Goal: Task Accomplishment & Management: Manage account settings

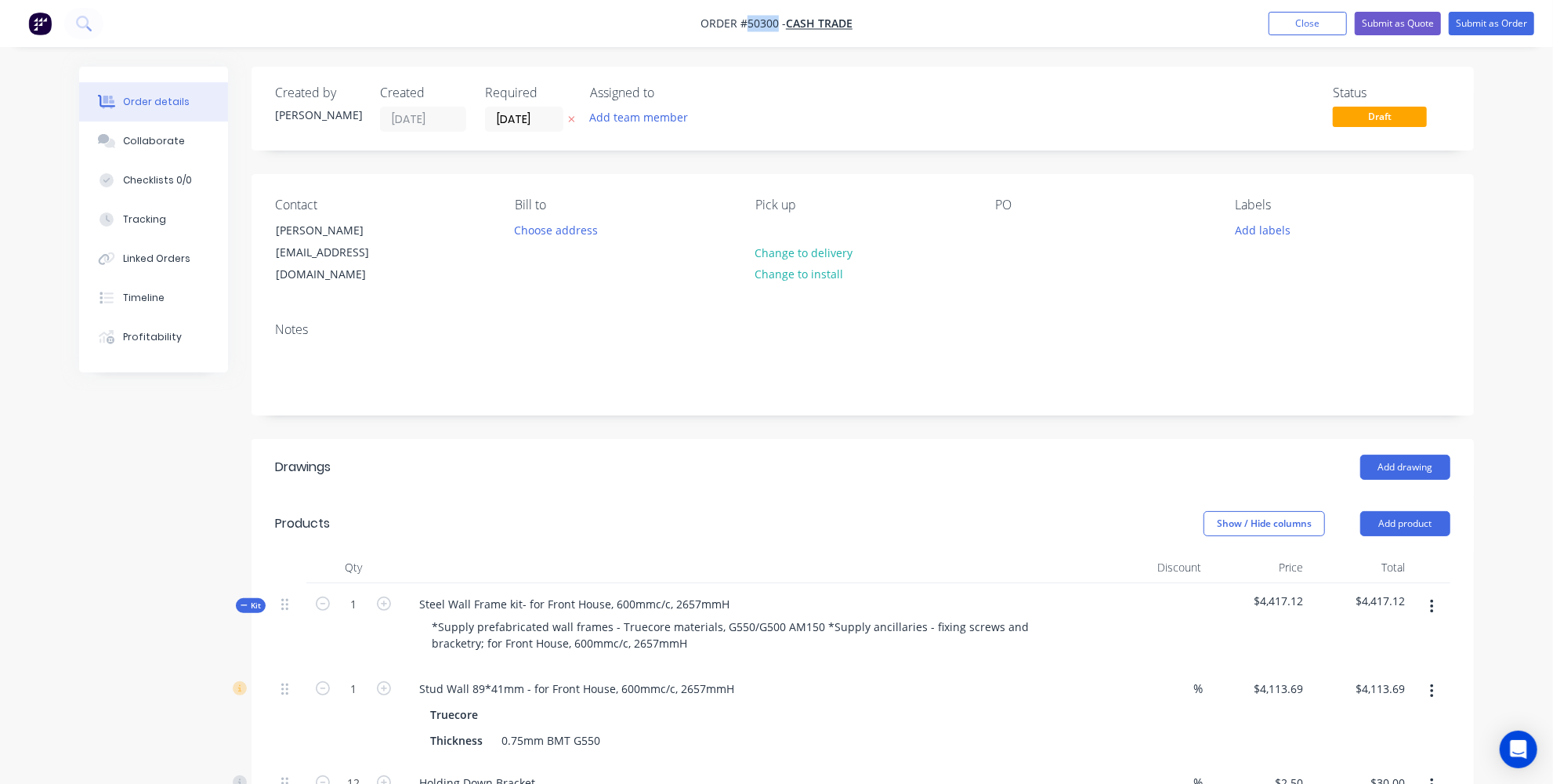
drag, startPoint x: 775, startPoint y: 24, endPoint x: 747, endPoint y: 23, distance: 28.0
click at [747, 23] on span "Order #50300 -" at bounding box center [743, 24] width 86 height 15
copy span "50300"
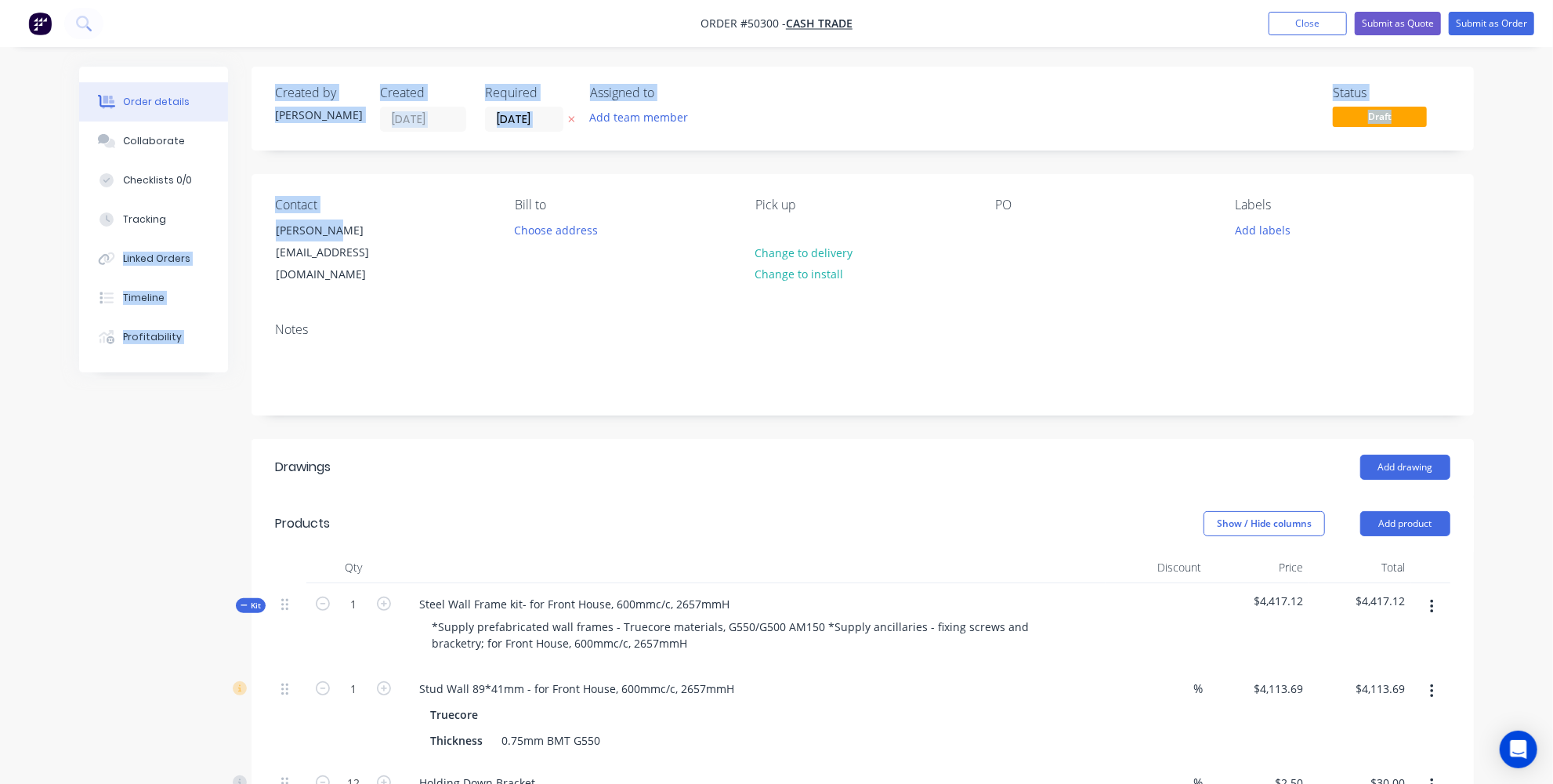
drag, startPoint x: 361, startPoint y: 225, endPoint x: 234, endPoint y: 224, distance: 127.0
click at [326, 231] on div "Trish Lynn" at bounding box center [341, 230] width 130 height 22
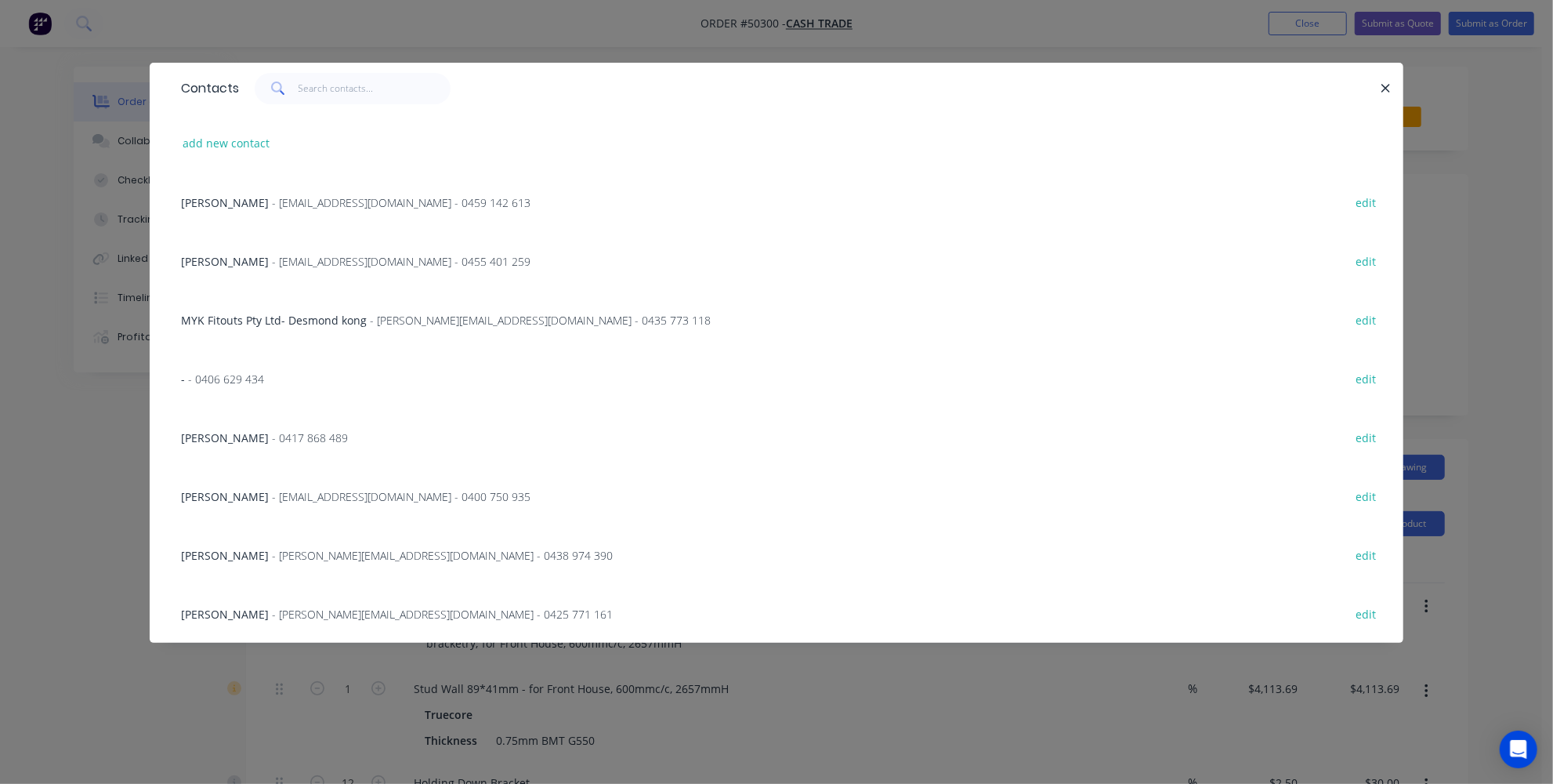
drag, startPoint x: 132, startPoint y: 517, endPoint x: 350, endPoint y: 311, distance: 299.9
click at [132, 517] on div "Contacts add new contact Adrain - amcshedswa@gmail.com - 0459 142 613 edit Mich…" at bounding box center [776, 392] width 1553 height 784
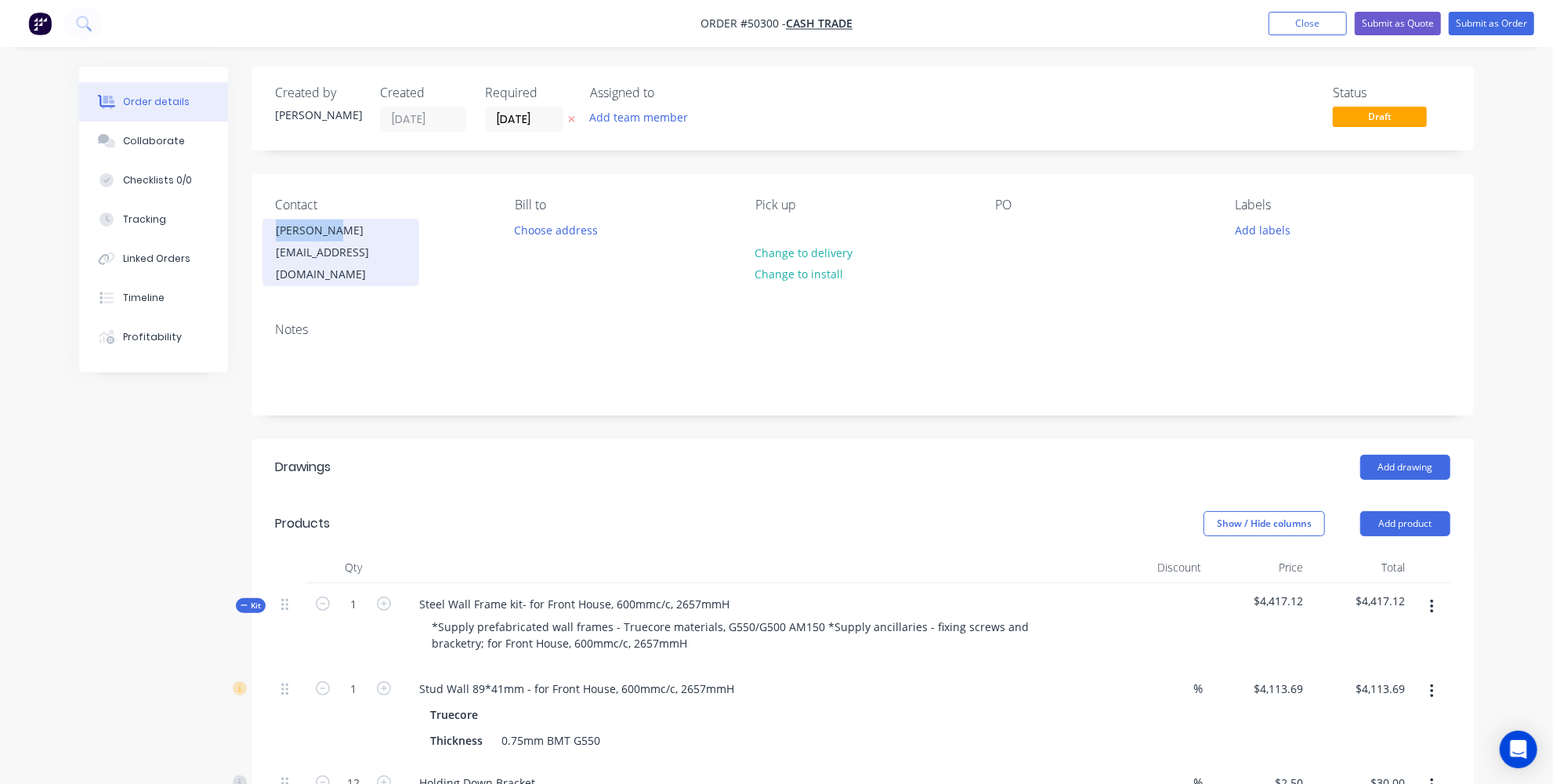
drag, startPoint x: 333, startPoint y: 232, endPoint x: 265, endPoint y: 233, distance: 68.0
click at [265, 233] on div "Trish Lynn trishlynn8@gmail.com" at bounding box center [341, 252] width 157 height 67
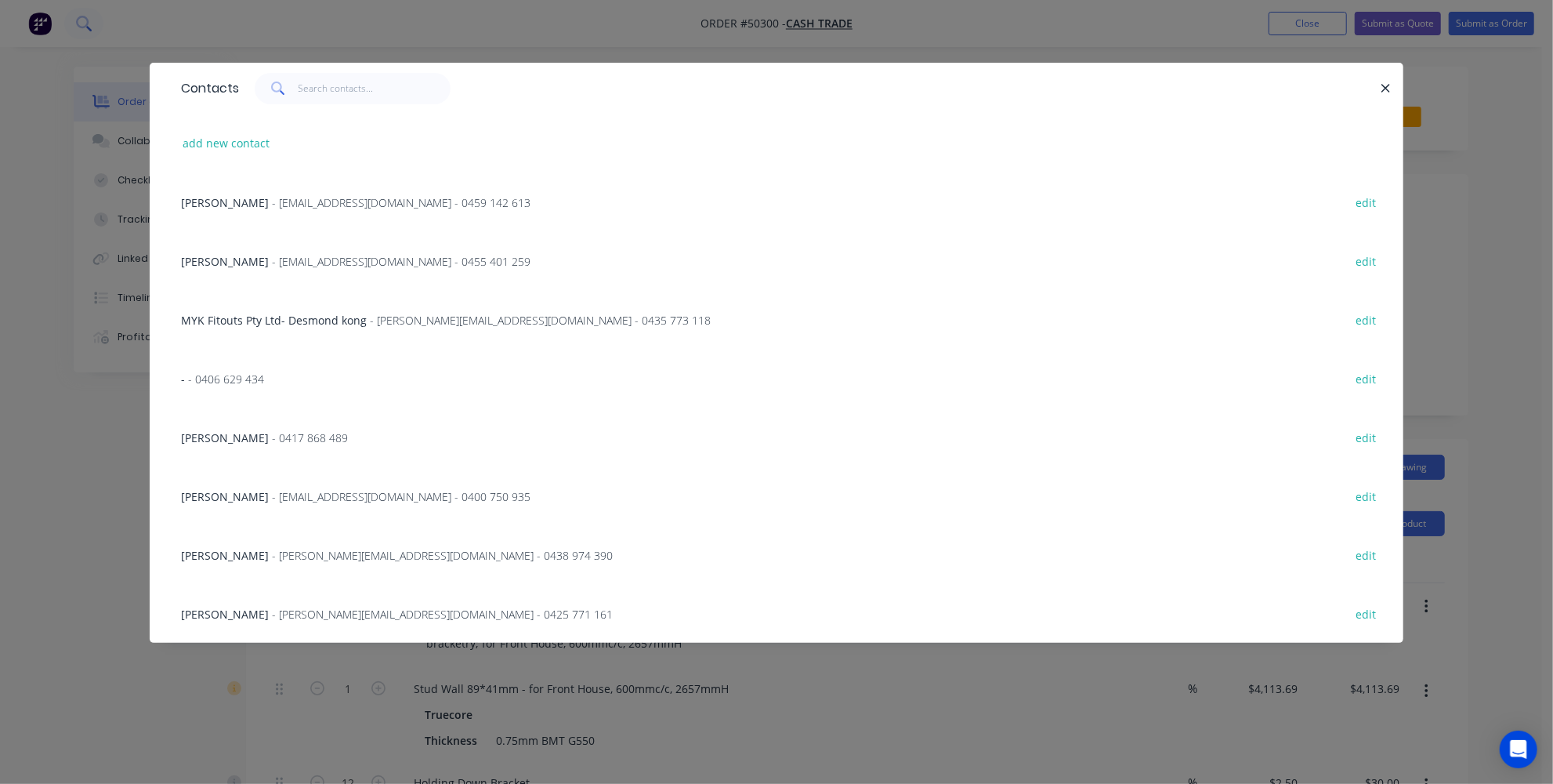
drag, startPoint x: 113, startPoint y: 509, endPoint x: 92, endPoint y: 19, distance: 490.4
click at [113, 497] on div "Contacts add new contact Adrain - amcshedswa@gmail.com - 0459 142 613 edit Mich…" at bounding box center [776, 392] width 1553 height 784
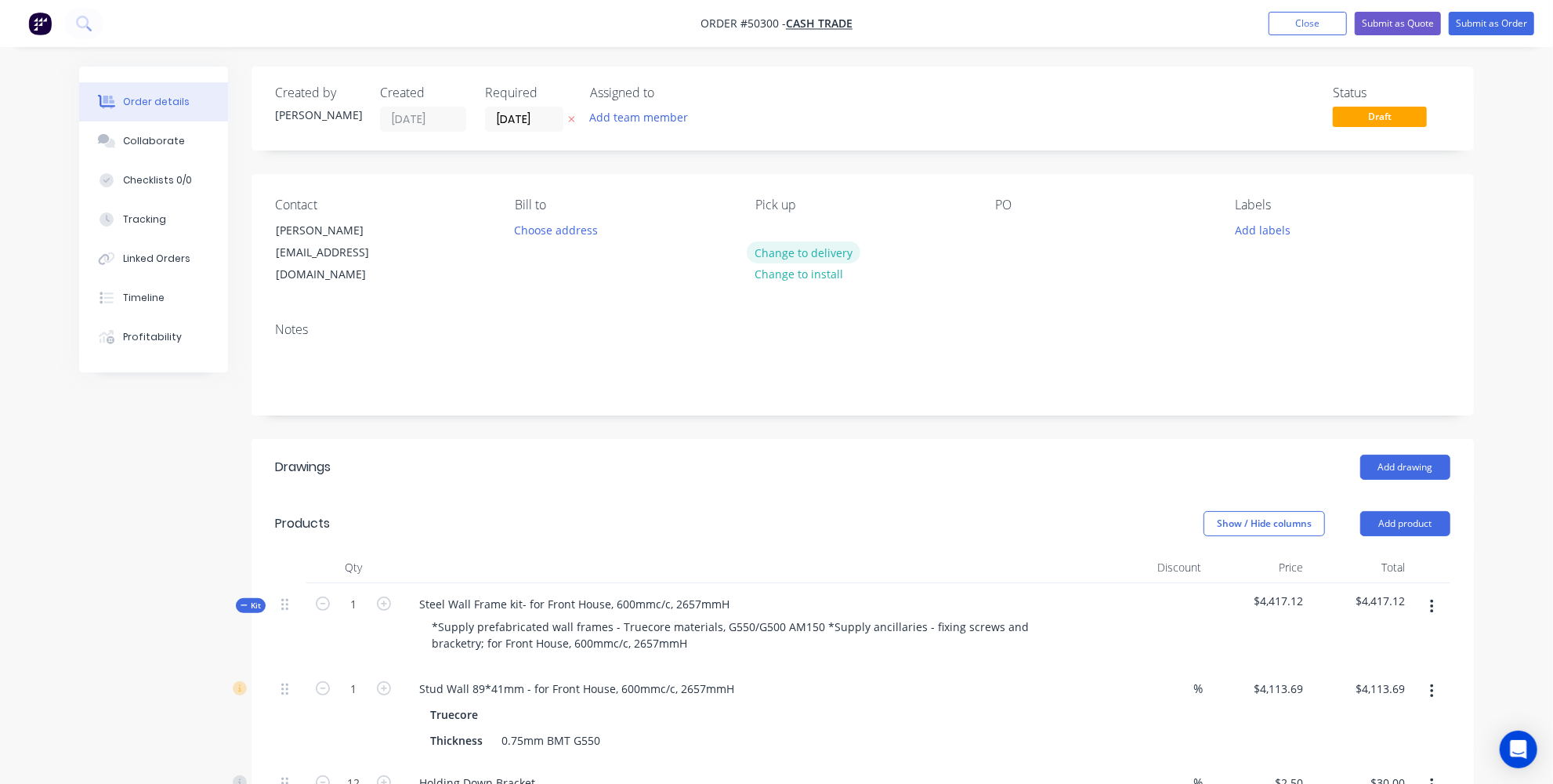
click at [810, 252] on button "Change to delivery" at bounding box center [804, 252] width 114 height 21
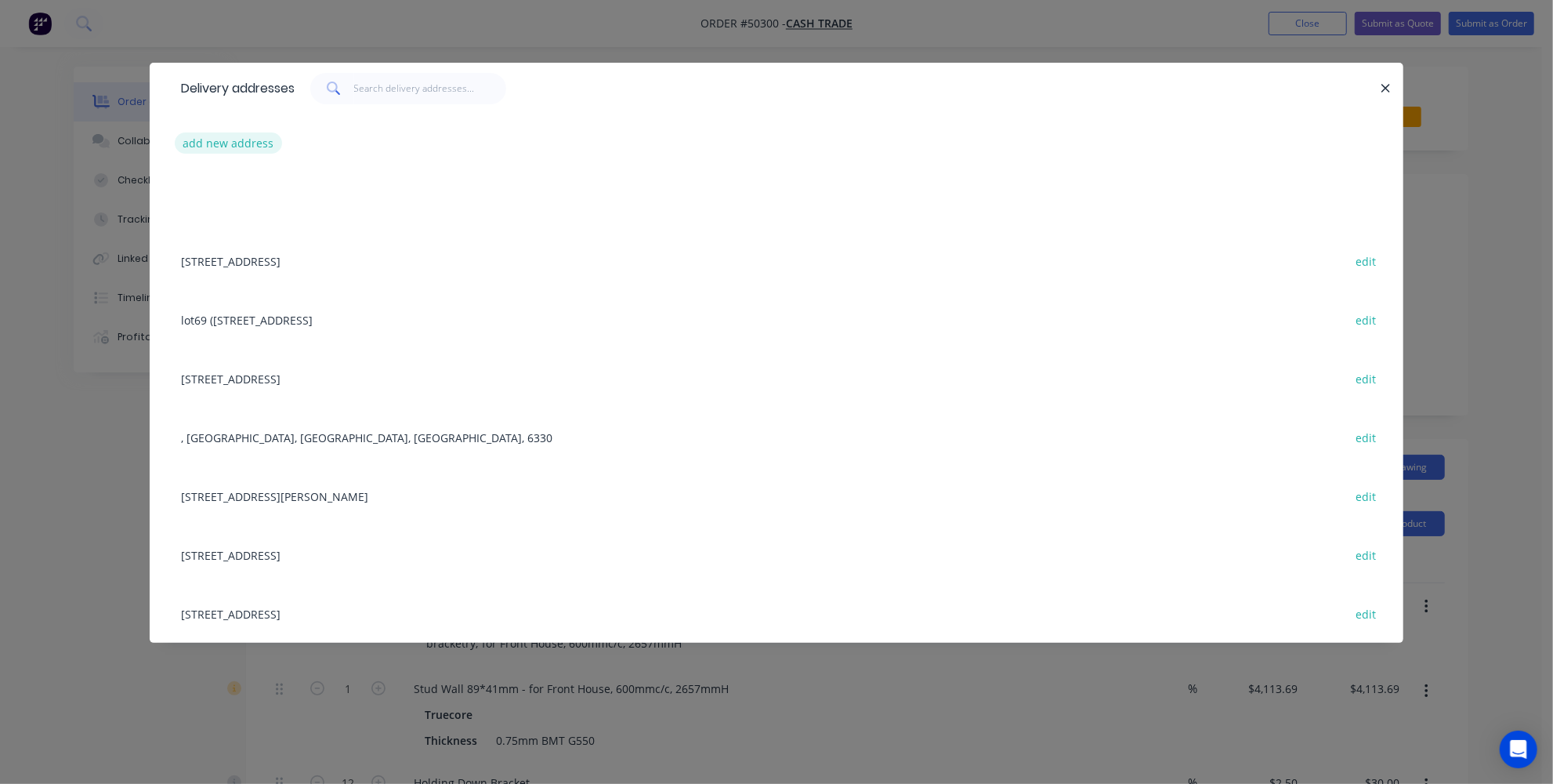
click at [215, 135] on button "add new address" at bounding box center [228, 142] width 108 height 21
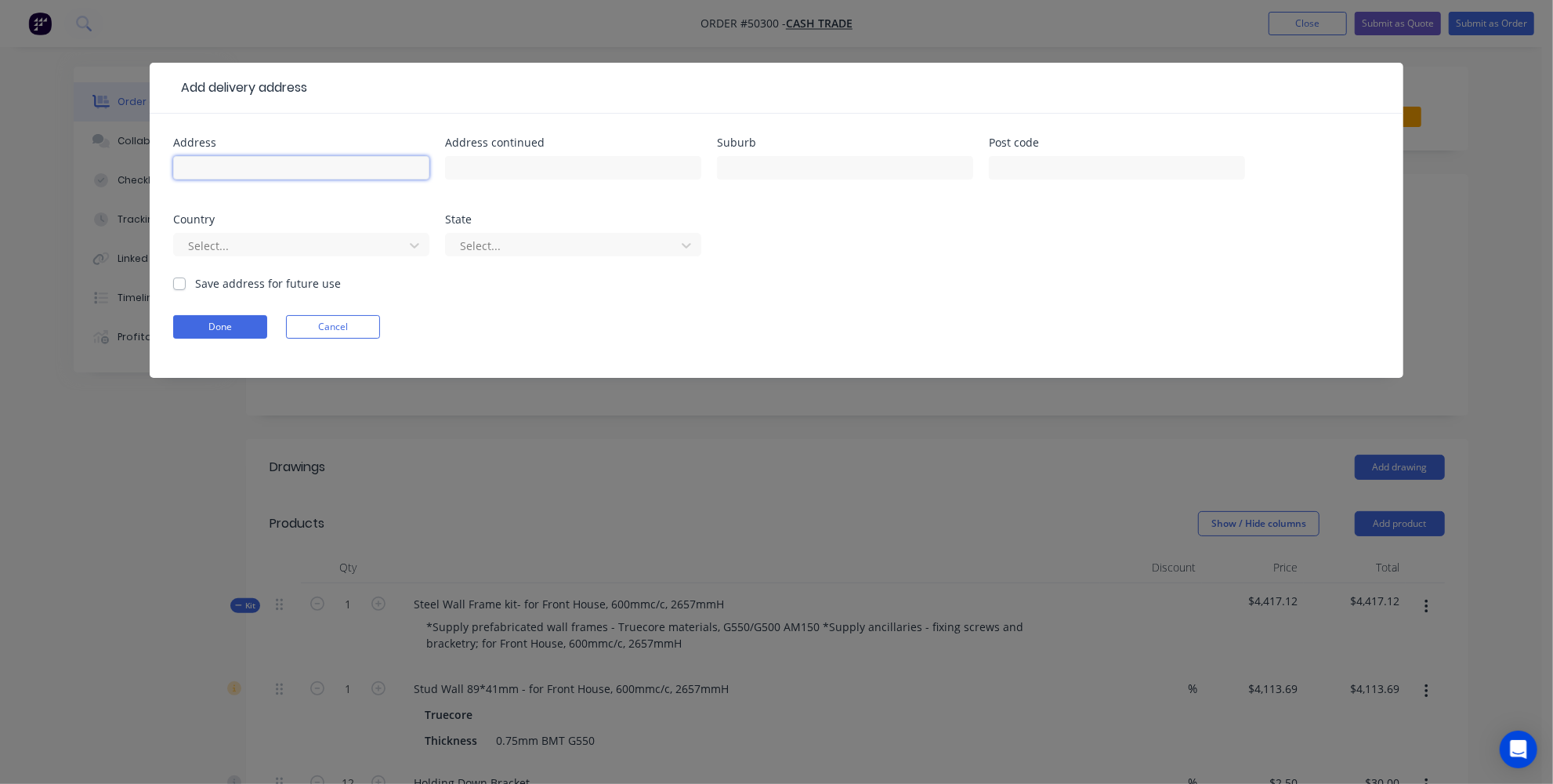
click at [355, 164] on input "text" at bounding box center [302, 167] width 257 height 24
paste input "14 Carina Lane, Bushmead"
drag, startPoint x: 343, startPoint y: 169, endPoint x: 264, endPoint y: 167, distance: 79.0
click at [264, 167] on input "14 Carina Lane, Bushmead" at bounding box center [302, 167] width 257 height 24
type input "14 Carina Lane, Bushmead"
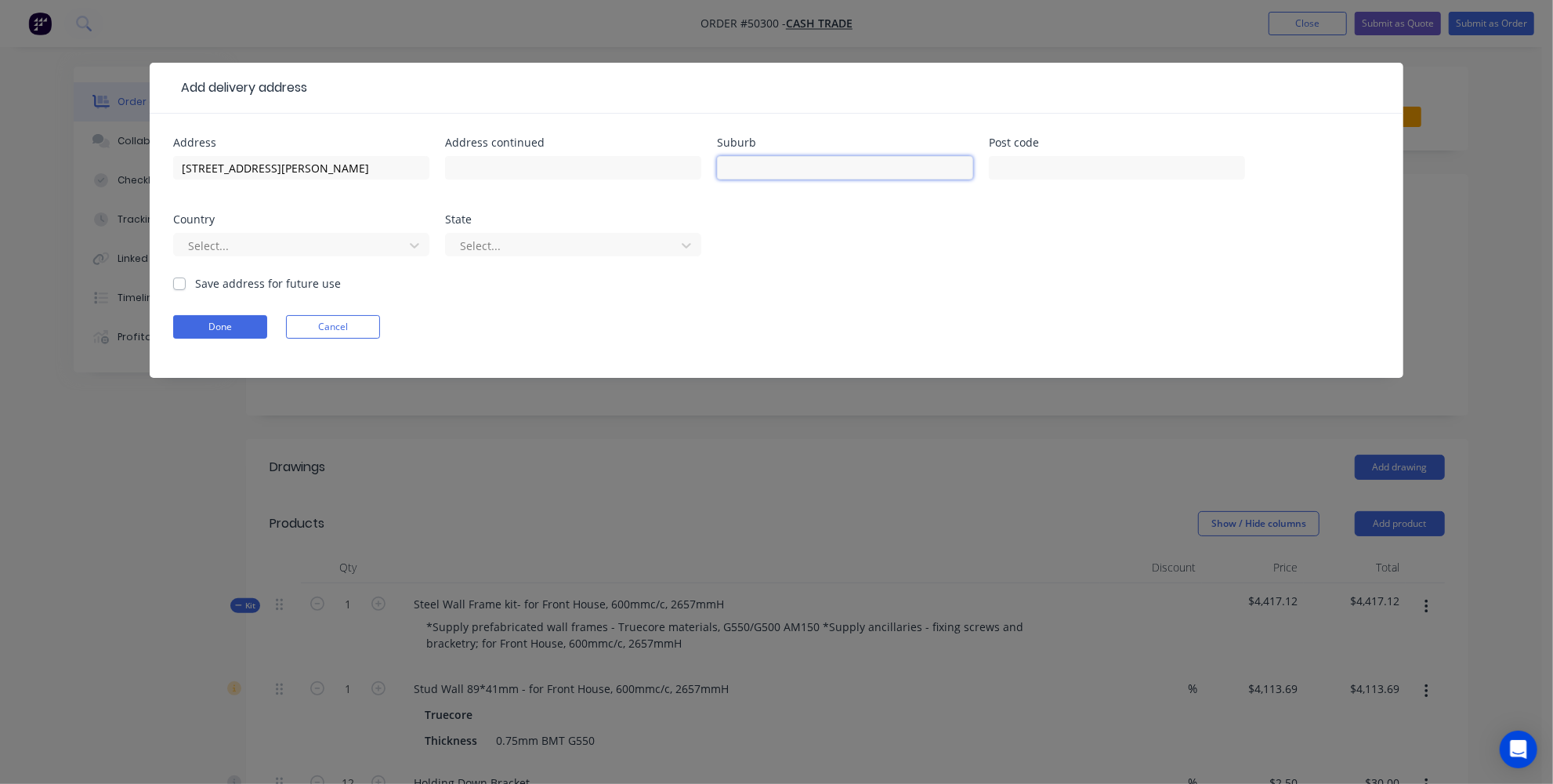
click at [833, 156] on input "text" at bounding box center [845, 167] width 257 height 24
paste input "Bushmead"
type input "Bushmead"
drag, startPoint x: 384, startPoint y: 172, endPoint x: 257, endPoint y: 164, distance: 127.3
click at [257, 164] on input "14 Carina Lane, Bushmead" at bounding box center [302, 167] width 257 height 24
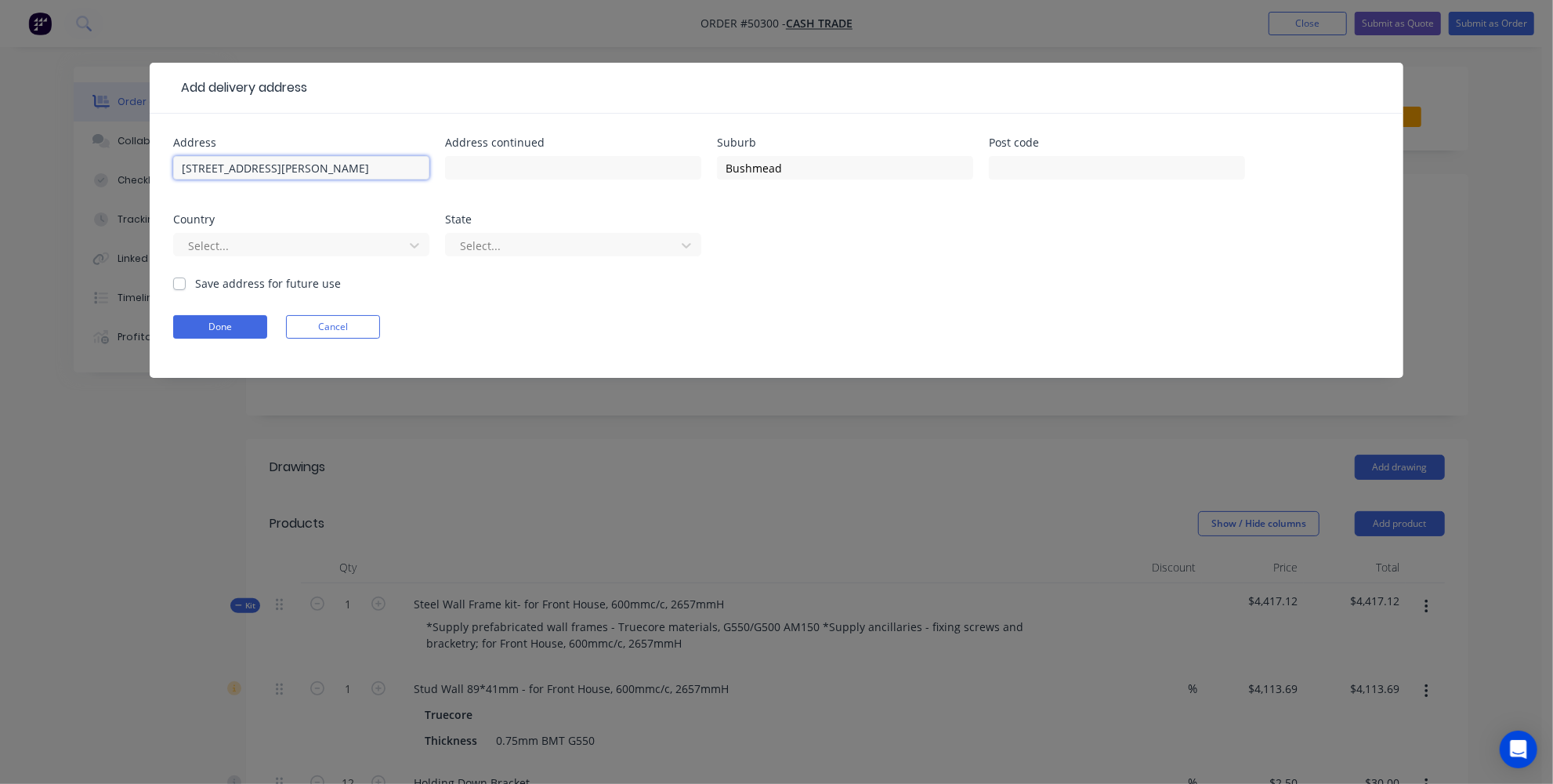
type input "14 Carina Lane"
click at [1067, 166] on input "text" at bounding box center [1117, 167] width 257 height 24
type input "6055"
click at [360, 247] on div at bounding box center [292, 245] width 209 height 20
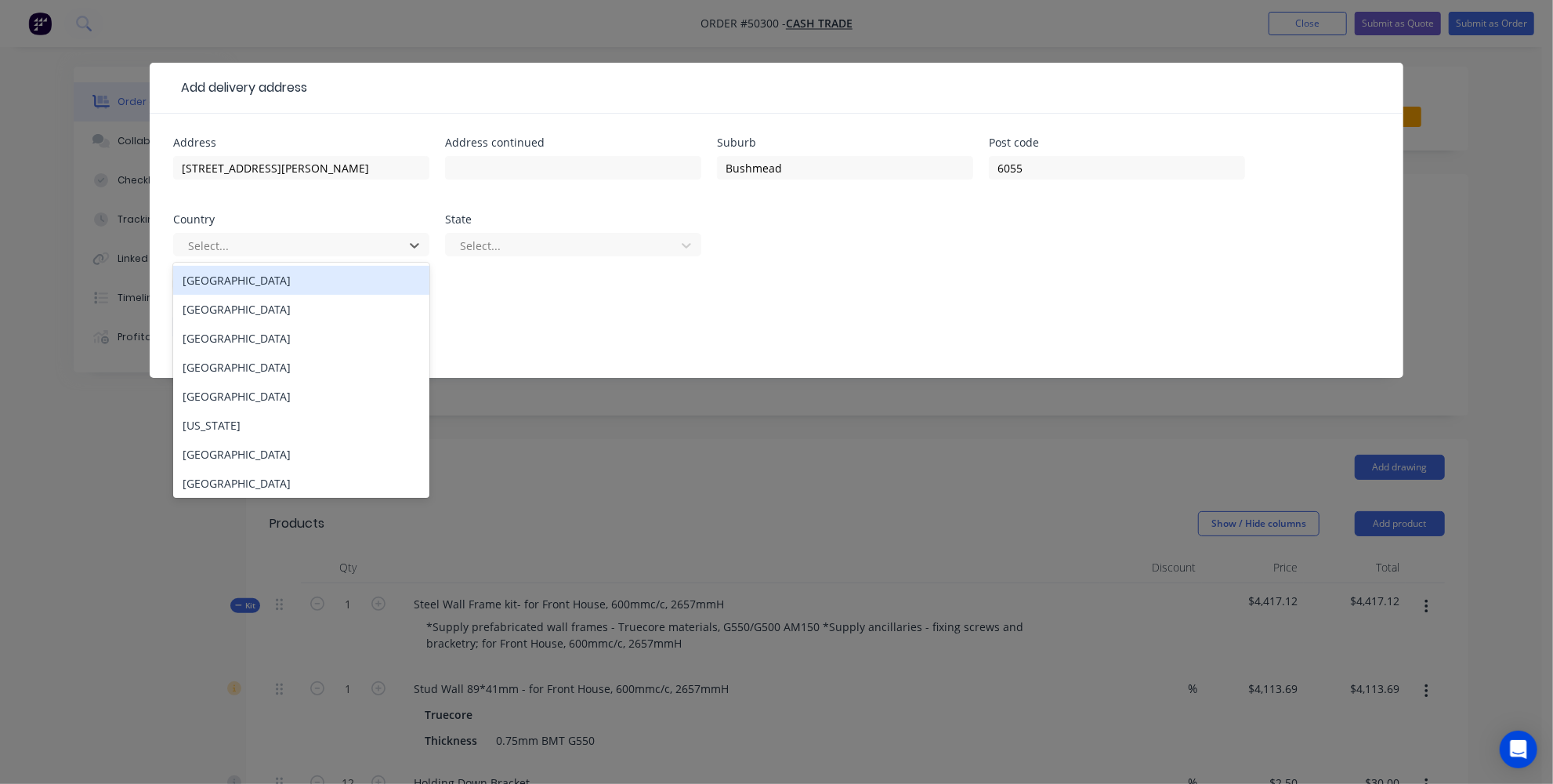
drag, startPoint x: 271, startPoint y: 287, endPoint x: 285, endPoint y: 282, distance: 14.9
click at [275, 286] on div "Australia" at bounding box center [302, 280] width 257 height 29
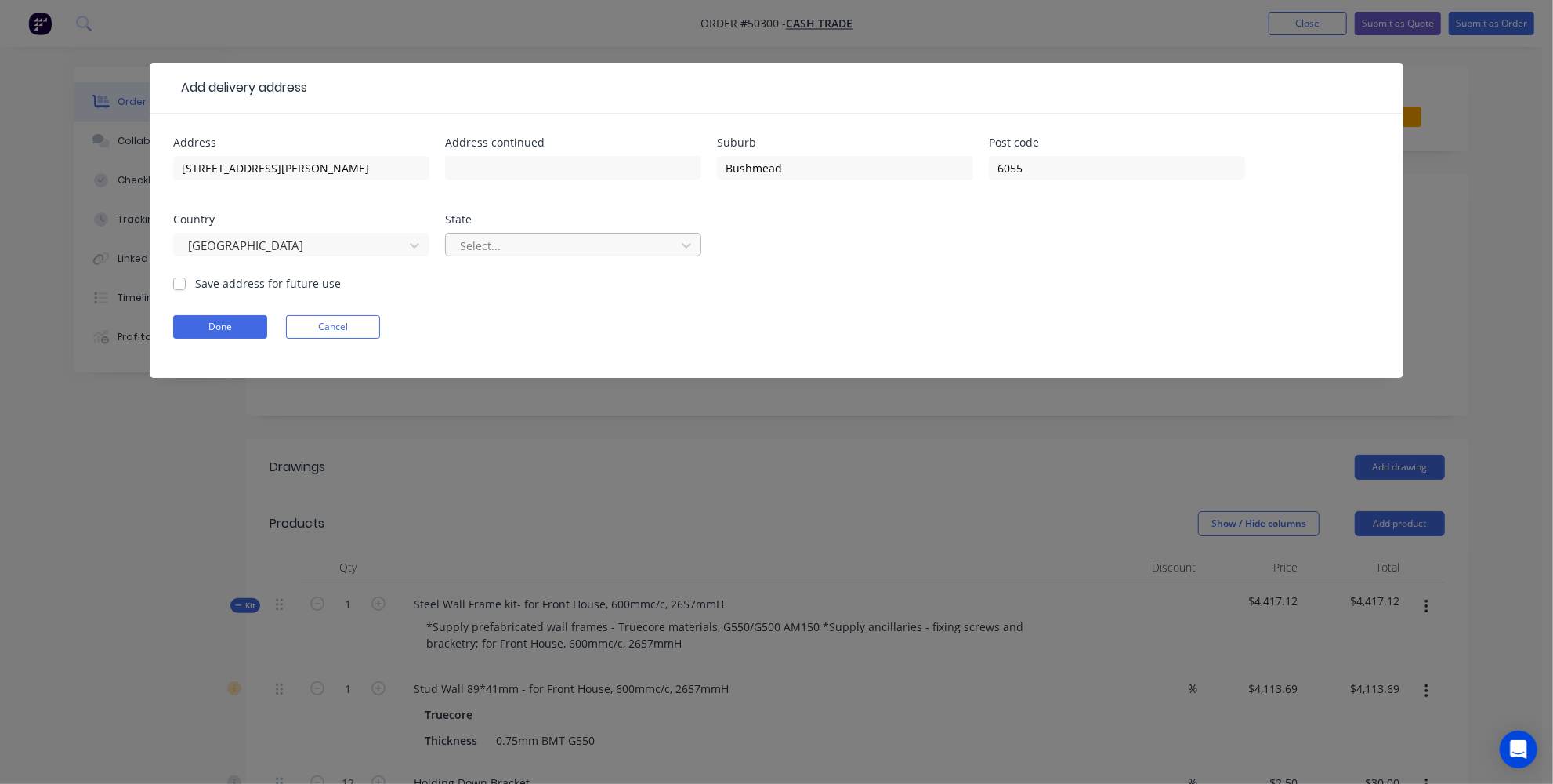
click at [538, 239] on div at bounding box center [563, 245] width 209 height 20
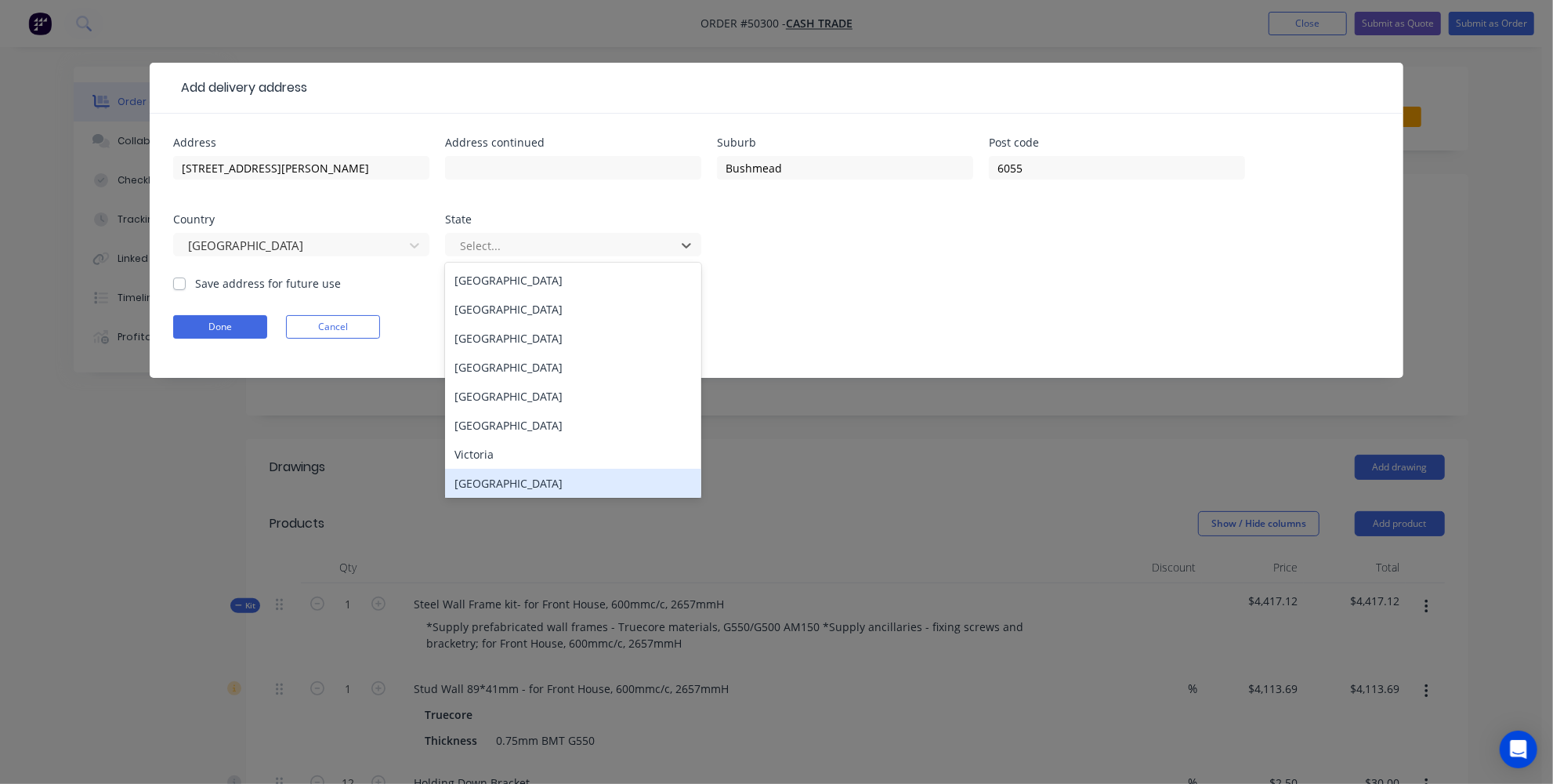
click at [503, 484] on div "Western Australia" at bounding box center [574, 483] width 257 height 29
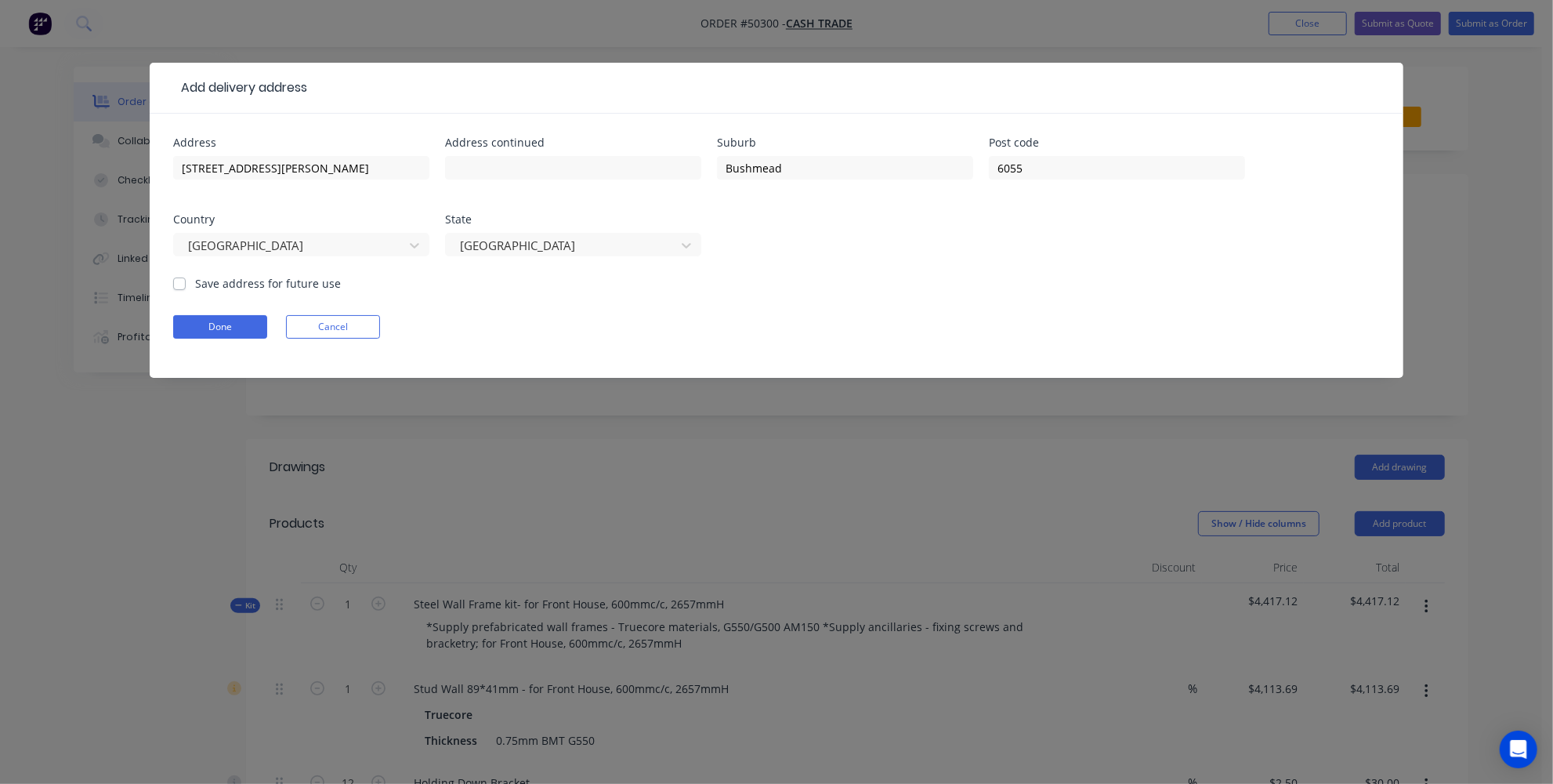
drag, startPoint x: 655, startPoint y: 302, endPoint x: 170, endPoint y: 306, distance: 485.0
click at [655, 302] on form "Address 14 Carina Lane Address continued Suburb Bushmead Post code 6055 Country…" at bounding box center [776, 257] width 1207 height 241
click at [202, 330] on button "Done" at bounding box center [221, 326] width 94 height 24
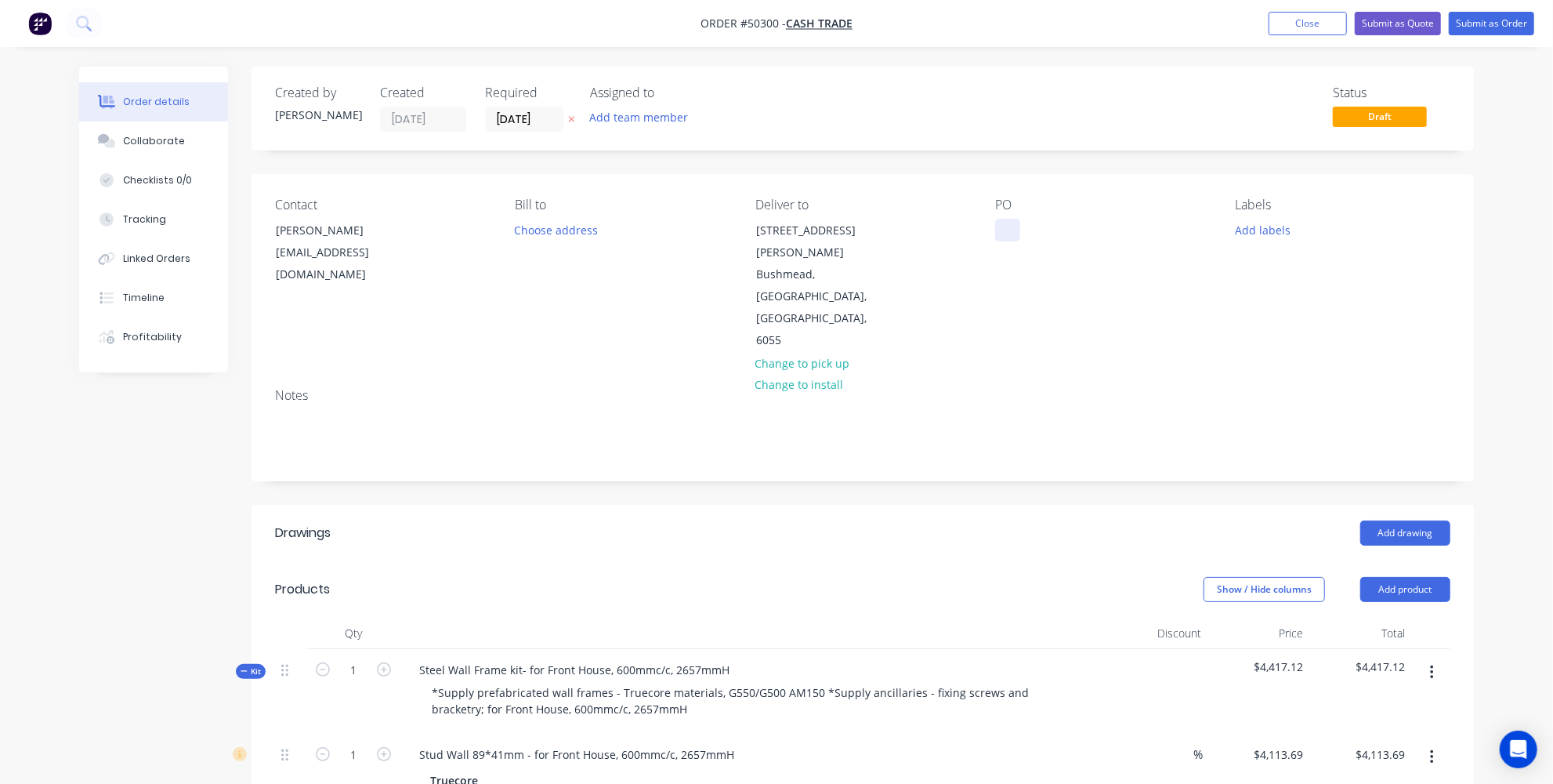
click at [1004, 229] on div at bounding box center [1008, 230] width 25 height 23
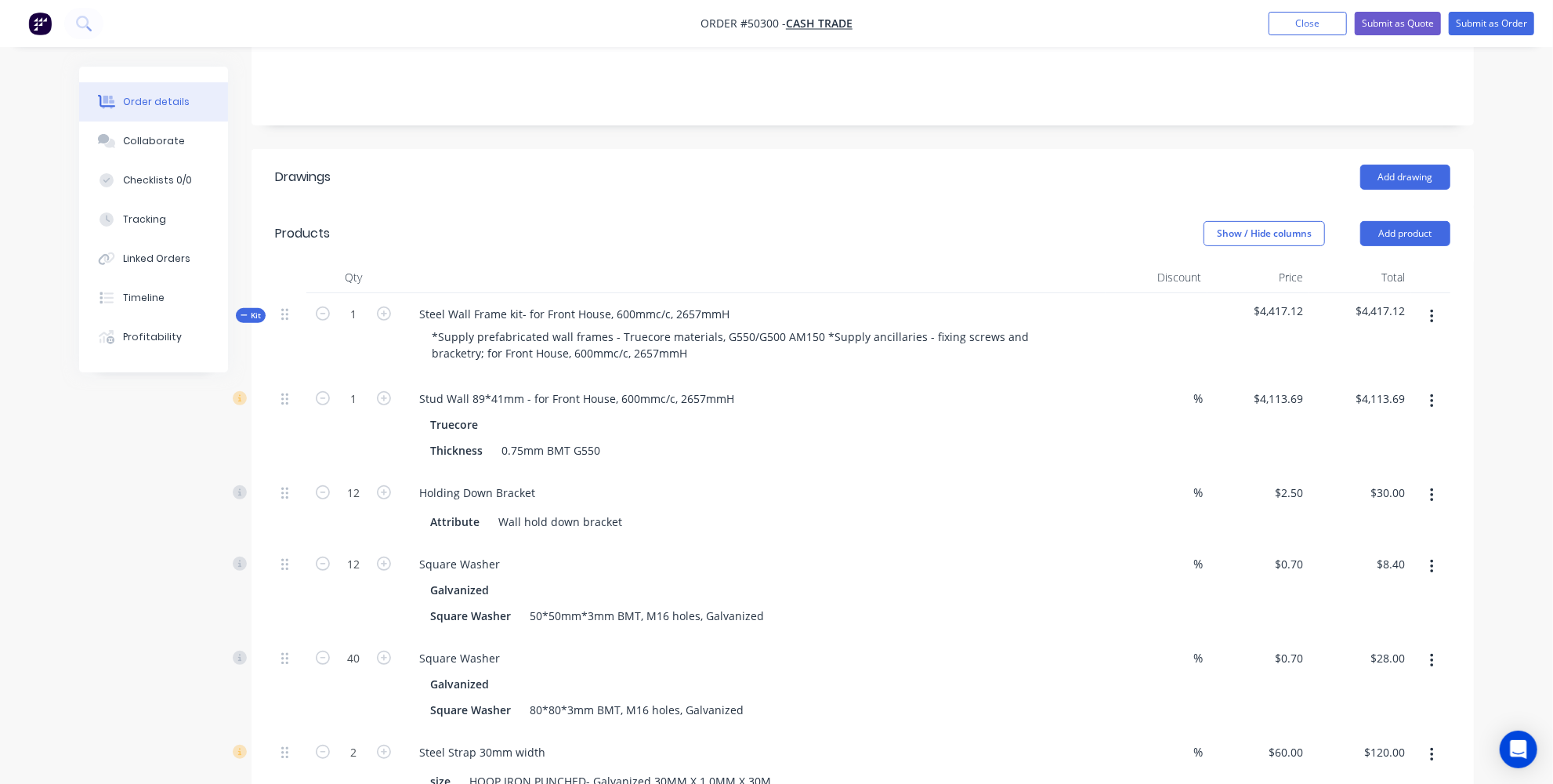
scroll to position [71, 0]
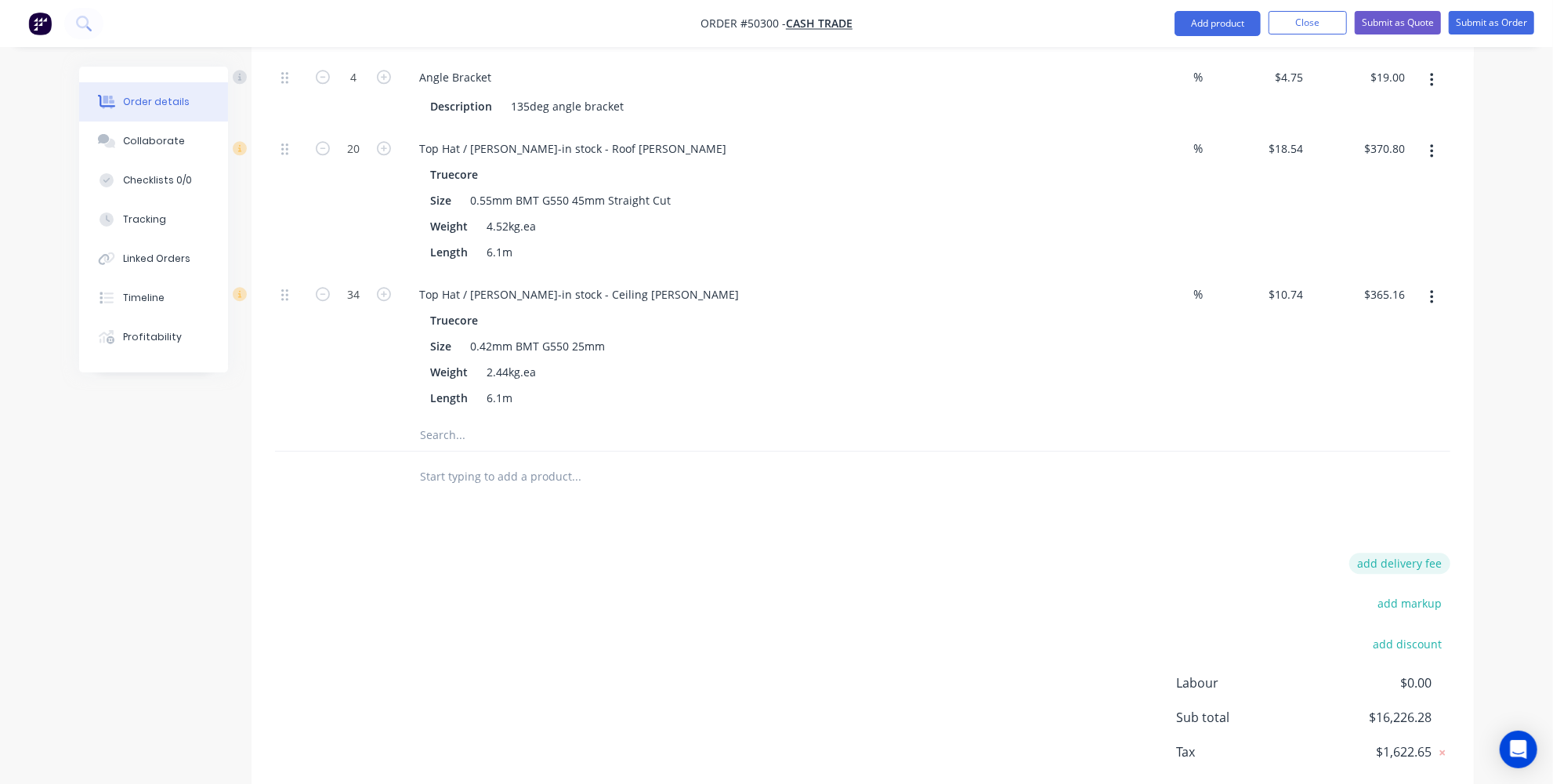
click at [1411, 553] on button "add delivery fee" at bounding box center [1399, 563] width 101 height 21
type input "750"
click at [1413, 456] on div at bounding box center [863, 481] width 1176 height 51
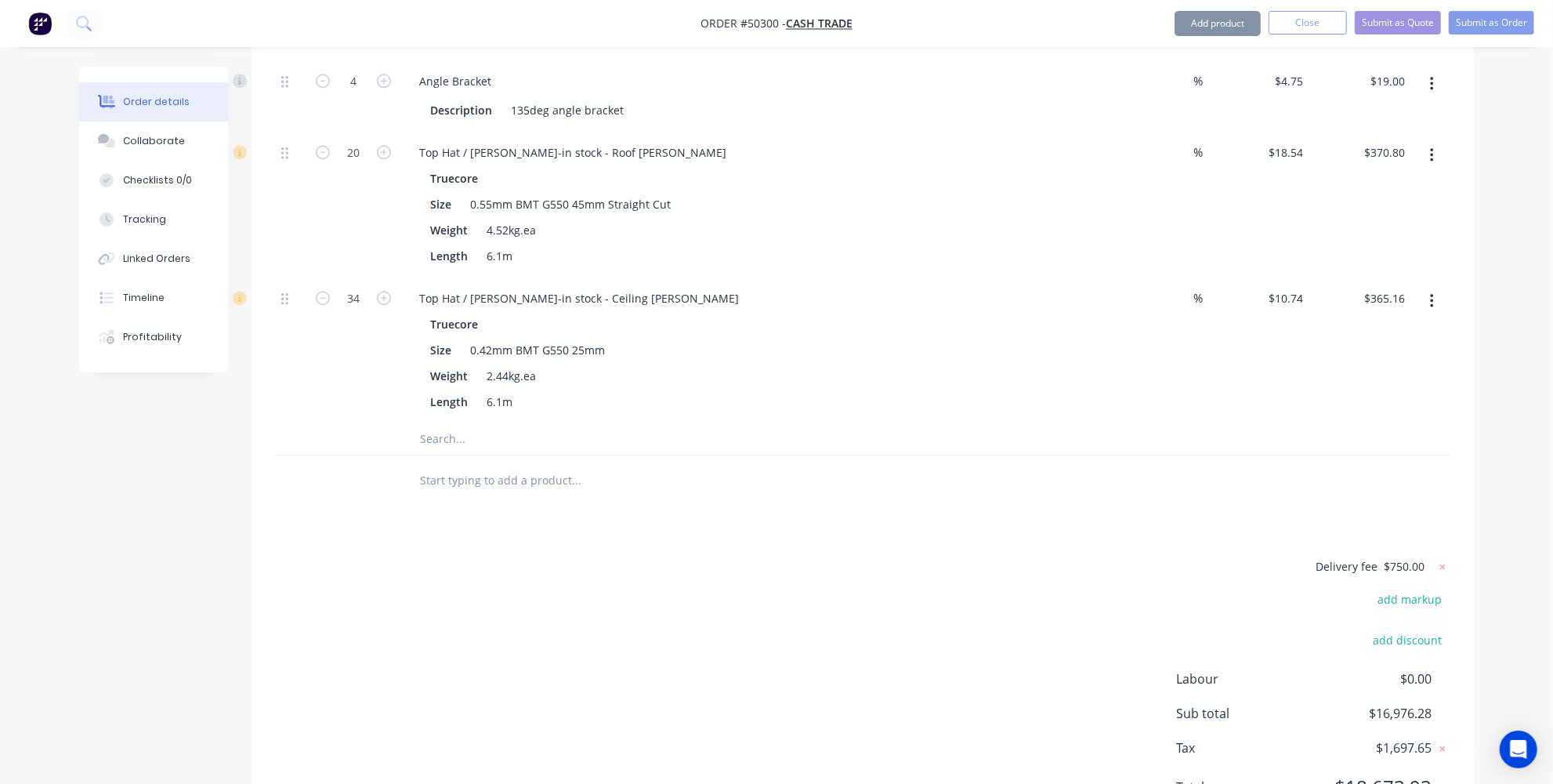
scroll to position [3184, 0]
click at [1446, 562] on icon at bounding box center [1443, 570] width 16 height 16
click at [1402, 557] on button "add delivery fee" at bounding box center [1399, 567] width 101 height 21
type input "1300"
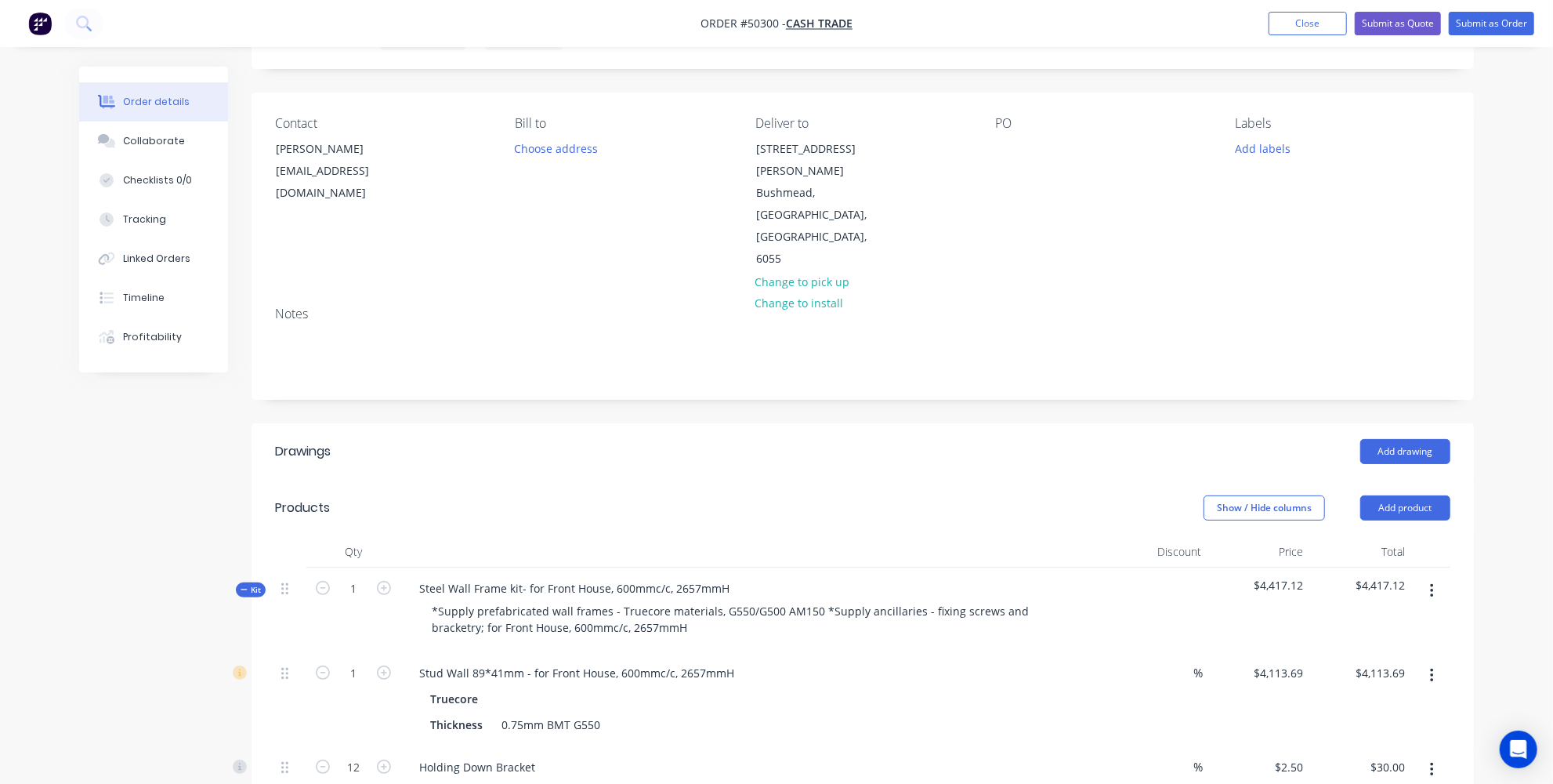
scroll to position [0, 0]
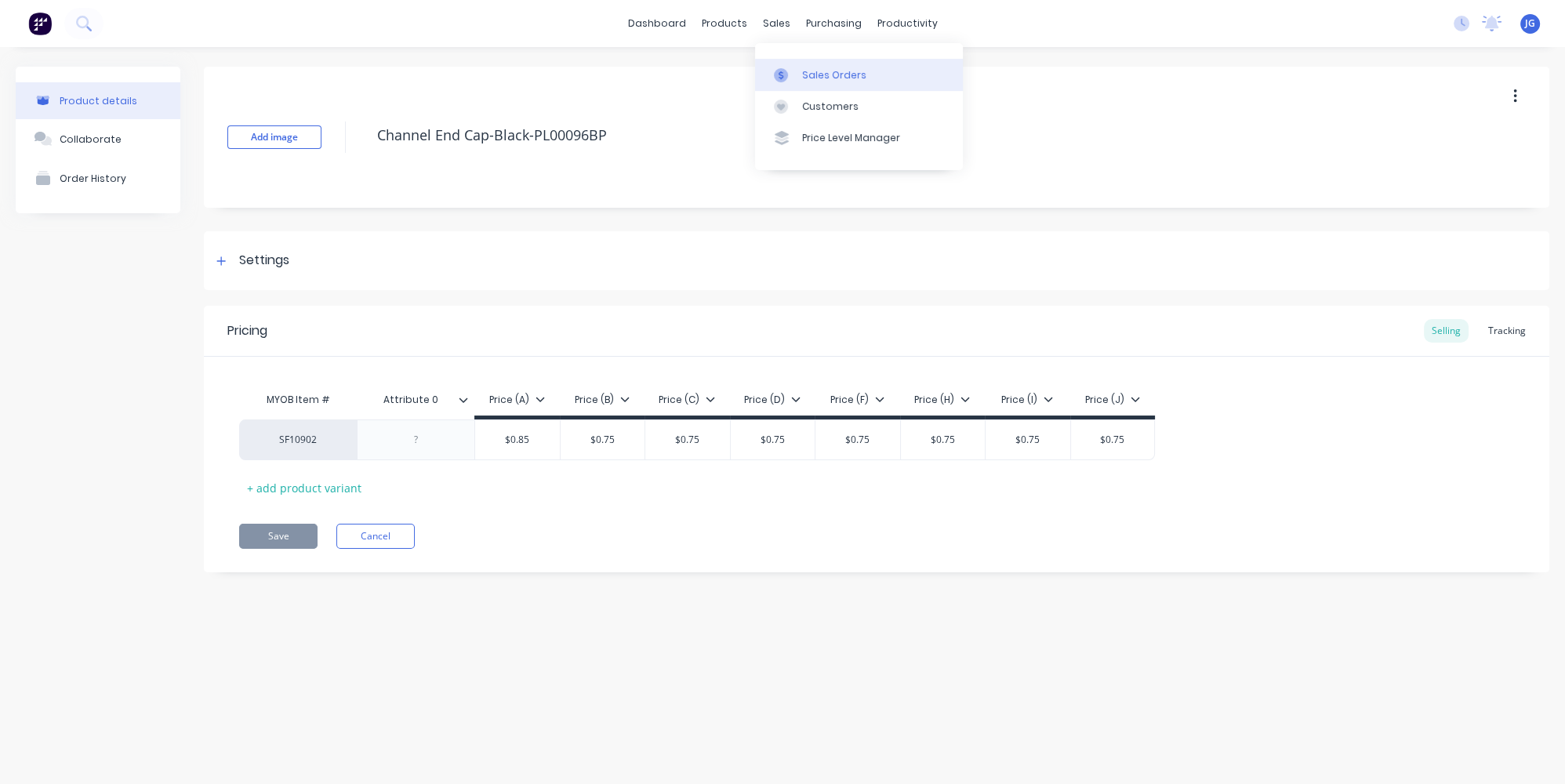
type textarea "x"
click at [795, 64] on link "Sales Orders" at bounding box center [859, 74] width 208 height 31
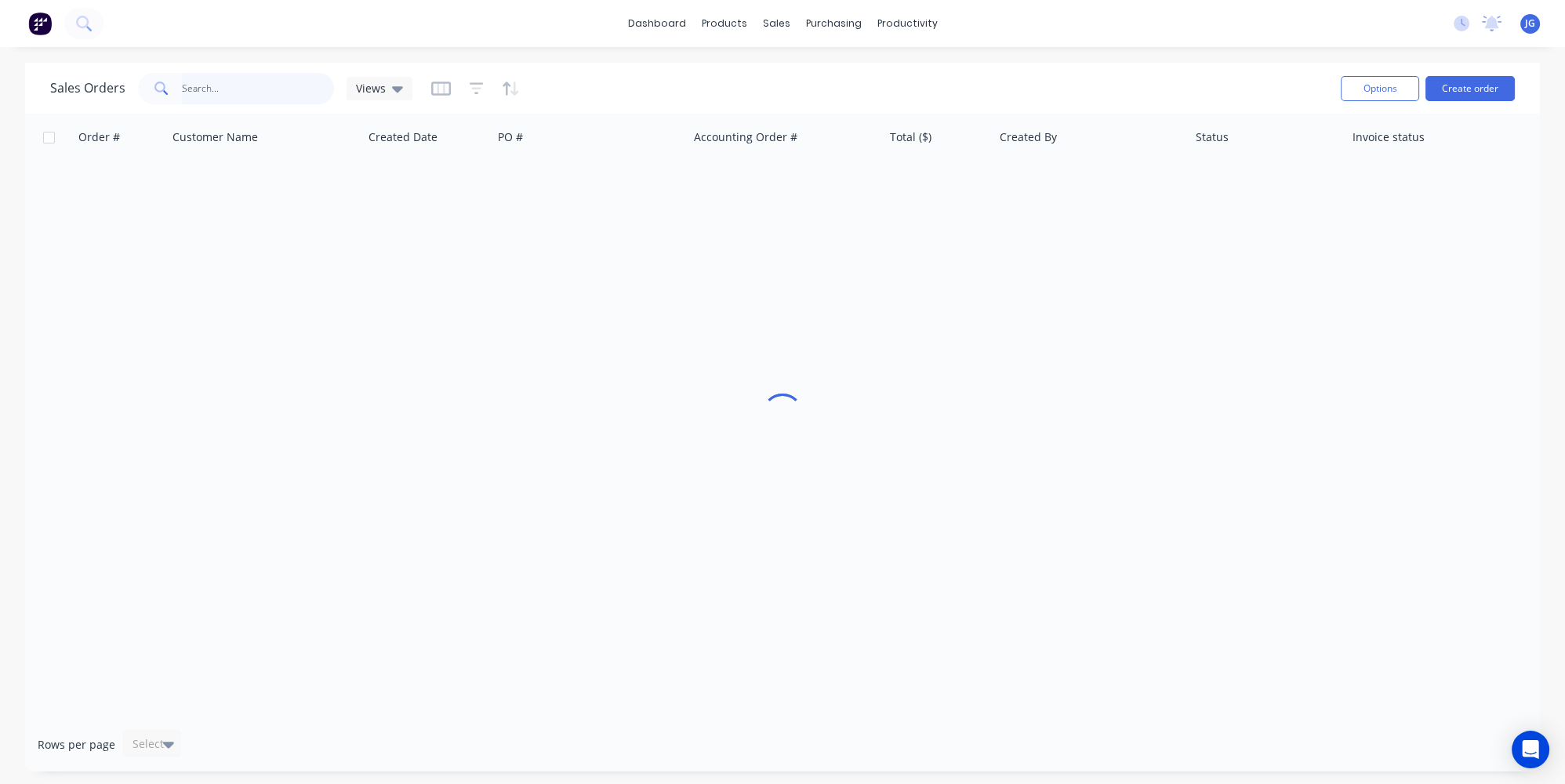
click at [252, 92] on input "text" at bounding box center [259, 88] width 153 height 31
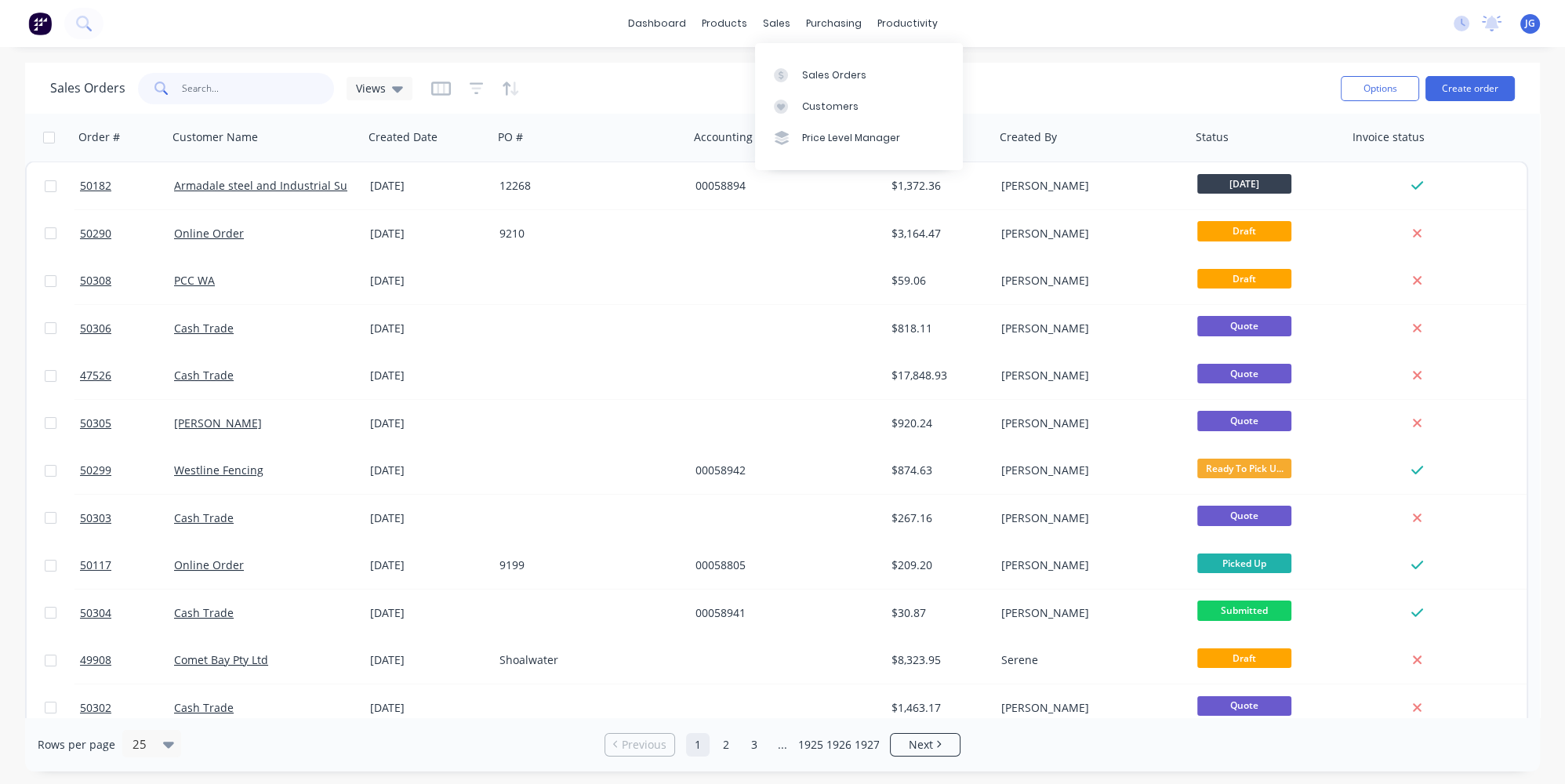
click at [261, 84] on input "text" at bounding box center [259, 88] width 153 height 31
paste input "47213"
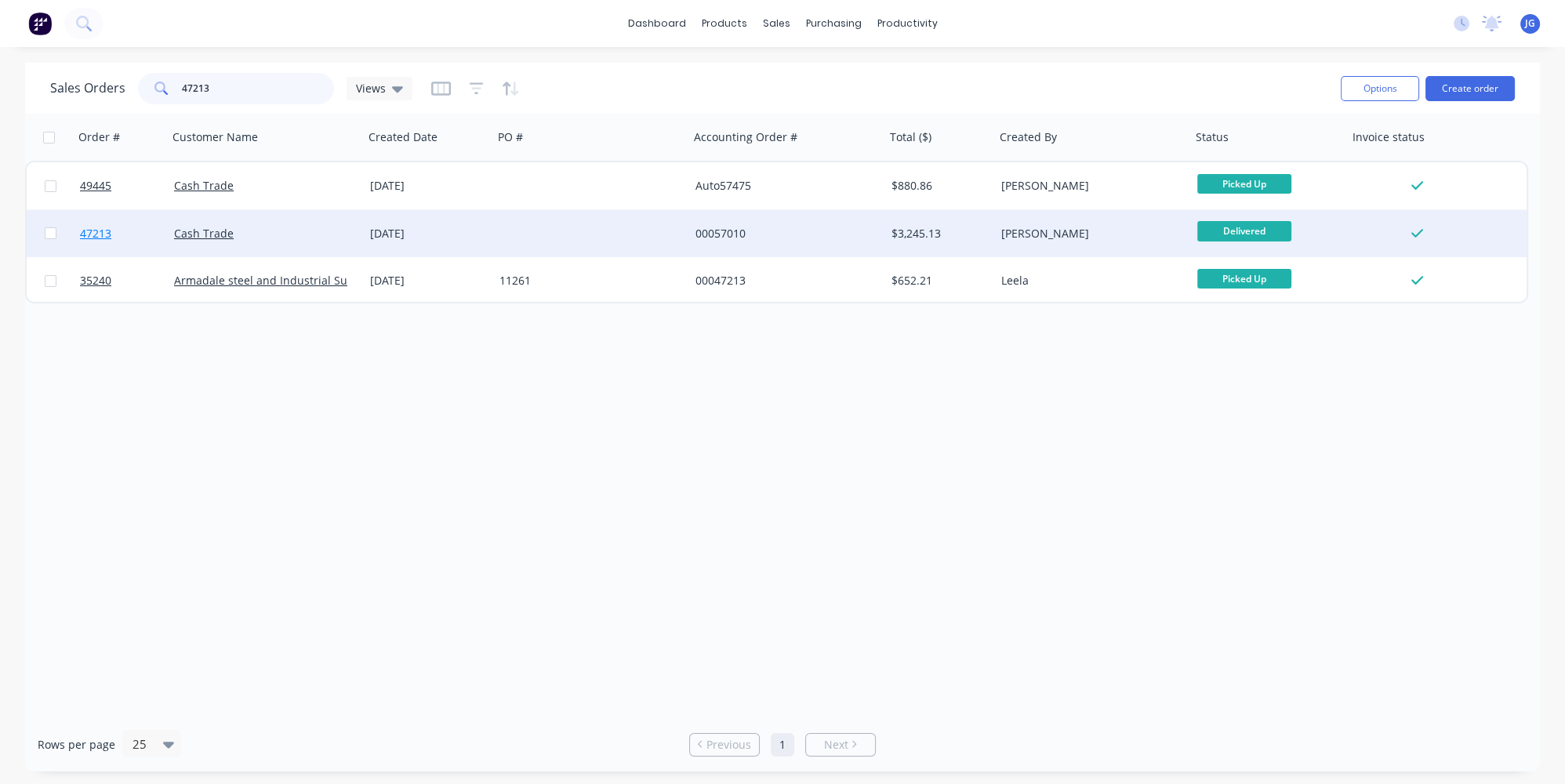
type input "47213"
click at [131, 237] on link "47213" at bounding box center [127, 234] width 94 height 47
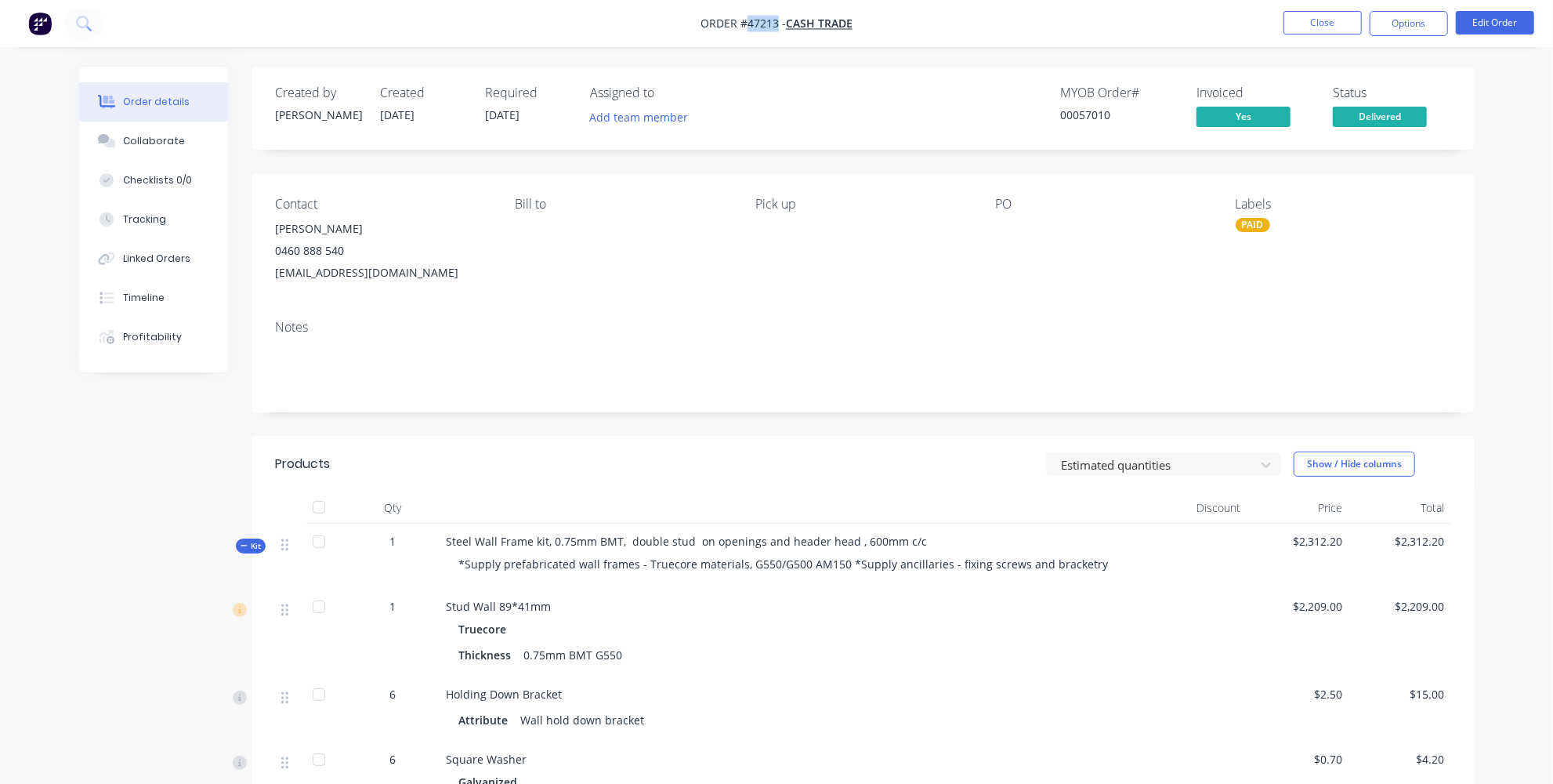
drag, startPoint x: 776, startPoint y: 25, endPoint x: 743, endPoint y: 26, distance: 33.0
click at [743, 26] on span "Order #47213 -" at bounding box center [743, 24] width 86 height 15
copy span "47213"
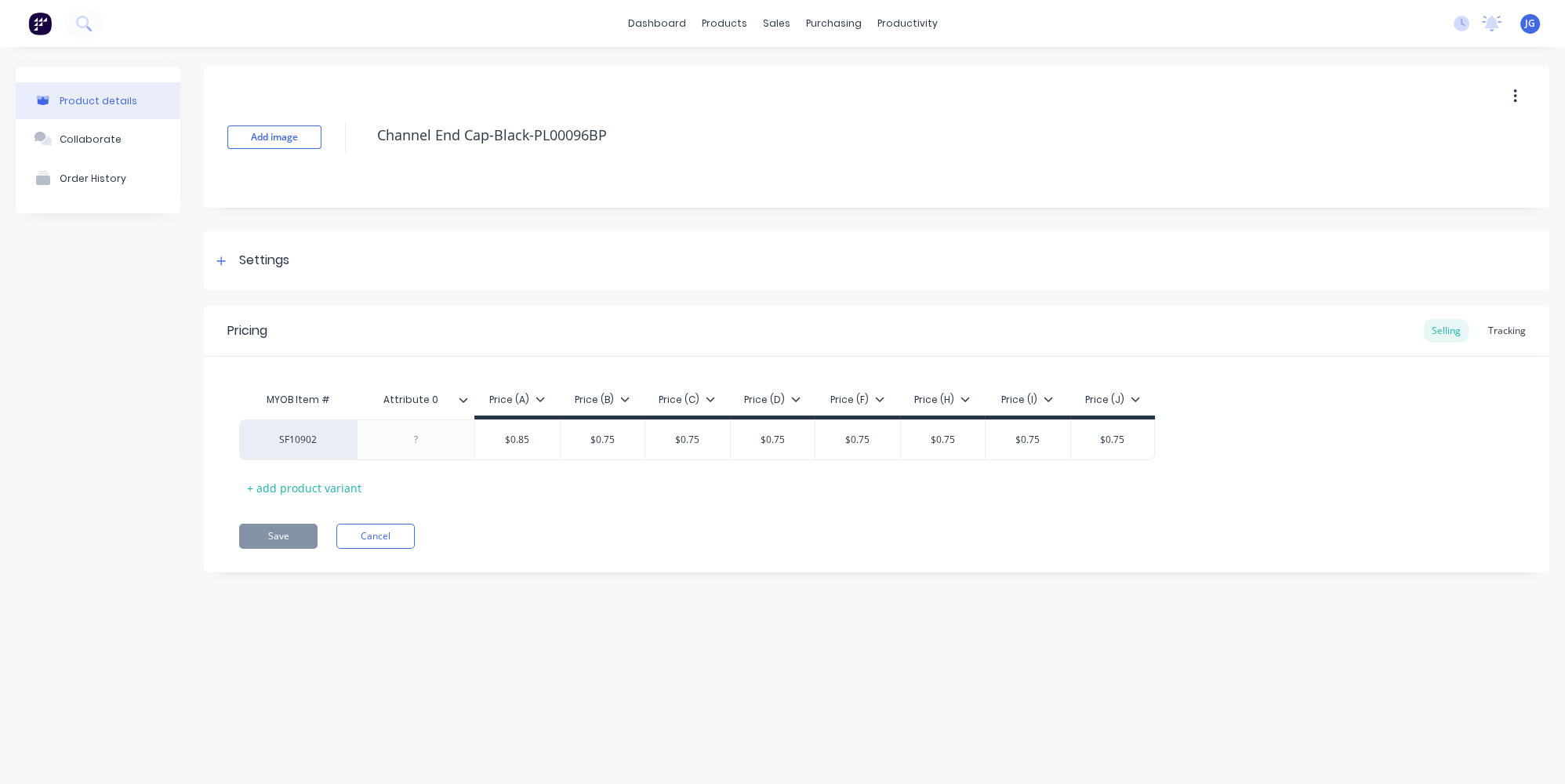
type textarea "x"
click at [782, 64] on link "Sales Orders" at bounding box center [859, 74] width 208 height 31
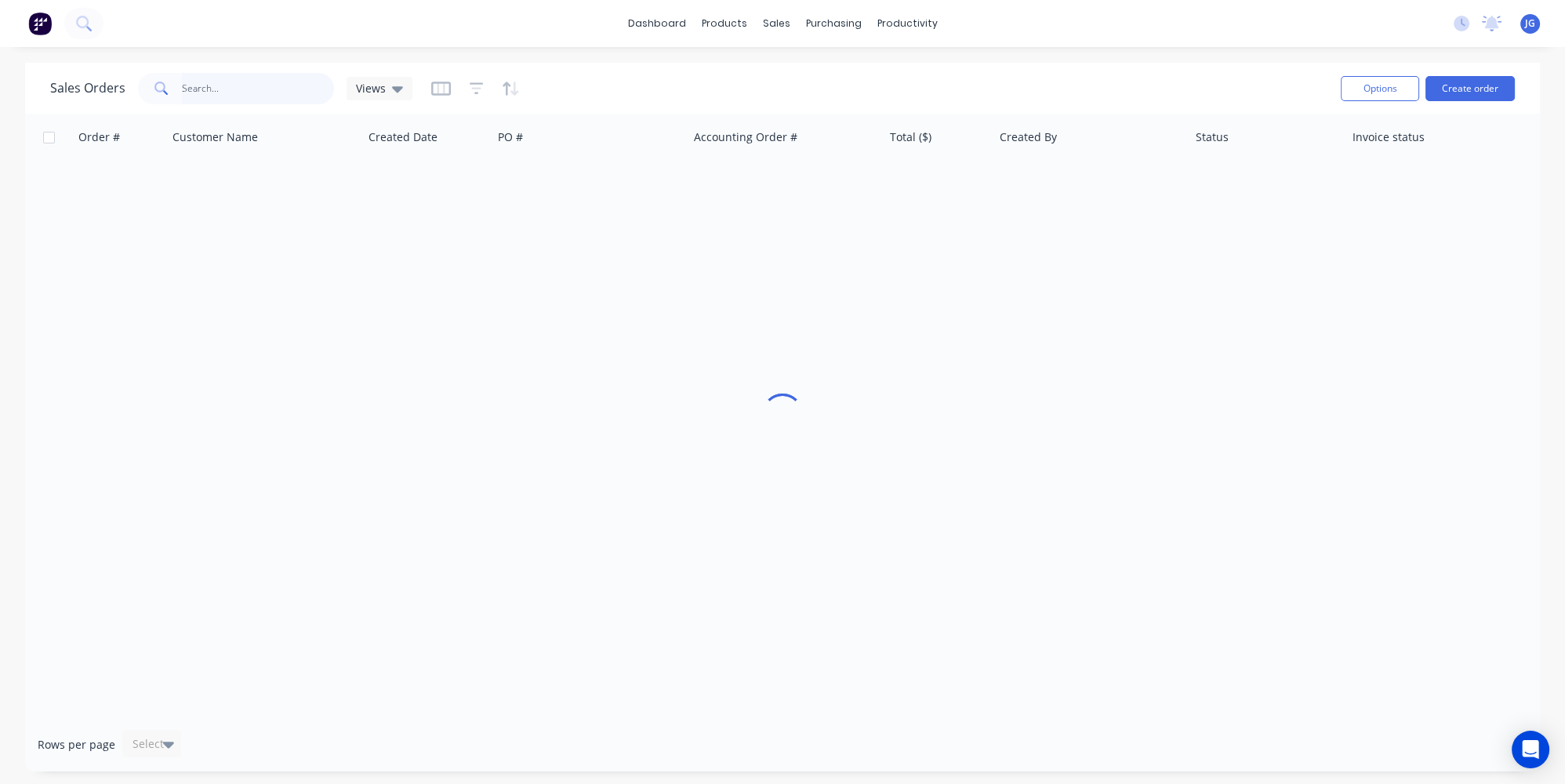
click at [305, 90] on input "text" at bounding box center [259, 88] width 153 height 31
paste input "50241"
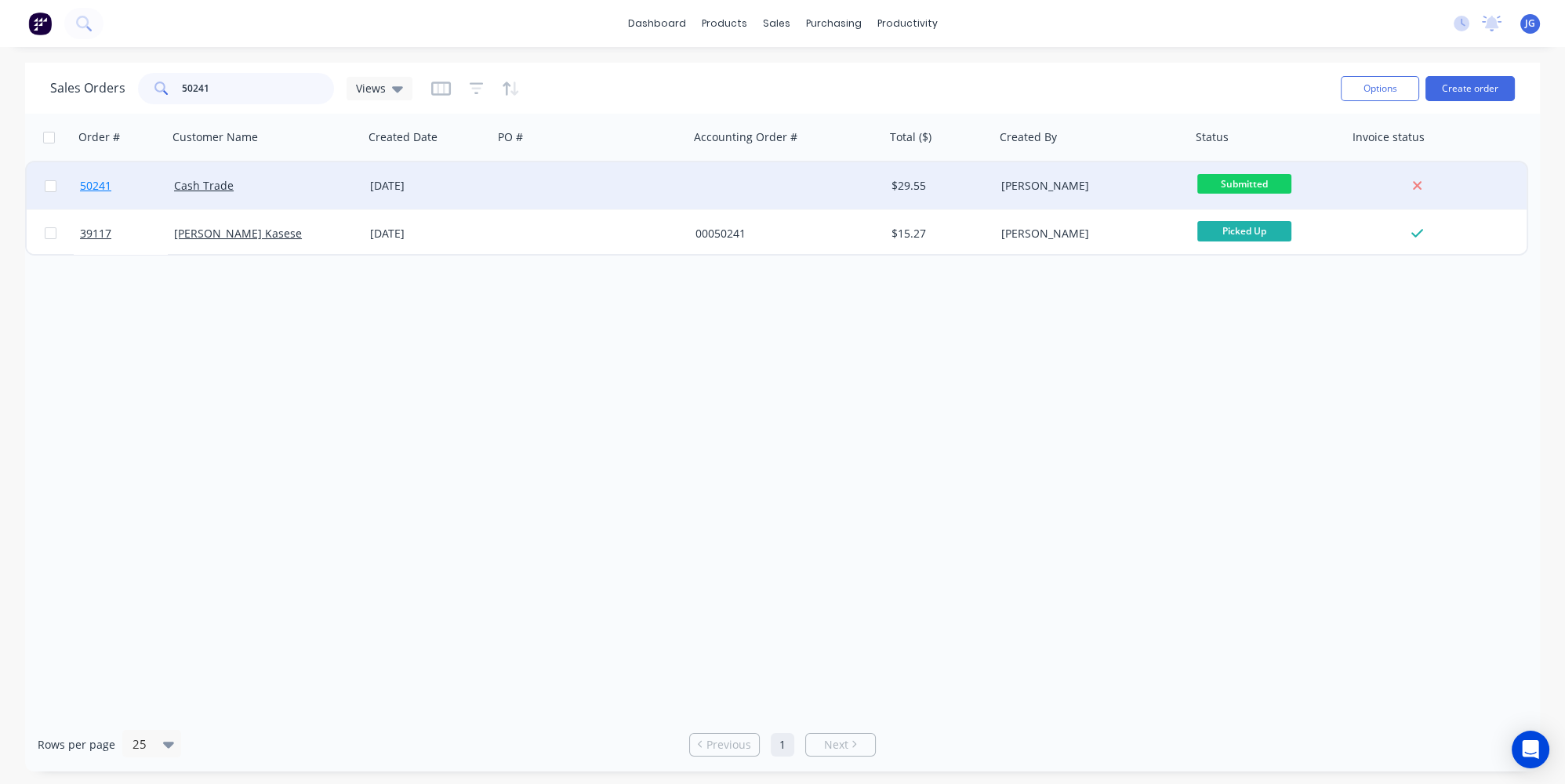
type input "50241"
click at [164, 186] on link "50241" at bounding box center [127, 186] width 94 height 47
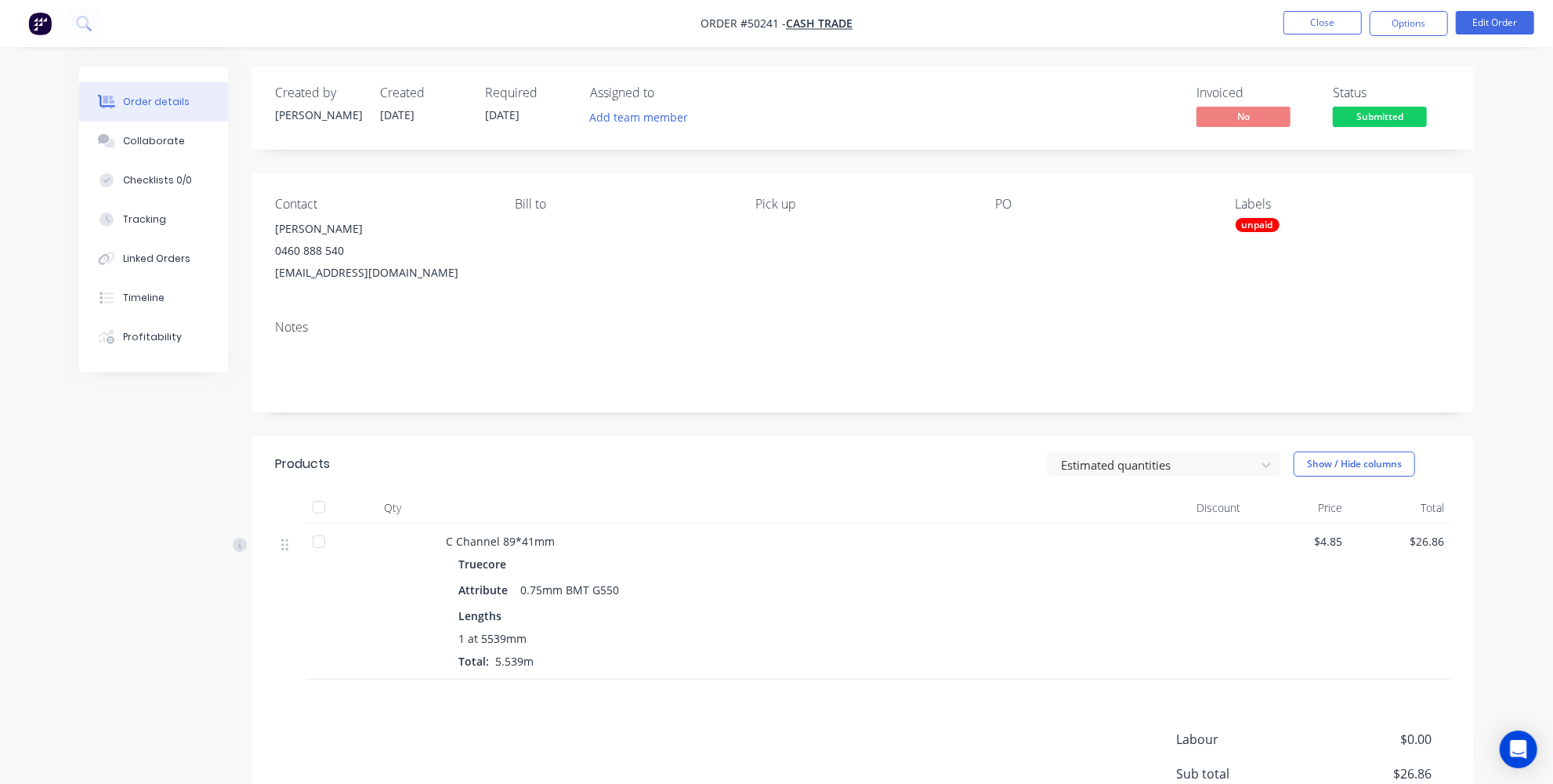
click at [570, 552] on div "C Channel 89*41mm Truecore Attribute 0.75mm BMT G550 Lengths 1 at 5539mm Total:…" at bounding box center [793, 601] width 706 height 156
click at [1487, 13] on button "Edit Order" at bounding box center [1495, 23] width 78 height 24
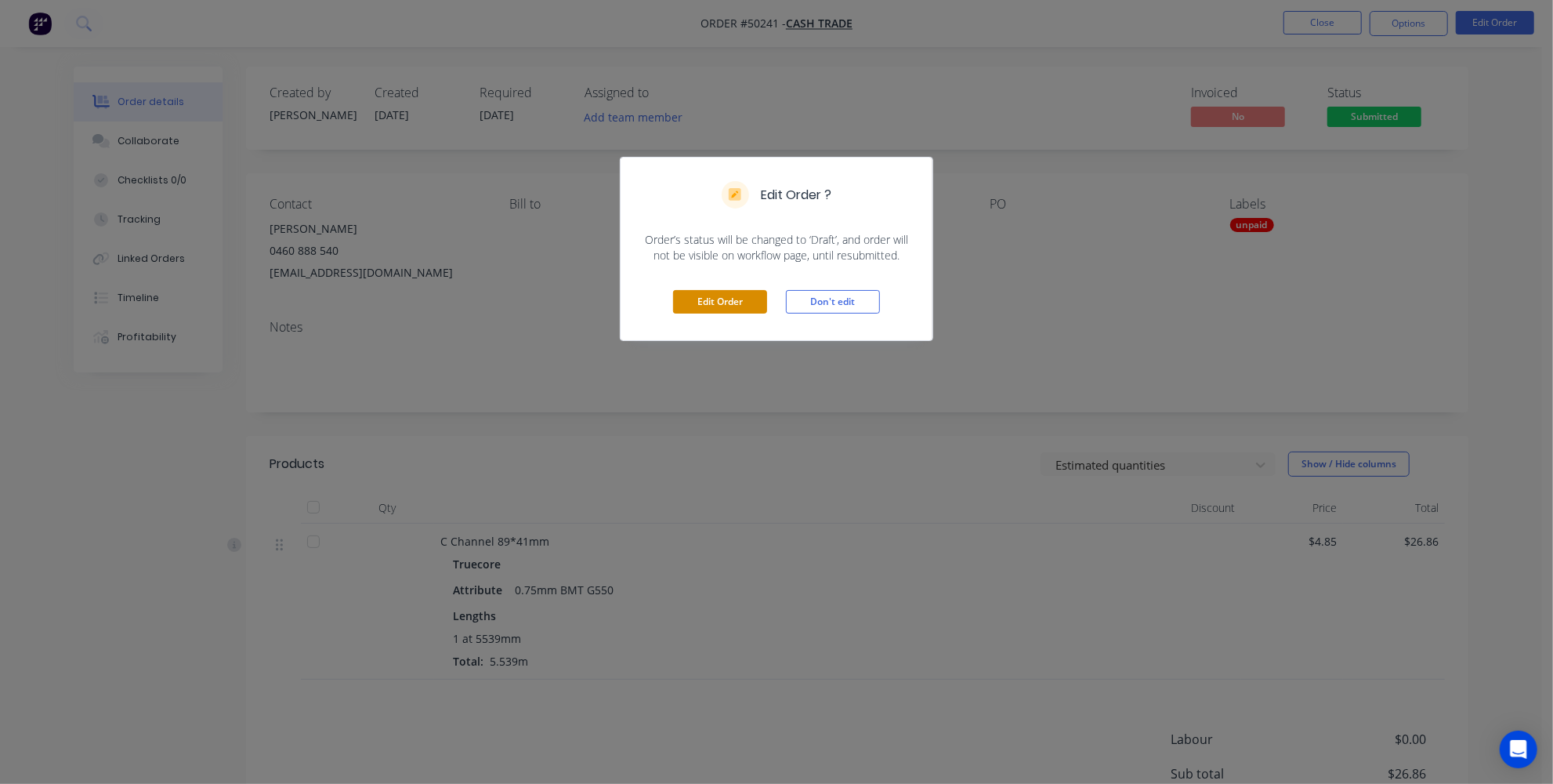
click at [733, 296] on button "Edit Order" at bounding box center [720, 301] width 94 height 24
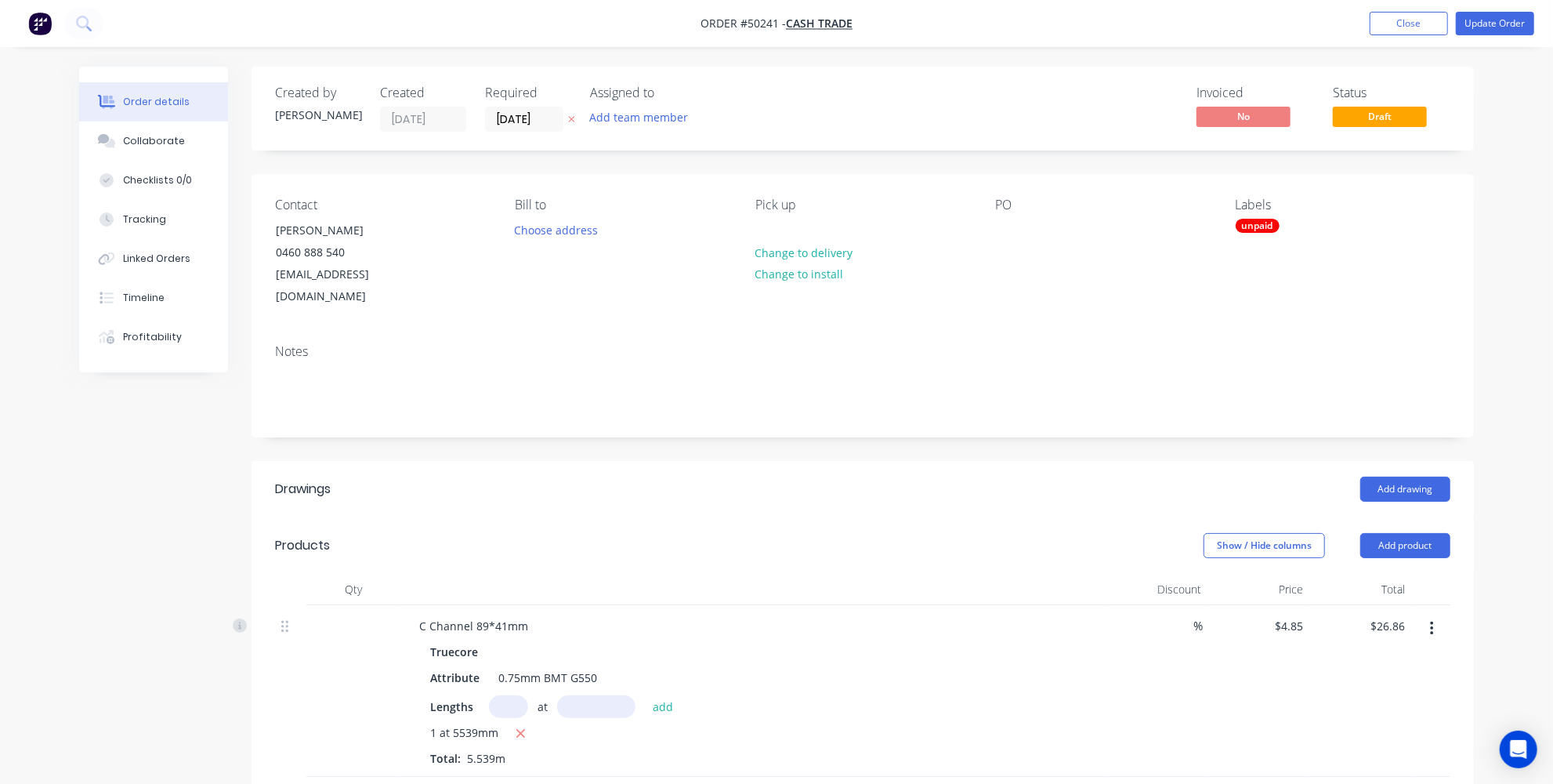
click at [1432, 620] on icon "button" at bounding box center [1432, 628] width 4 height 17
click at [1334, 659] on div "Edit" at bounding box center [1377, 670] width 121 height 23
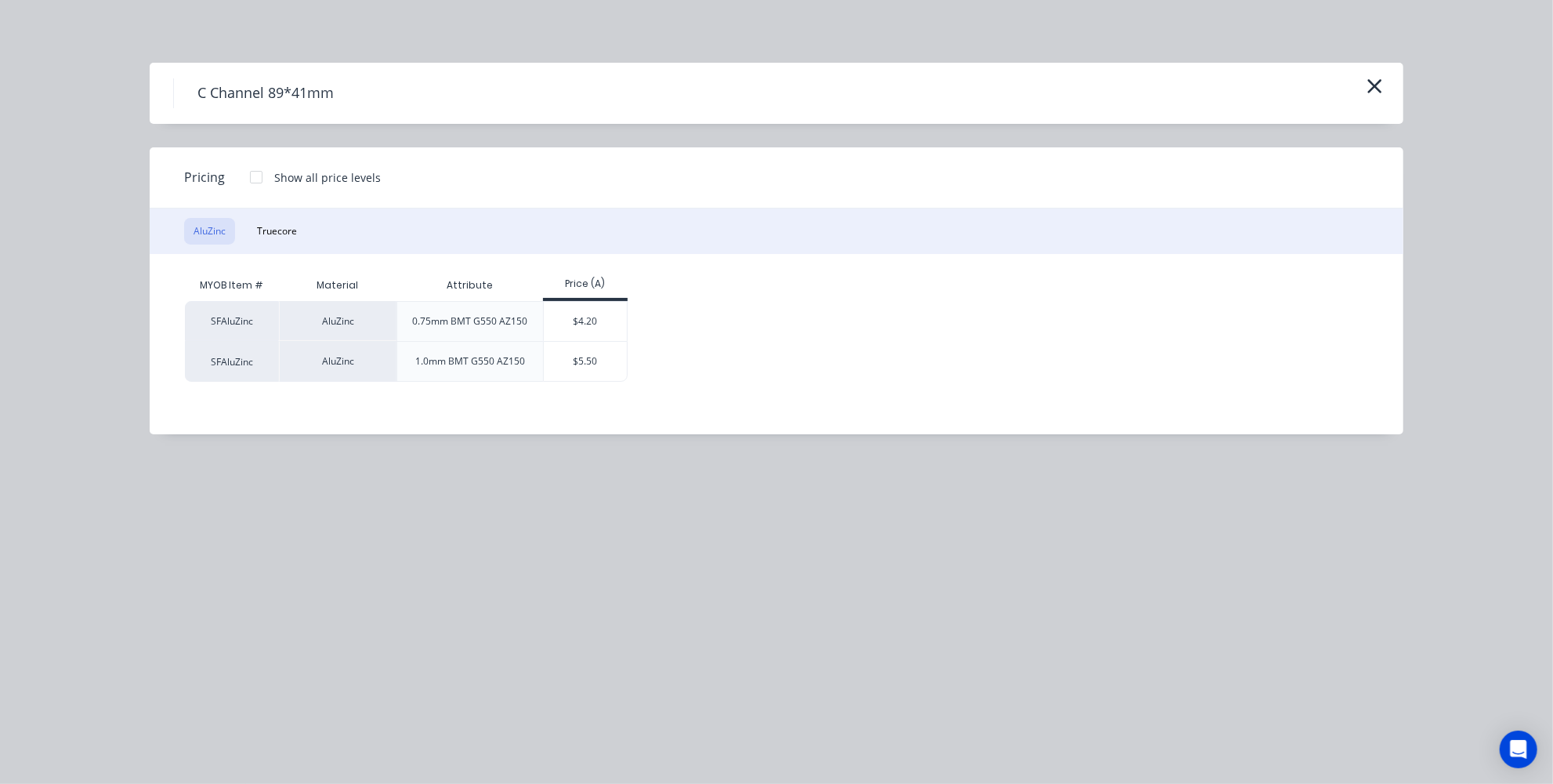
click at [1361, 90] on div "C Channel 89*41mm" at bounding box center [776, 93] width 1207 height 30
click at [1369, 89] on icon "button" at bounding box center [1375, 86] width 16 height 22
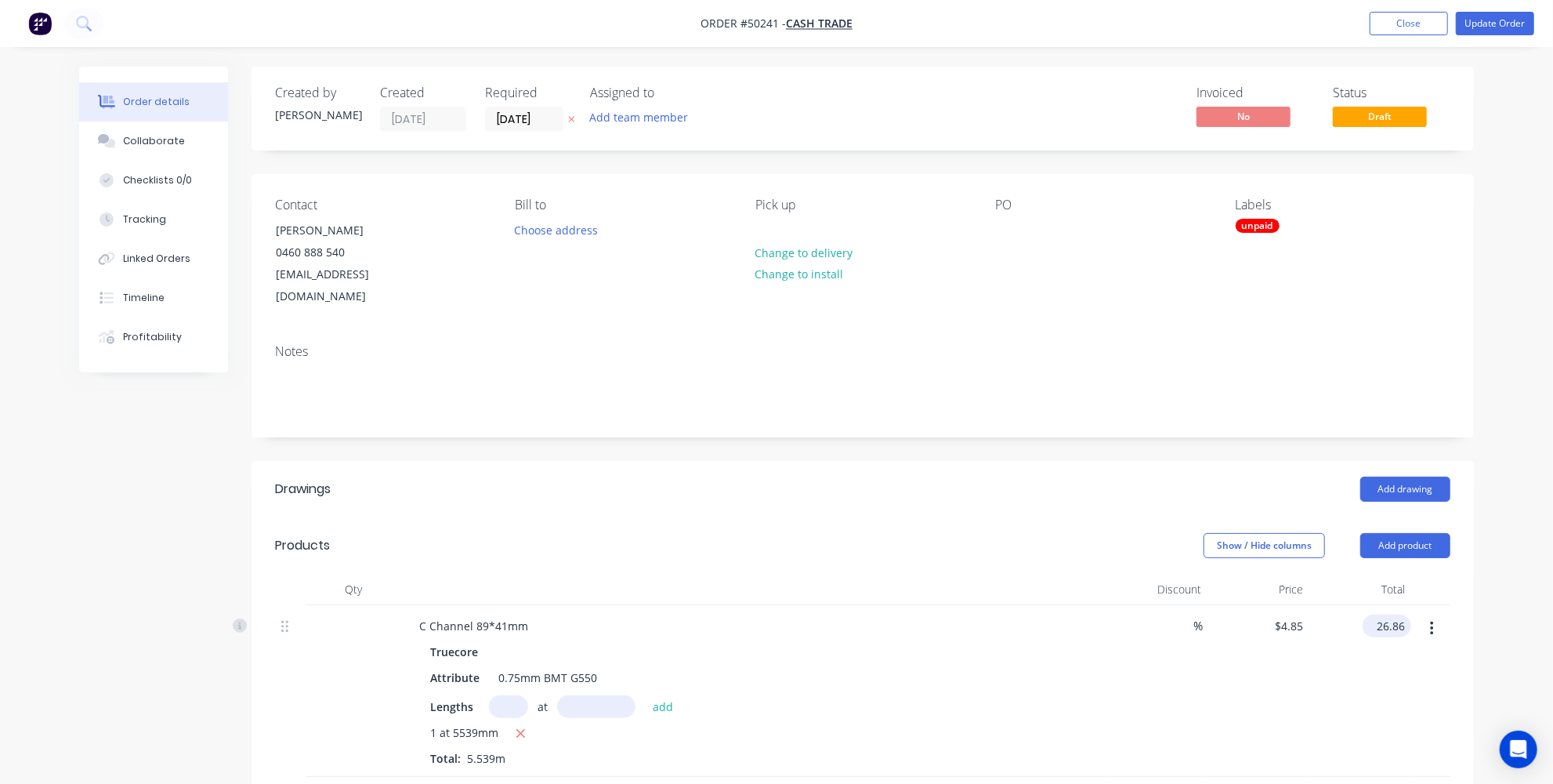
click at [1384, 614] on input "26.86" at bounding box center [1390, 626] width 42 height 23
type input "0"
type input "$0.00"
click at [1525, 528] on div "Order details Collaborate Checklists 0/0 Tracking Linked Orders Timeline Profit…" at bounding box center [776, 596] width 1553 height 1193
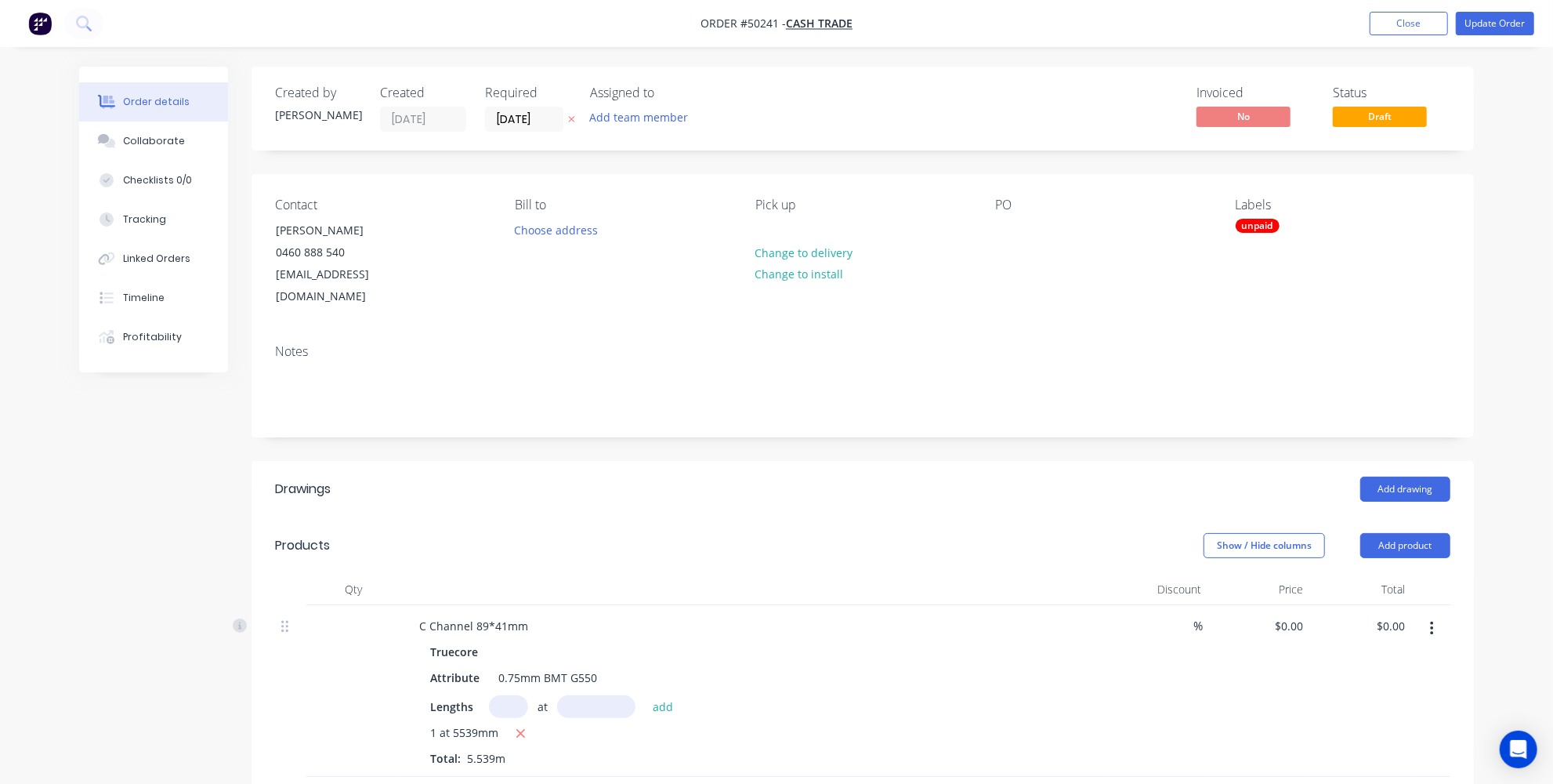
click at [1255, 223] on div "unpaid" at bounding box center [1258, 225] width 44 height 14
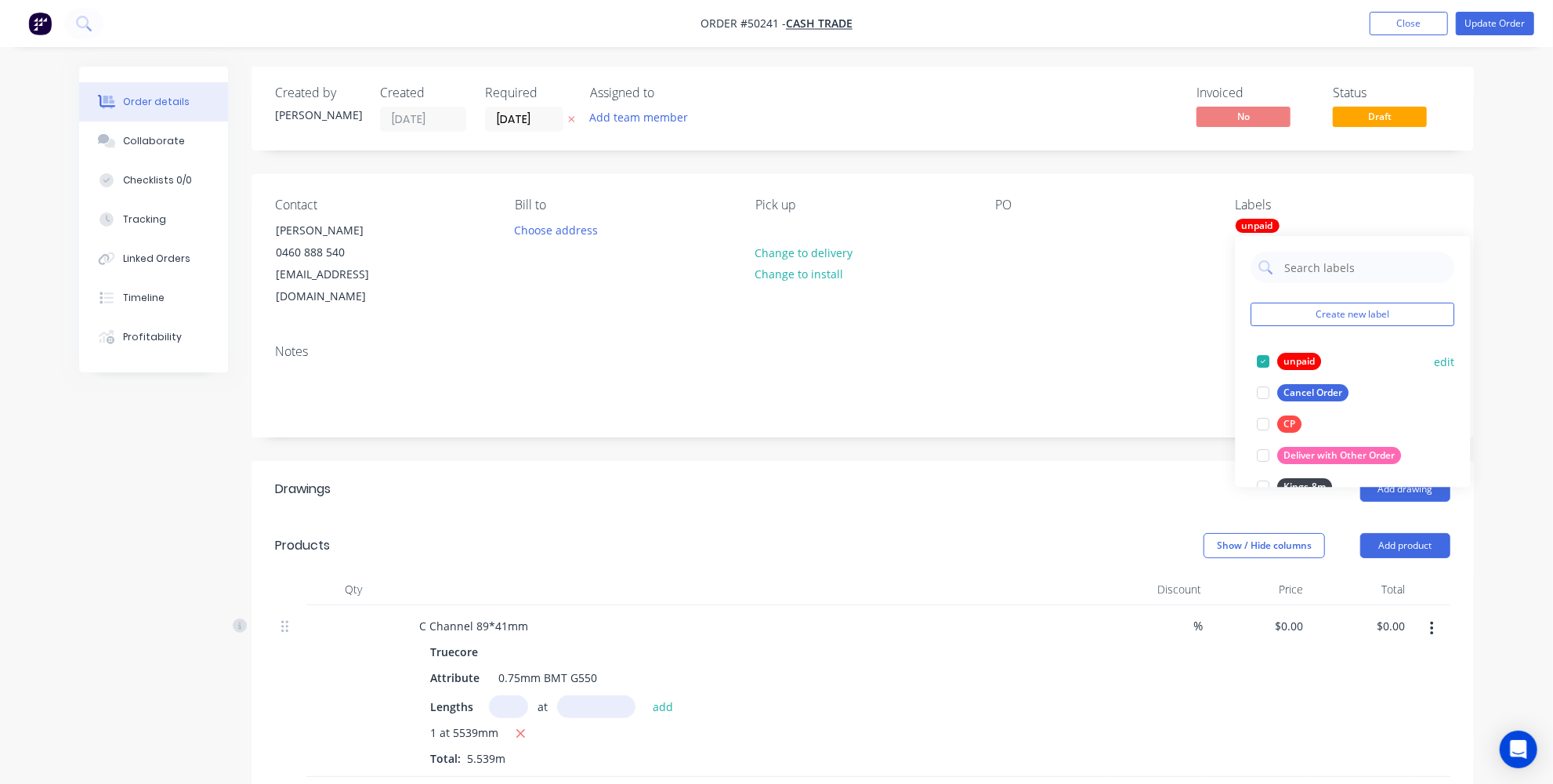
click at [1260, 355] on div at bounding box center [1263, 360] width 31 height 31
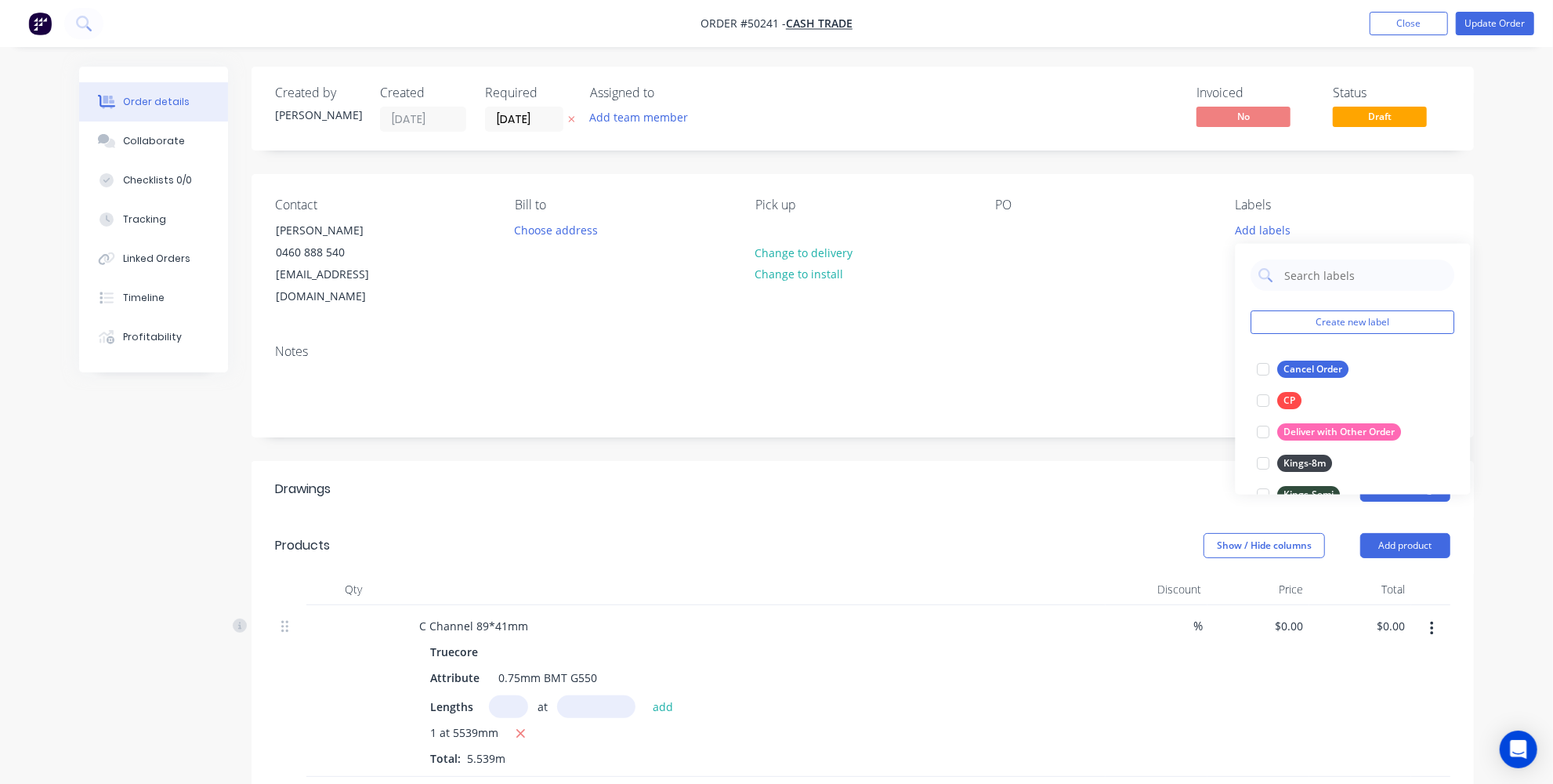
click at [1536, 398] on div "Order details Collaborate Checklists 0/0 Tracking Linked Orders Timeline Profit…" at bounding box center [776, 596] width 1553 height 1193
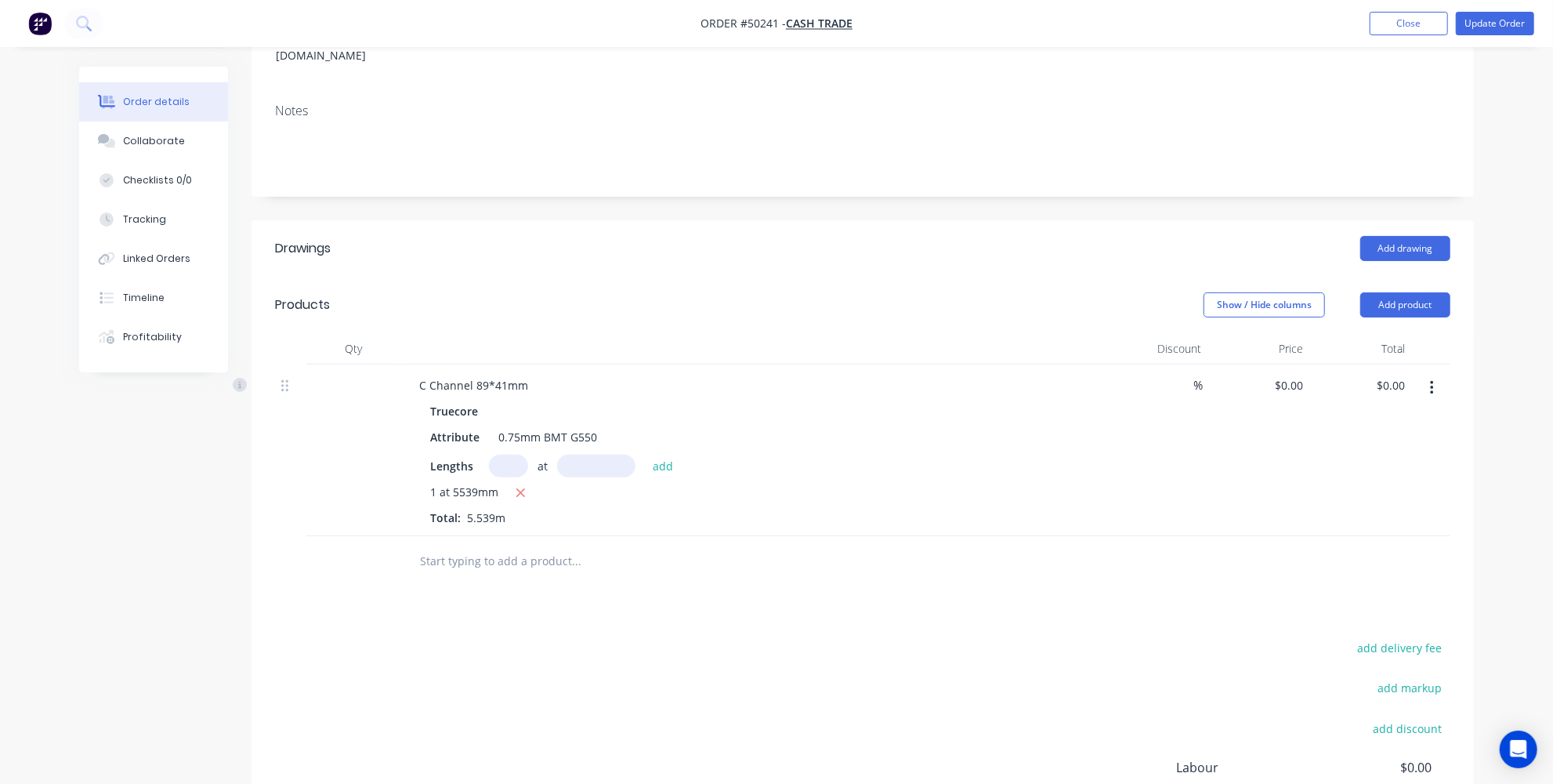
scroll to position [238, 0]
click at [711, 640] on div "add delivery fee add markup add discount Labour $0.00 Sub total $0.00 Tax $0.00…" at bounding box center [863, 774] width 1176 height 268
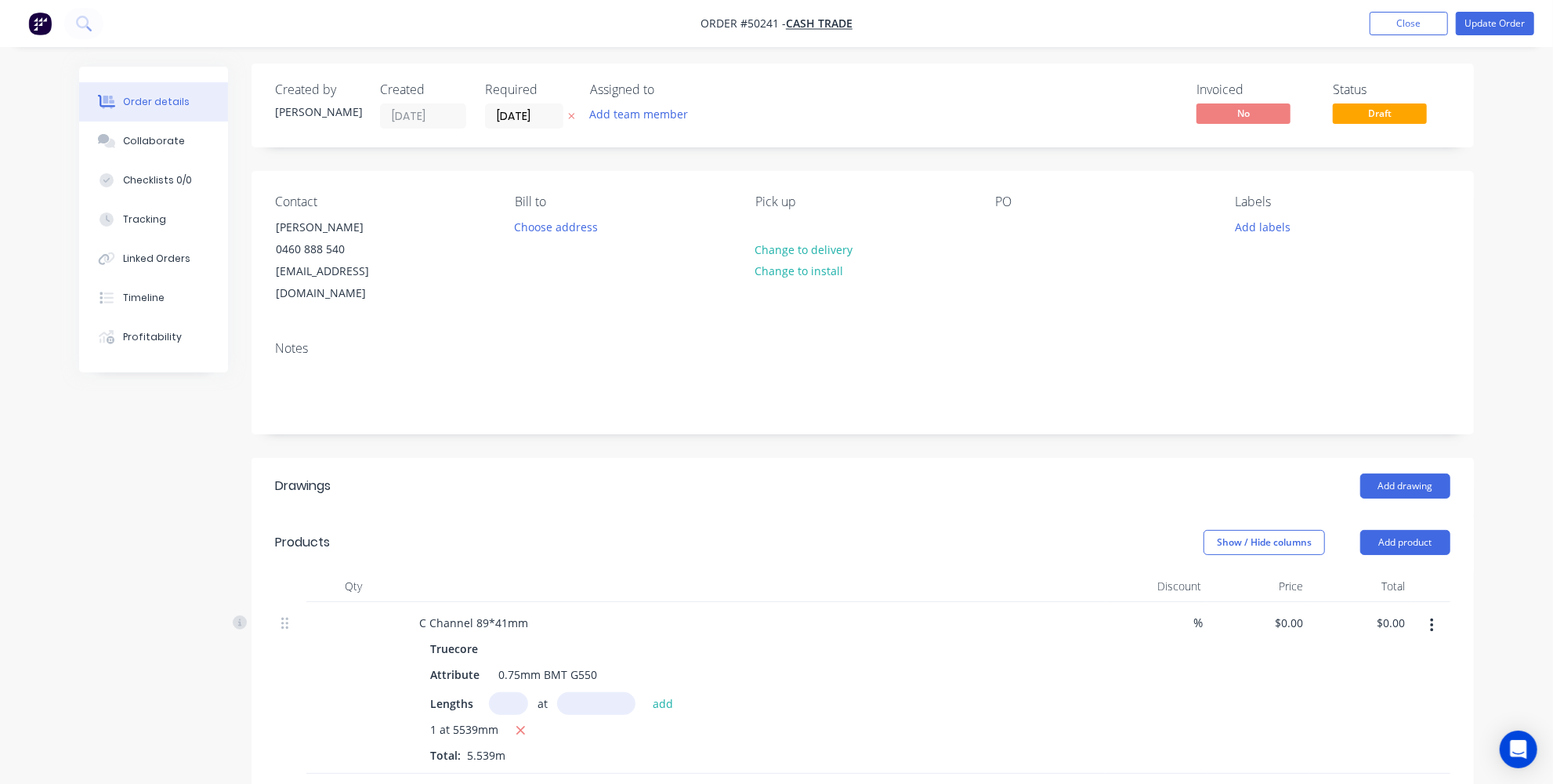
scroll to position [0, 0]
click at [1513, 232] on div "Order details Collaborate Checklists 0/0 Tracking Linked Orders Timeline Profit…" at bounding box center [776, 596] width 1553 height 1193
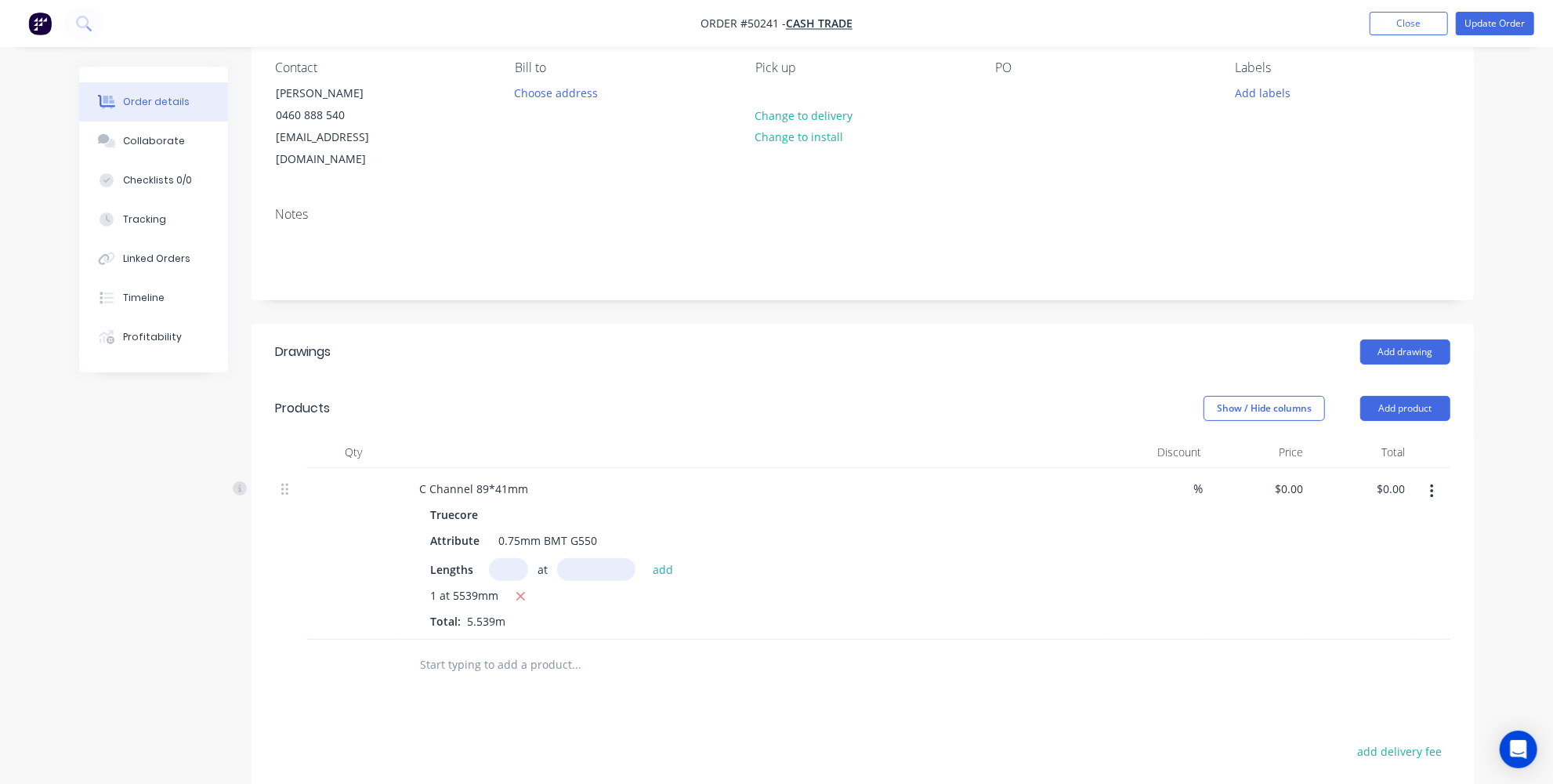
scroll to position [71, 0]
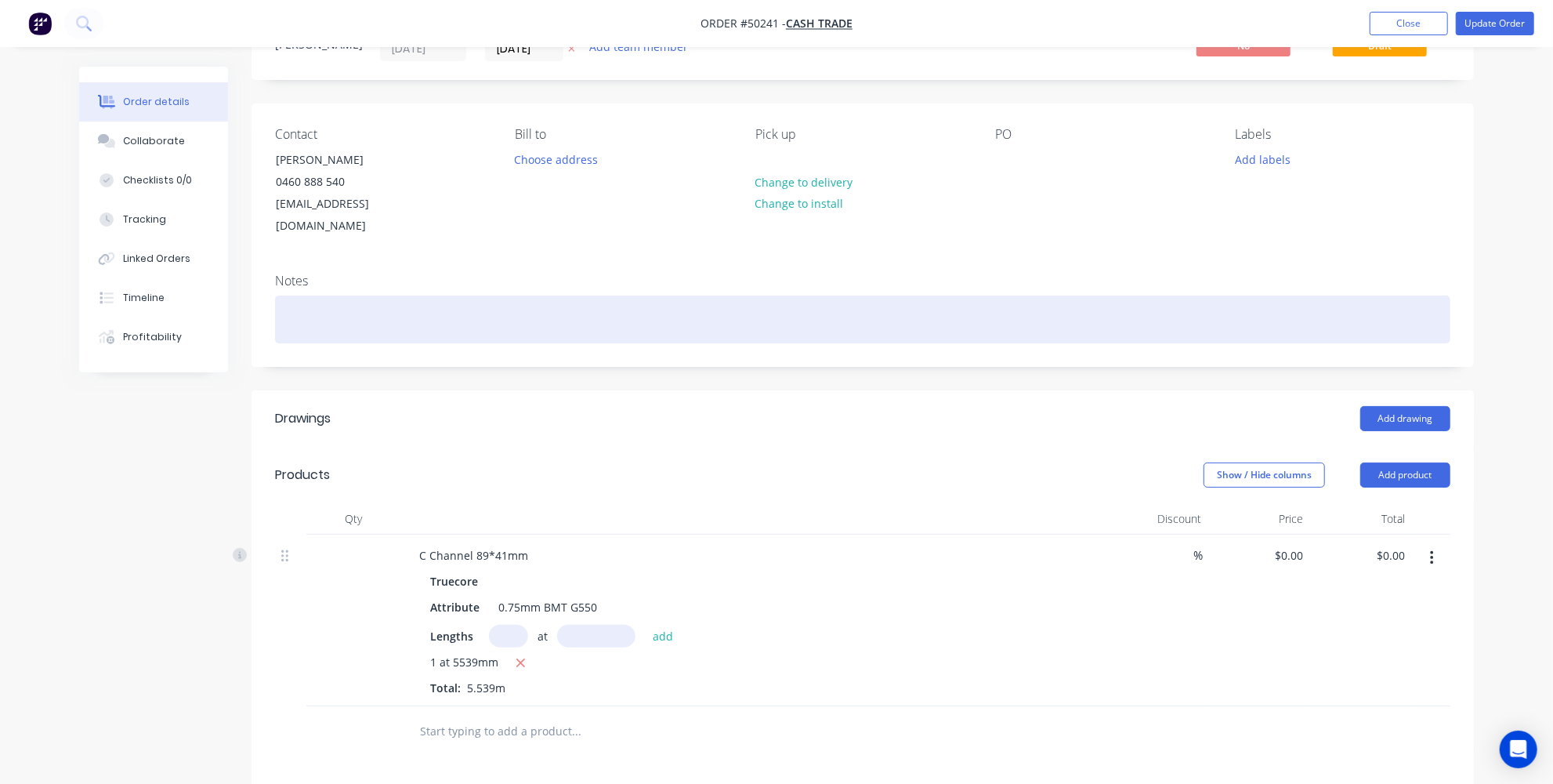
click at [604, 295] on div at bounding box center [863, 319] width 1176 height 48
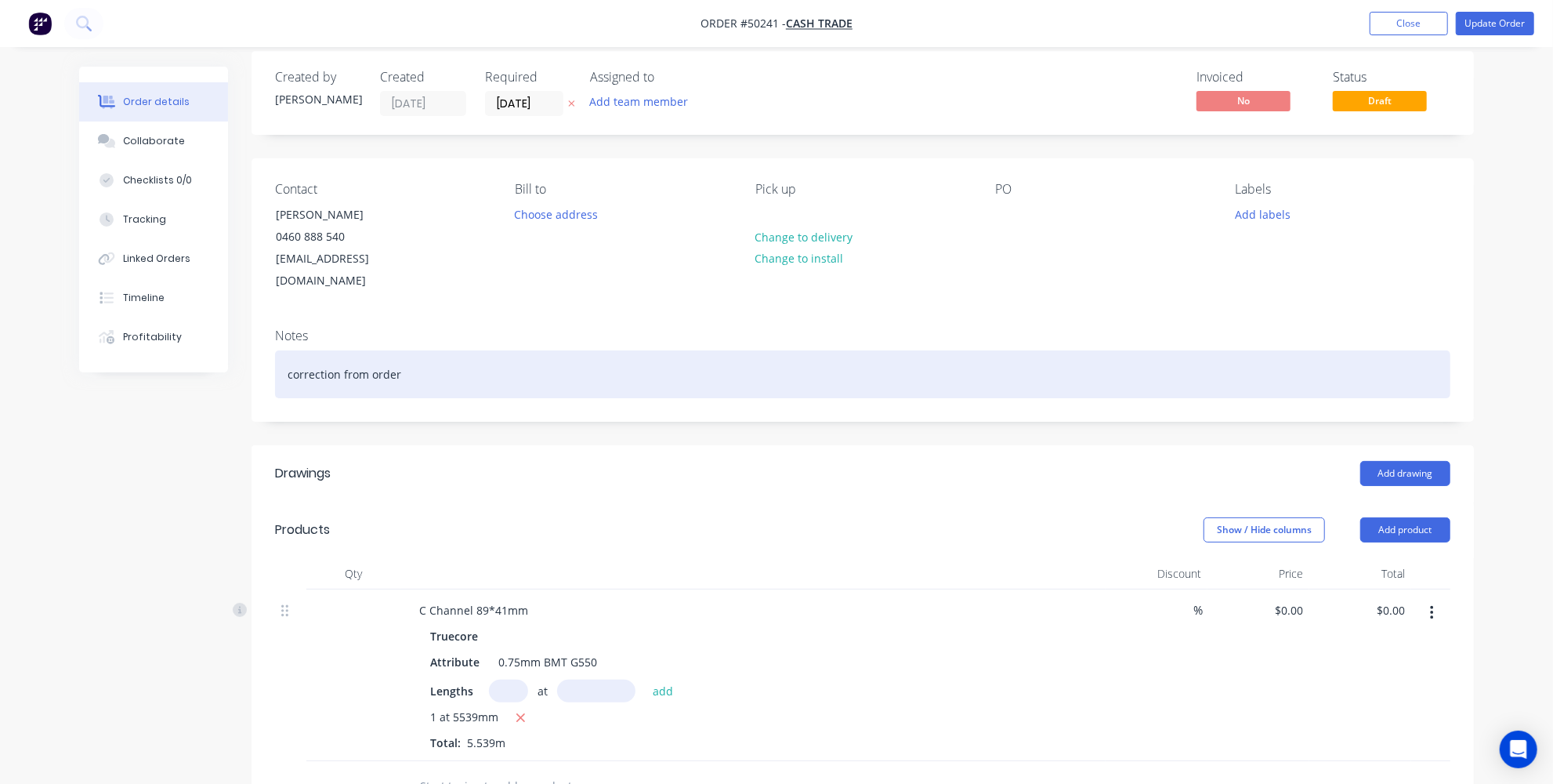
scroll to position [0, 0]
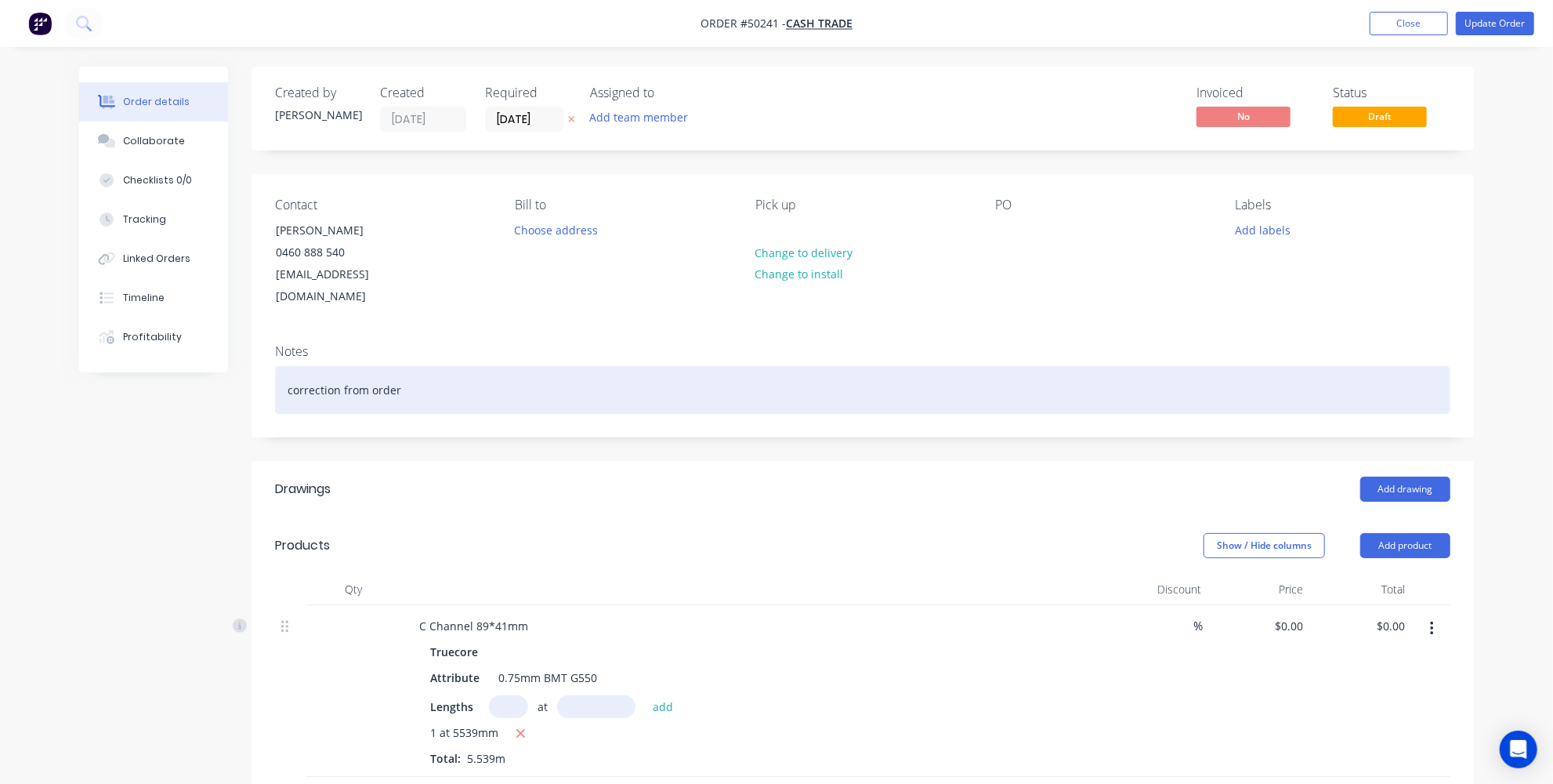
click at [408, 386] on div "correction from order" at bounding box center [863, 390] width 1176 height 48
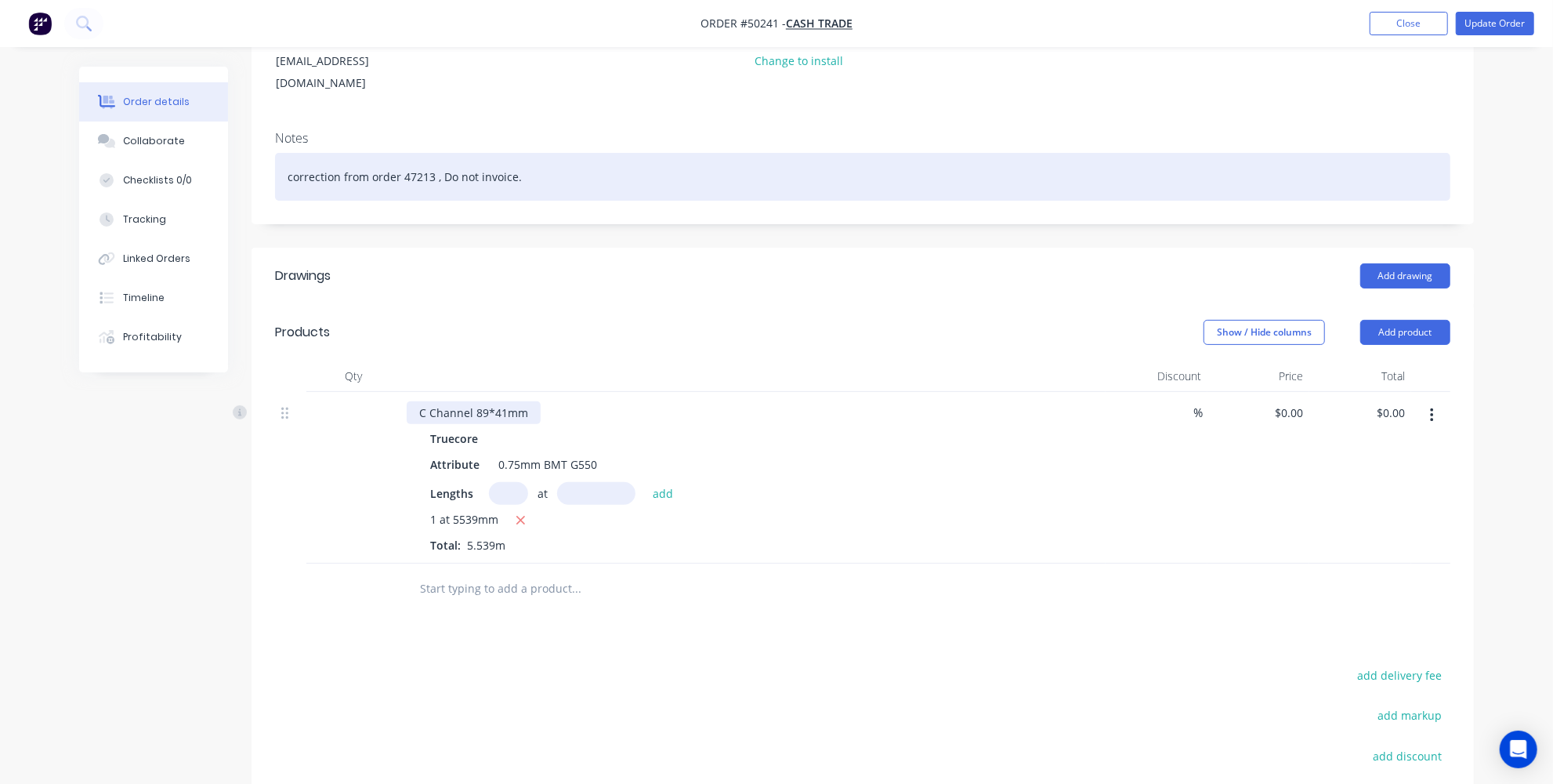
scroll to position [71, 0]
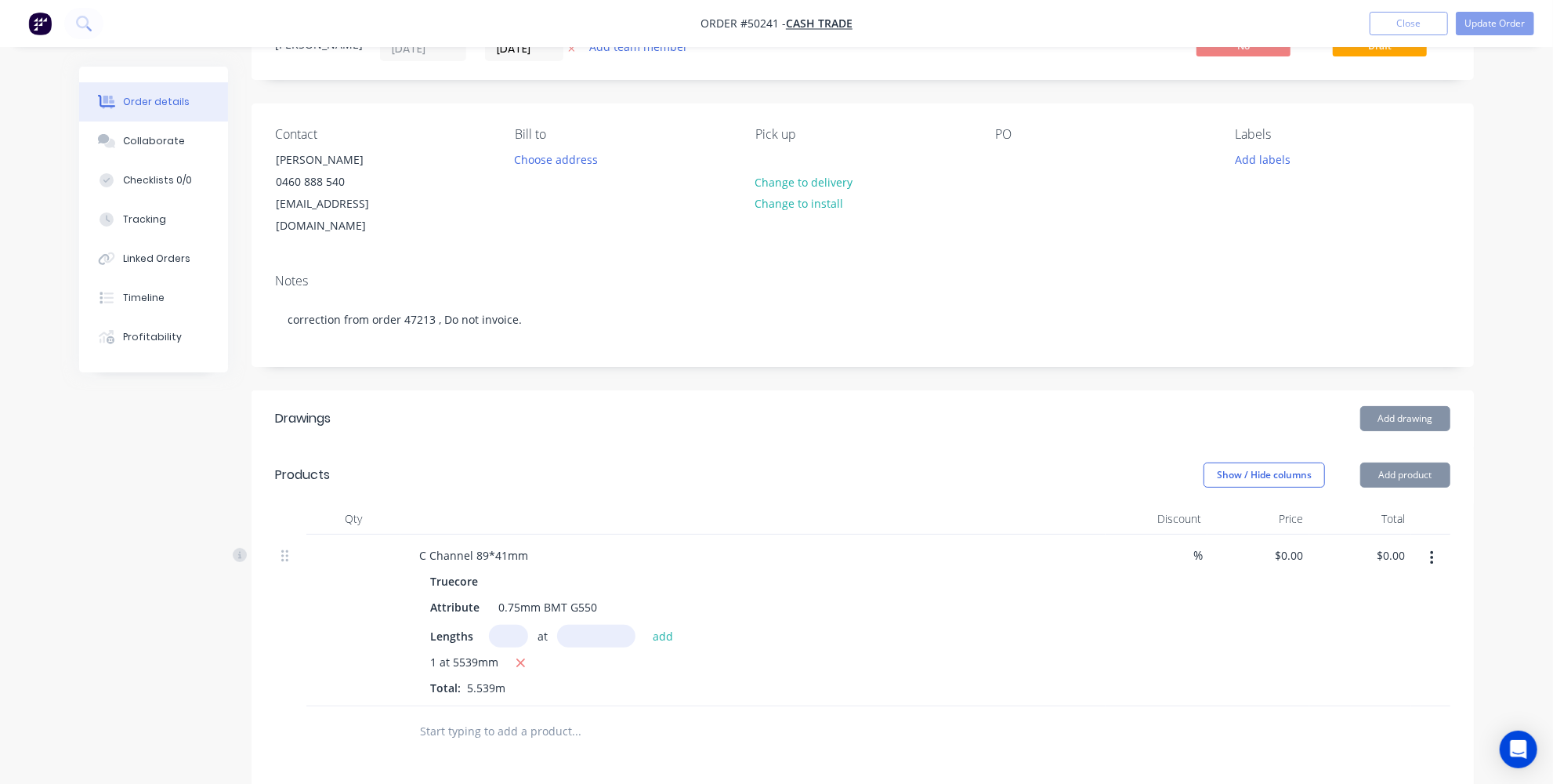
click at [529, 406] on div "Add drawing" at bounding box center [987, 418] width 926 height 25
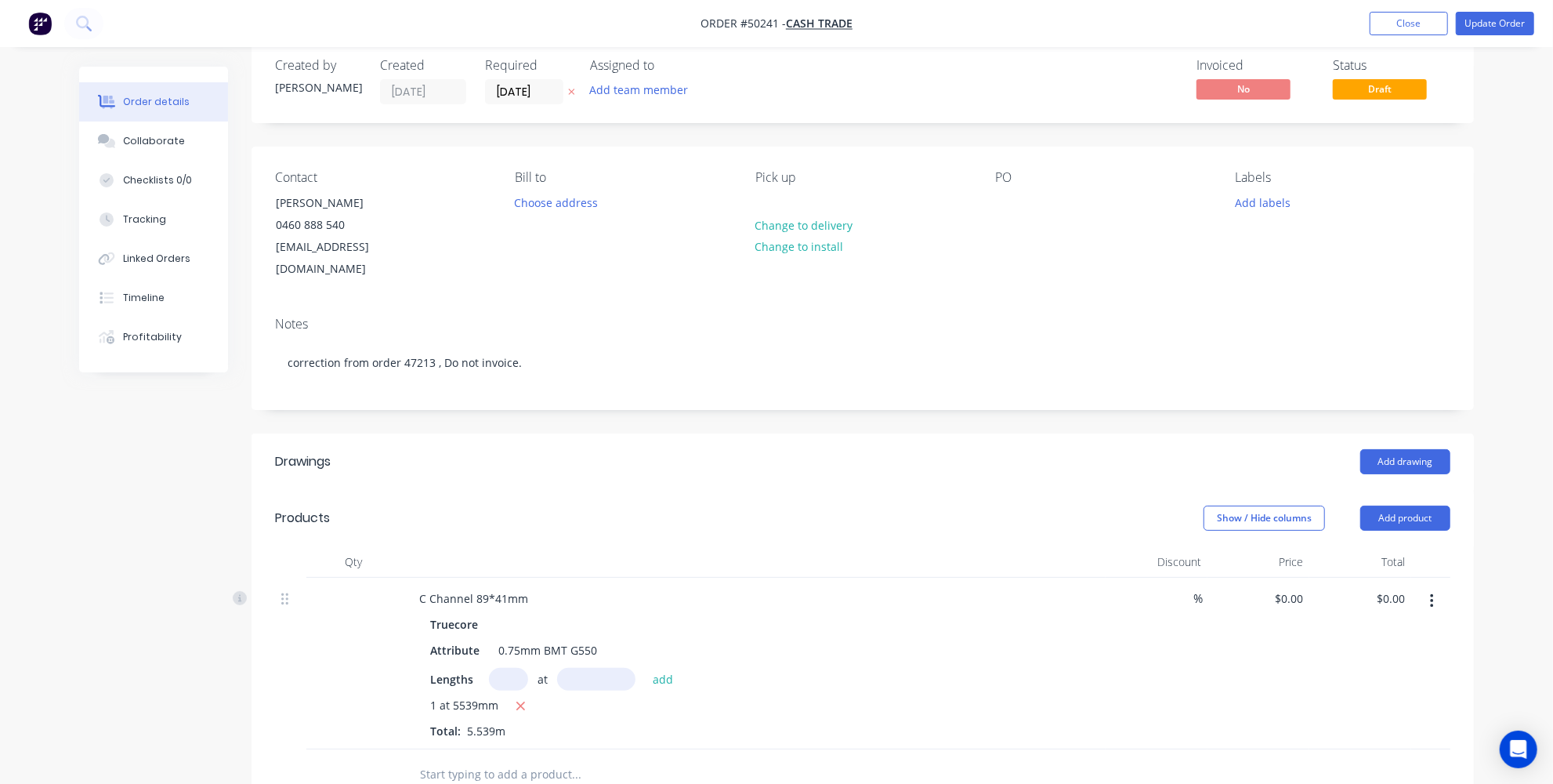
scroll to position [0, 0]
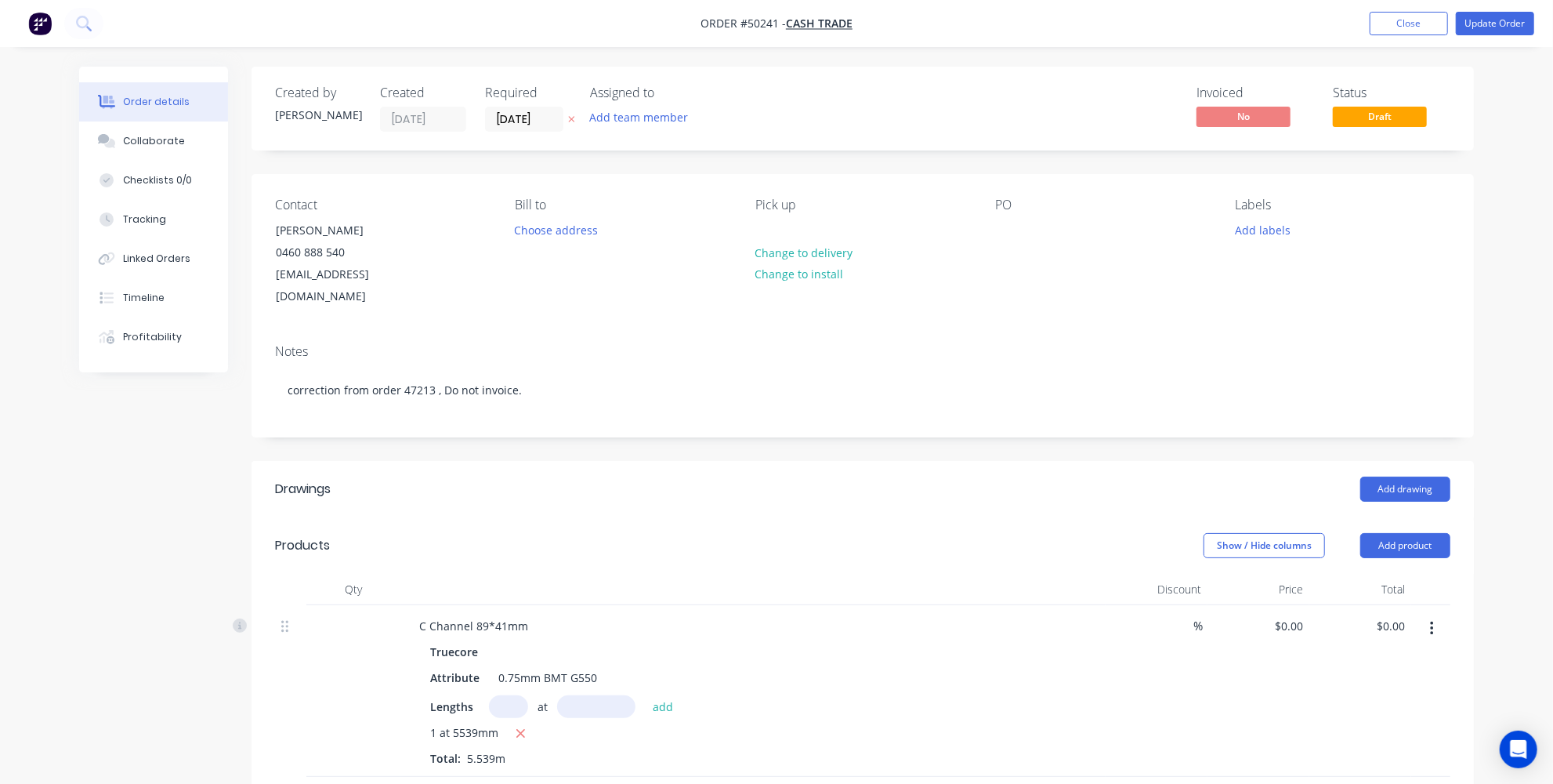
click at [608, 425] on div "Created by Jessica Created 10/10/25 Required 14/10/25 Assigned to Add team memb…" at bounding box center [863, 618] width 1223 height 1103
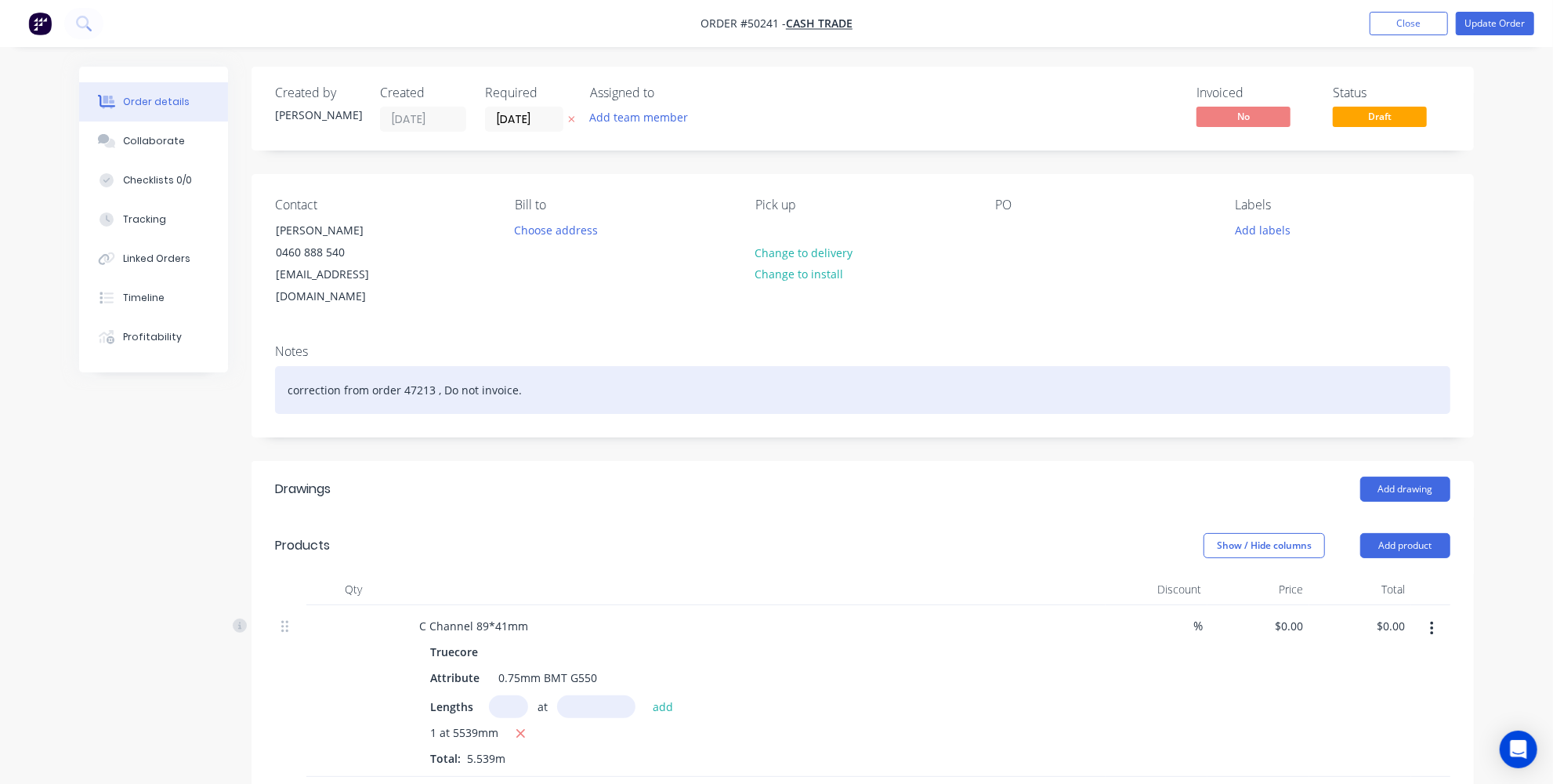
click at [520, 366] on div "correction from order 47213 , Do not invoice." at bounding box center [863, 390] width 1176 height 48
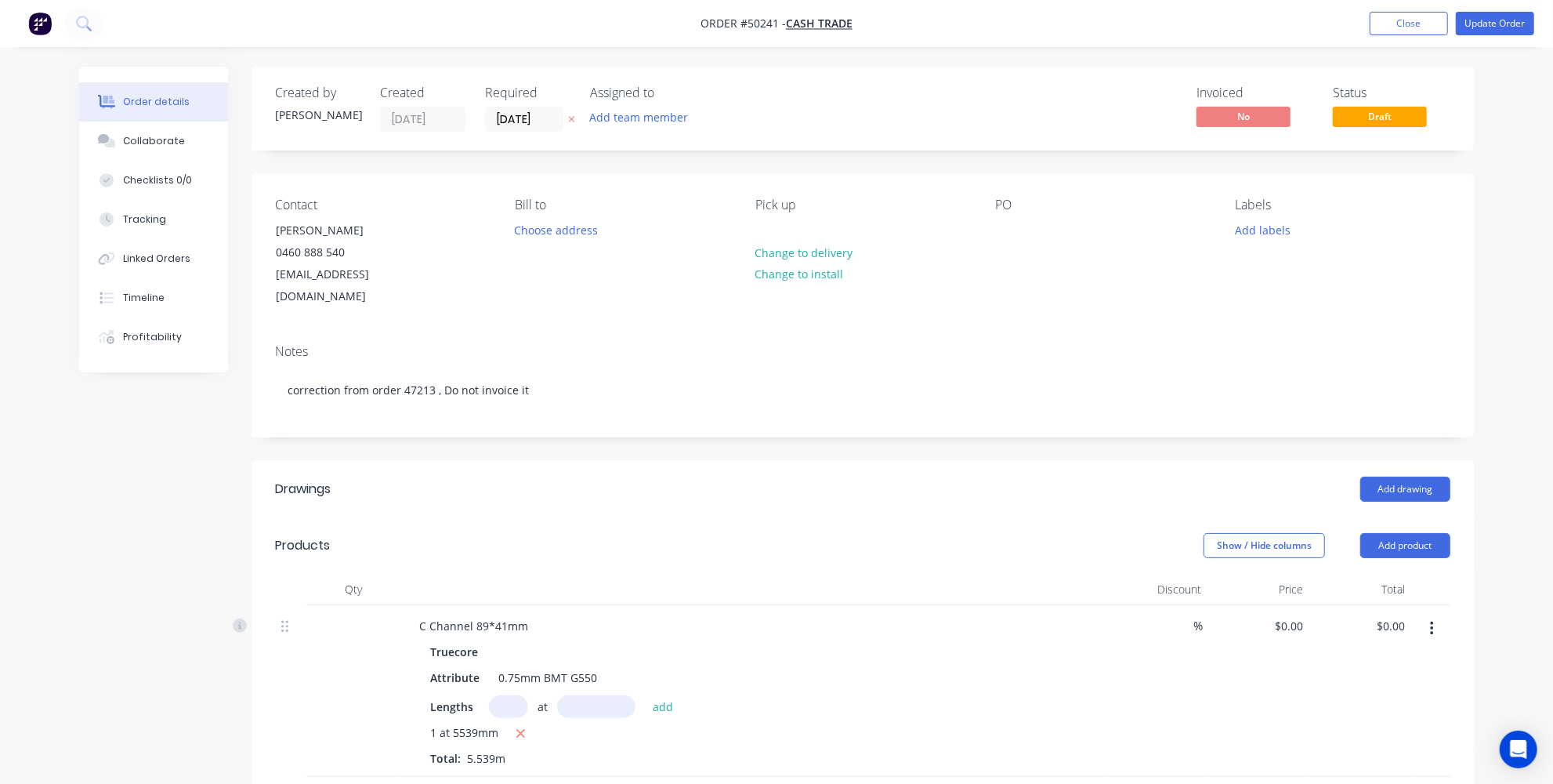
click at [484, 476] on div "Drawings" at bounding box center [400, 489] width 250 height 25
click at [1501, 28] on button "Update Order" at bounding box center [1495, 23] width 78 height 24
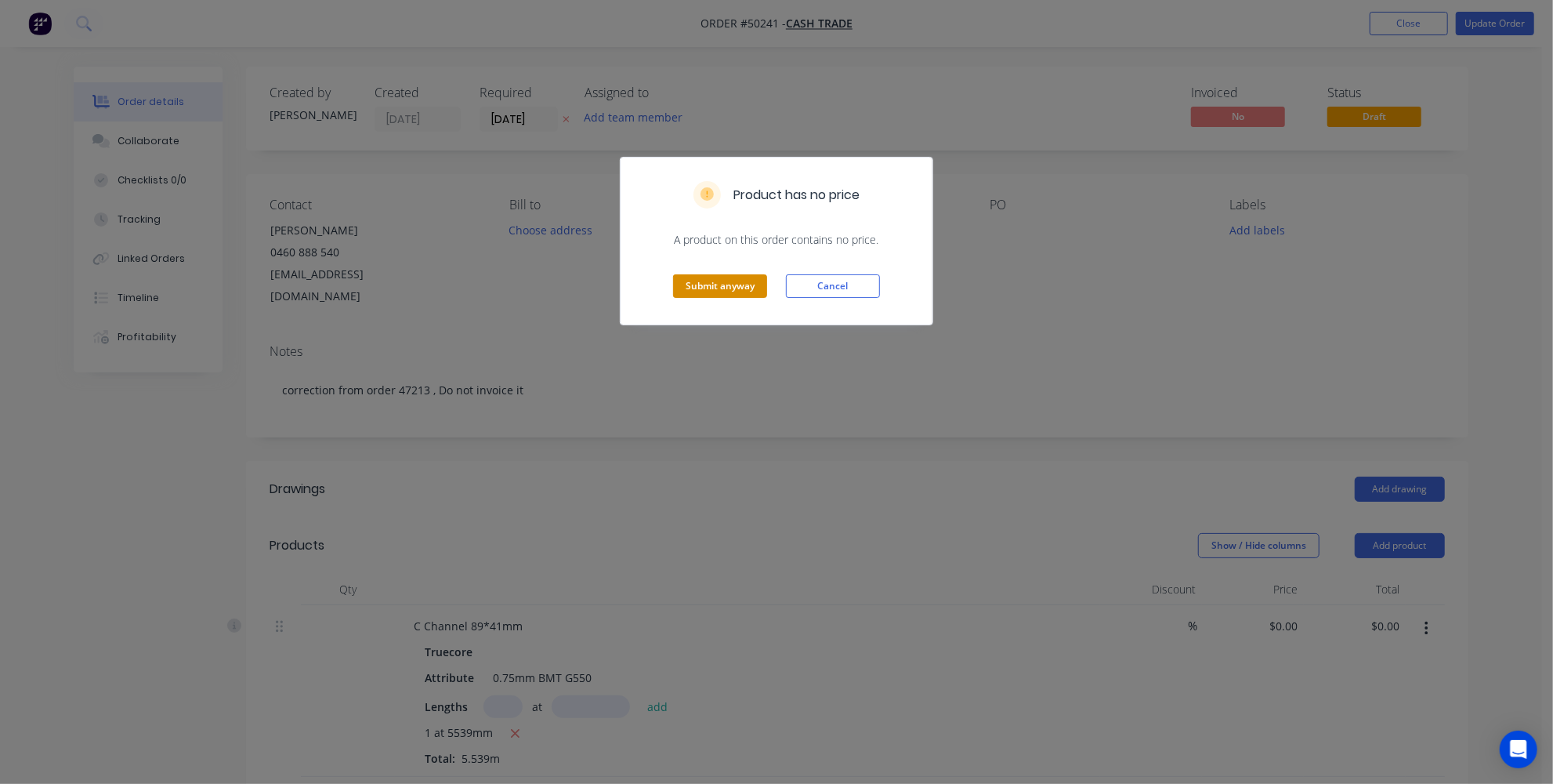
click at [732, 286] on button "Submit anyway" at bounding box center [720, 286] width 94 height 24
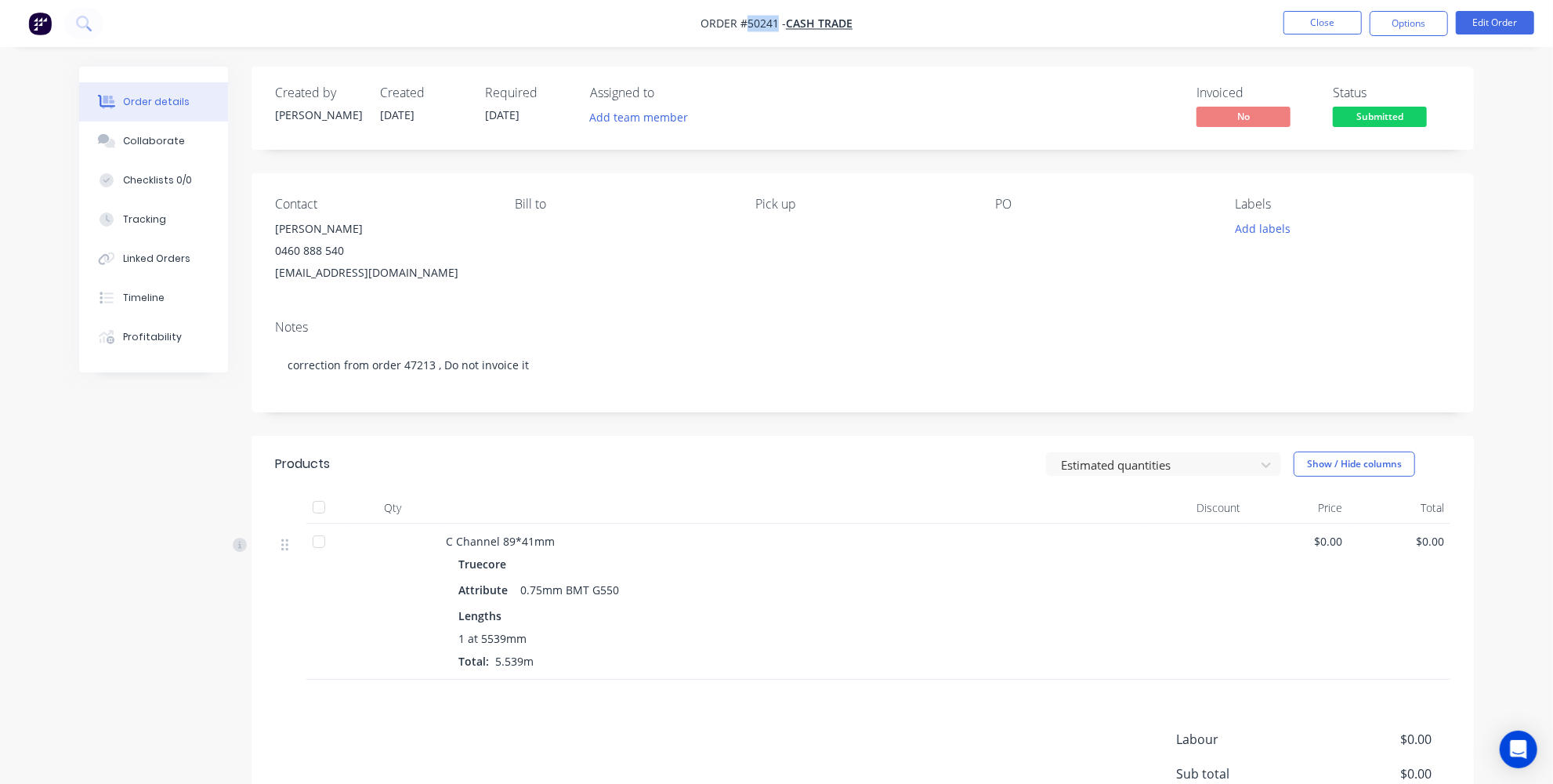
drag, startPoint x: 777, startPoint y: 21, endPoint x: 748, endPoint y: 21, distance: 29.0
click at [748, 21] on span "Order #50241 -" at bounding box center [743, 24] width 86 height 15
copy span "50241"
click at [733, 271] on div "Contact Russell 0460 888 540 russellholiday@iinet.net.au Bill to Pick up PO Lab…" at bounding box center [863, 241] width 1223 height 134
click at [158, 257] on div "Linked Orders" at bounding box center [156, 259] width 67 height 14
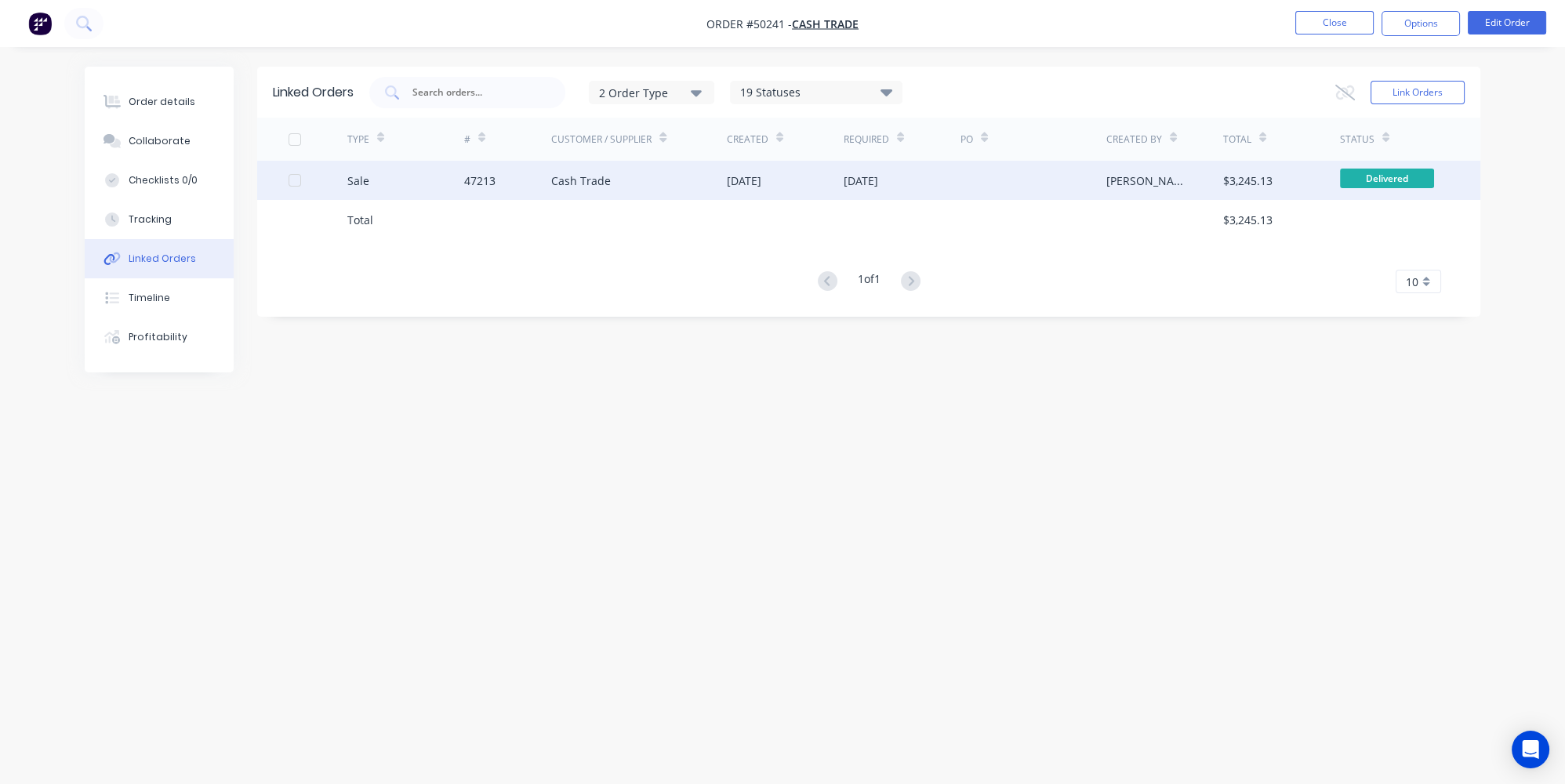
click at [516, 183] on div "47213" at bounding box center [508, 180] width 88 height 40
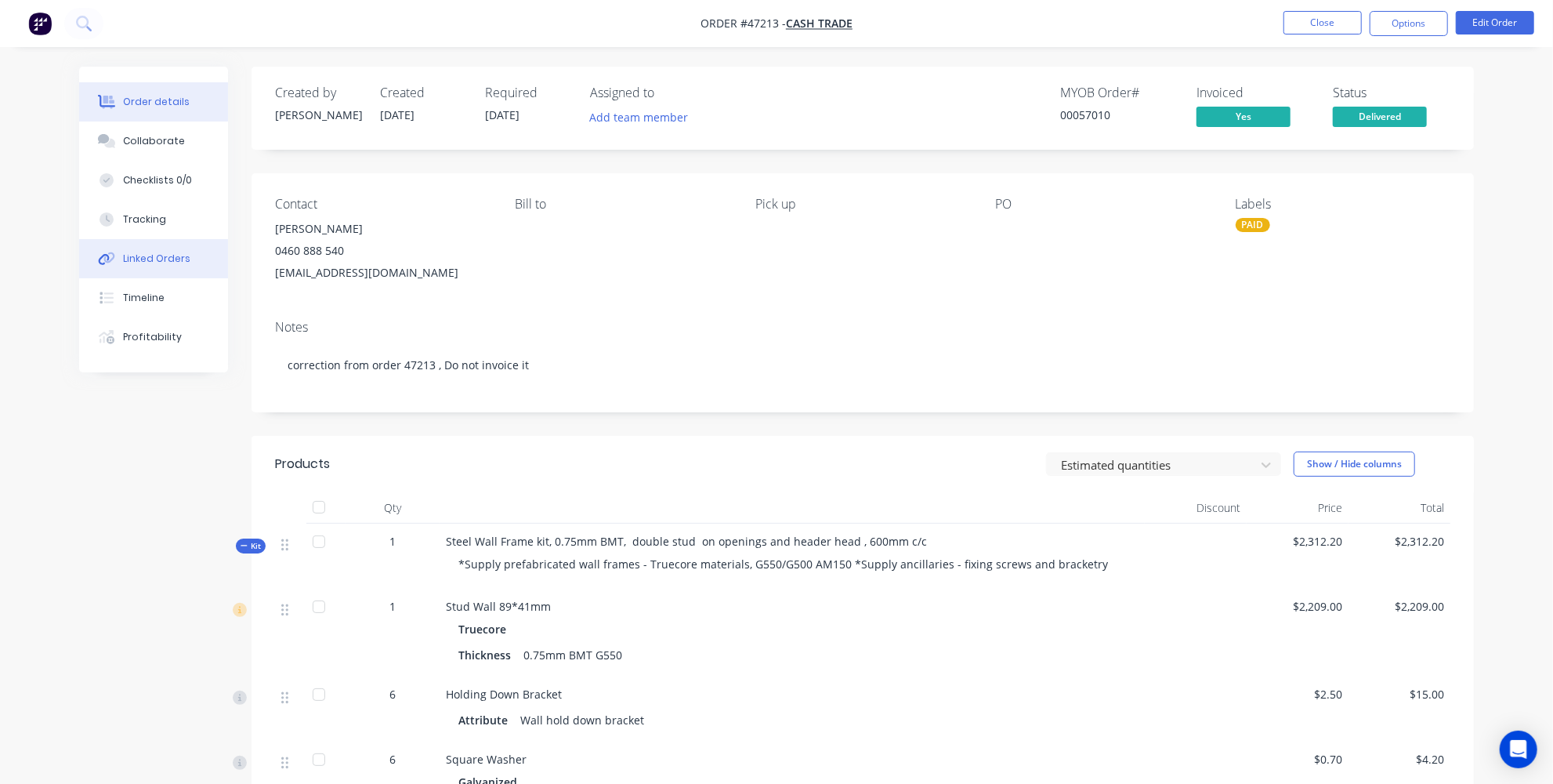
click at [169, 248] on button "Linked Orders" at bounding box center [154, 259] width 149 height 40
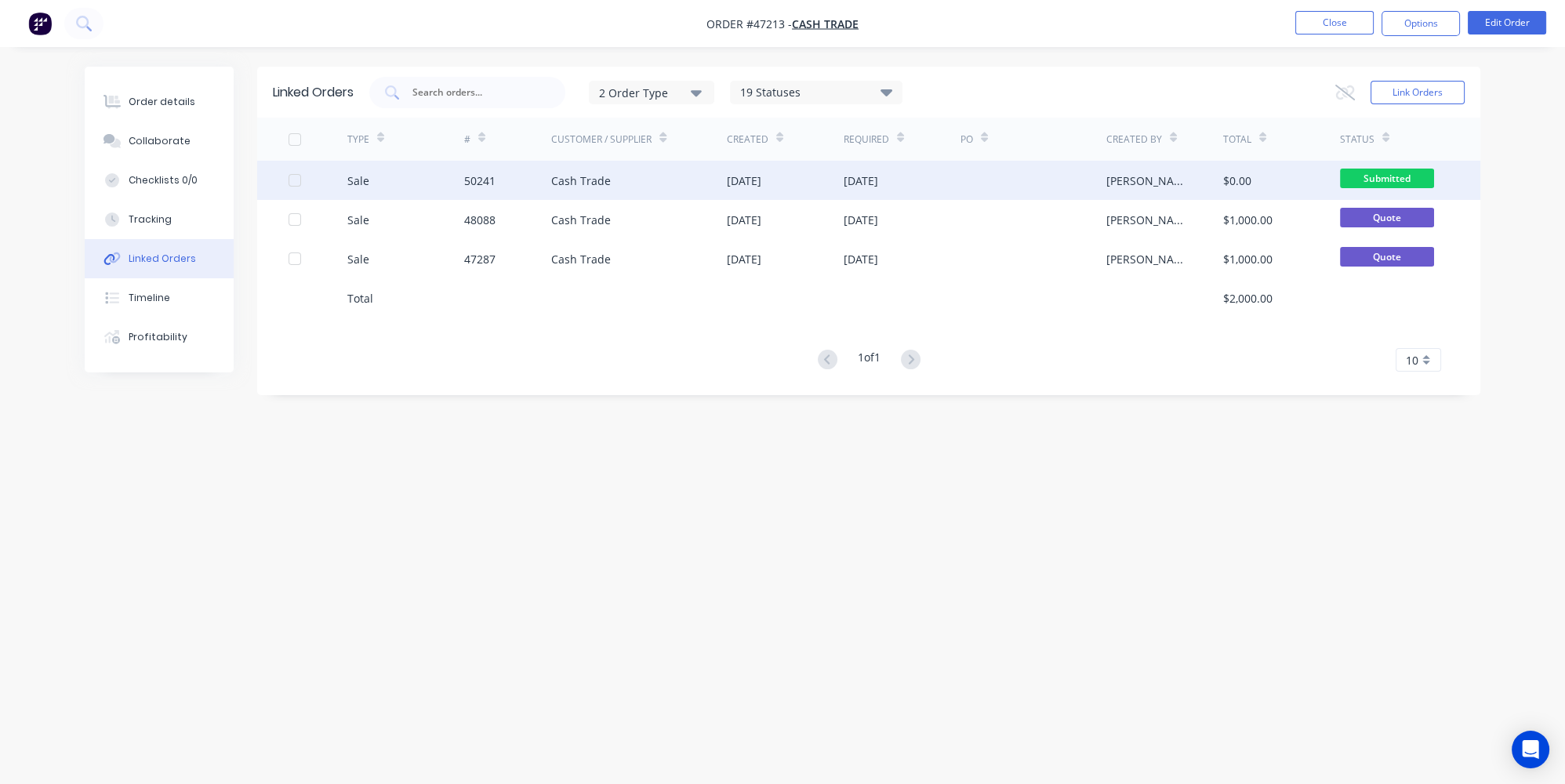
click at [508, 179] on div "50241" at bounding box center [508, 180] width 88 height 40
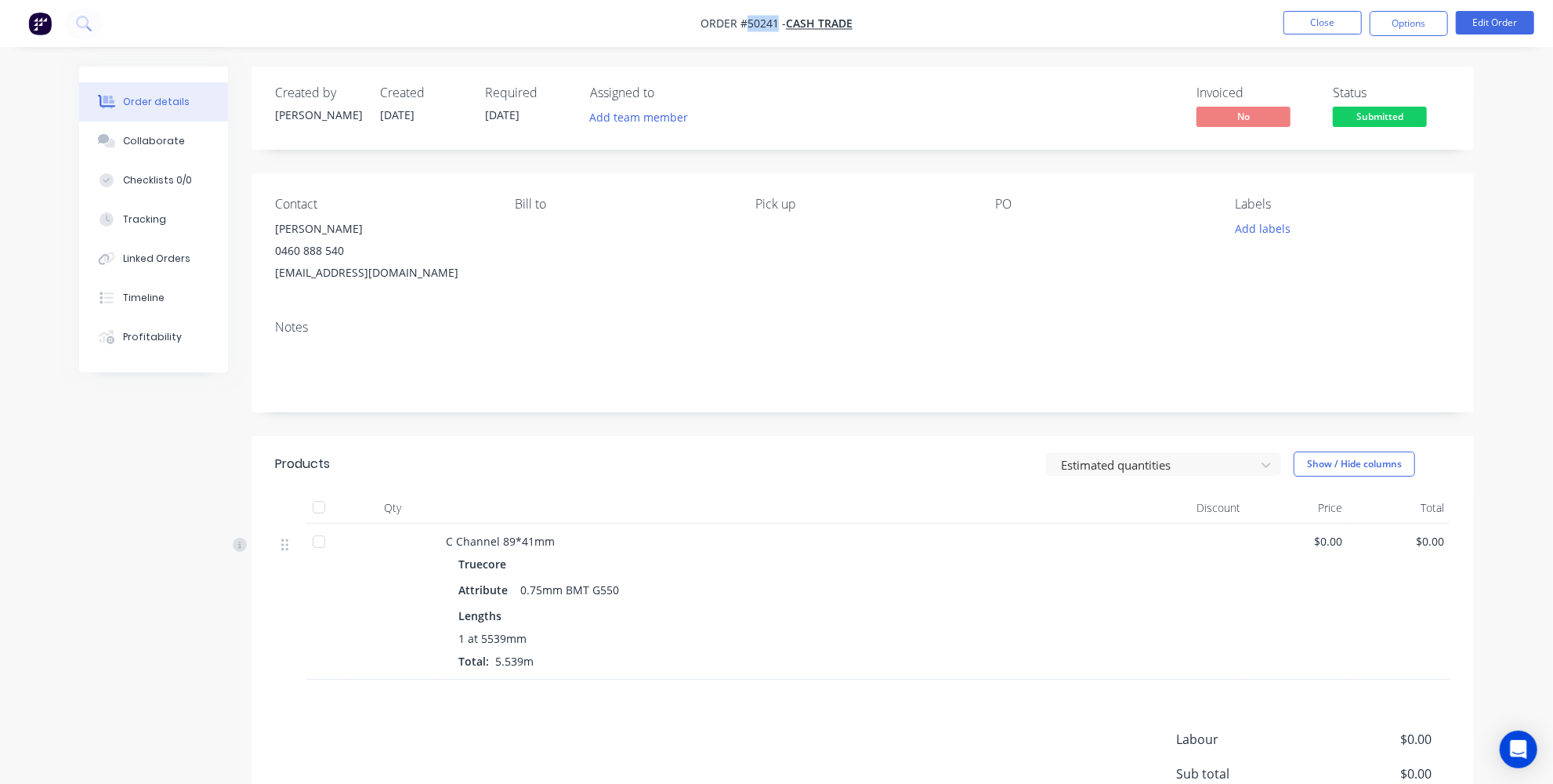
drag, startPoint x: 775, startPoint y: 22, endPoint x: 747, endPoint y: 25, distance: 28.2
click at [747, 25] on span "Order #50241 -" at bounding box center [743, 24] width 86 height 15
copy span "50241"
click at [39, 22] on img "button" at bounding box center [40, 23] width 24 height 24
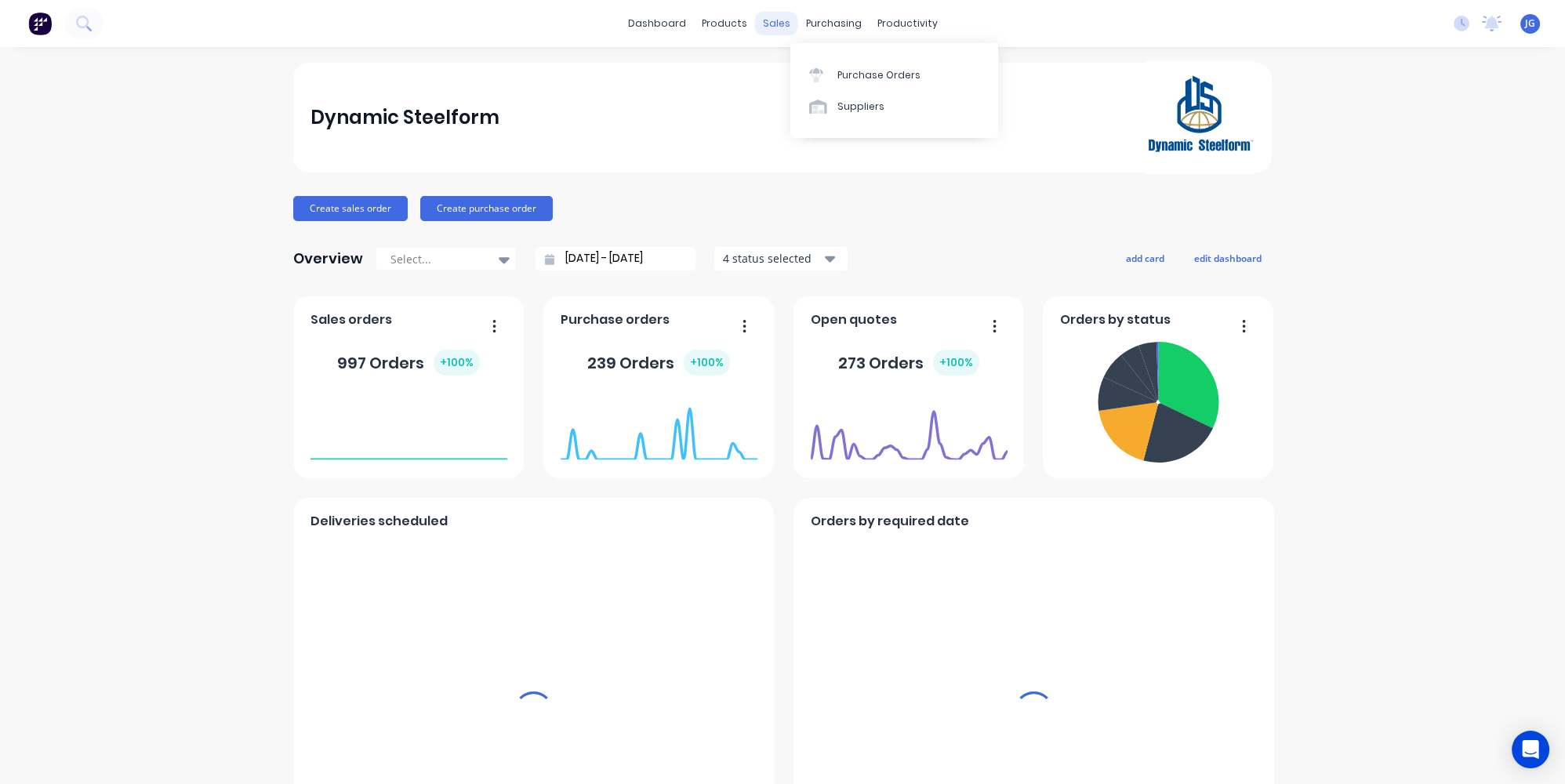
click at [768, 20] on div "sales" at bounding box center [777, 23] width 43 height 24
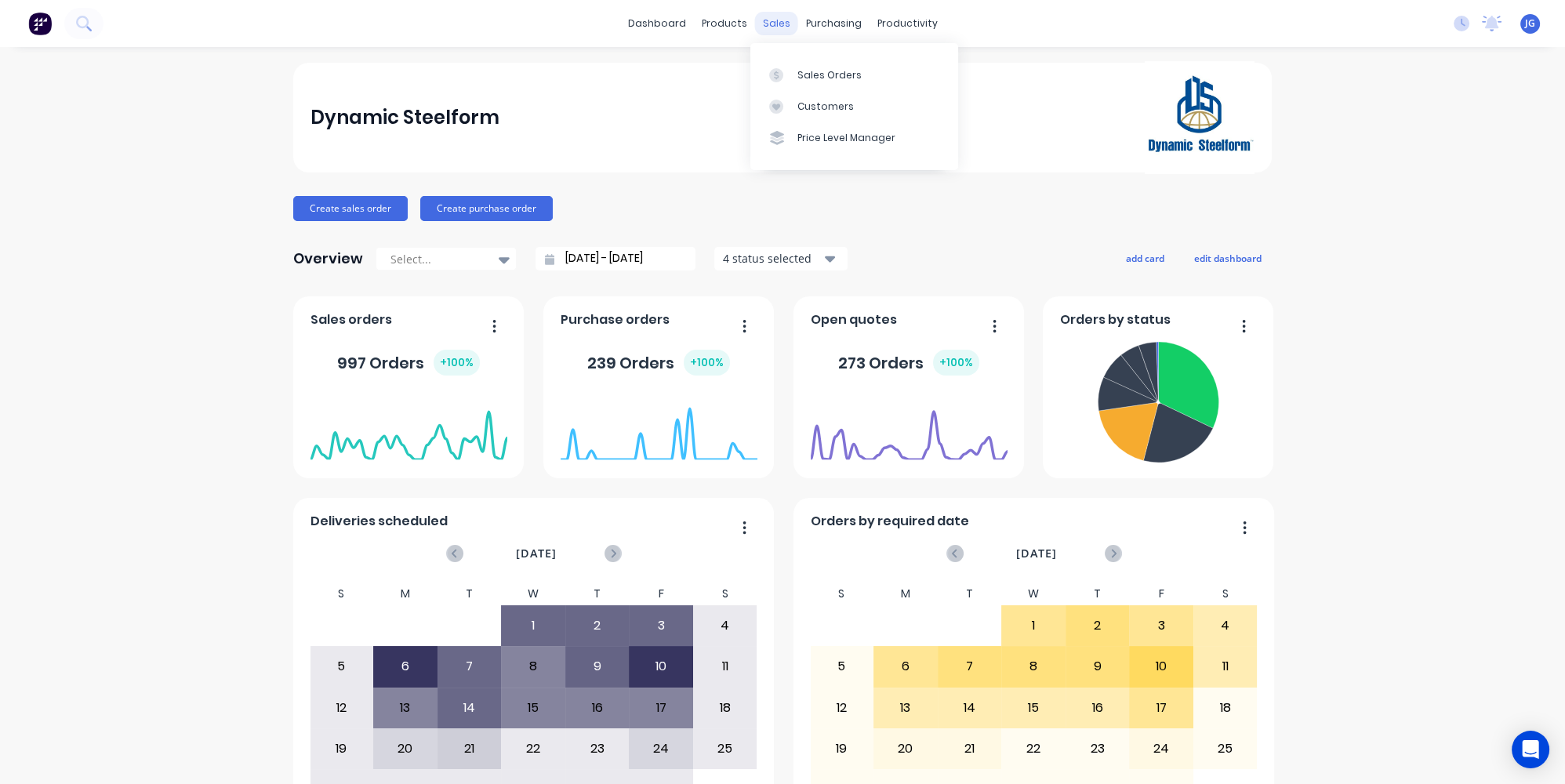
click at [770, 22] on div "sales" at bounding box center [777, 23] width 43 height 24
click at [820, 77] on div "Sales Orders" at bounding box center [830, 75] width 64 height 14
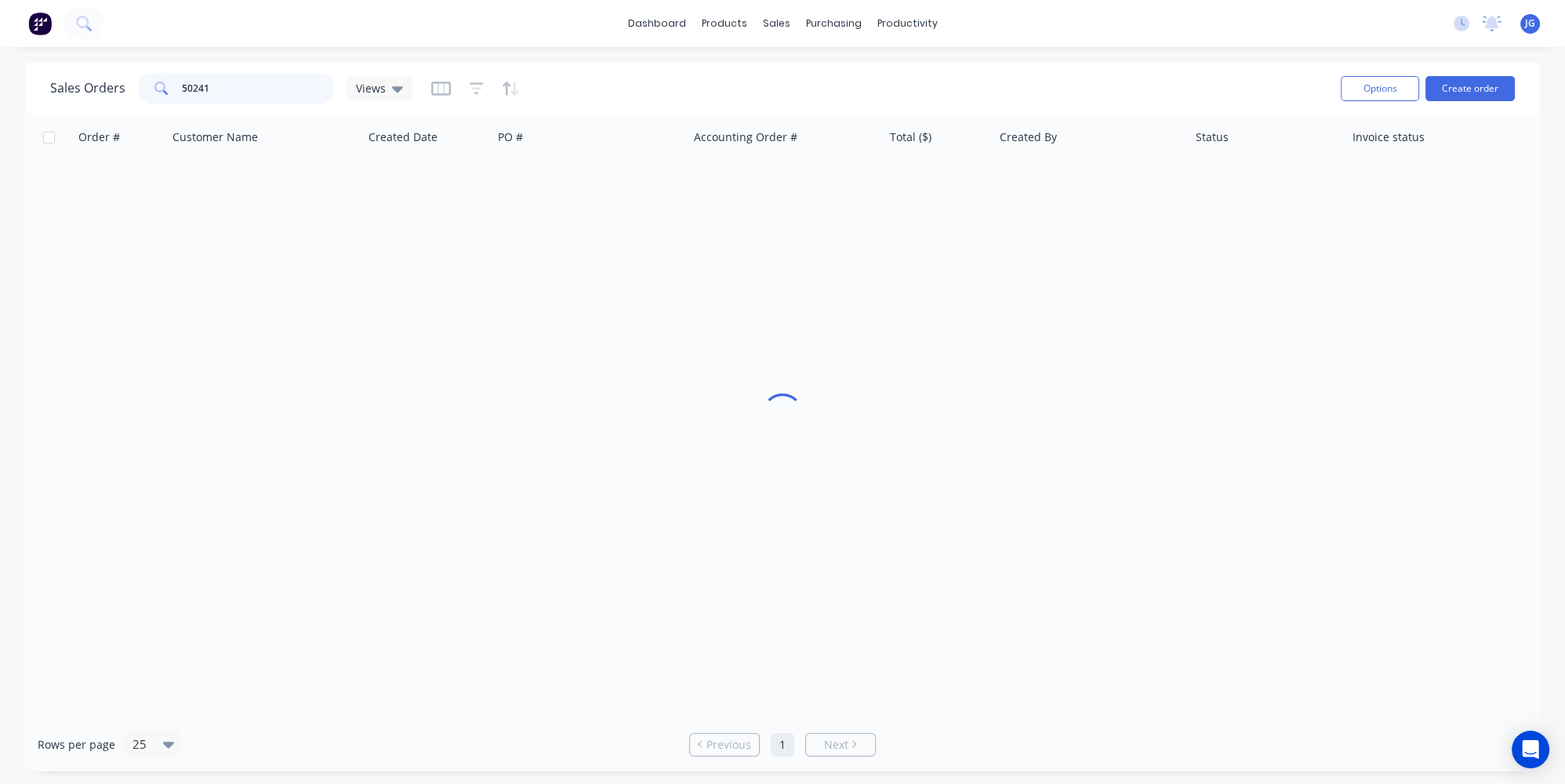
drag, startPoint x: 262, startPoint y: 90, endPoint x: 39, endPoint y: 82, distance: 223.1
click at [41, 81] on div "Sales Orders 50241 Views Options Create order" at bounding box center [782, 88] width 1515 height 51
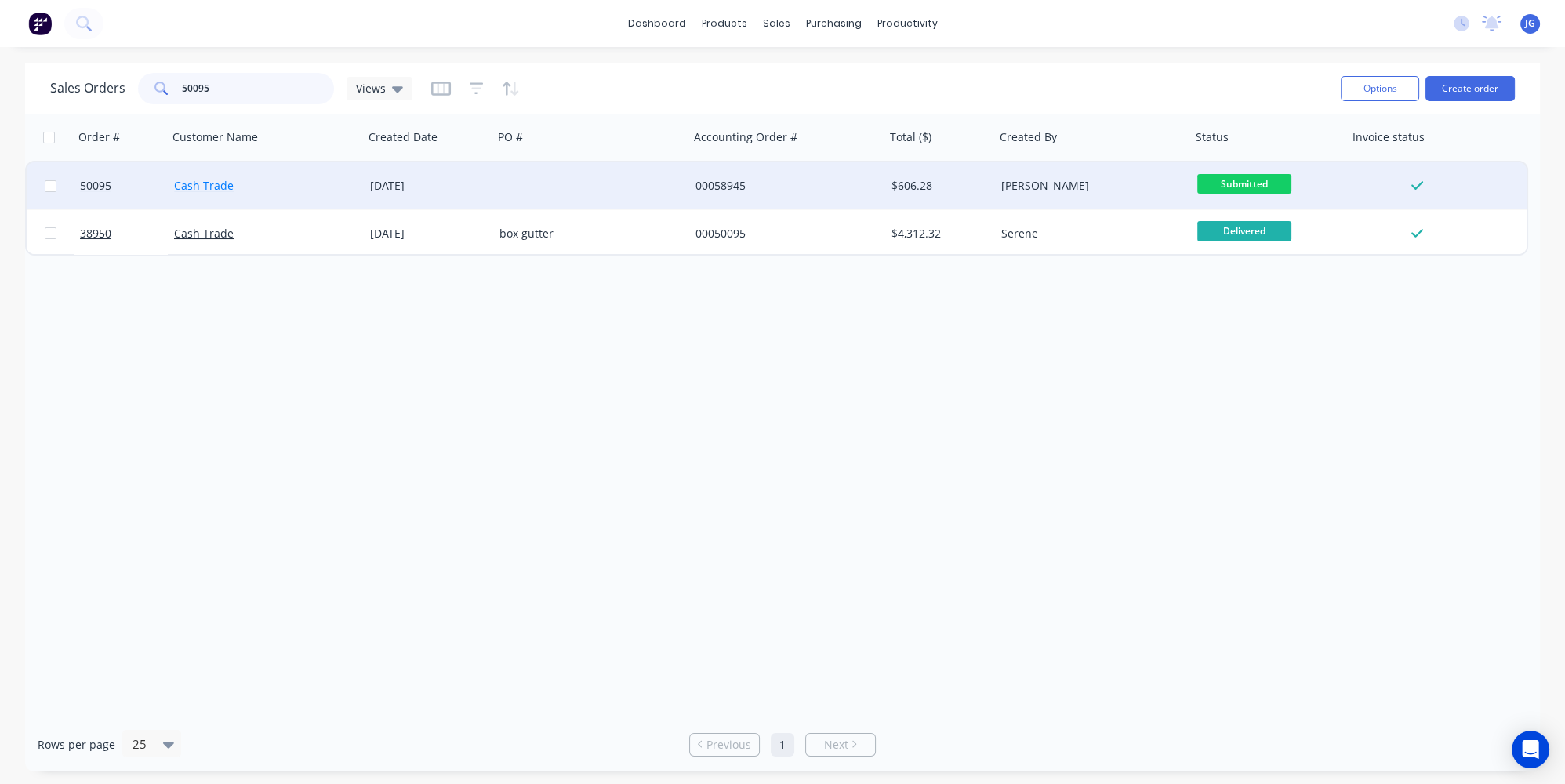
type input "50095"
click at [191, 178] on link "Cash Trade" at bounding box center [203, 186] width 59 height 15
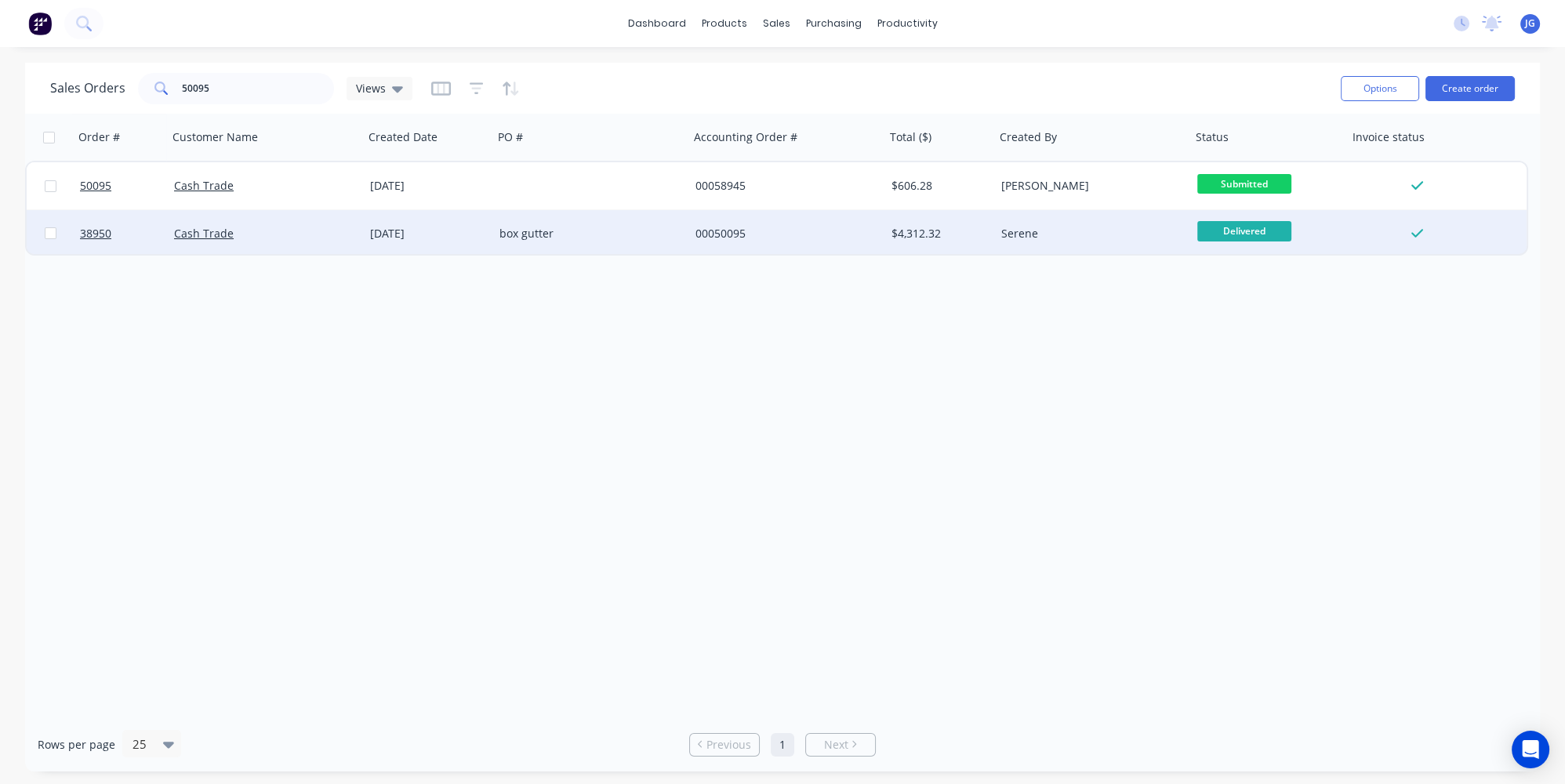
click at [286, 210] on div "Cash Trade" at bounding box center [266, 234] width 196 height 47
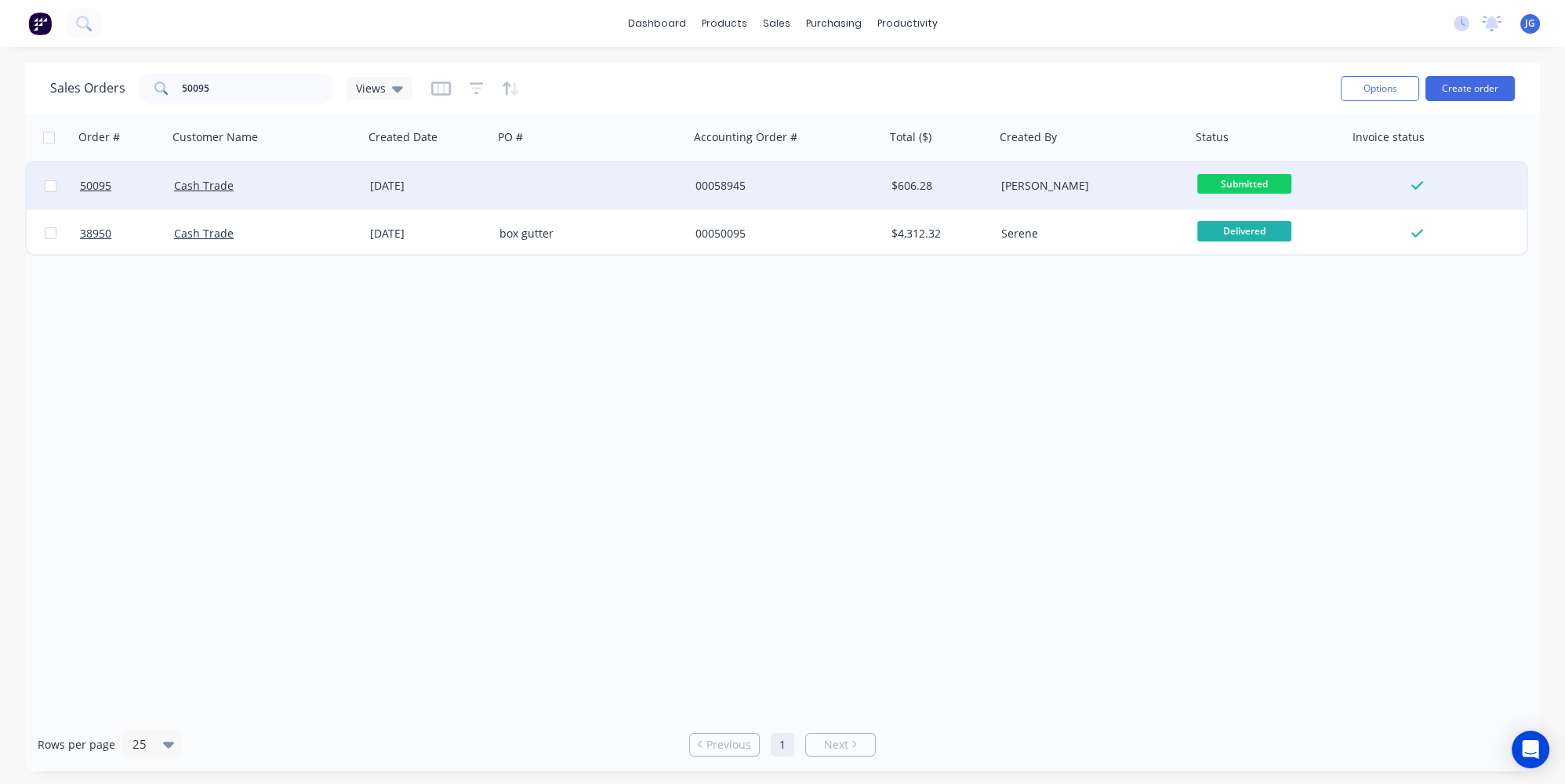
click at [336, 184] on div "Cash Trade" at bounding box center [261, 186] width 174 height 16
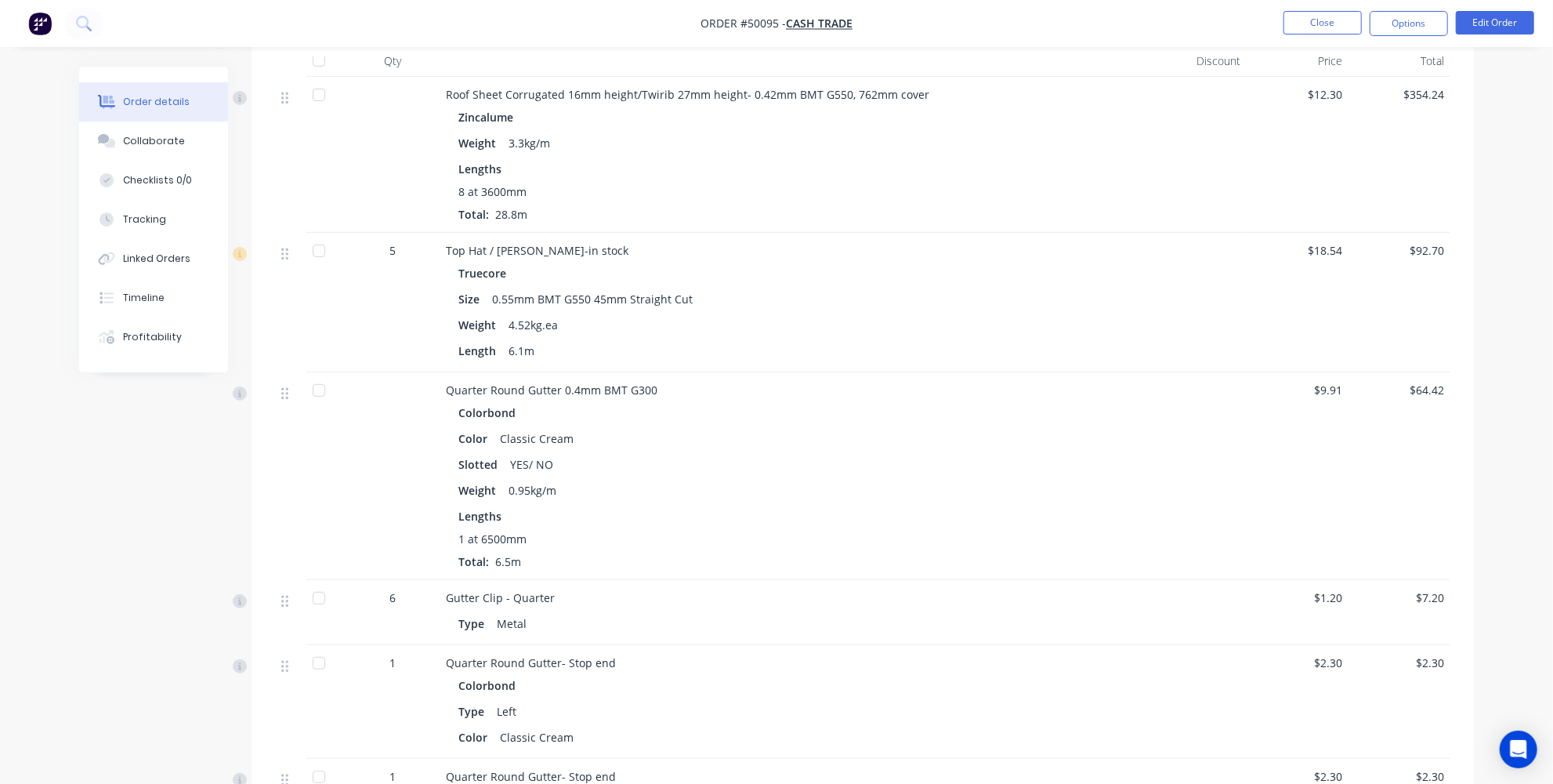
scroll to position [641, 0]
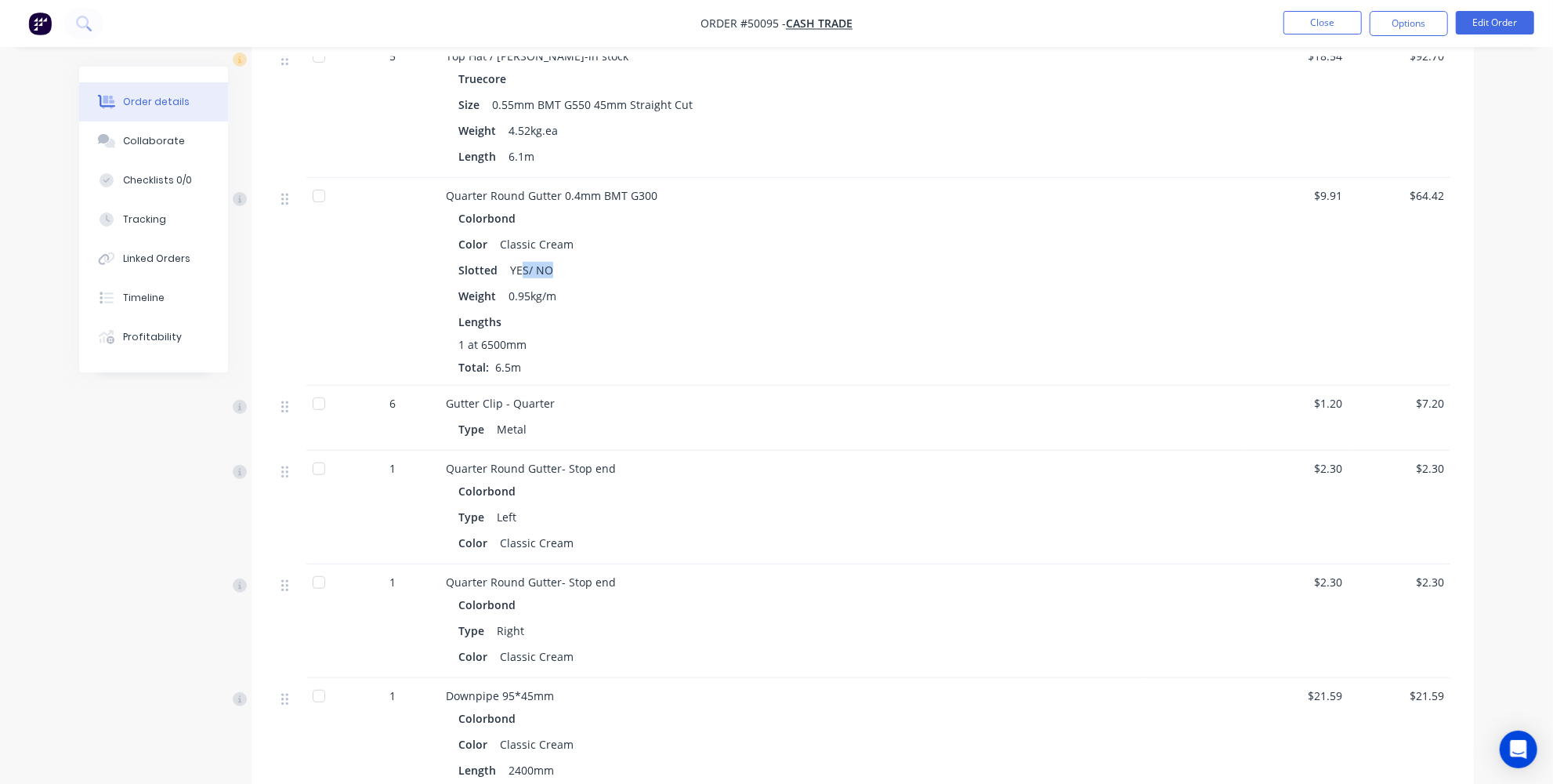
drag, startPoint x: 559, startPoint y: 269, endPoint x: 524, endPoint y: 268, distance: 35.0
click at [524, 268] on div "Slotted YES/ NO" at bounding box center [793, 270] width 668 height 23
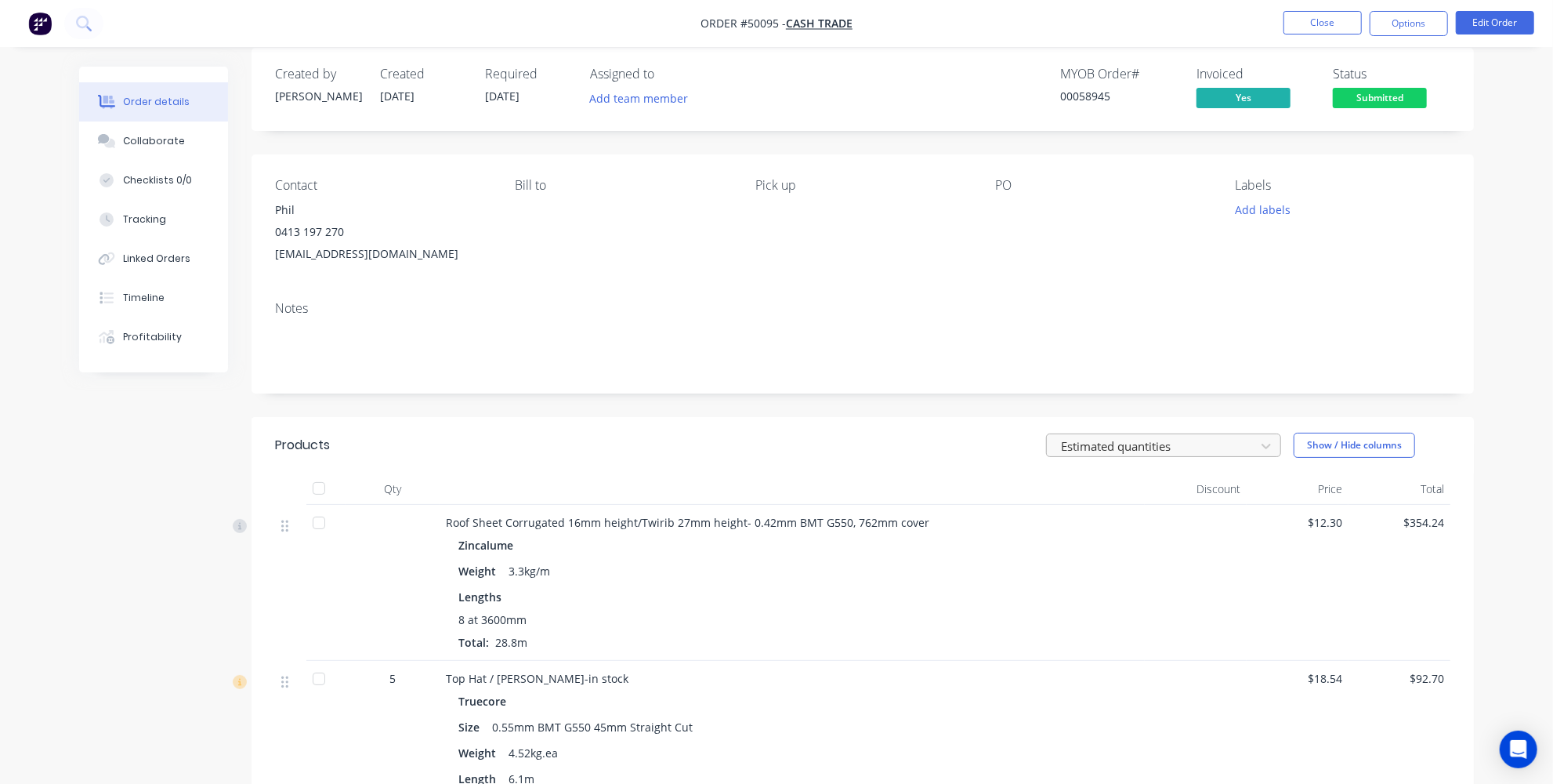
scroll to position [0, 0]
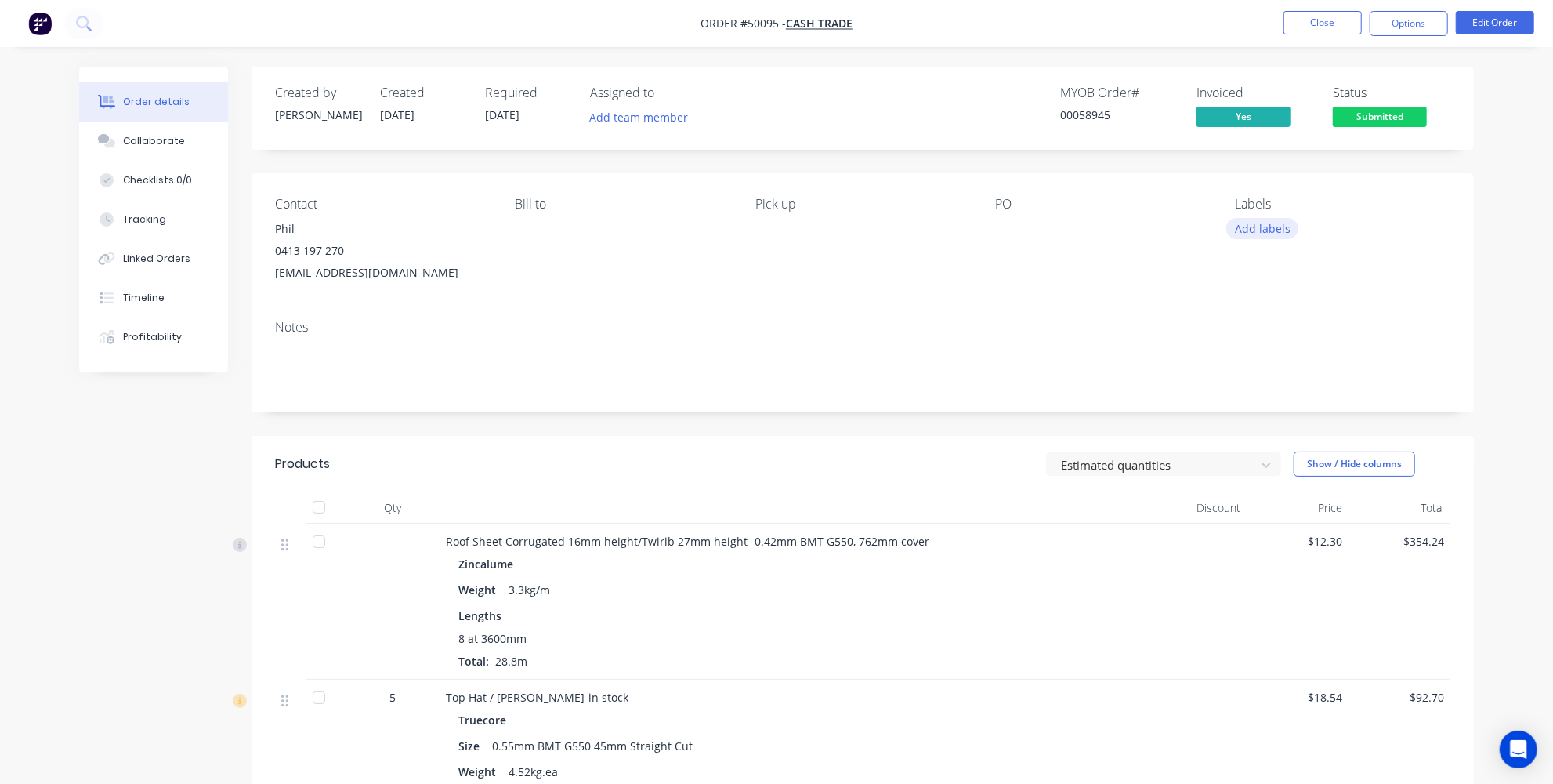
click at [1272, 230] on button "Add labels" at bounding box center [1262, 228] width 72 height 21
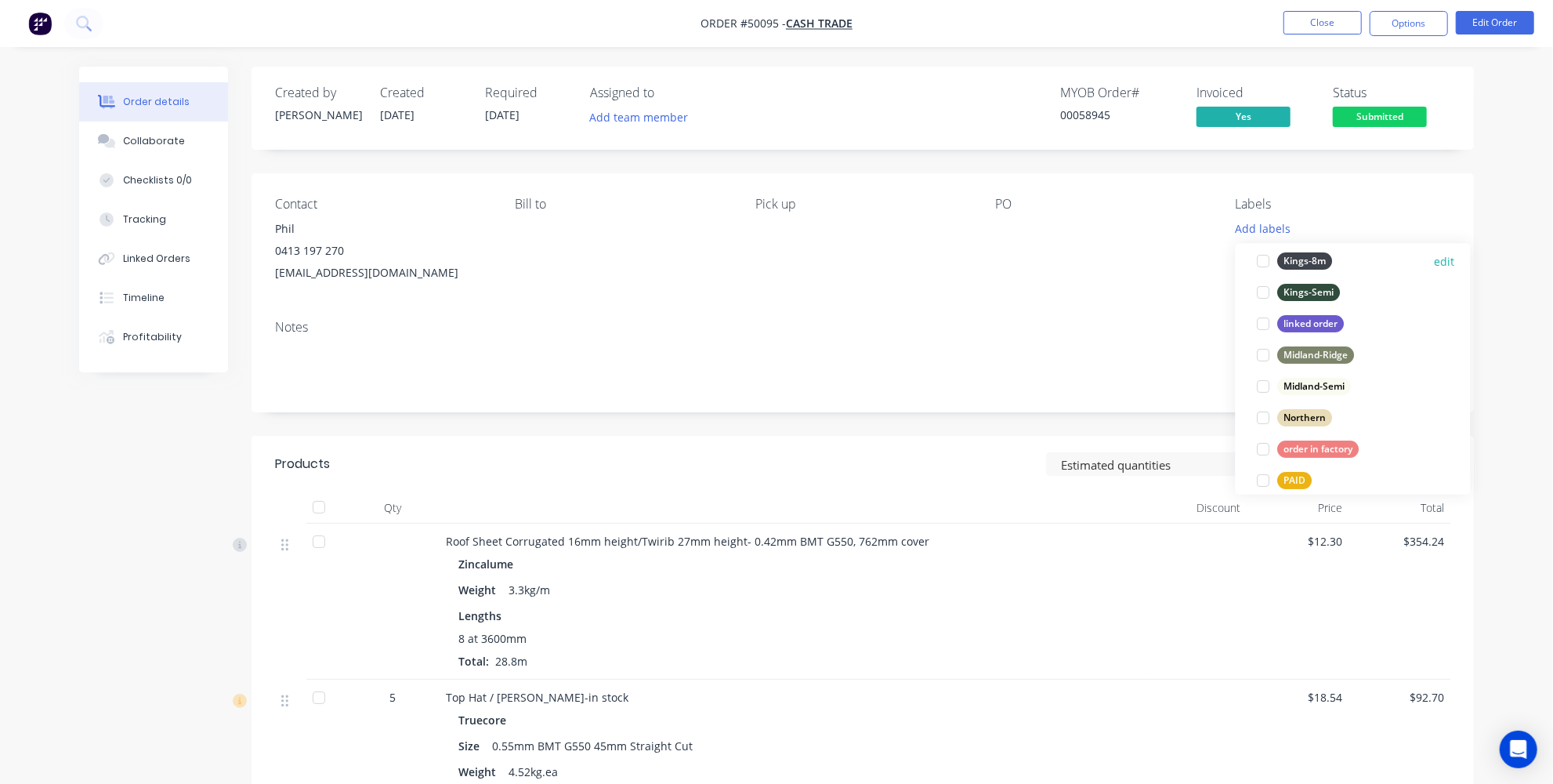
scroll to position [356, 0]
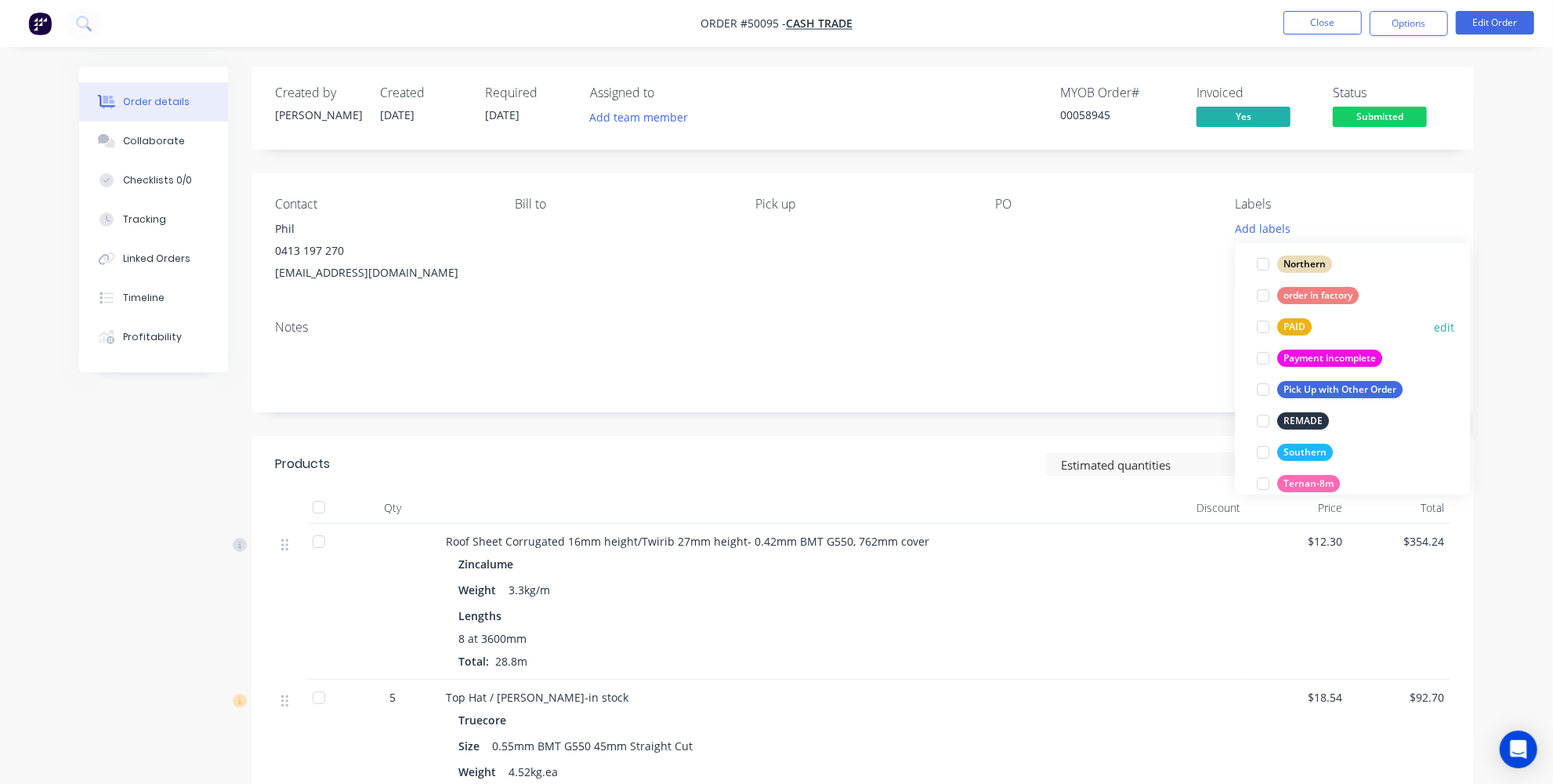
click at [1265, 321] on div at bounding box center [1263, 326] width 31 height 31
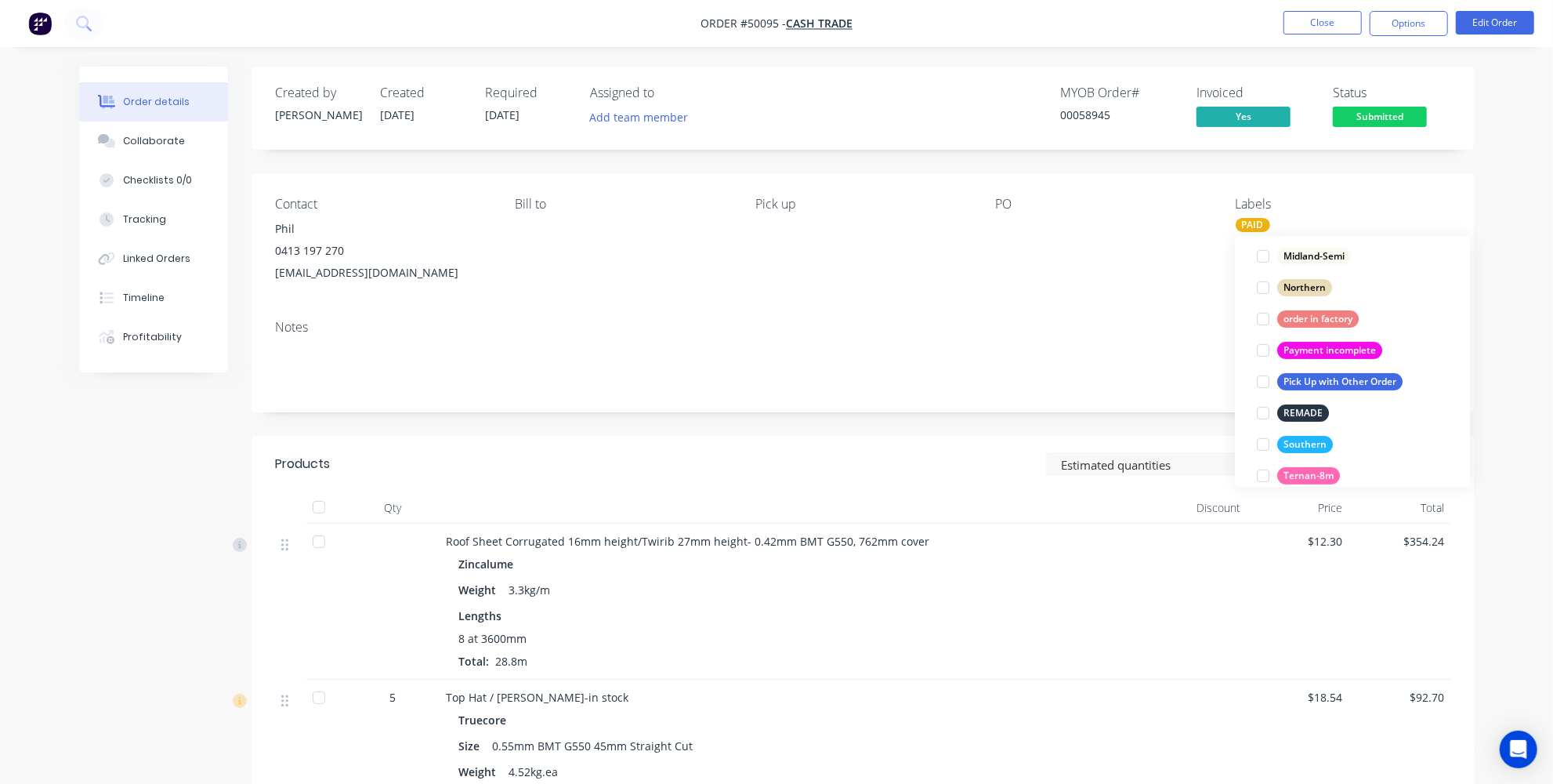
scroll to position [42, 0]
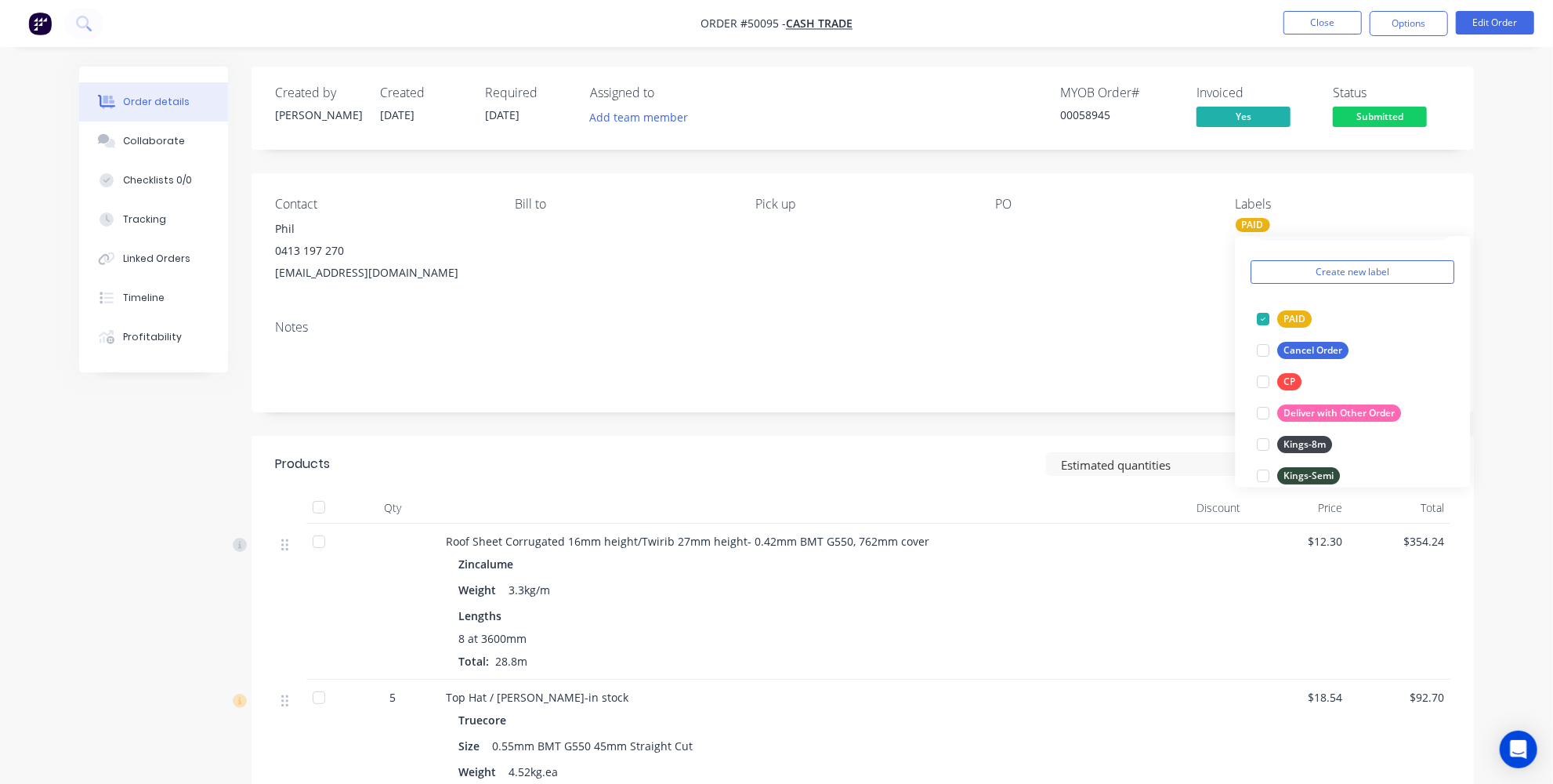
drag, startPoint x: 973, startPoint y: 331, endPoint x: 932, endPoint y: 337, distance: 41.4
click at [967, 331] on div "Notes" at bounding box center [863, 327] width 1176 height 15
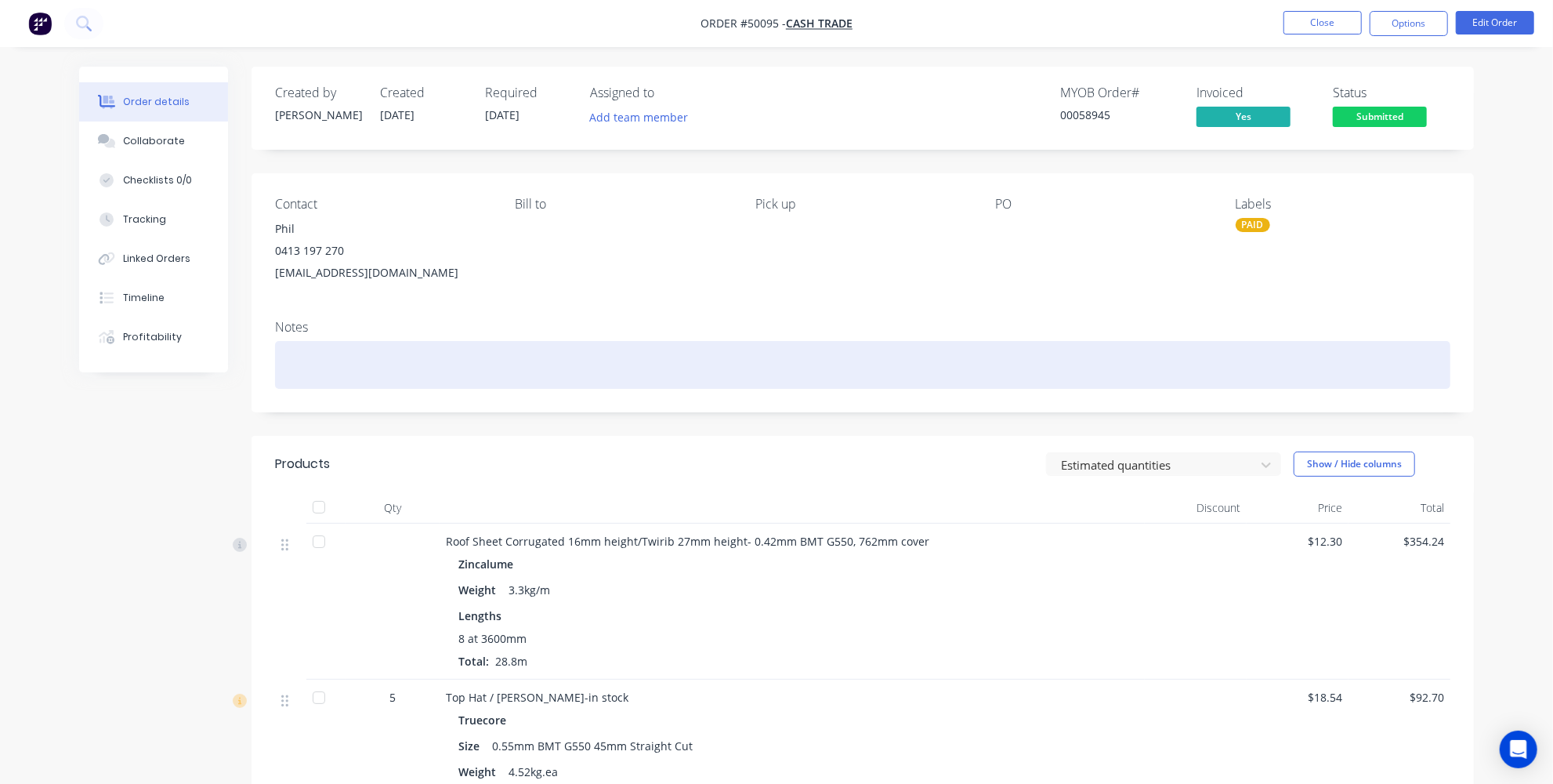
click at [340, 352] on div at bounding box center [863, 364] width 1176 height 48
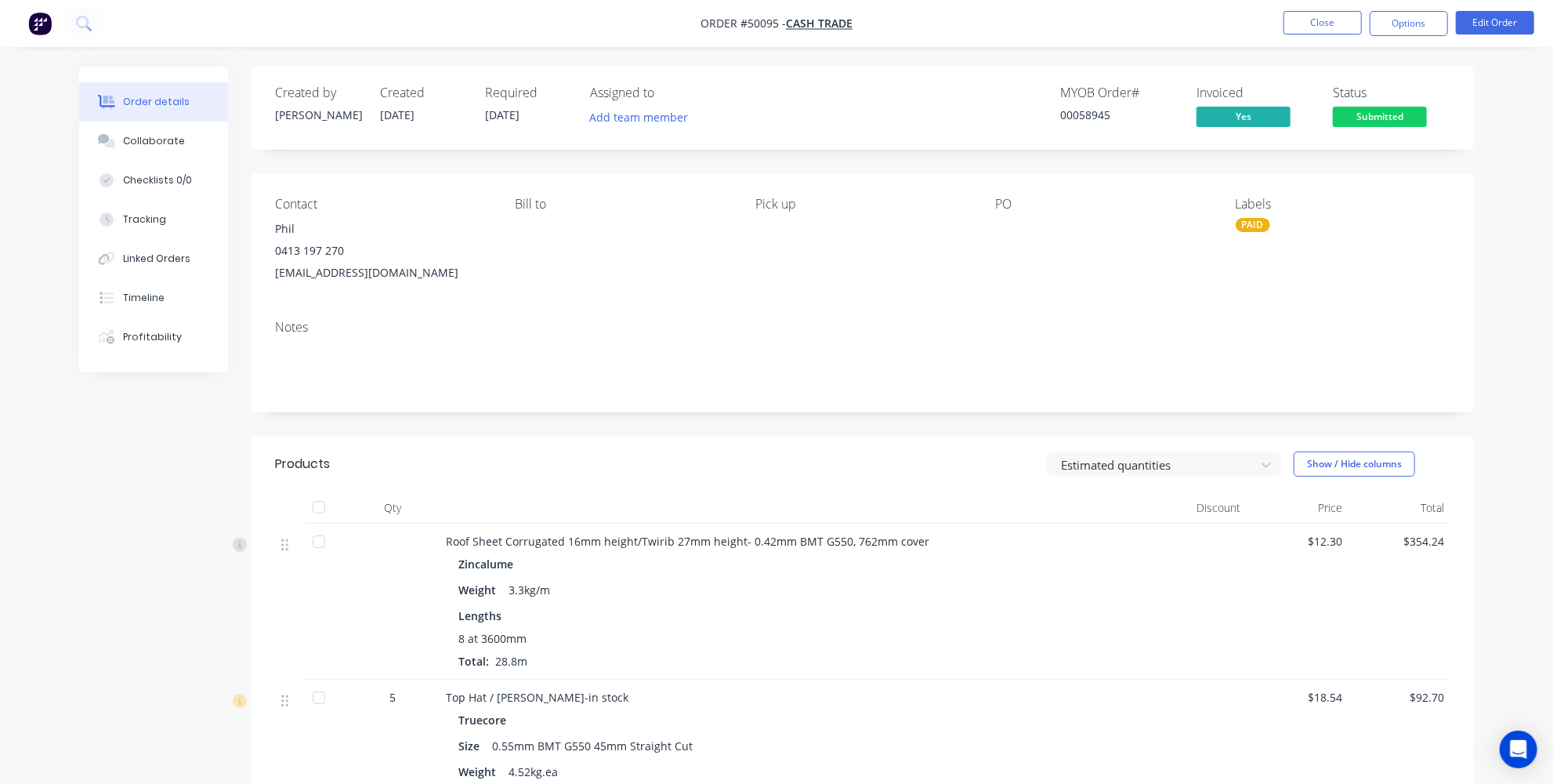
drag, startPoint x: 756, startPoint y: 277, endPoint x: 685, endPoint y: 296, distance: 73.5
click at [754, 278] on div "Contact Phil 0413 197 270 darleneandphil@hotmail.com Bill to Pick up PO Labels …" at bounding box center [863, 241] width 1223 height 134
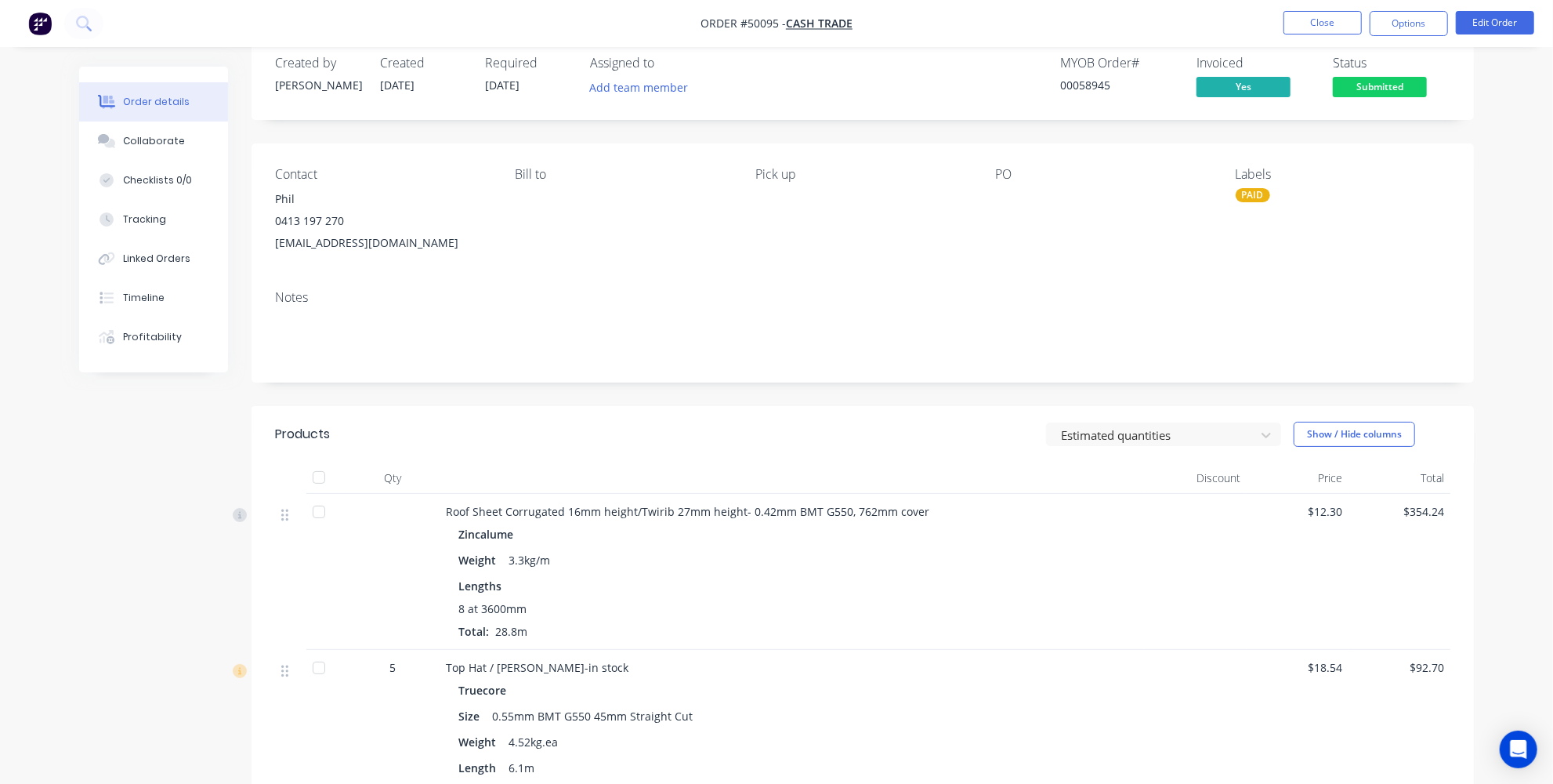
scroll to position [0, 0]
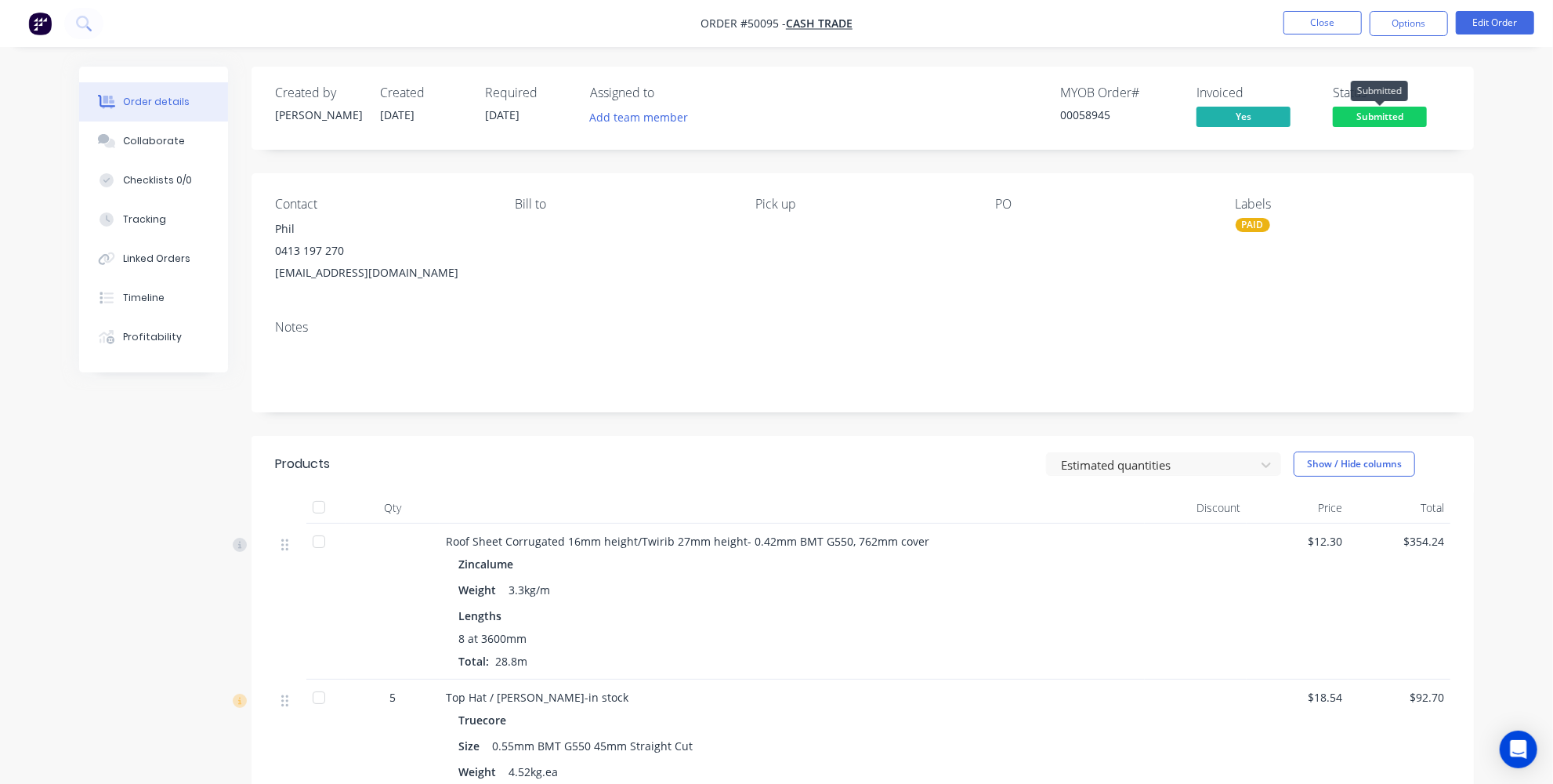
click at [1351, 113] on span "Submitted" at bounding box center [1380, 116] width 94 height 20
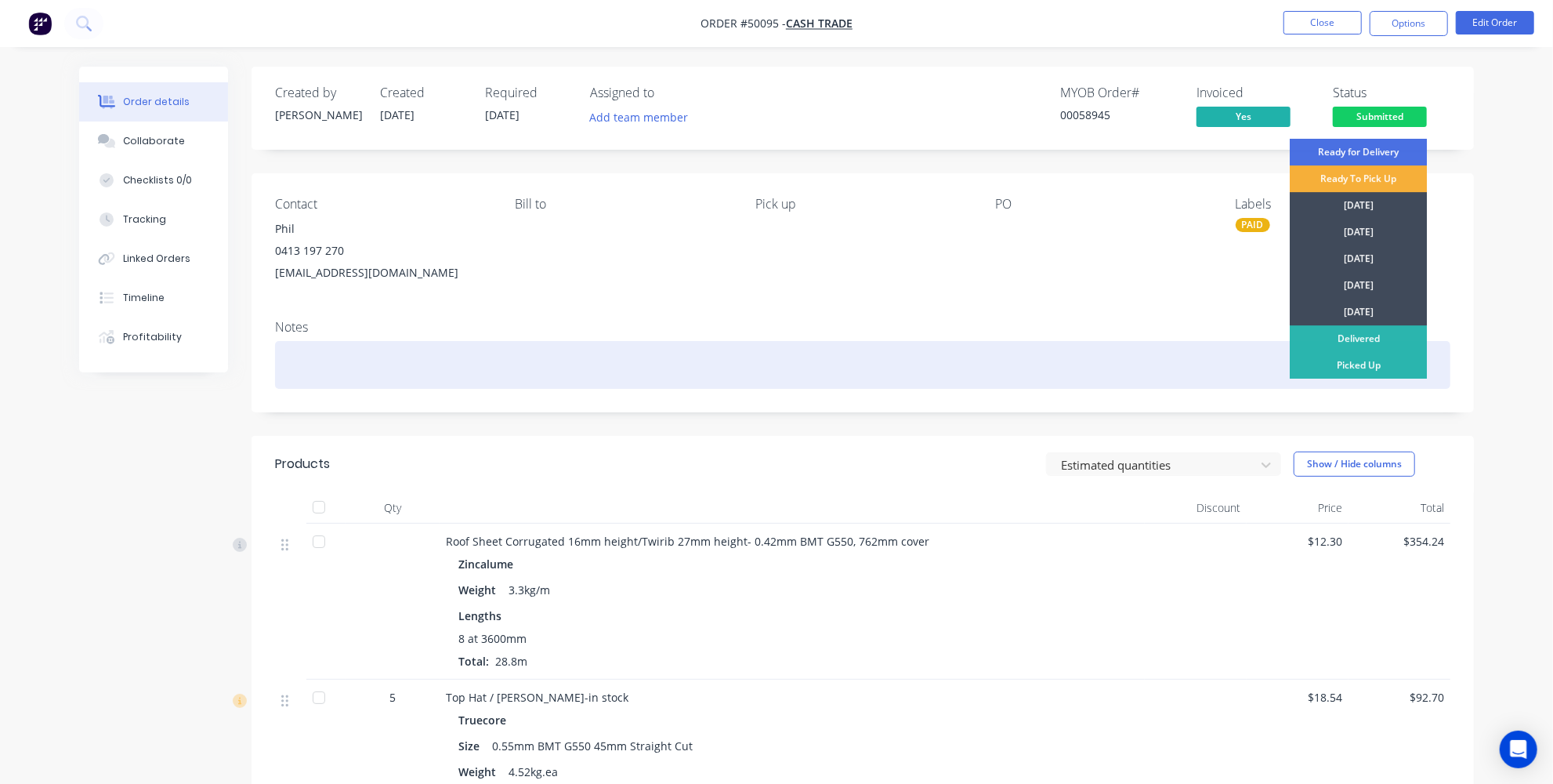
click at [1098, 370] on div at bounding box center [863, 364] width 1176 height 48
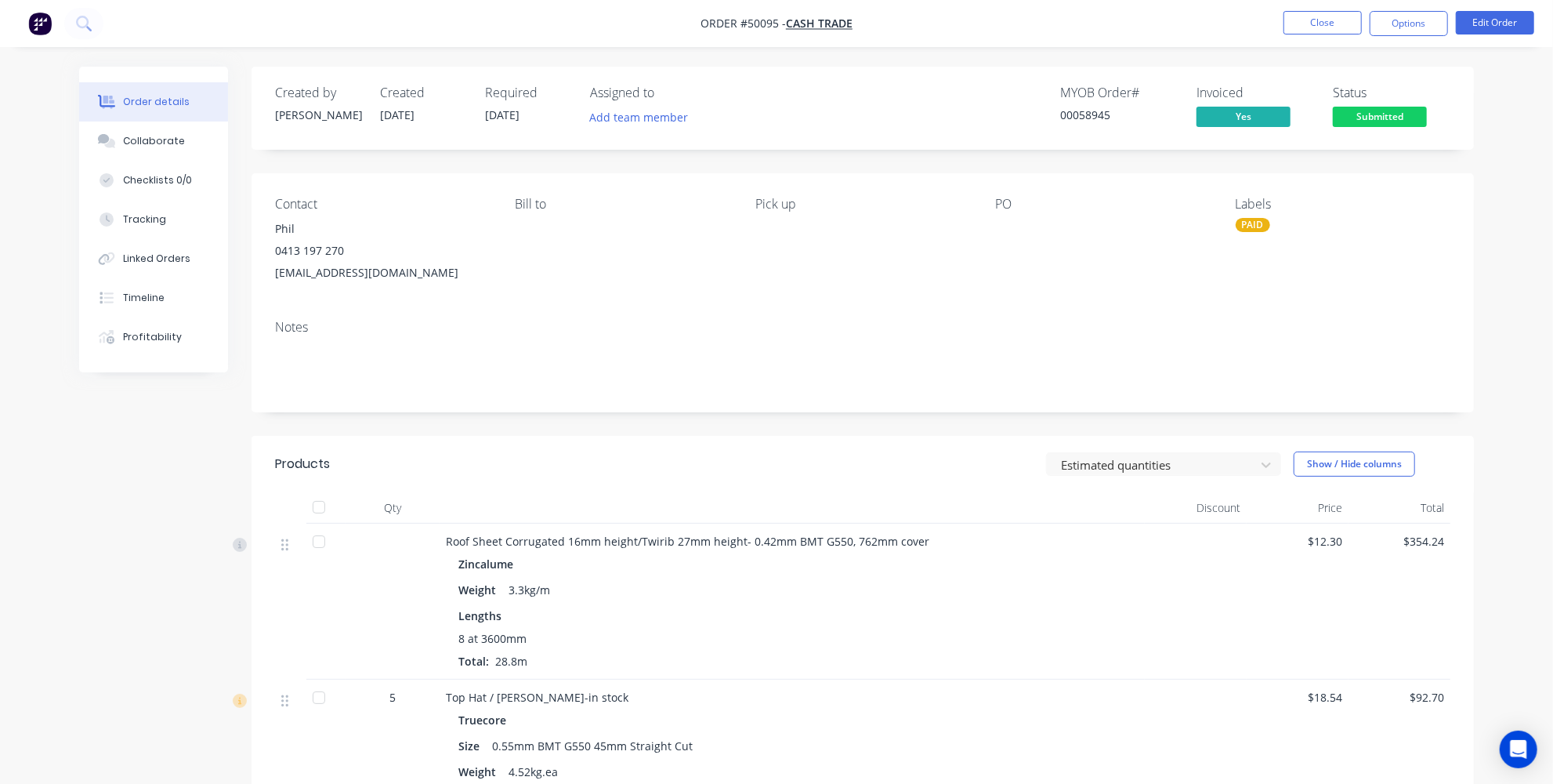
click at [1385, 121] on span "Submitted" at bounding box center [1380, 116] width 94 height 20
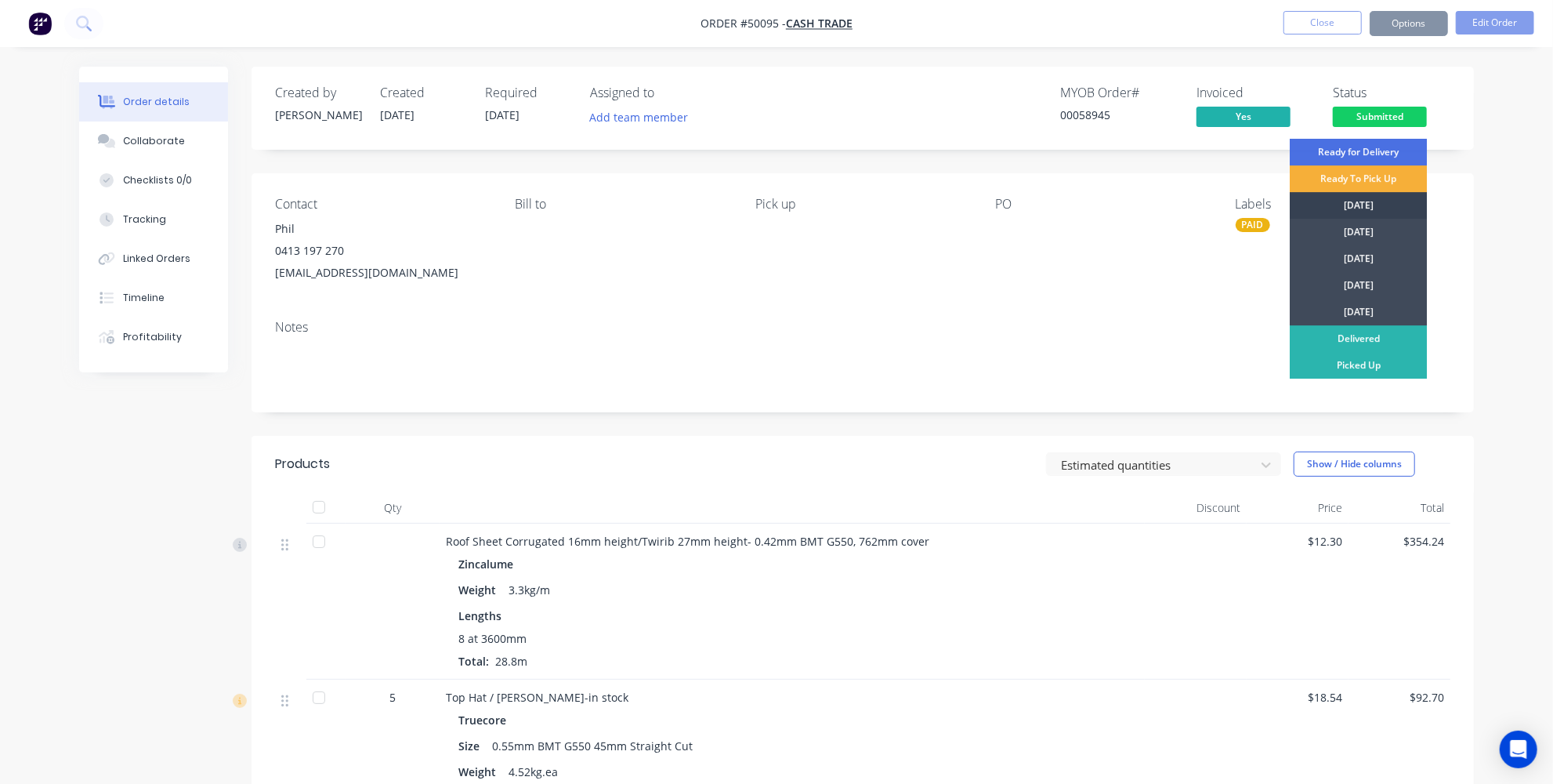
click at [1365, 204] on div "[DATE]" at bounding box center [1358, 205] width 137 height 26
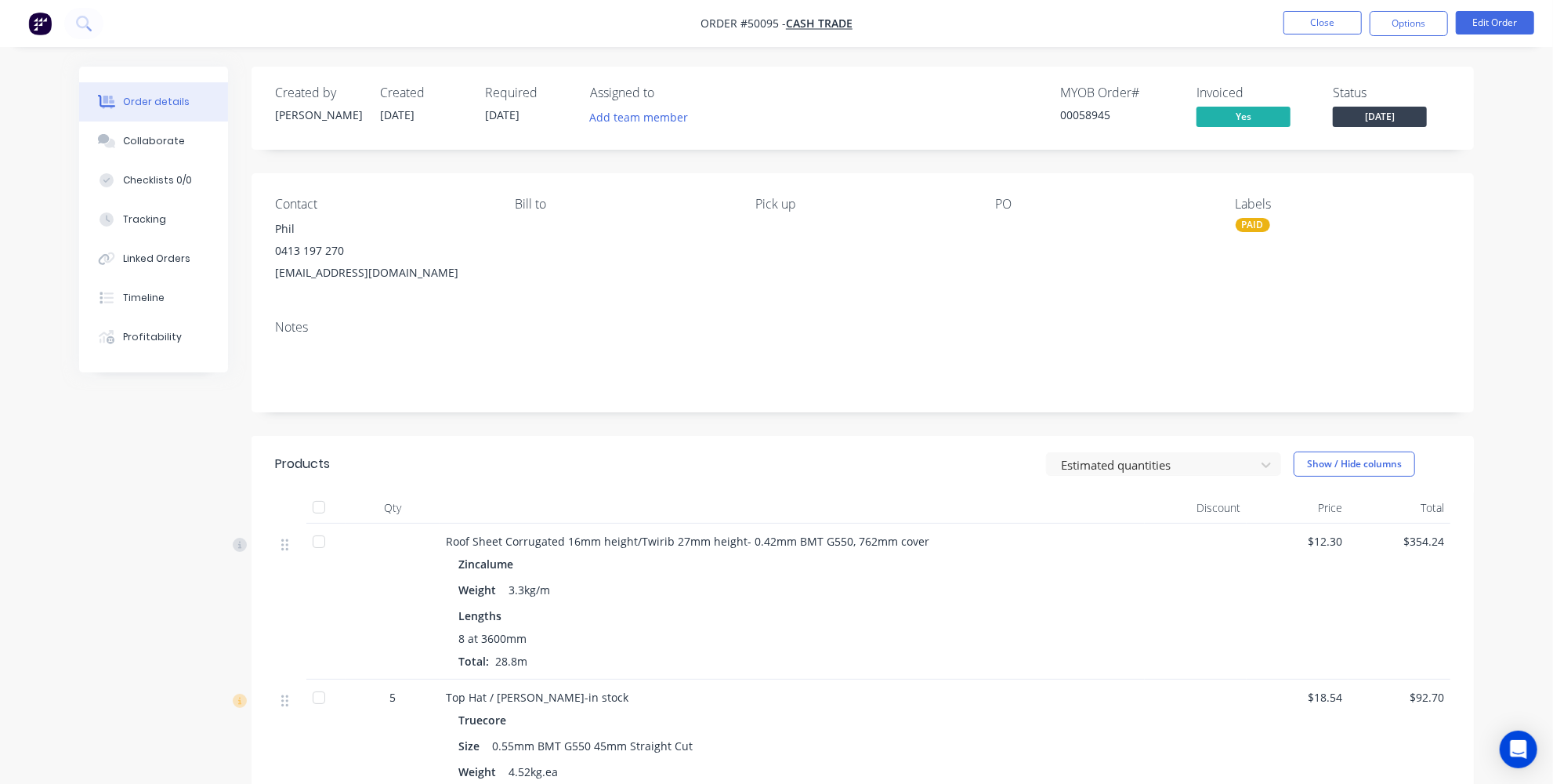
click at [159, 142] on div "Collaborate" at bounding box center [154, 141] width 62 height 14
click at [156, 129] on button "Collaborate" at bounding box center [154, 142] width 149 height 40
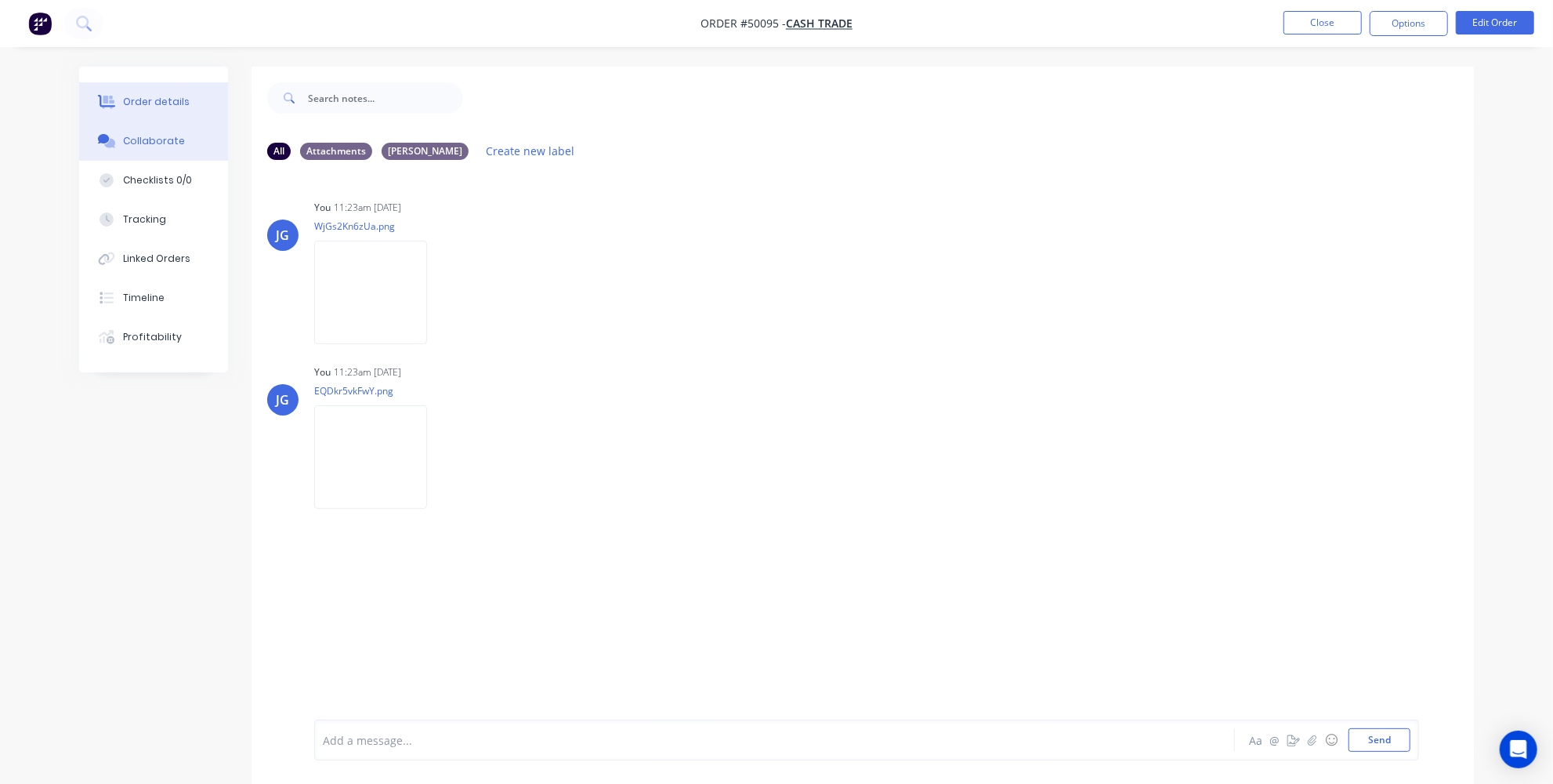
click at [158, 108] on div "Order details" at bounding box center [156, 101] width 67 height 14
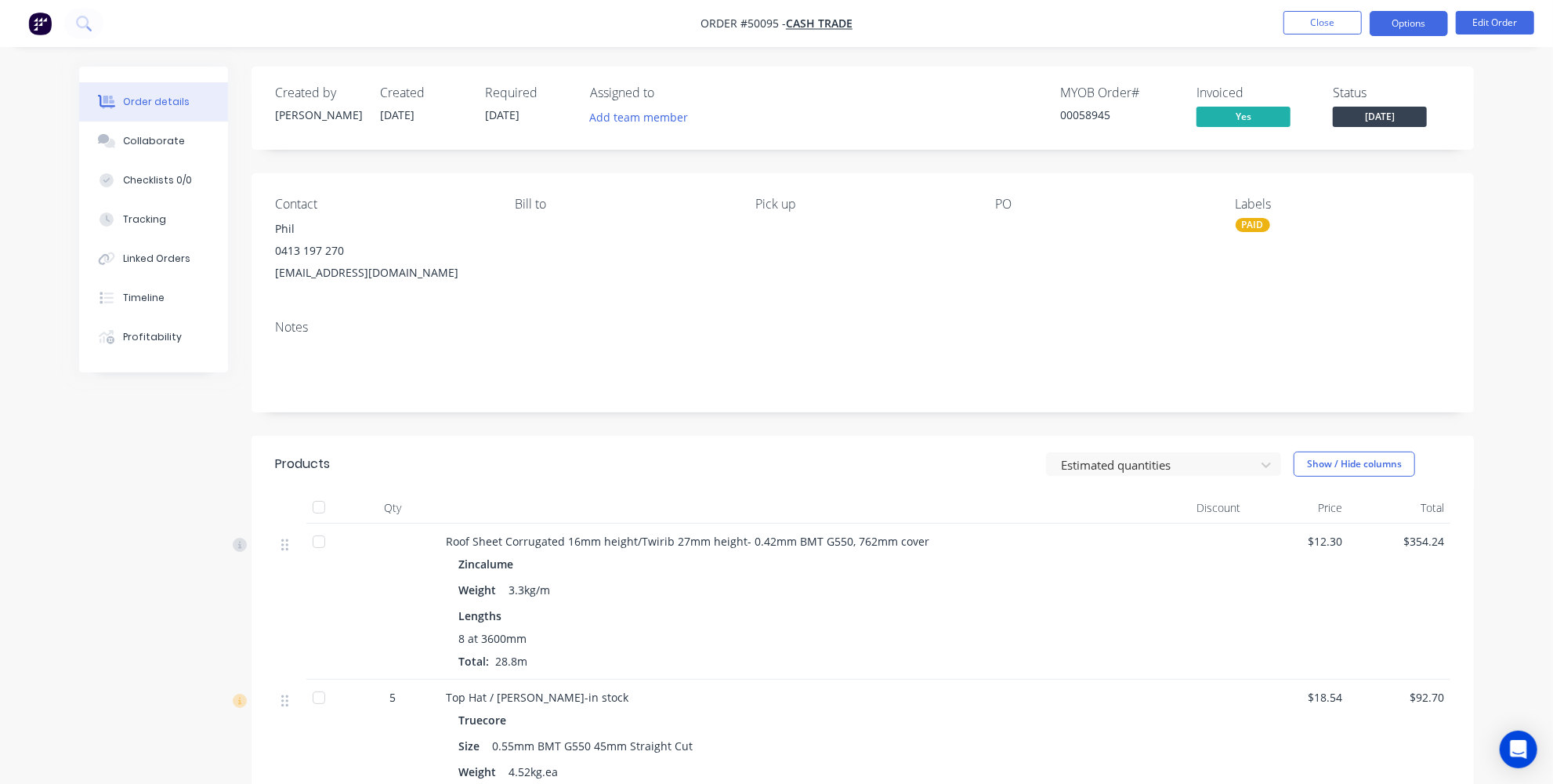
click at [1395, 27] on button "Options" at bounding box center [1409, 24] width 78 height 25
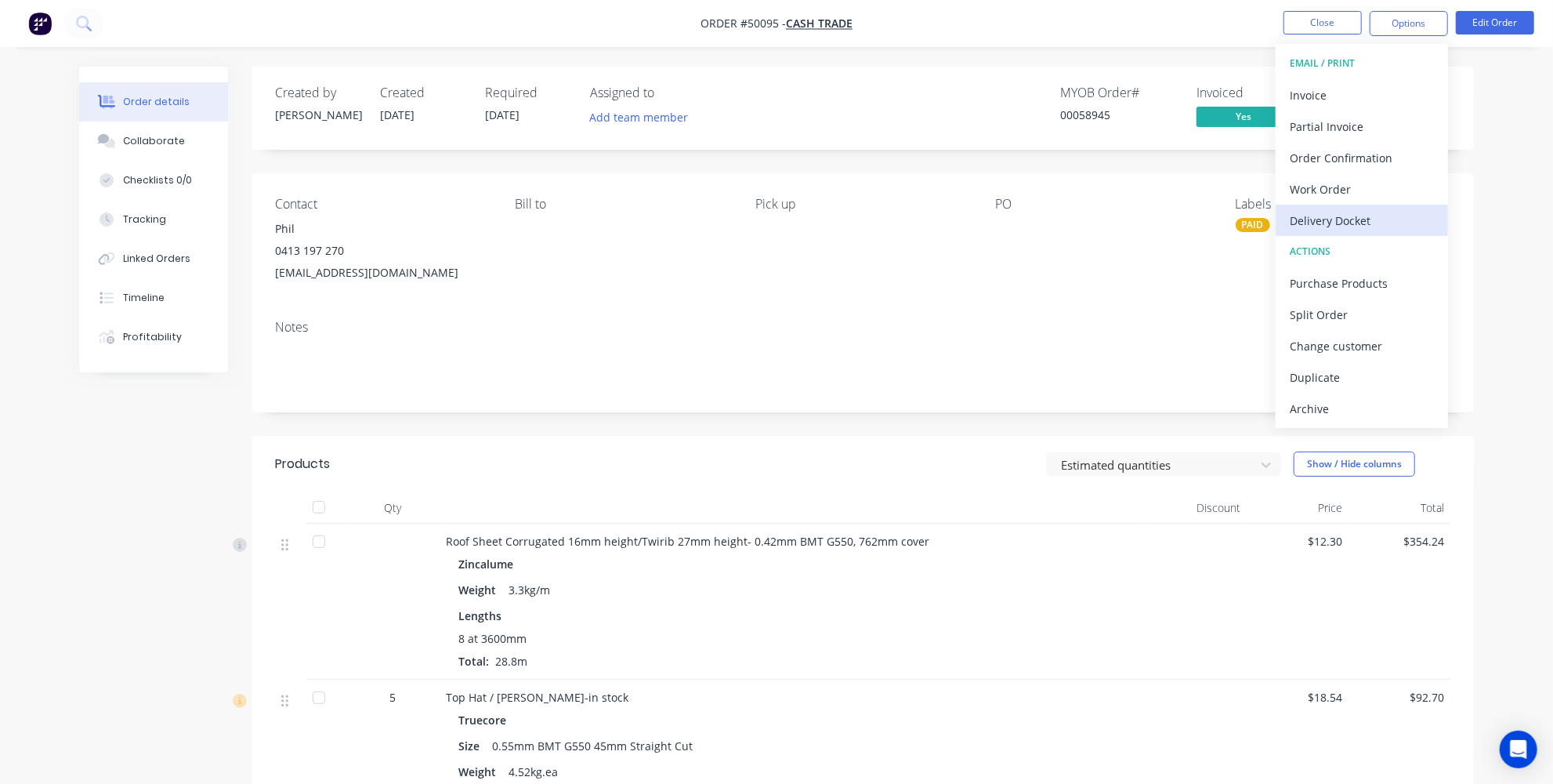
click at [1343, 221] on div "Delivery Docket" at bounding box center [1361, 221] width 144 height 23
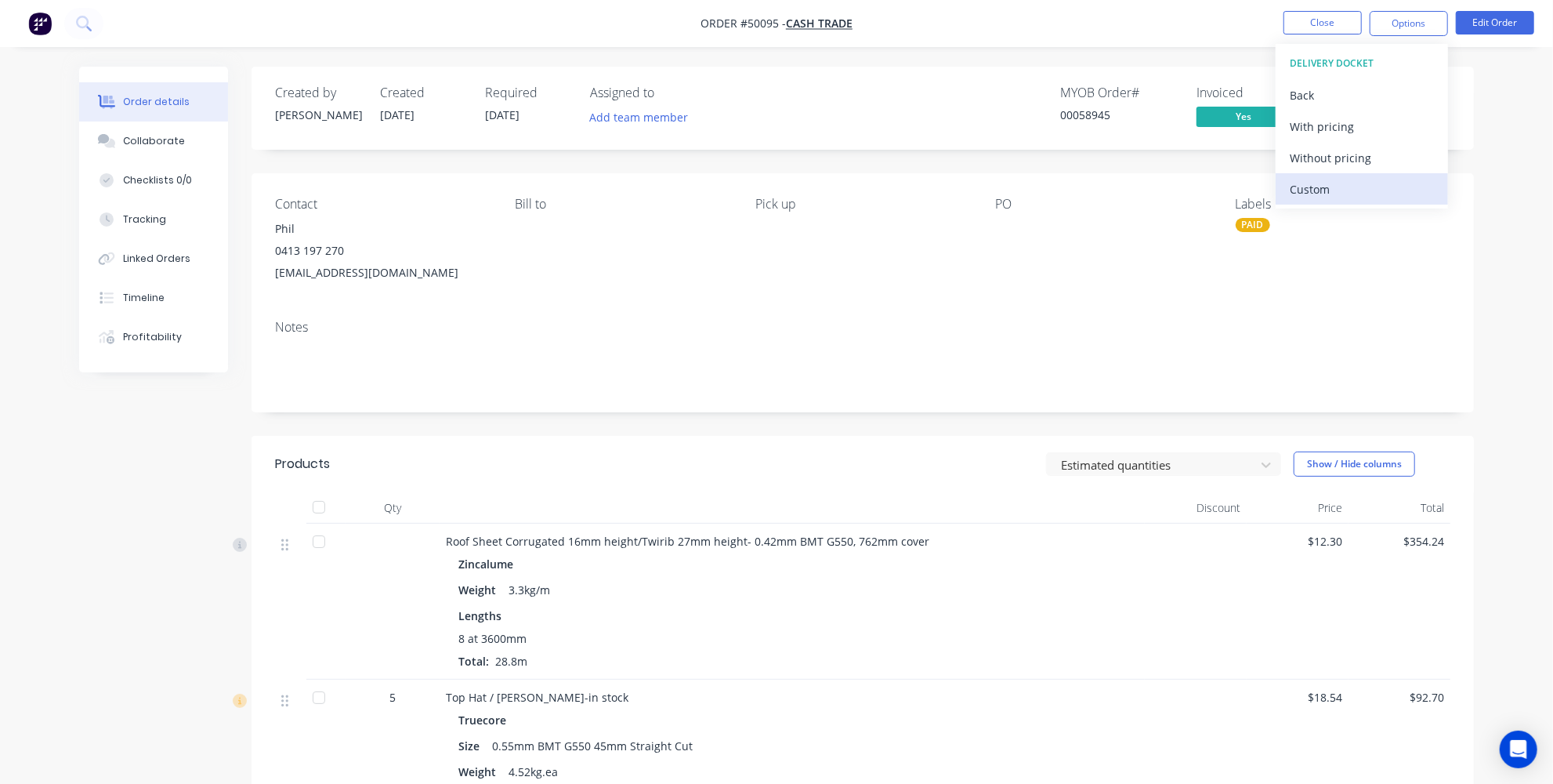
click at [1308, 184] on div "Custom" at bounding box center [1361, 190] width 144 height 23
click at [1311, 131] on div "With pricing" at bounding box center [1361, 126] width 144 height 23
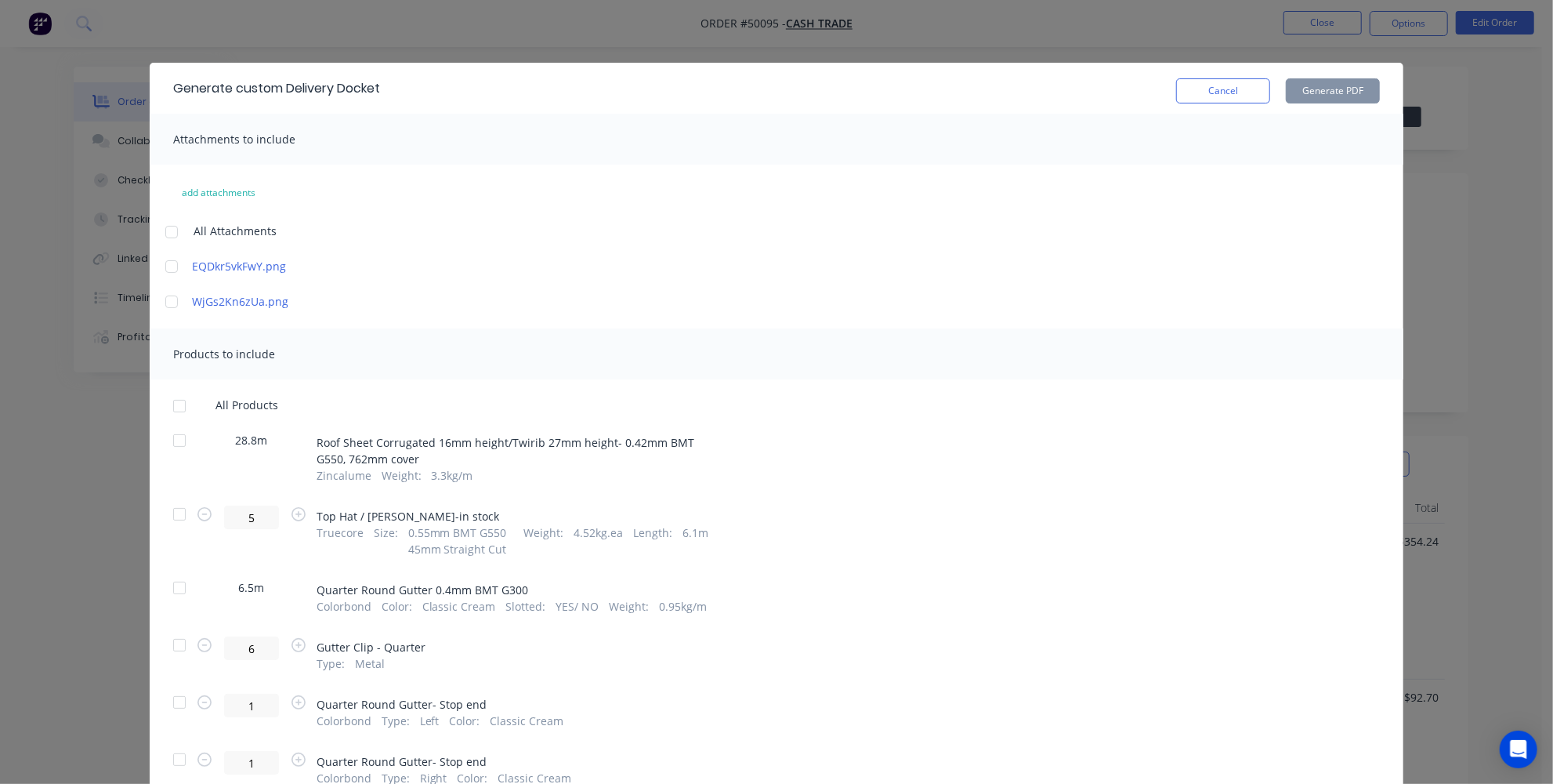
click at [163, 232] on div at bounding box center [171, 231] width 31 height 31
click at [167, 227] on div at bounding box center [171, 231] width 31 height 31
click at [166, 228] on div at bounding box center [171, 231] width 31 height 31
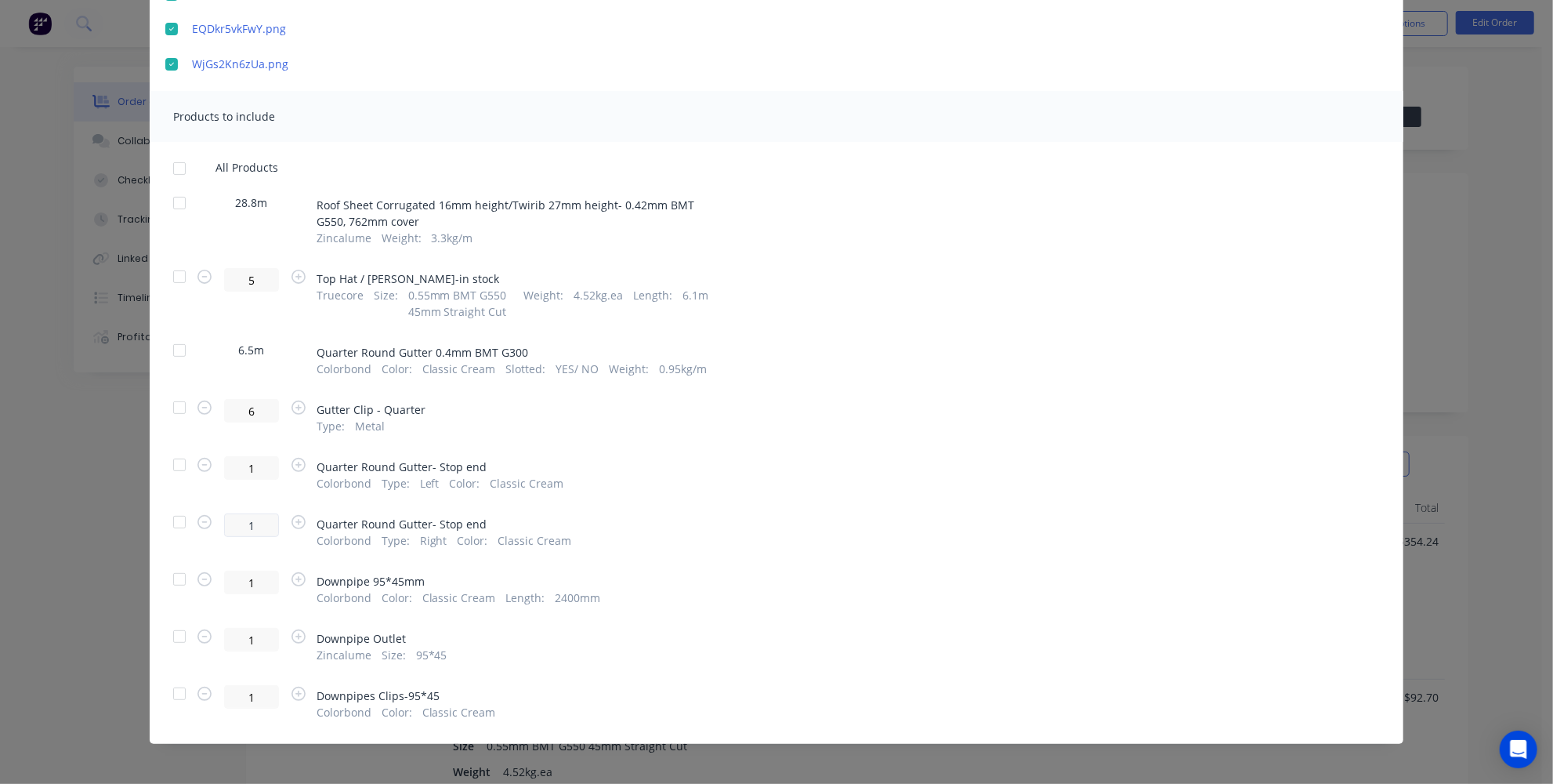
scroll to position [242, 0]
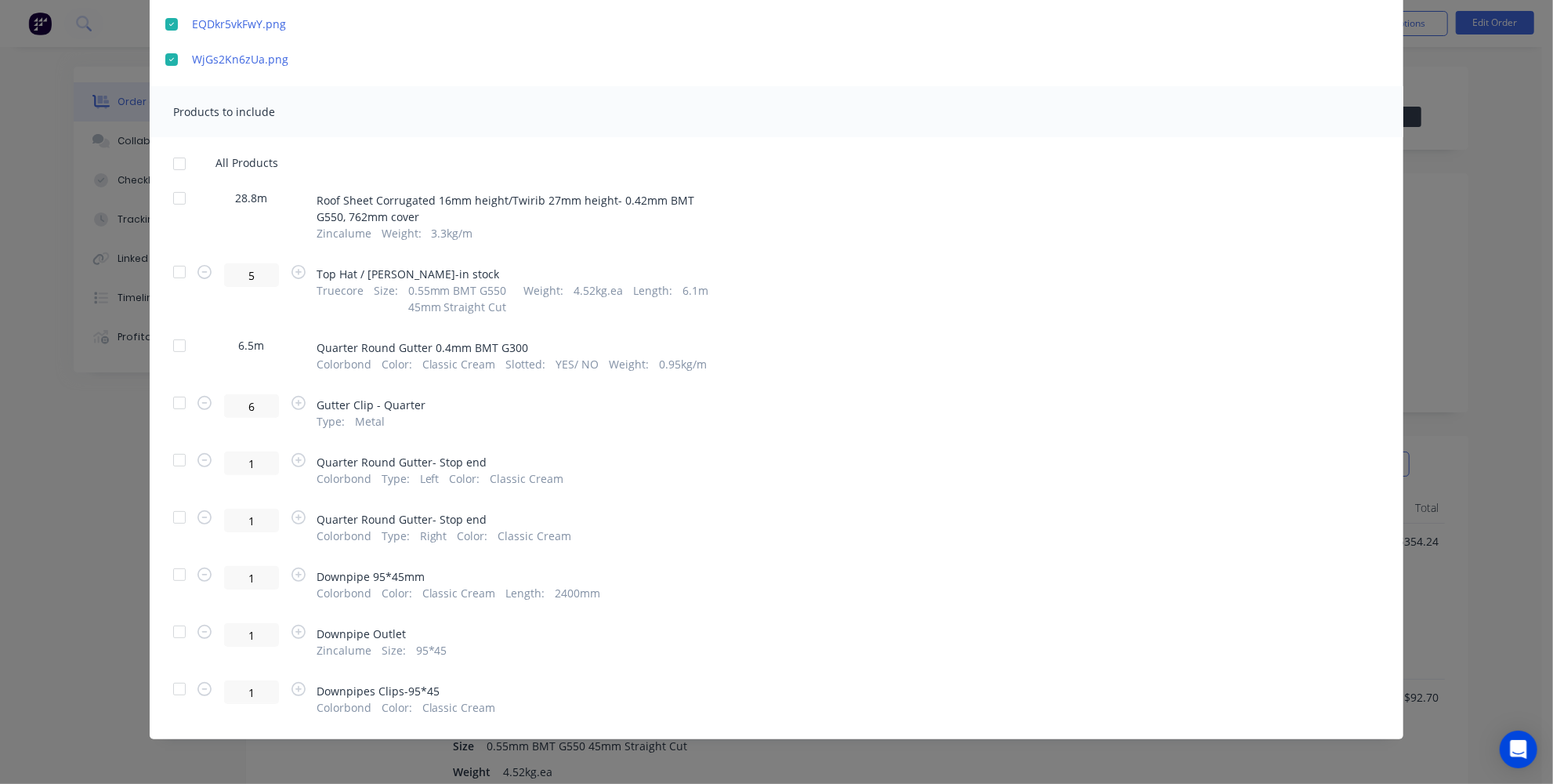
click at [175, 340] on div at bounding box center [179, 345] width 31 height 31
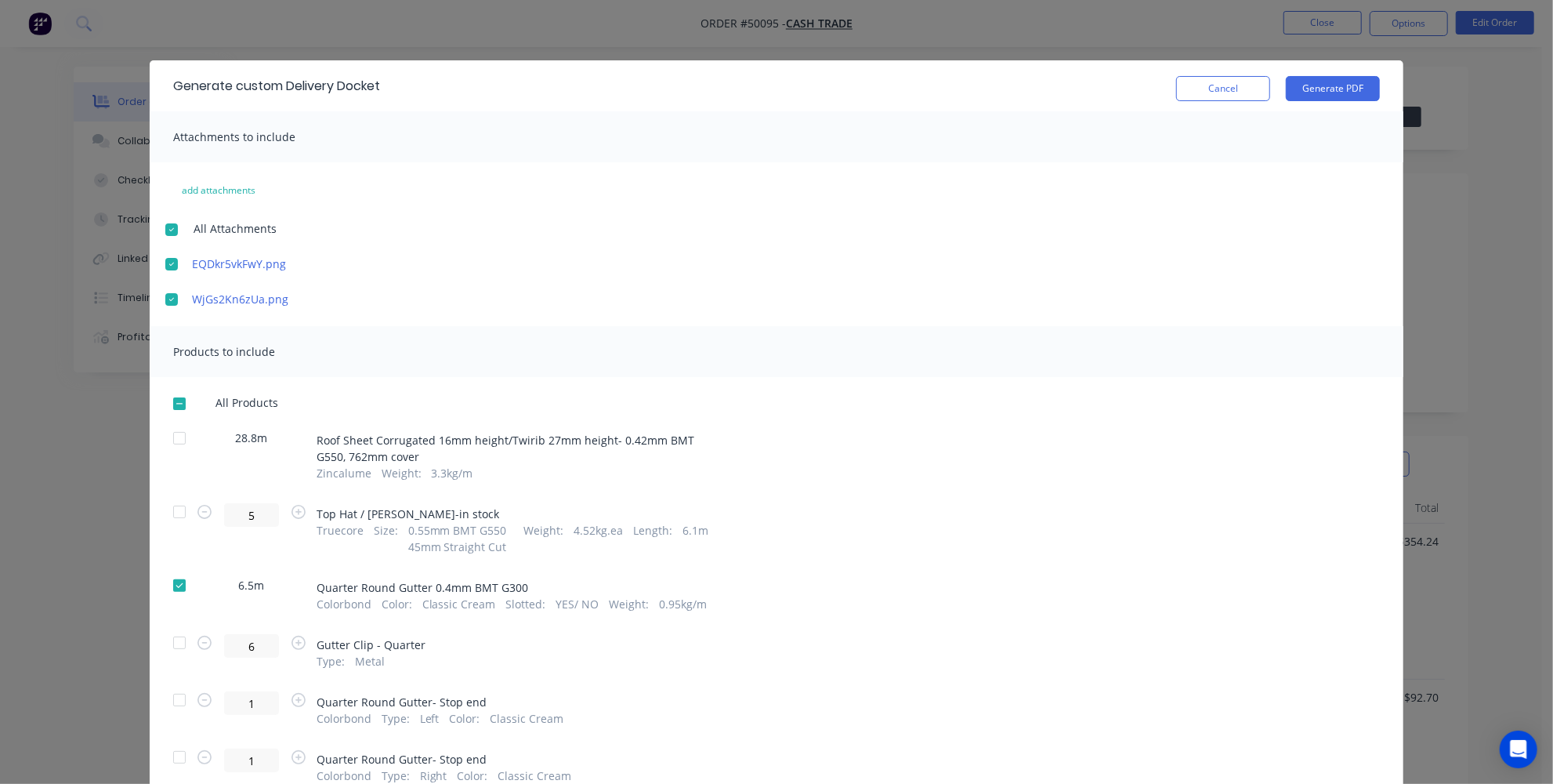
scroll to position [0, 0]
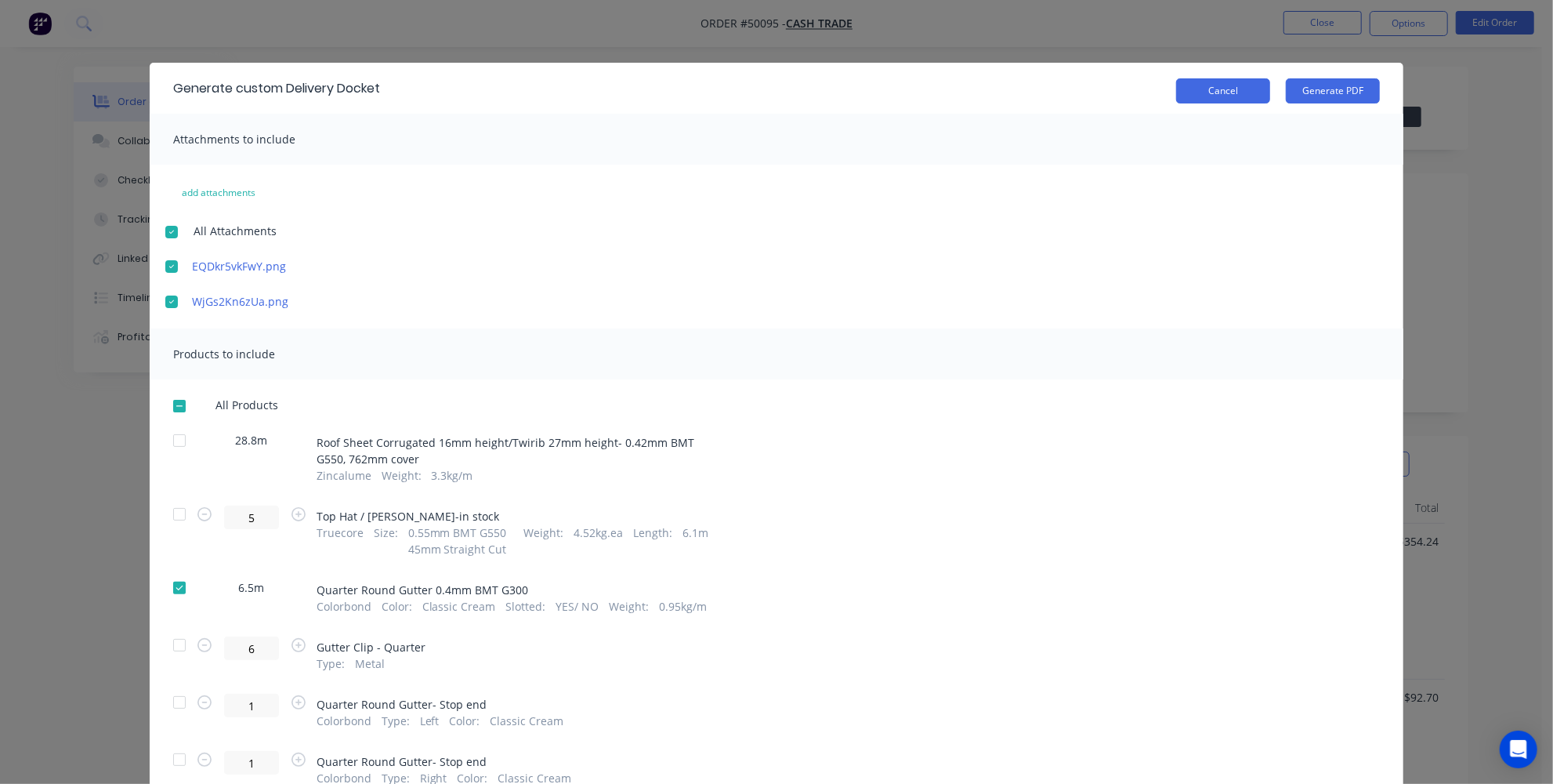
click at [1229, 100] on button "Cancel" at bounding box center [1224, 91] width 94 height 25
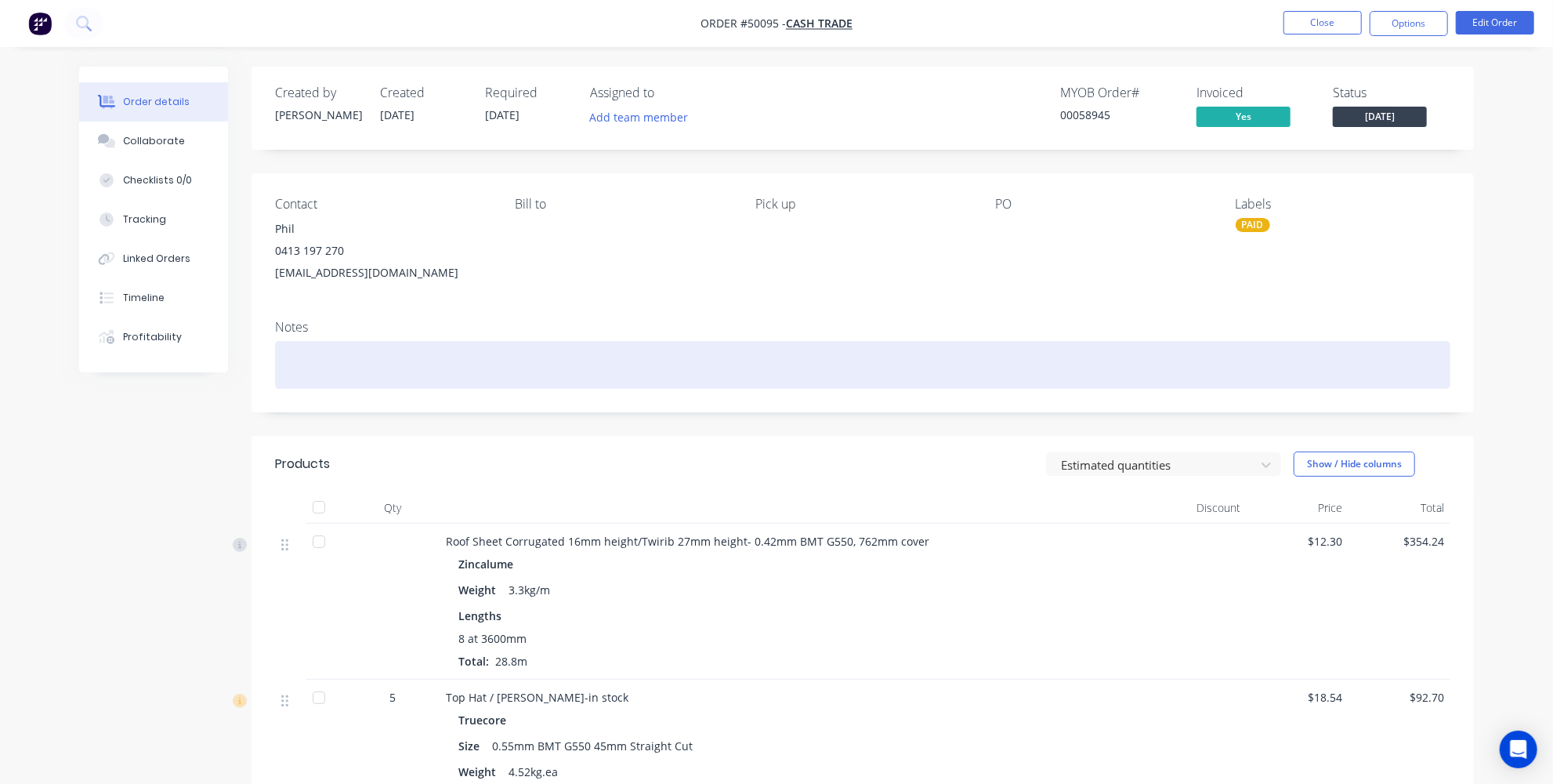
click at [366, 365] on div at bounding box center [863, 364] width 1176 height 48
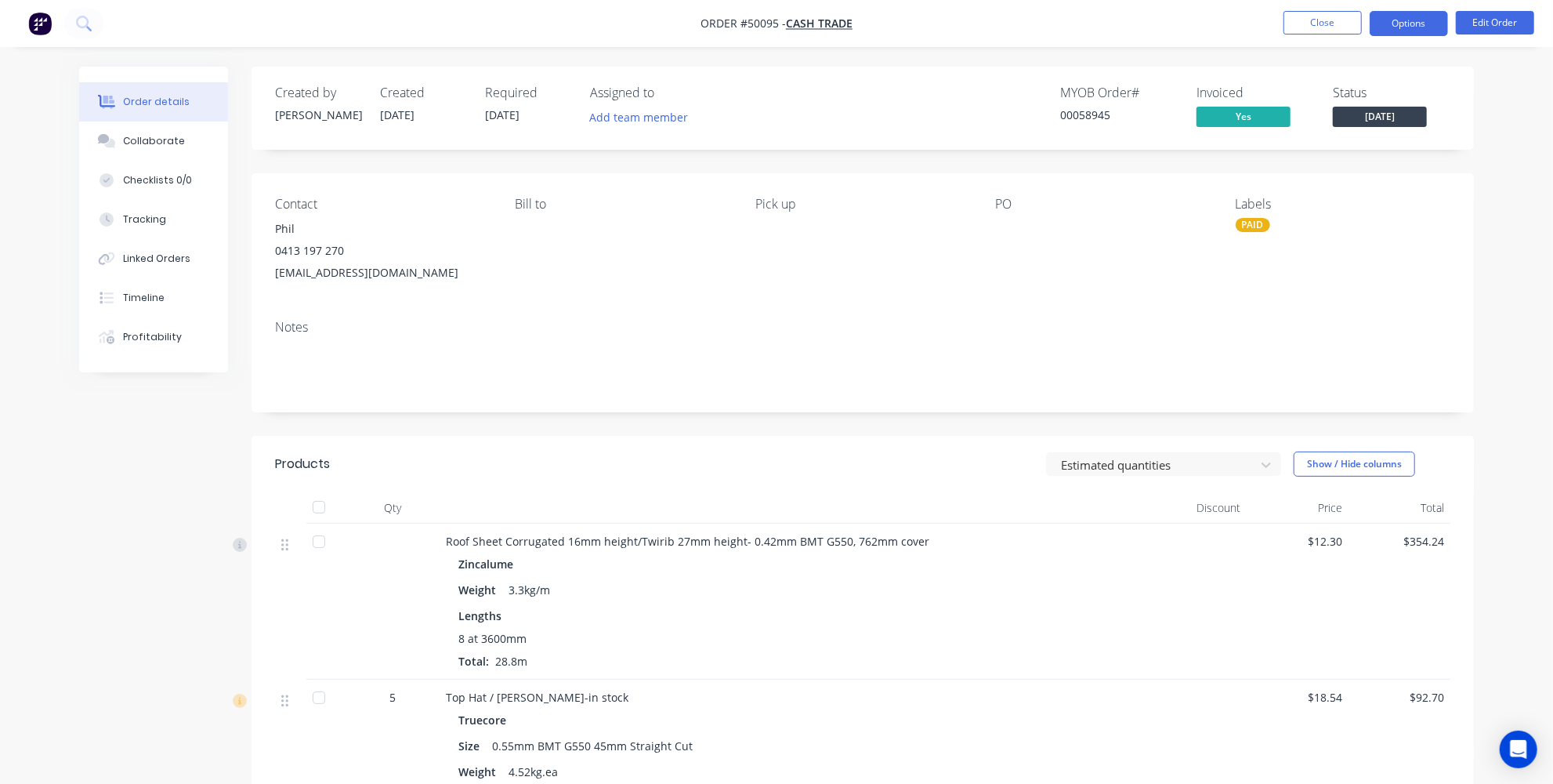
click at [1396, 18] on button "Options" at bounding box center [1409, 24] width 78 height 25
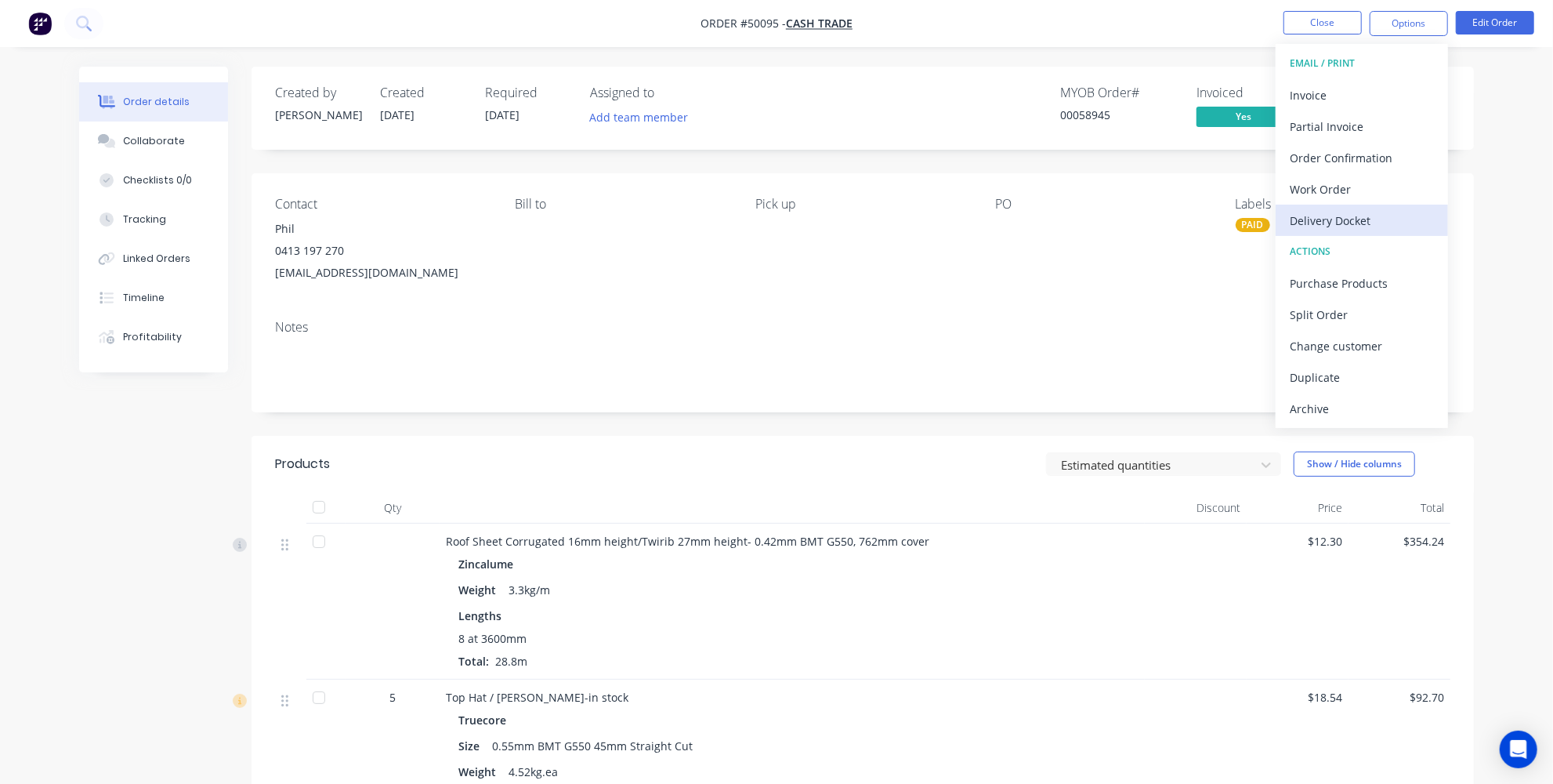
click at [1339, 222] on div "Delivery Docket" at bounding box center [1361, 221] width 144 height 23
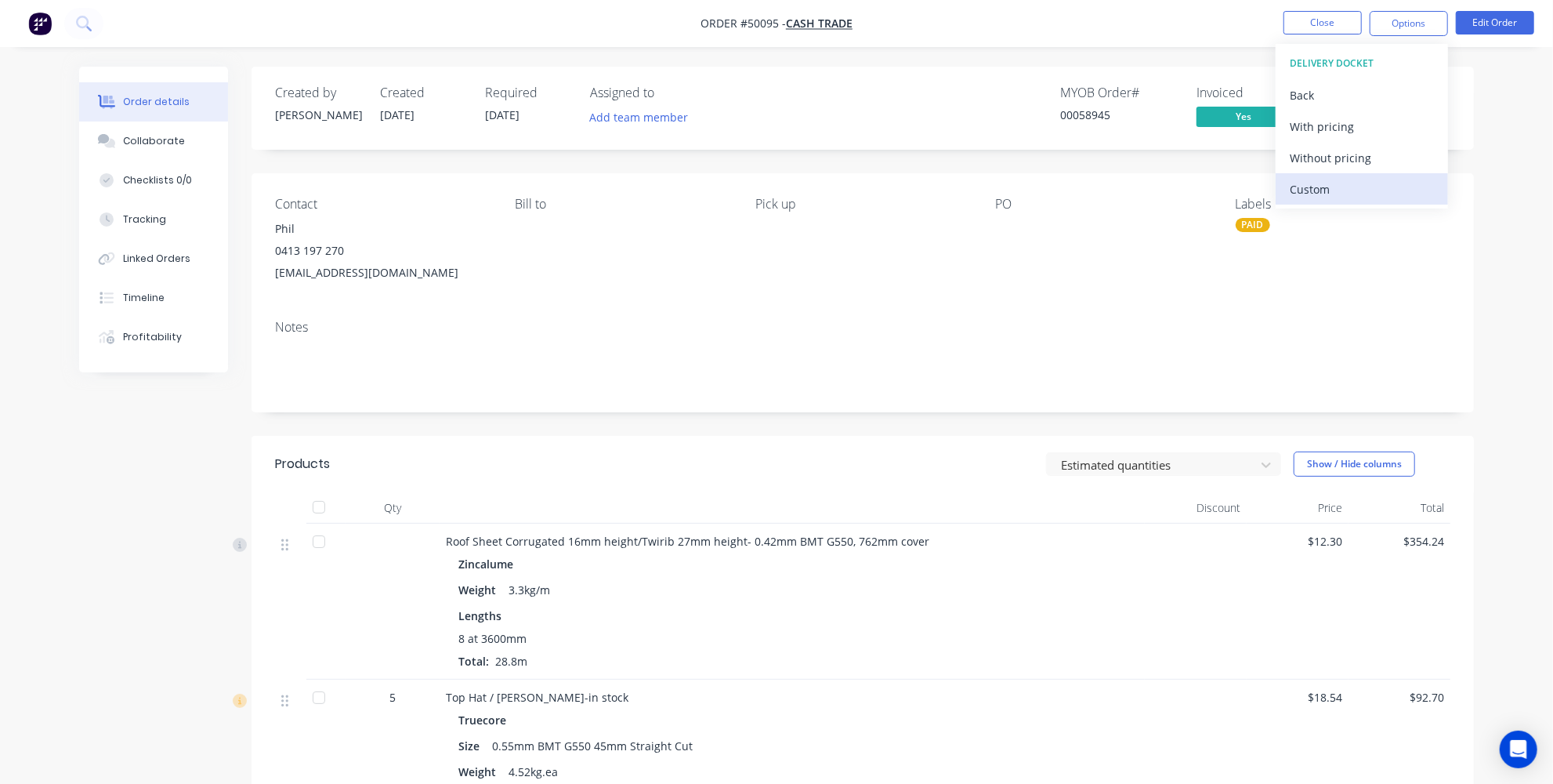
click at [1319, 185] on div "Custom" at bounding box center [1361, 190] width 144 height 23
click at [1328, 156] on div "Without pricing" at bounding box center [1361, 158] width 144 height 23
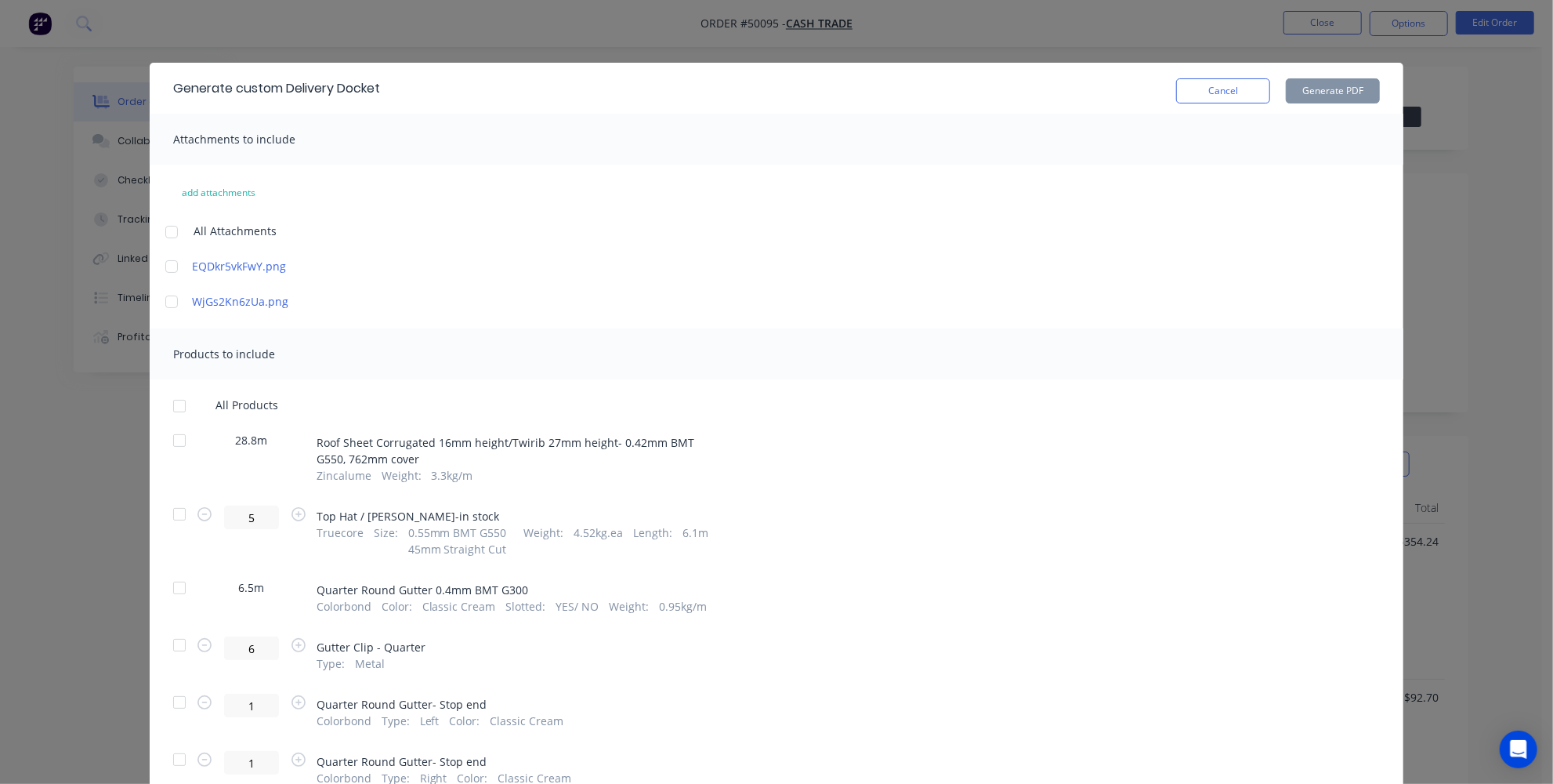
click at [170, 230] on div at bounding box center [171, 231] width 31 height 31
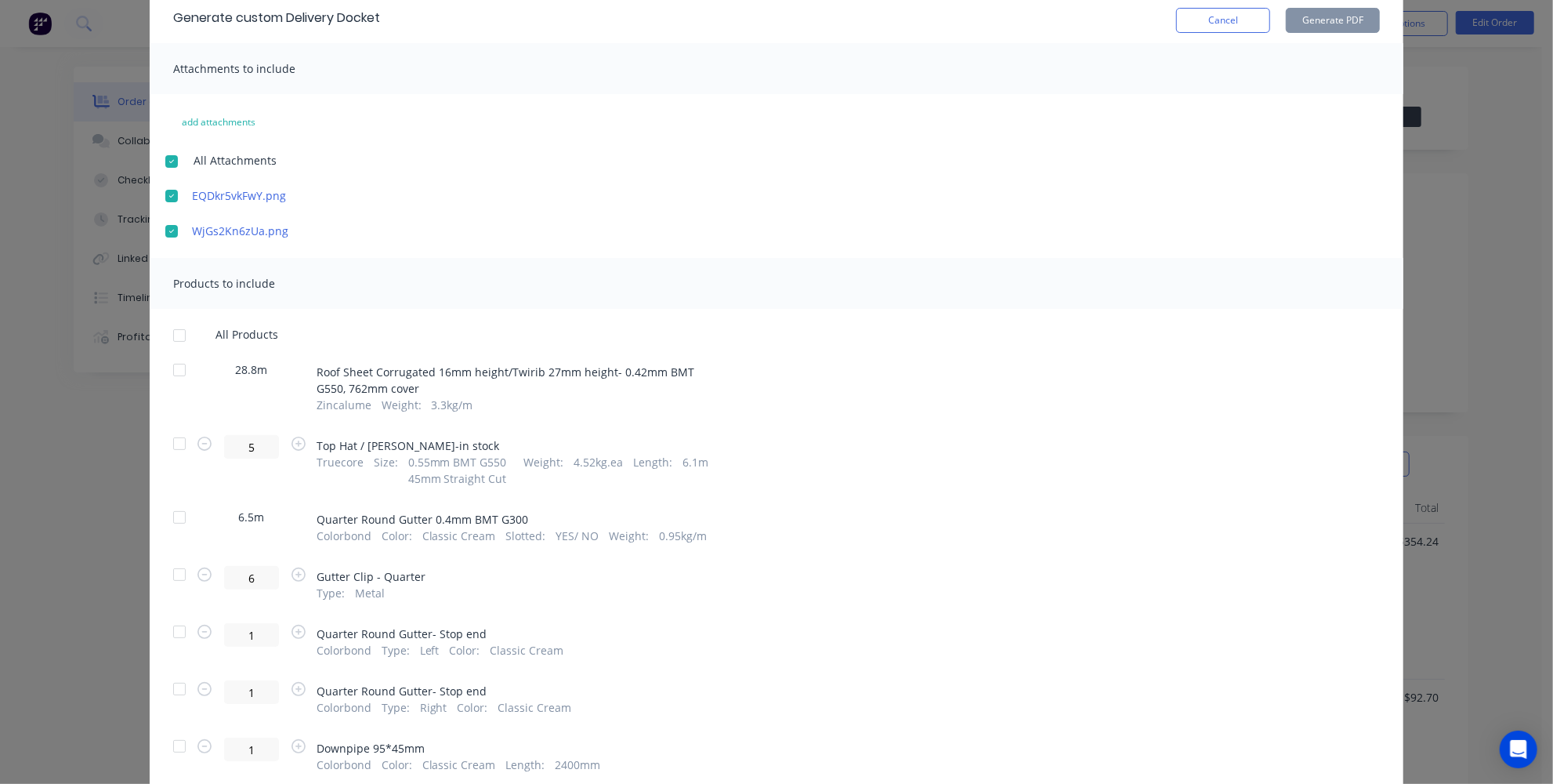
scroll to position [213, 0]
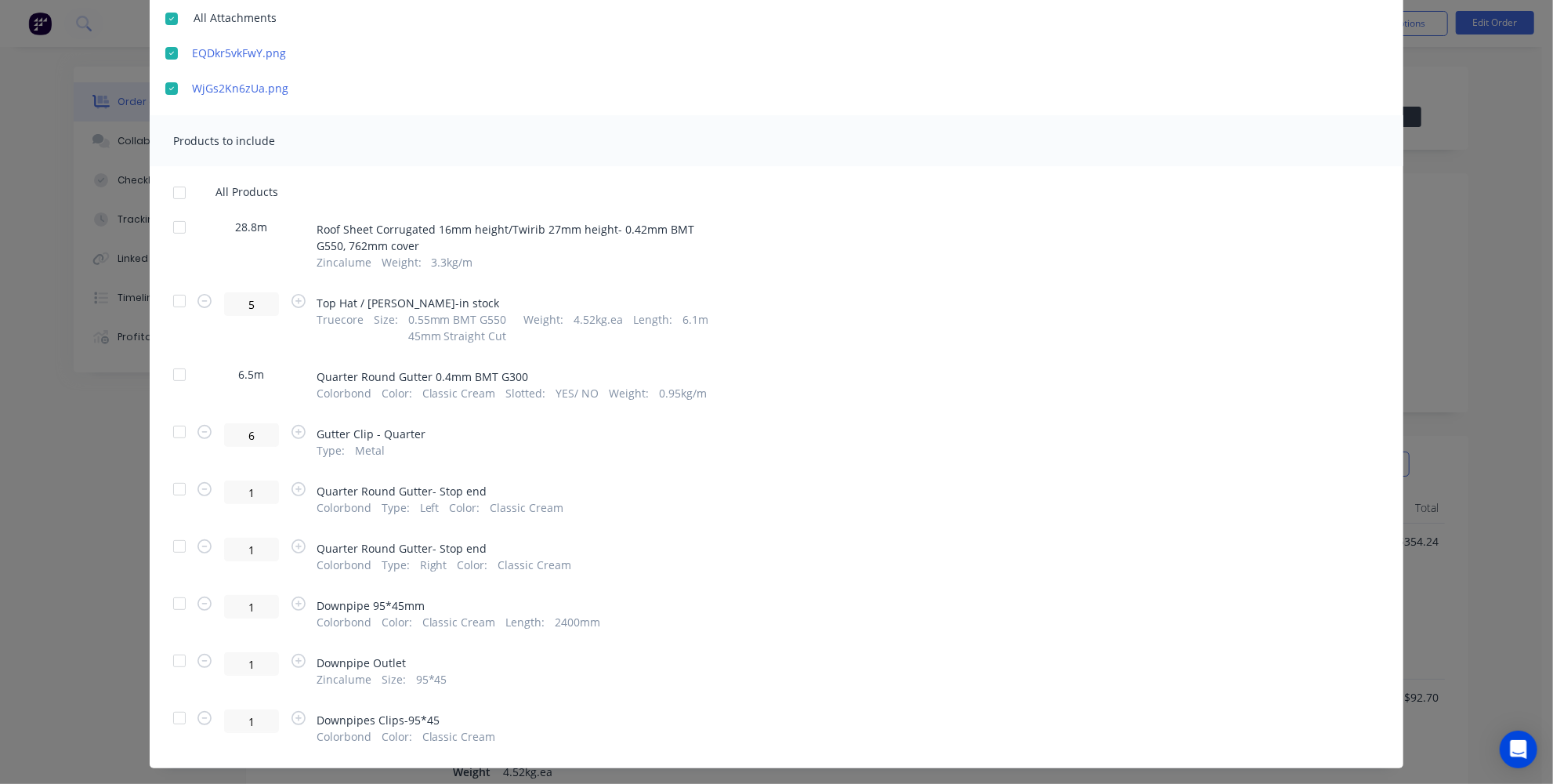
click at [175, 380] on div at bounding box center [179, 374] width 31 height 31
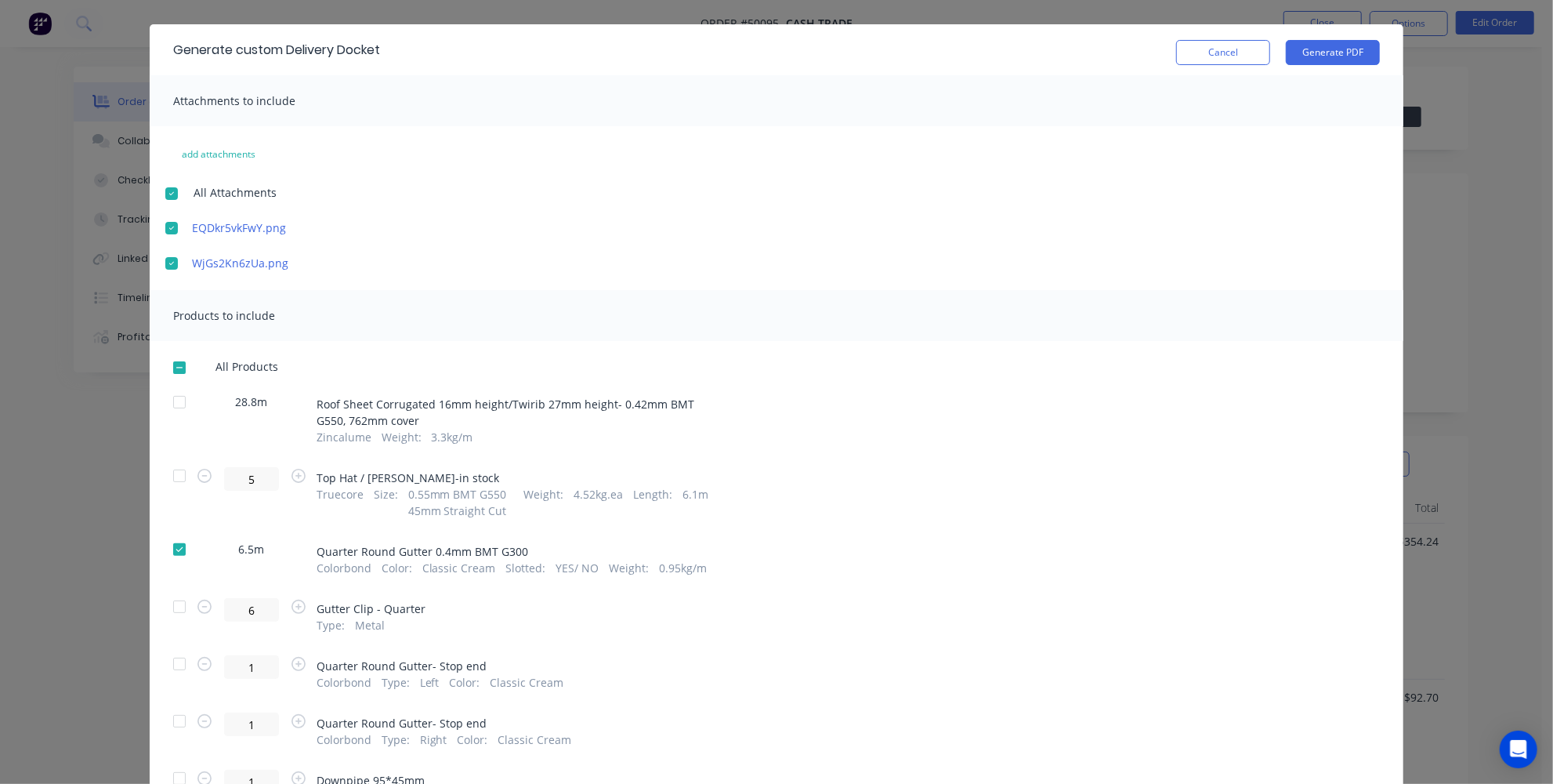
scroll to position [0, 0]
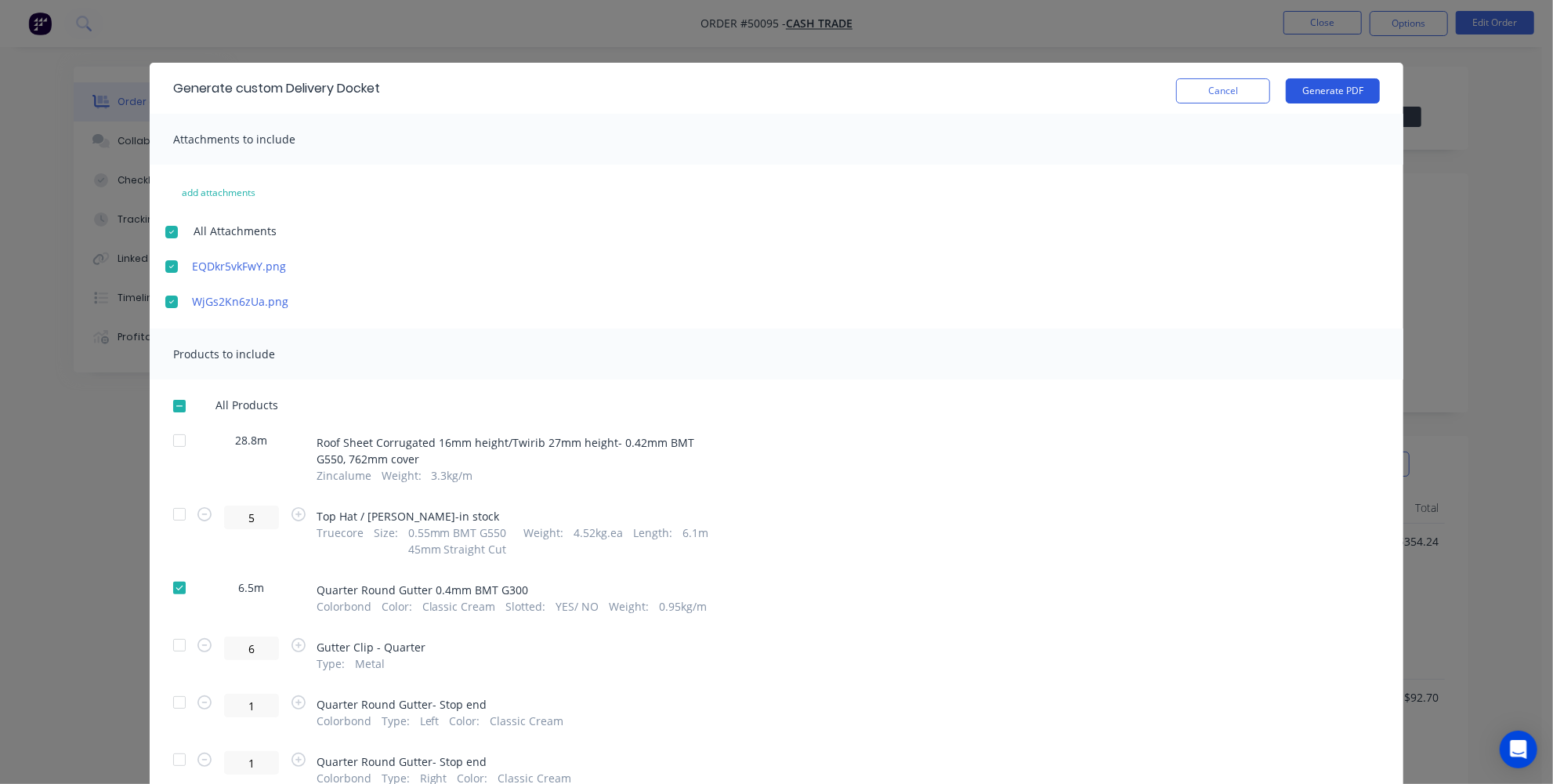
click at [1342, 87] on button "Generate PDF" at bounding box center [1333, 91] width 94 height 25
click at [1210, 92] on button "Cancel" at bounding box center [1224, 91] width 94 height 25
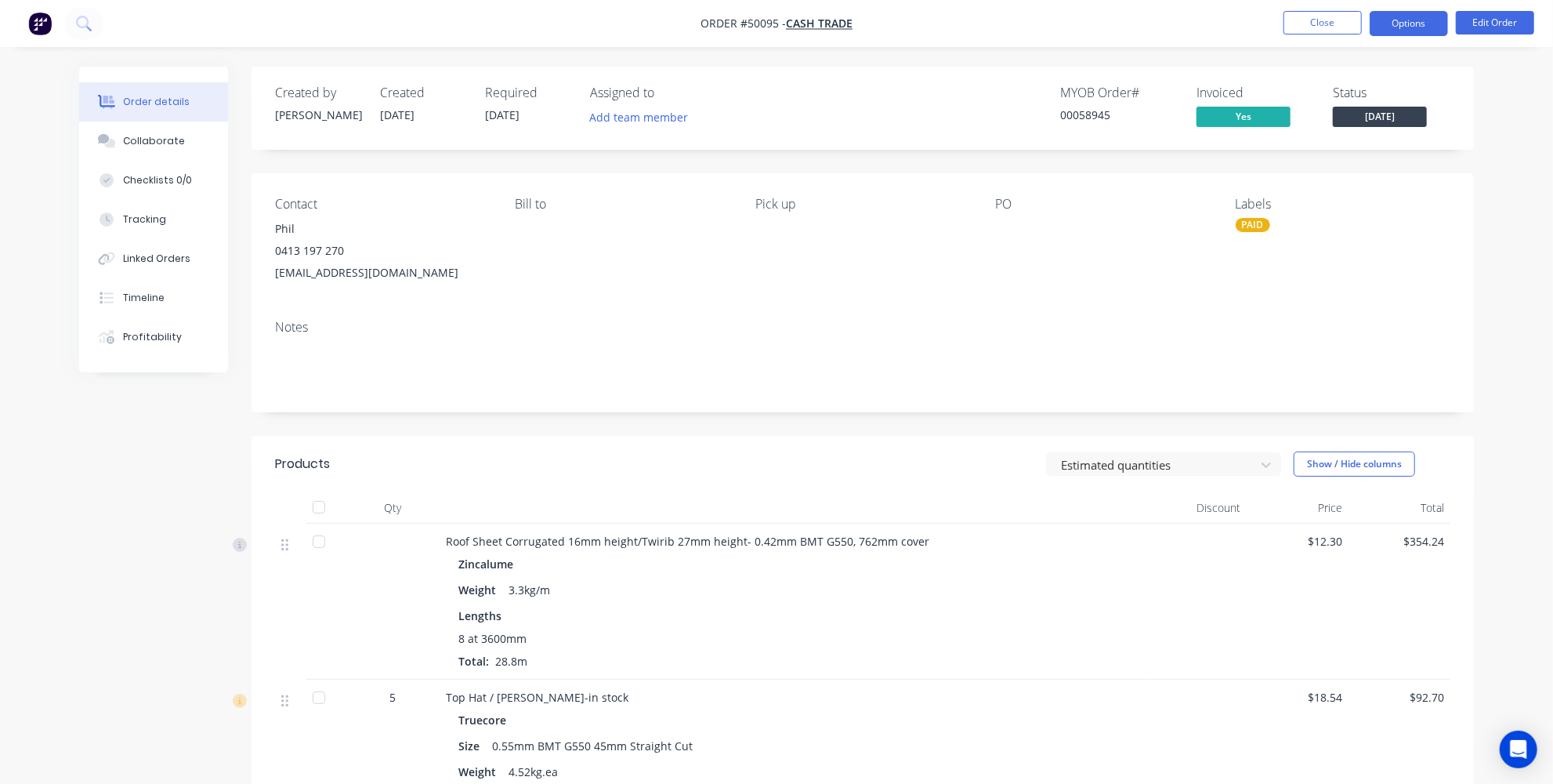
click at [1411, 16] on button "Options" at bounding box center [1409, 24] width 78 height 25
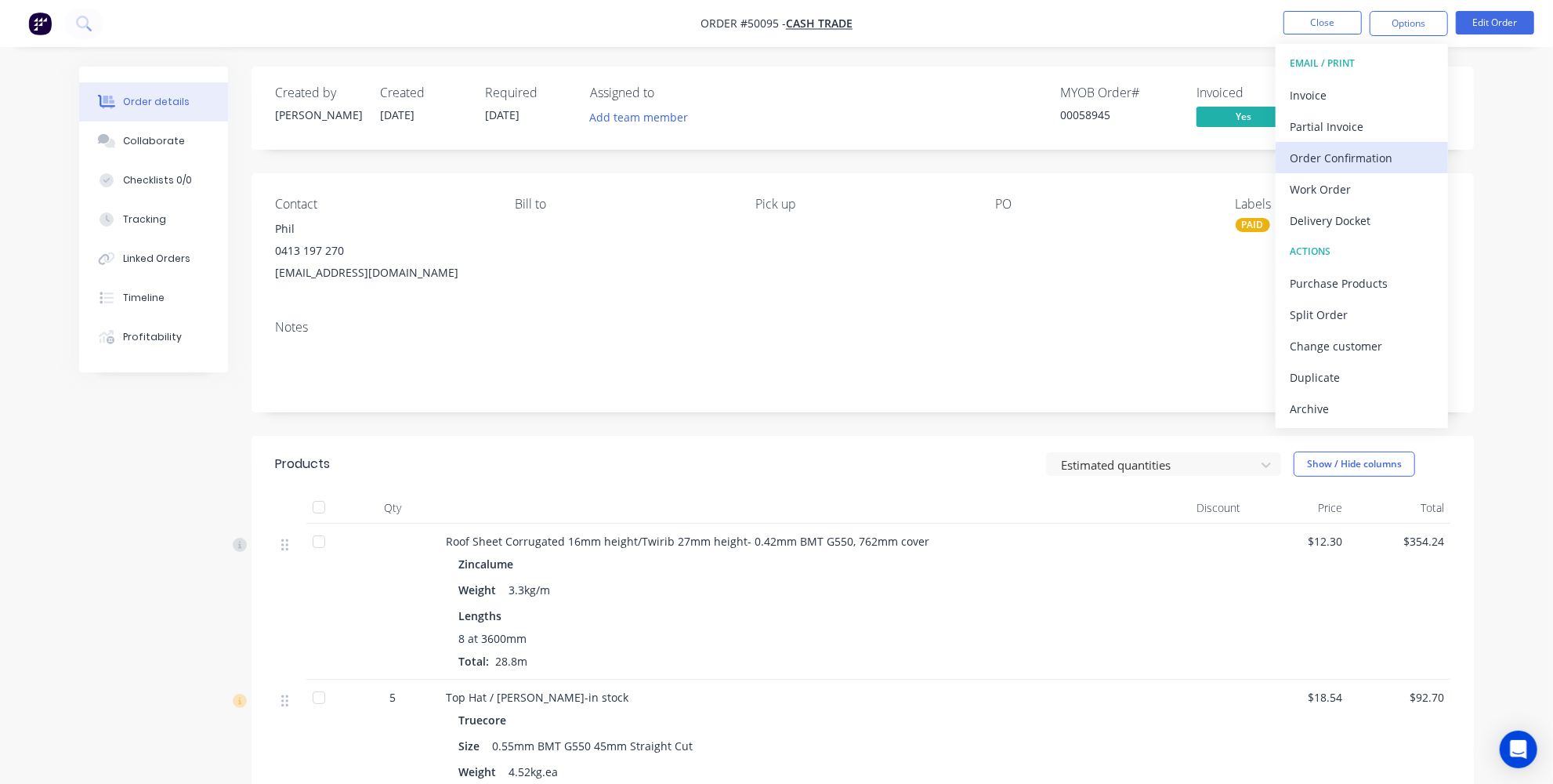
click at [1341, 153] on div "Order Confirmation" at bounding box center [1361, 158] width 144 height 23
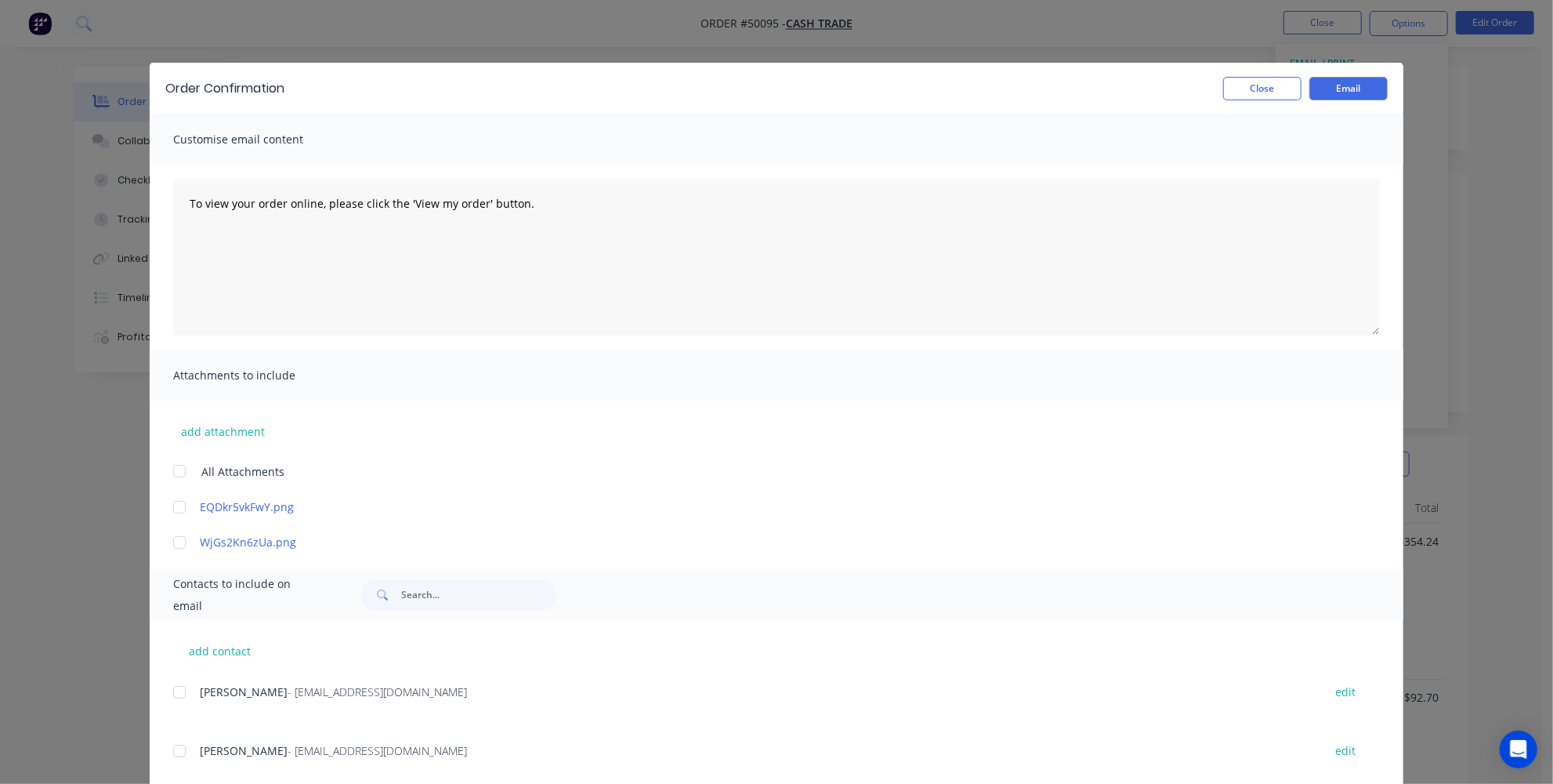
click at [180, 469] on div at bounding box center [179, 471] width 31 height 31
click at [92, 553] on div "Order Confirmation Close Email Customise email content To view your order onlin…" at bounding box center [776, 392] width 1553 height 784
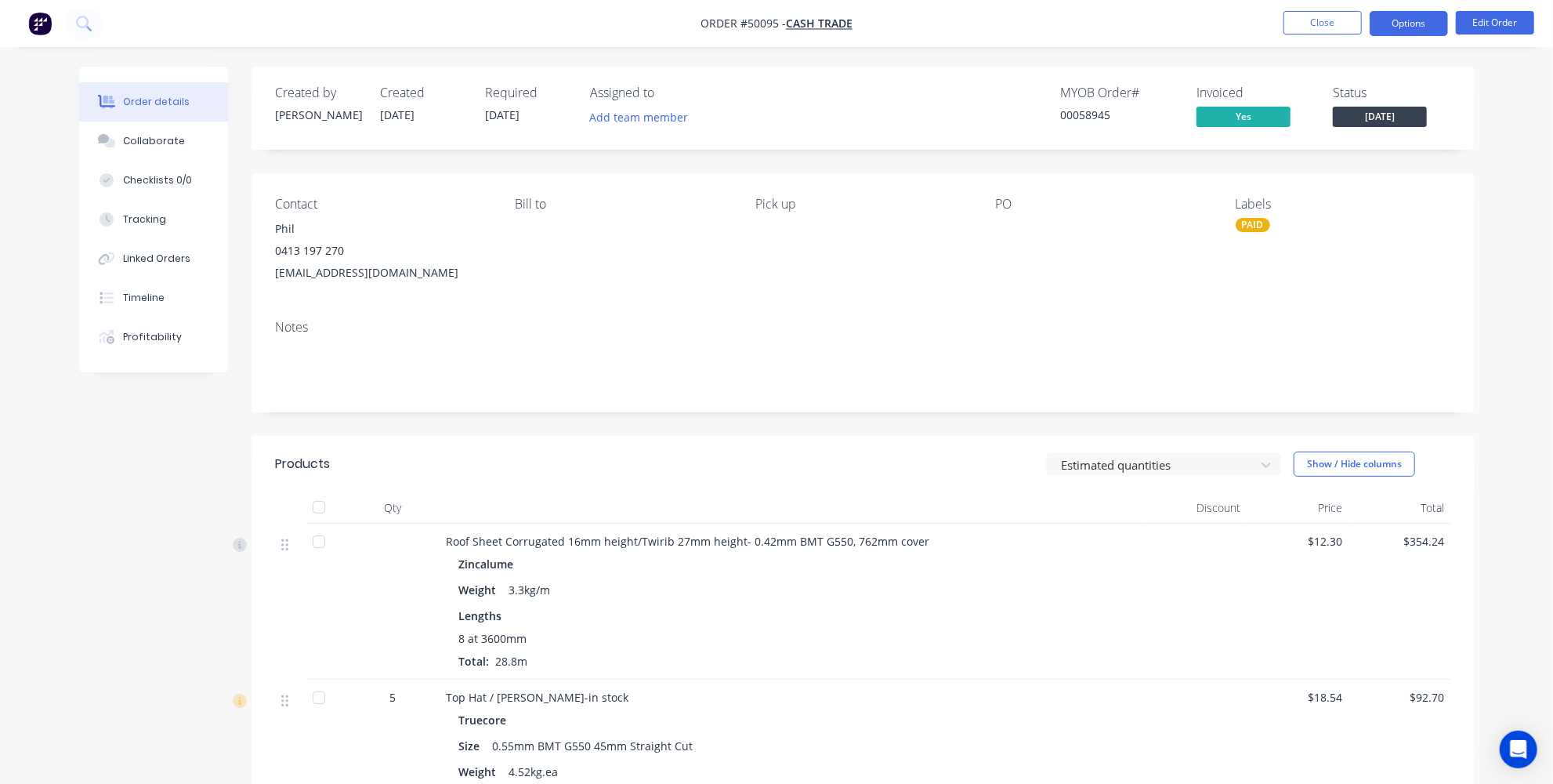
click at [1407, 18] on button "Options" at bounding box center [1409, 24] width 78 height 25
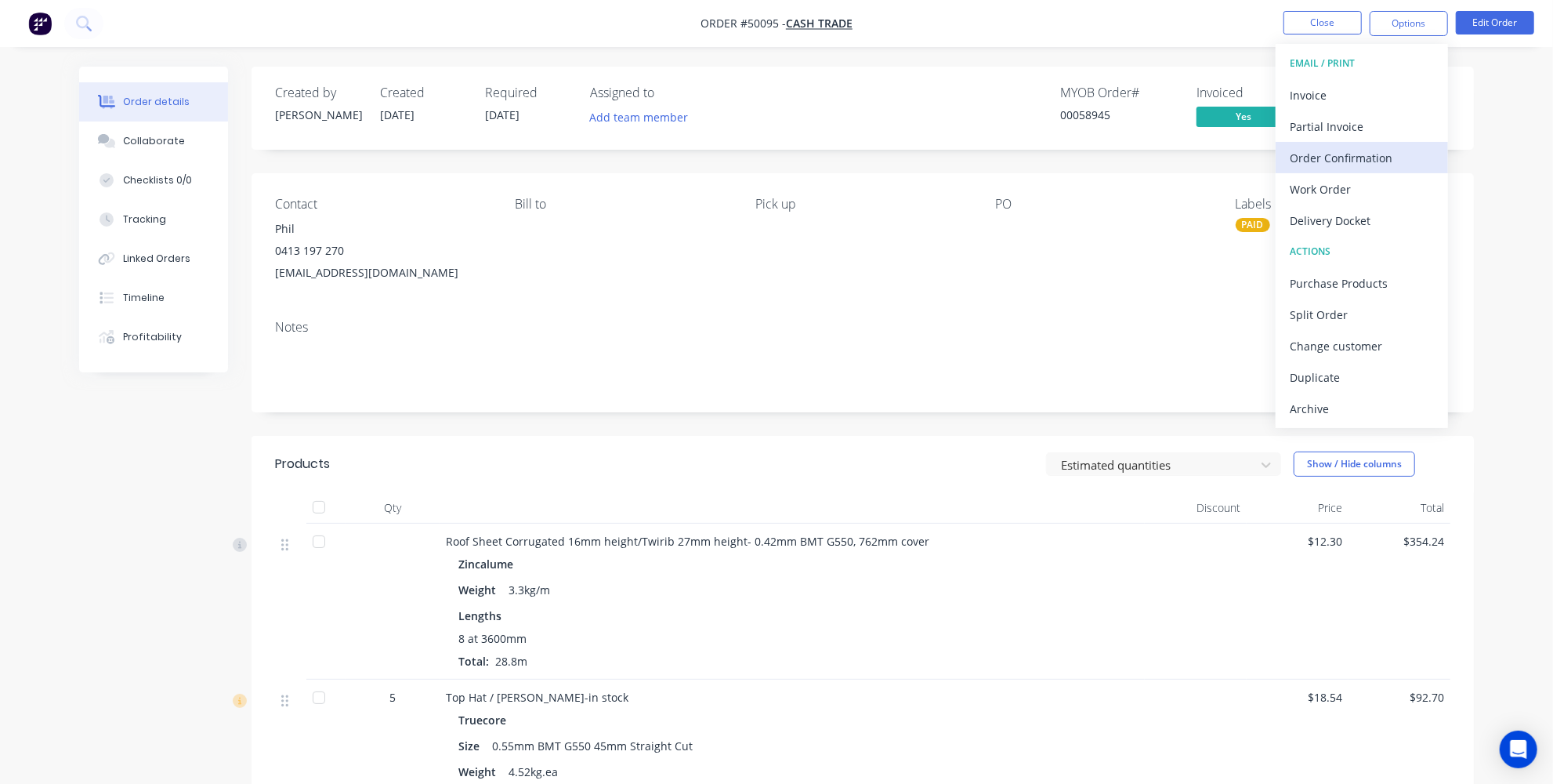
click at [1321, 158] on div "Order Confirmation" at bounding box center [1361, 158] width 144 height 23
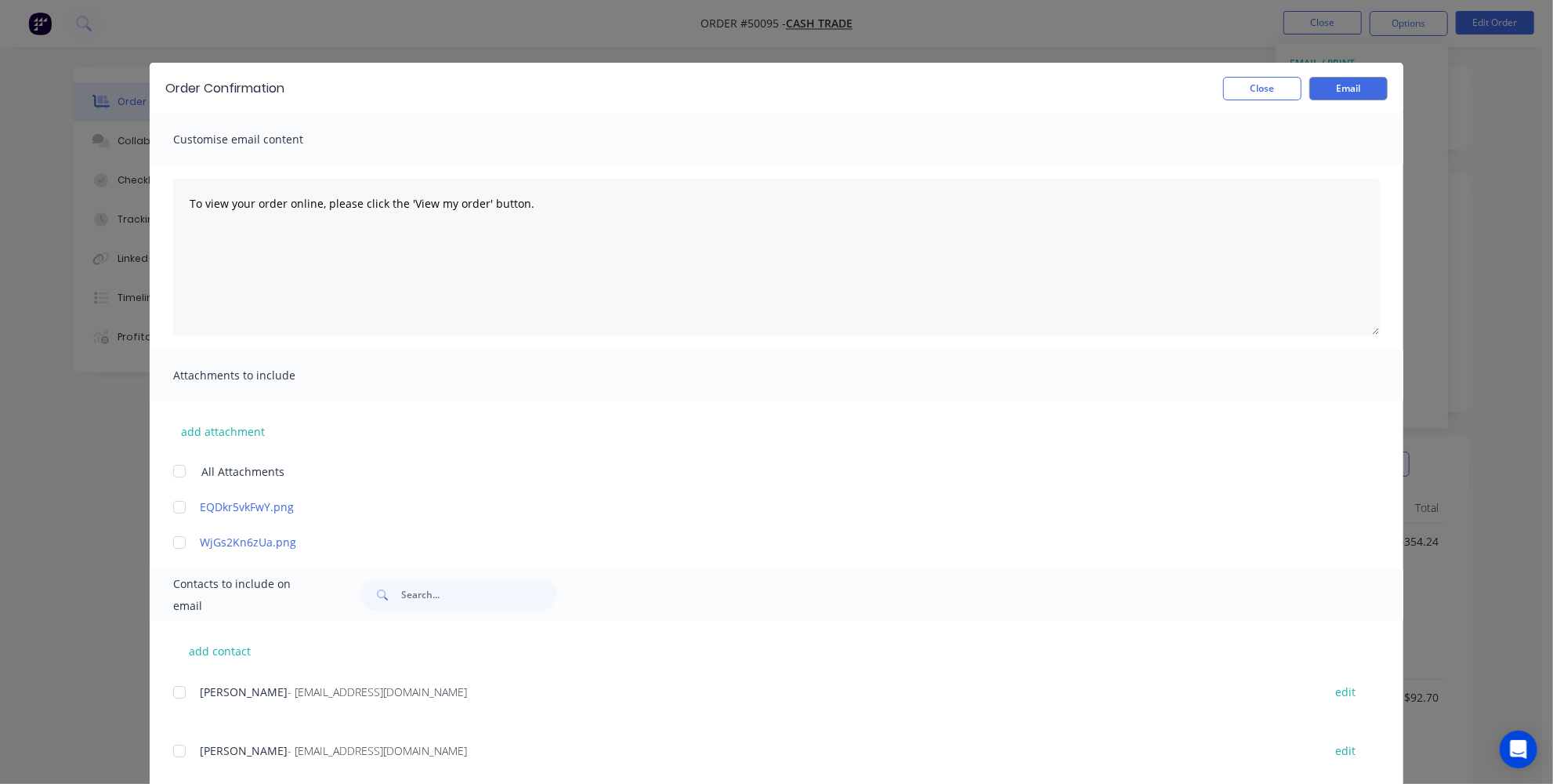
click at [171, 465] on div at bounding box center [179, 471] width 31 height 31
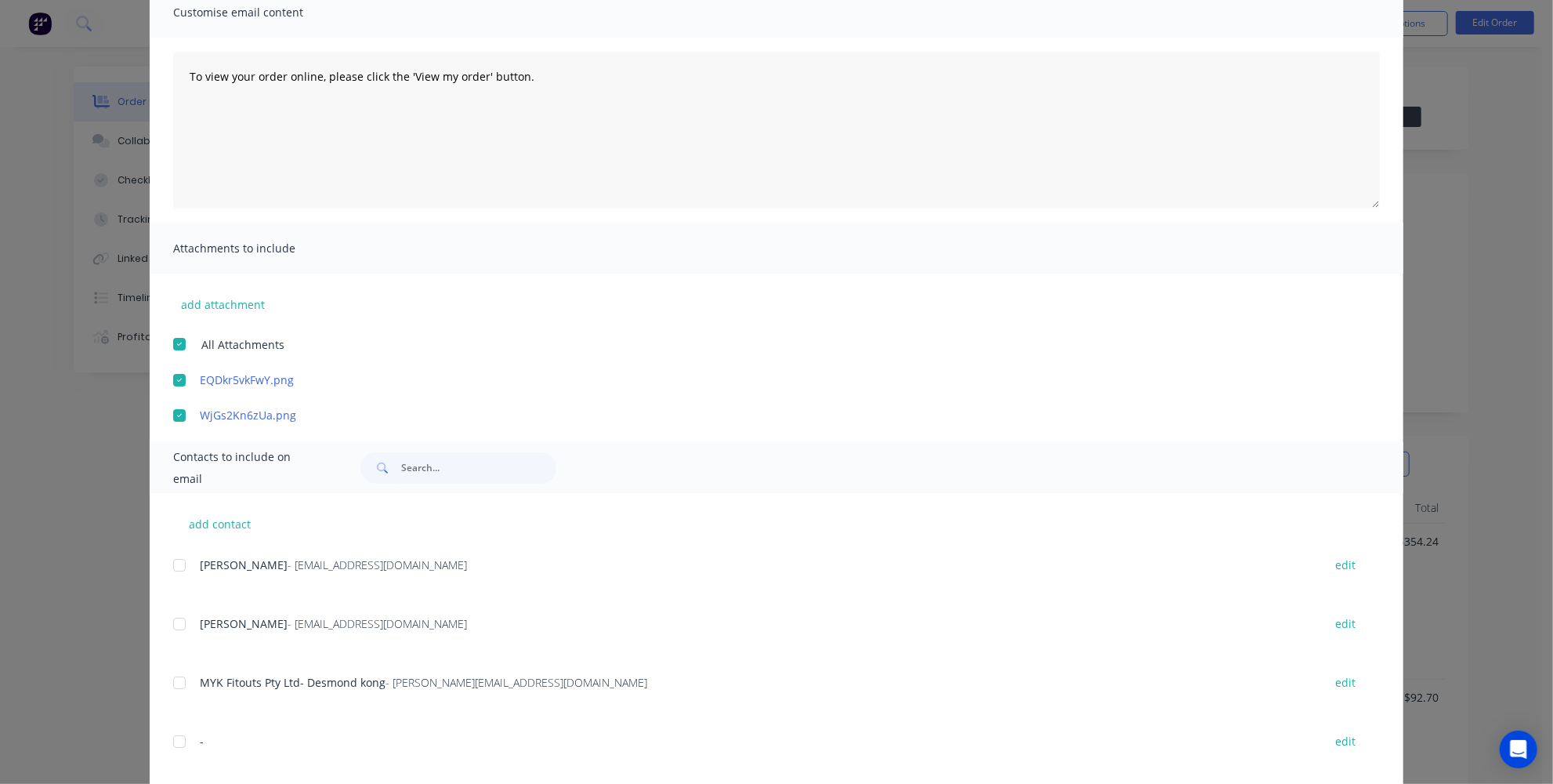
scroll to position [284, 0]
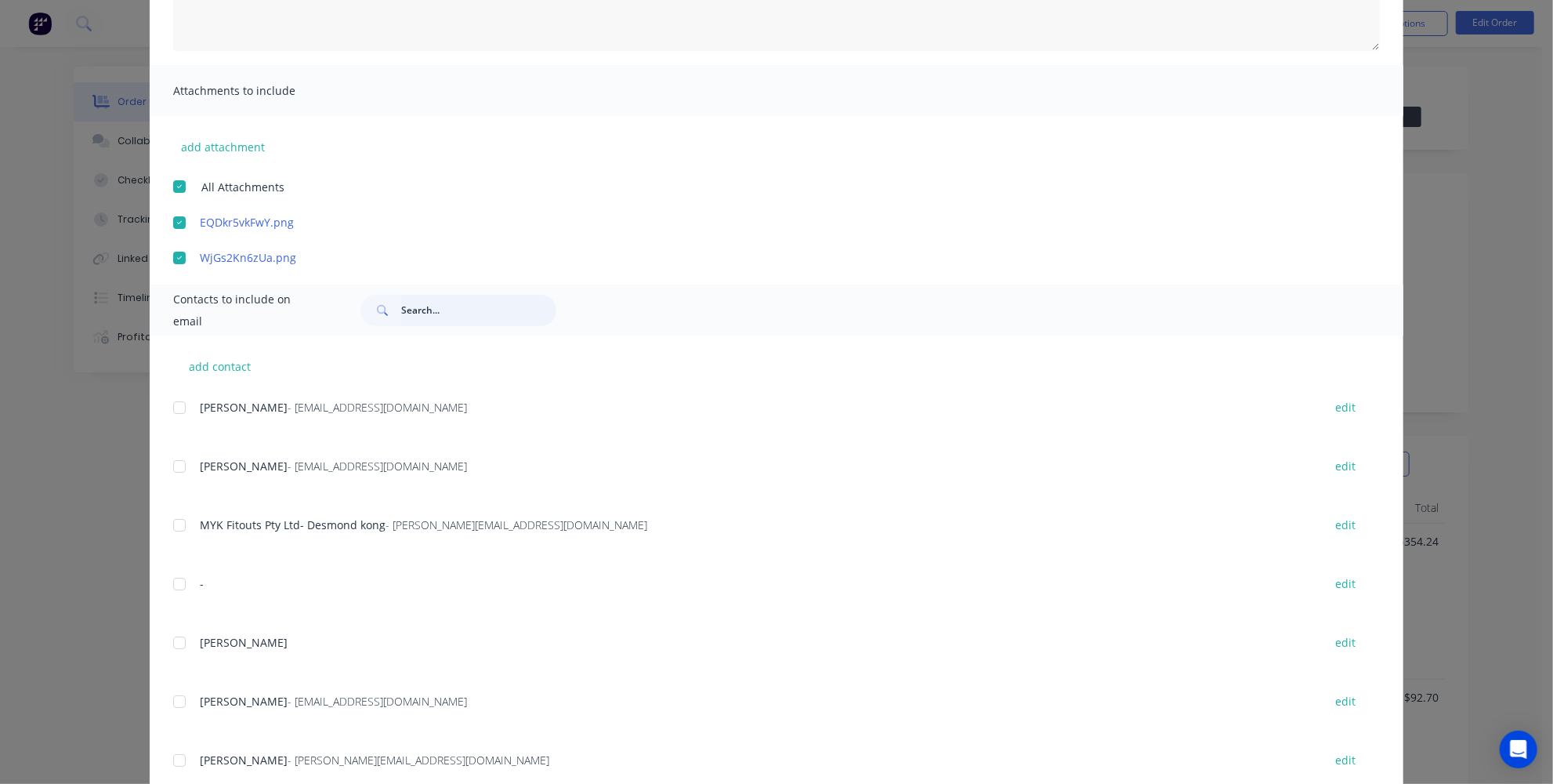
click at [446, 312] on input "text" at bounding box center [478, 309] width 155 height 31
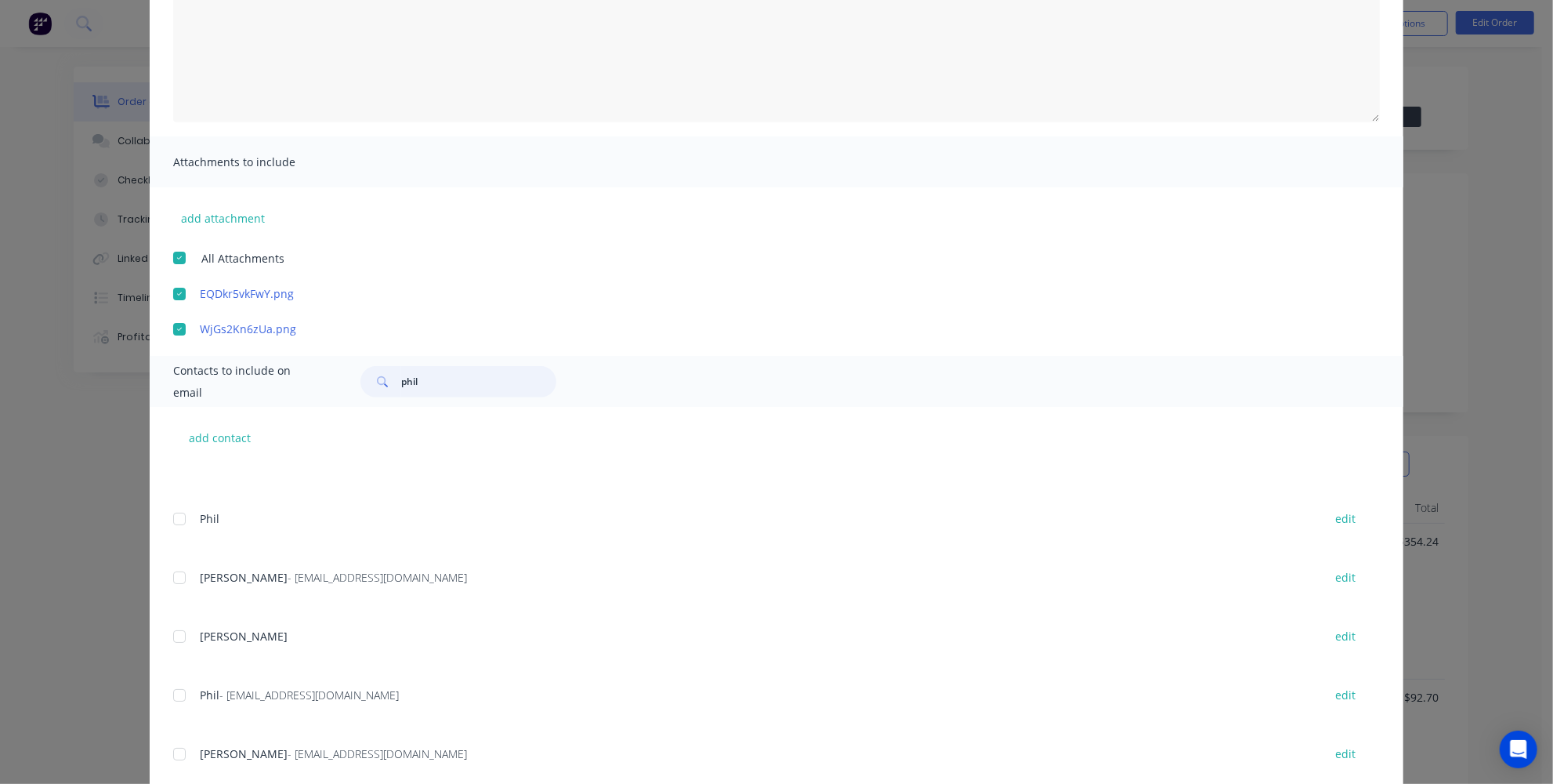
scroll to position [310, 0]
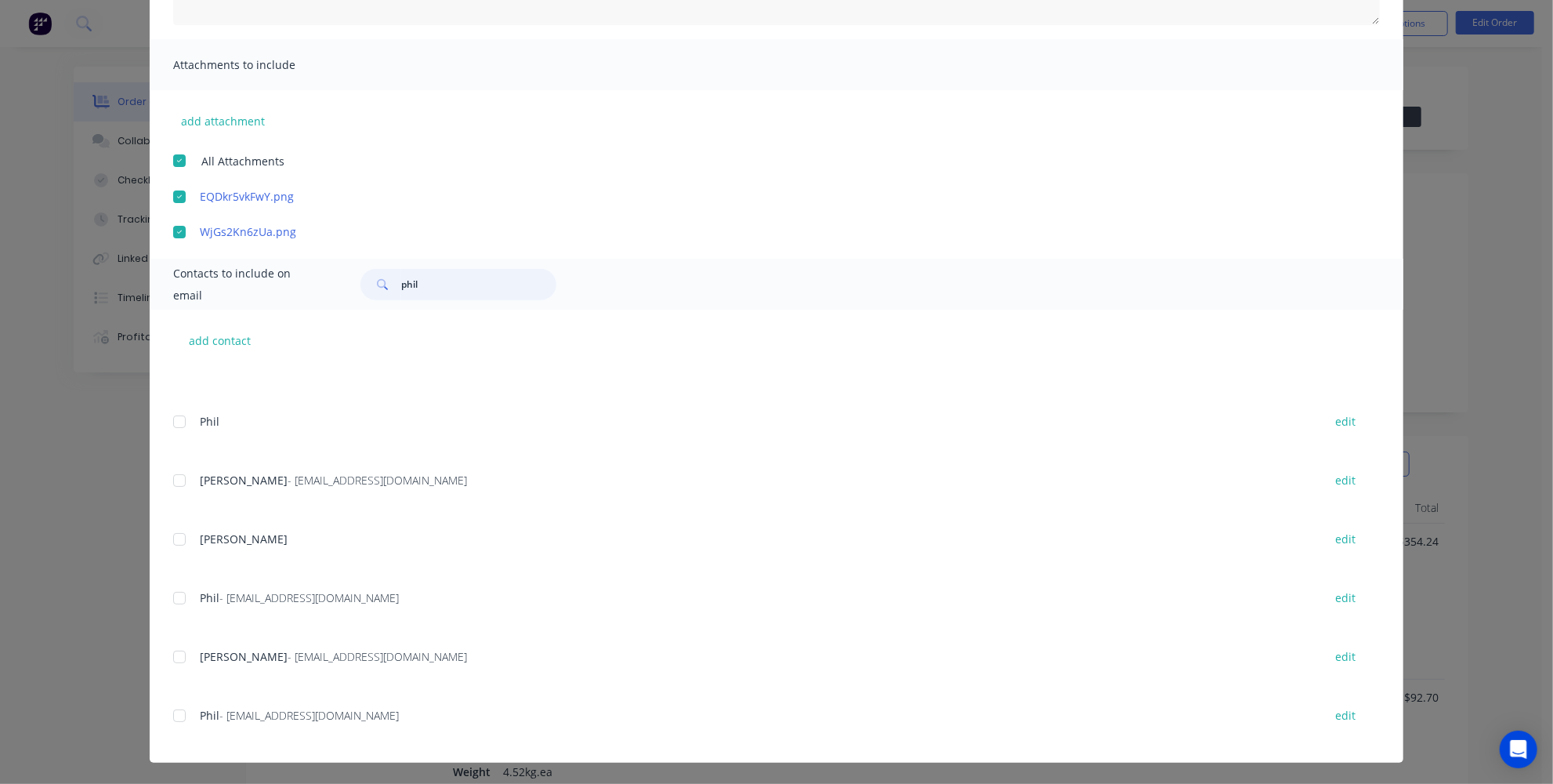
click at [182, 709] on div at bounding box center [179, 715] width 31 height 31
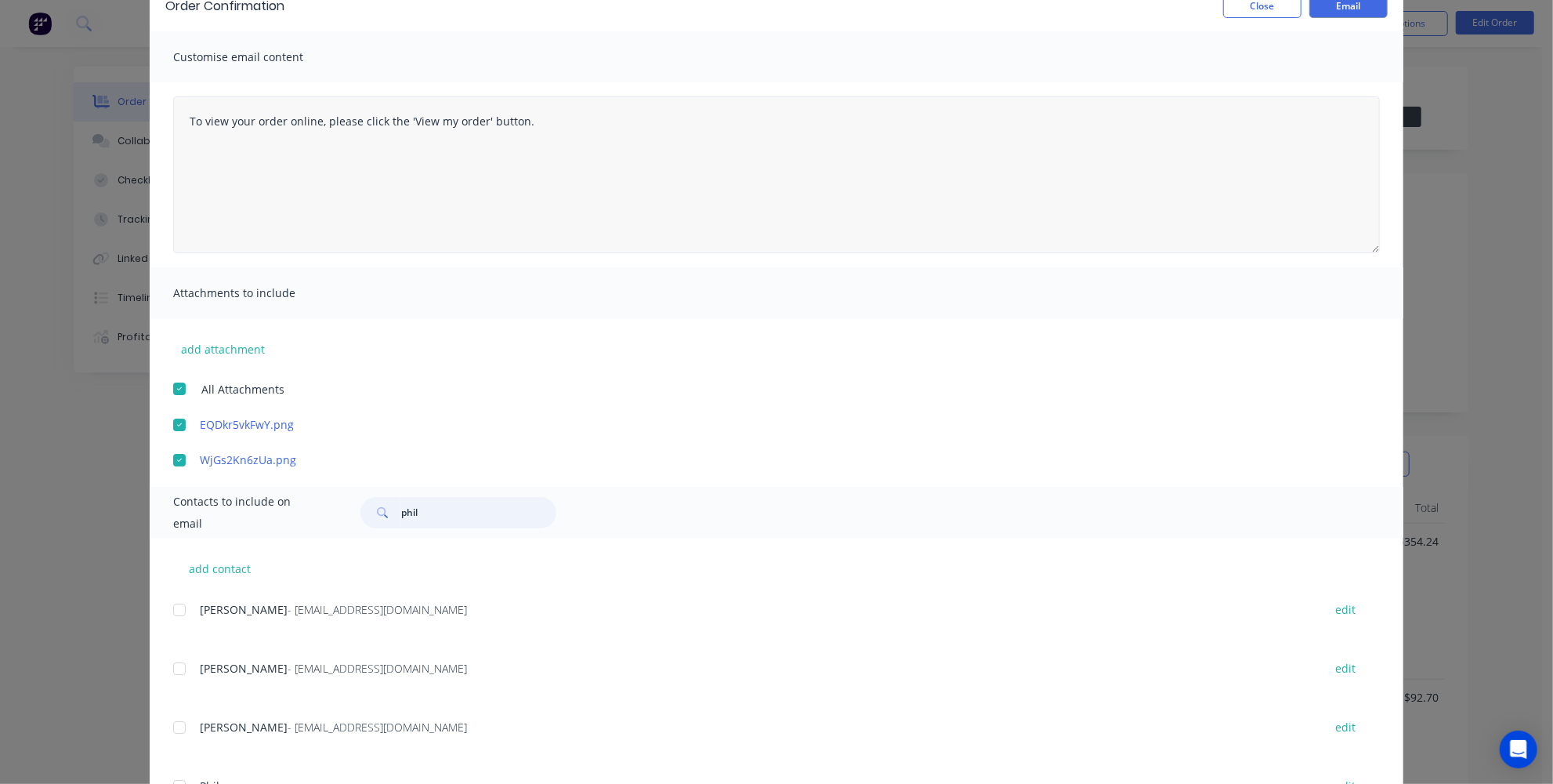
scroll to position [0, 0]
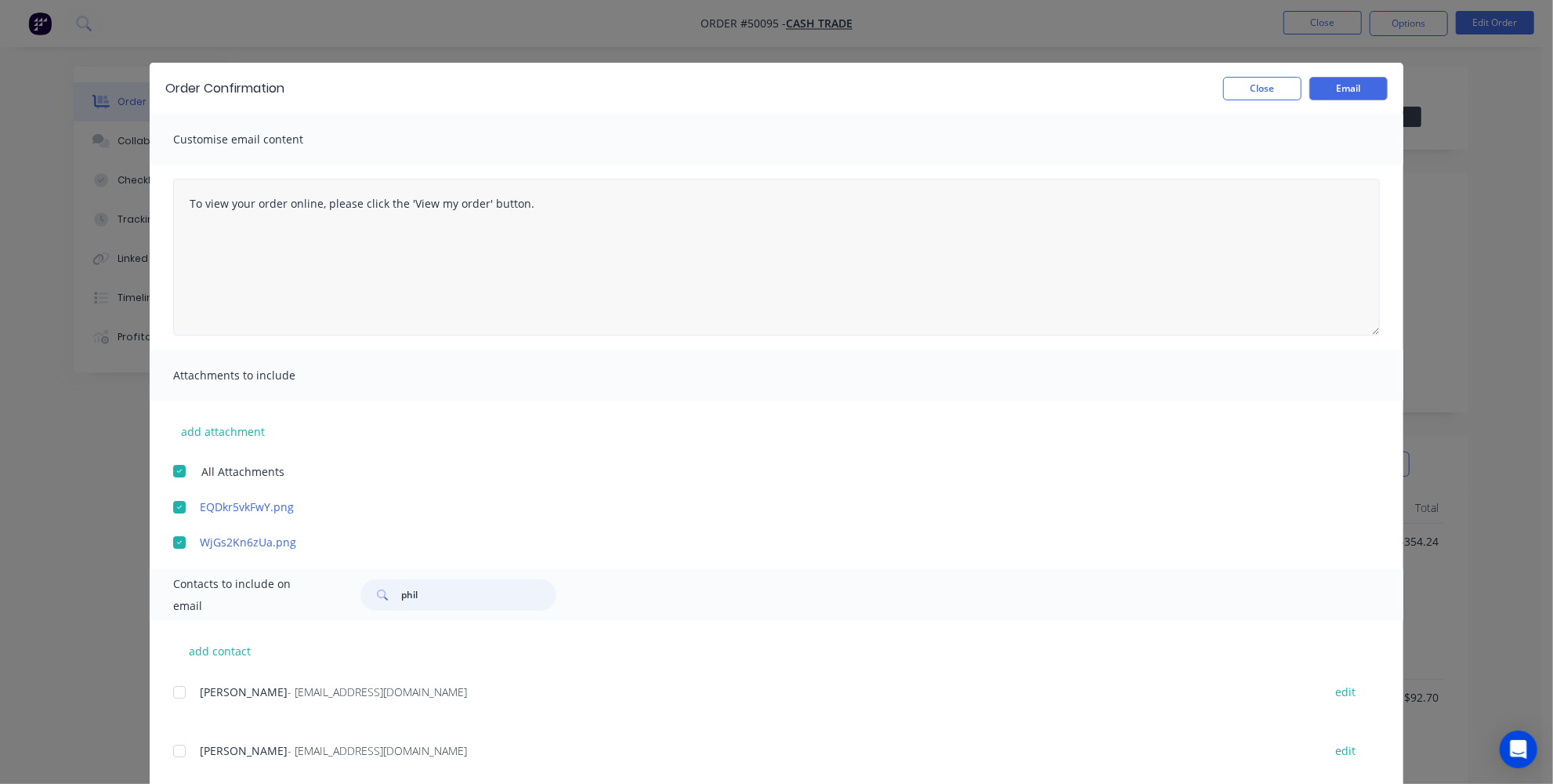
type input "phil"
click at [187, 203] on textarea "To view your order online, please click the 'View my order' button." at bounding box center [776, 257] width 1207 height 157
click at [288, 202] on textarea "Hey Phil To view your order online, please click the 'View my order' button." at bounding box center [776, 257] width 1207 height 157
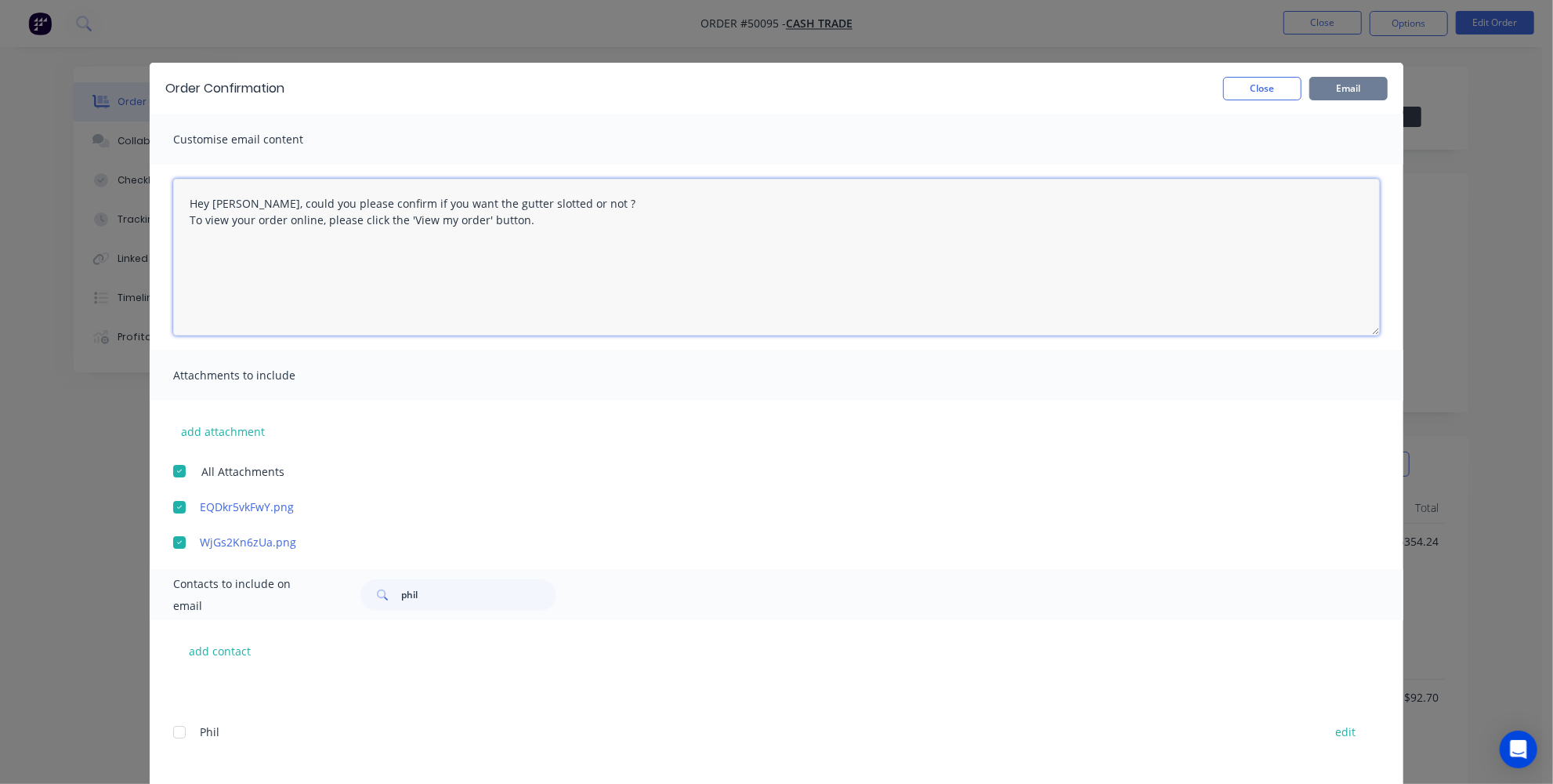
type textarea "Hey Phil, could you please confirm if you want the gutter slotted or not ? To v…"
click at [1366, 91] on button "Email" at bounding box center [1348, 88] width 78 height 24
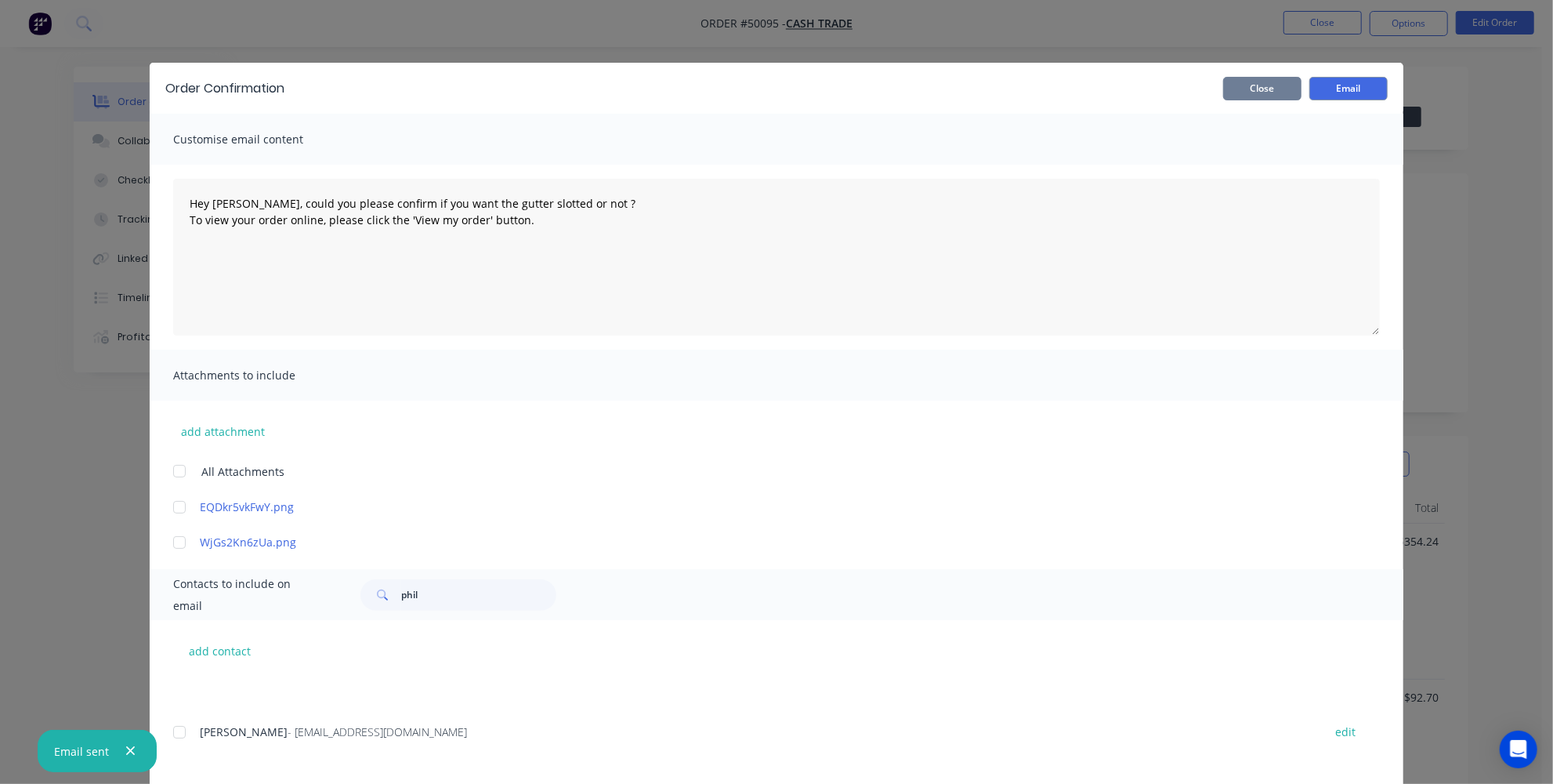
click at [1277, 87] on button "Close" at bounding box center [1262, 88] width 78 height 24
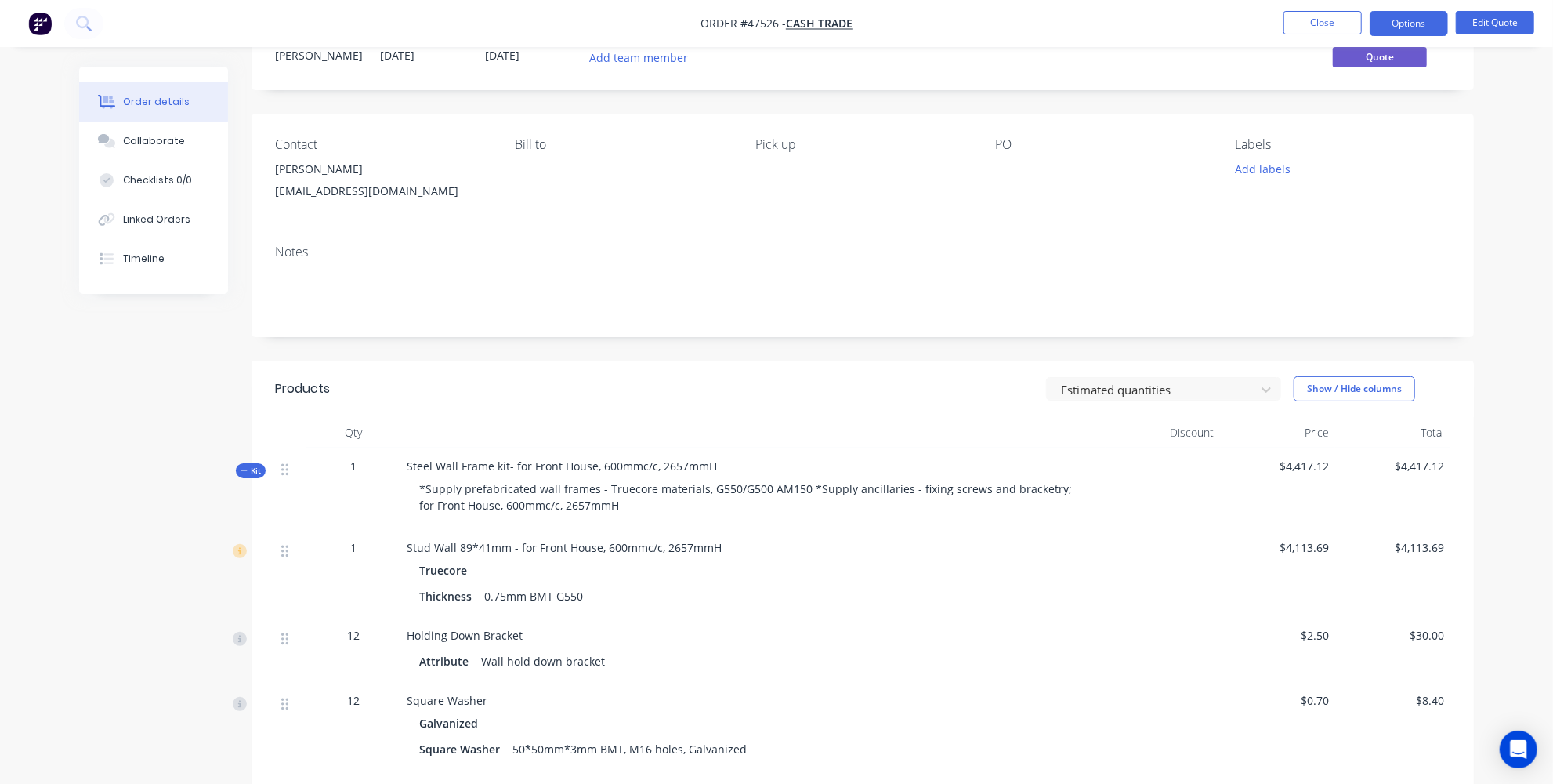
scroll to position [213, 0]
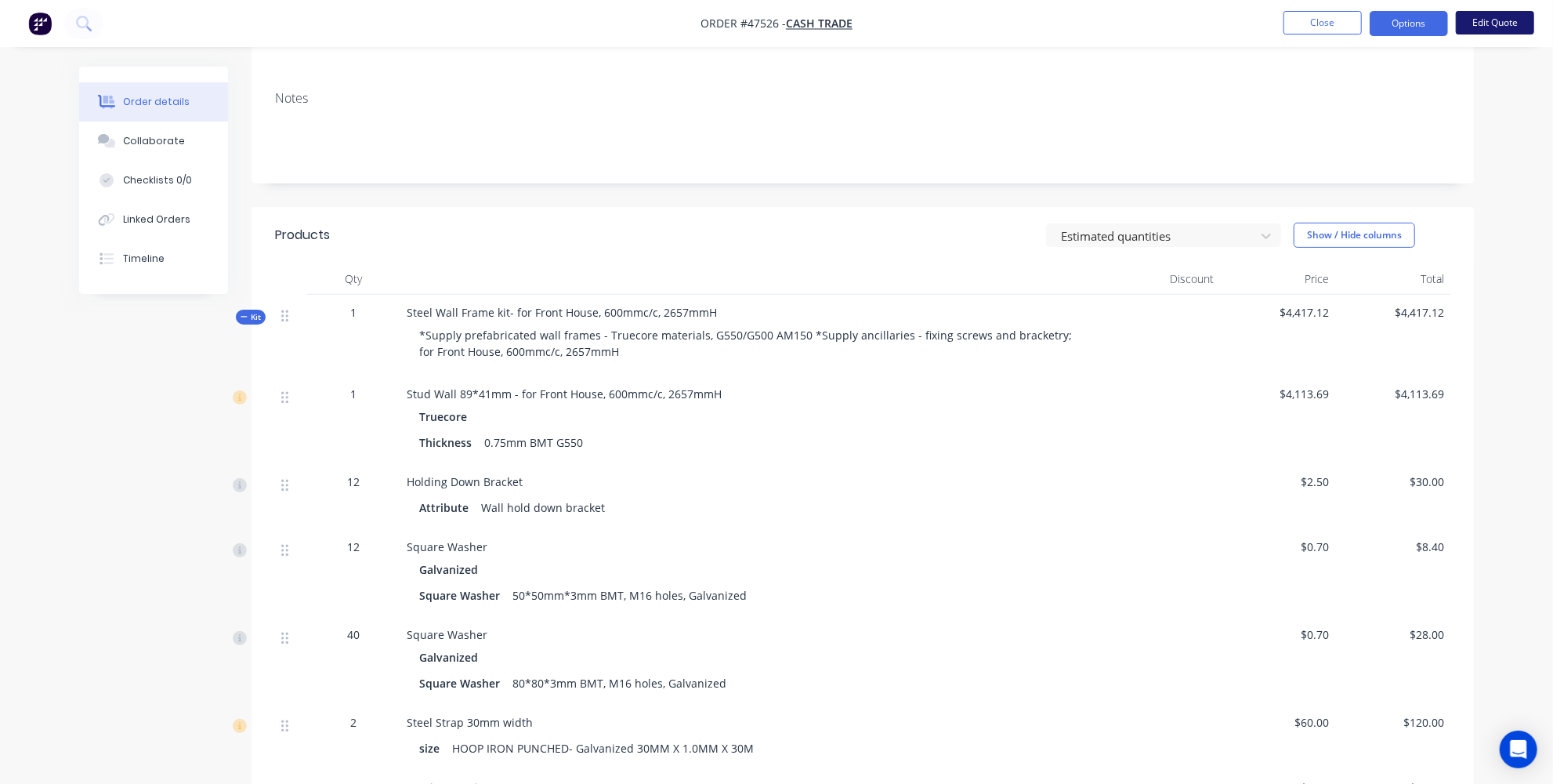
click at [1487, 24] on button "Edit Quote" at bounding box center [1495, 23] width 78 height 24
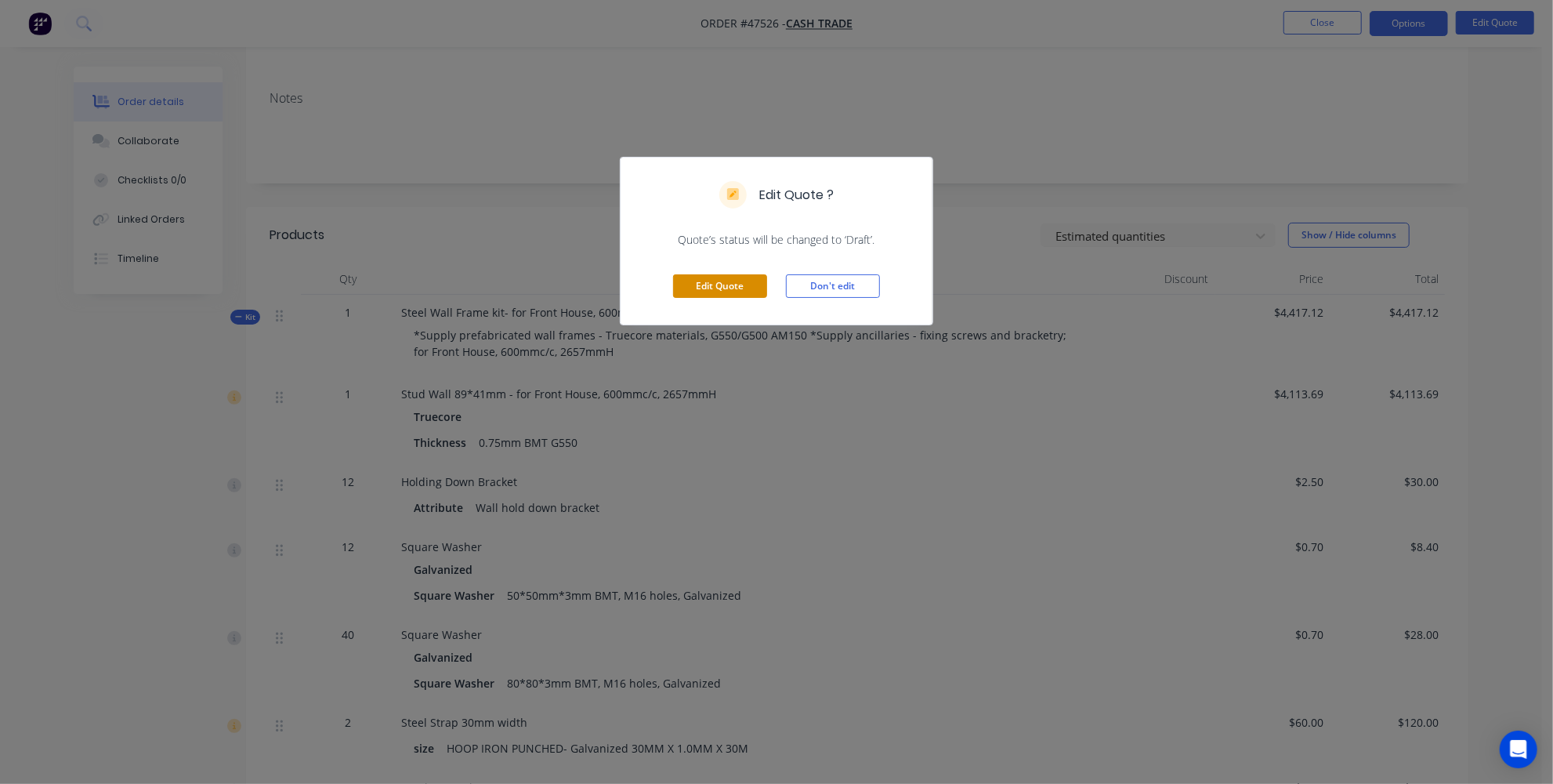
click at [730, 282] on button "Edit Quote" at bounding box center [720, 286] width 94 height 24
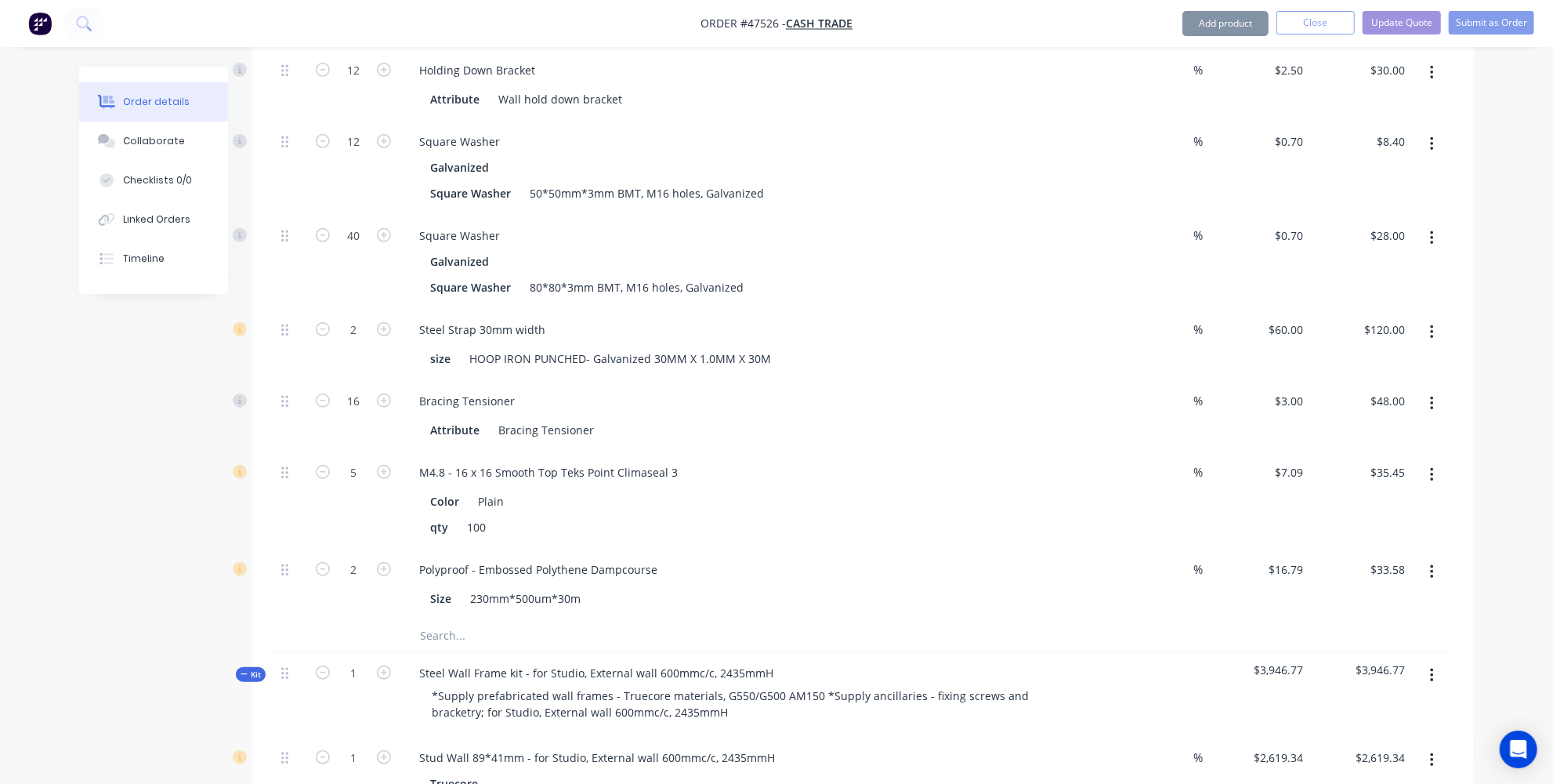
scroll to position [854, 0]
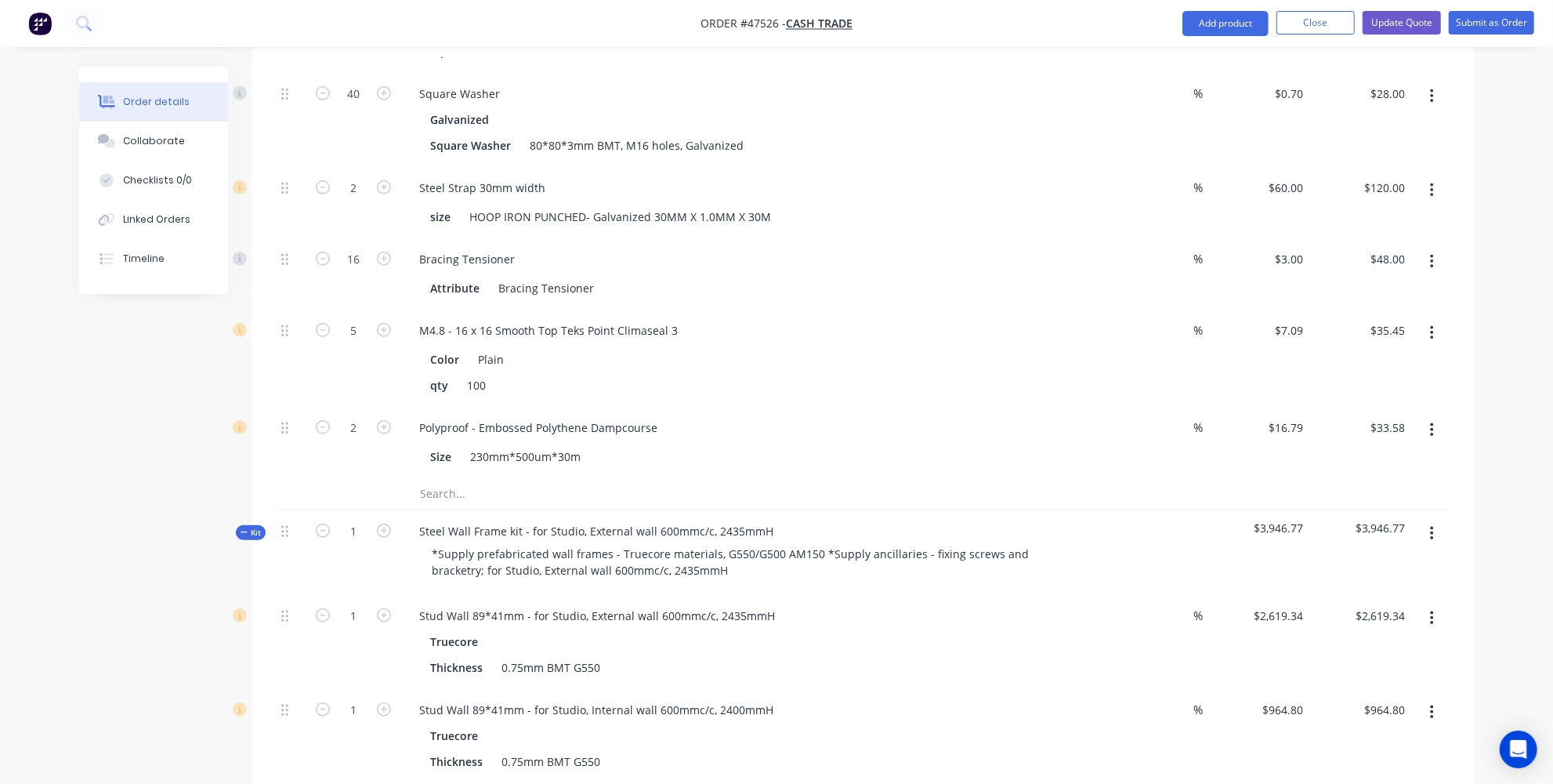
click at [1426, 416] on button "button" at bounding box center [1431, 430] width 37 height 28
click at [1348, 523] on div "Delete" at bounding box center [1377, 534] width 121 height 23
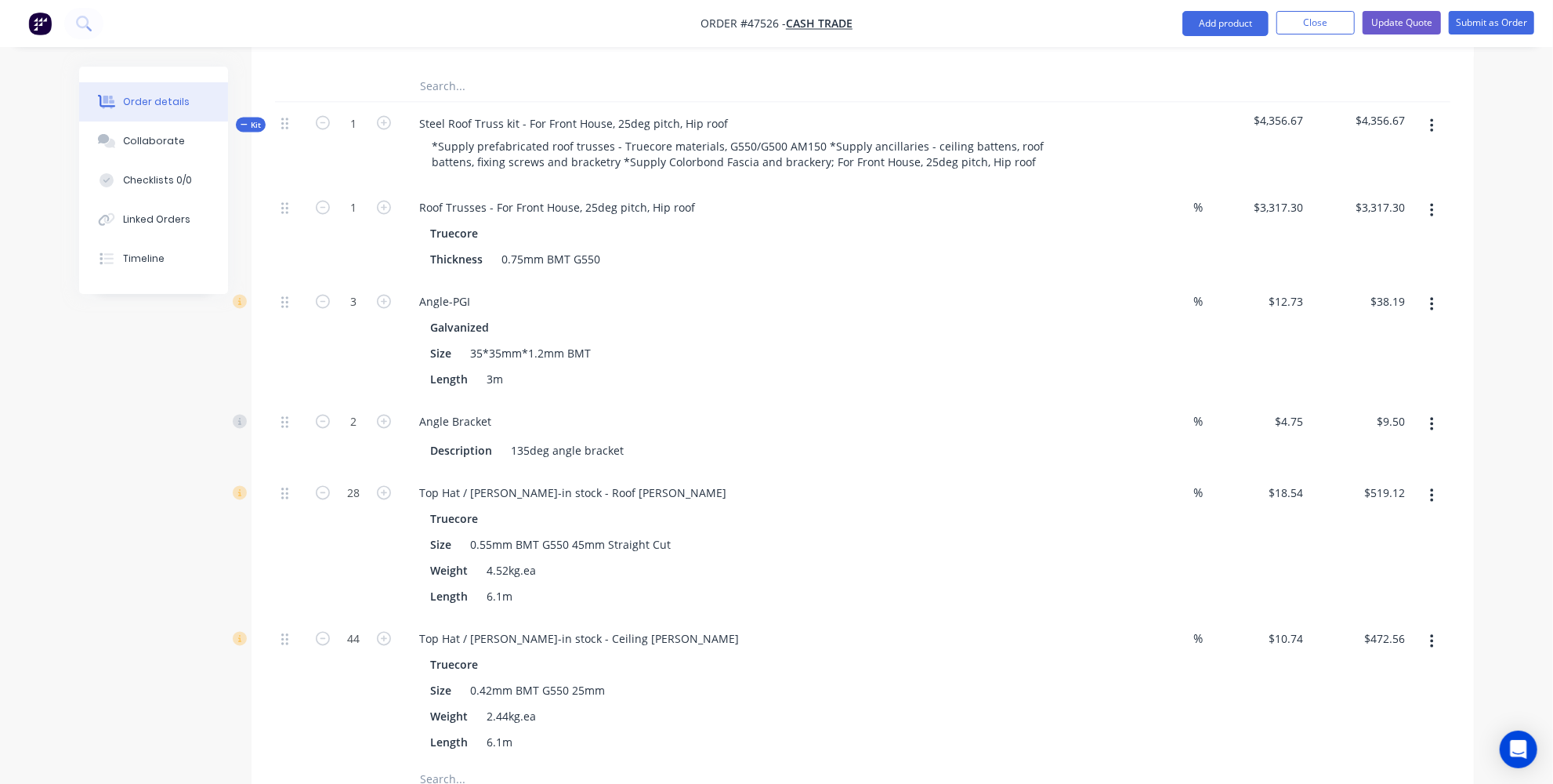
scroll to position [2279, 0]
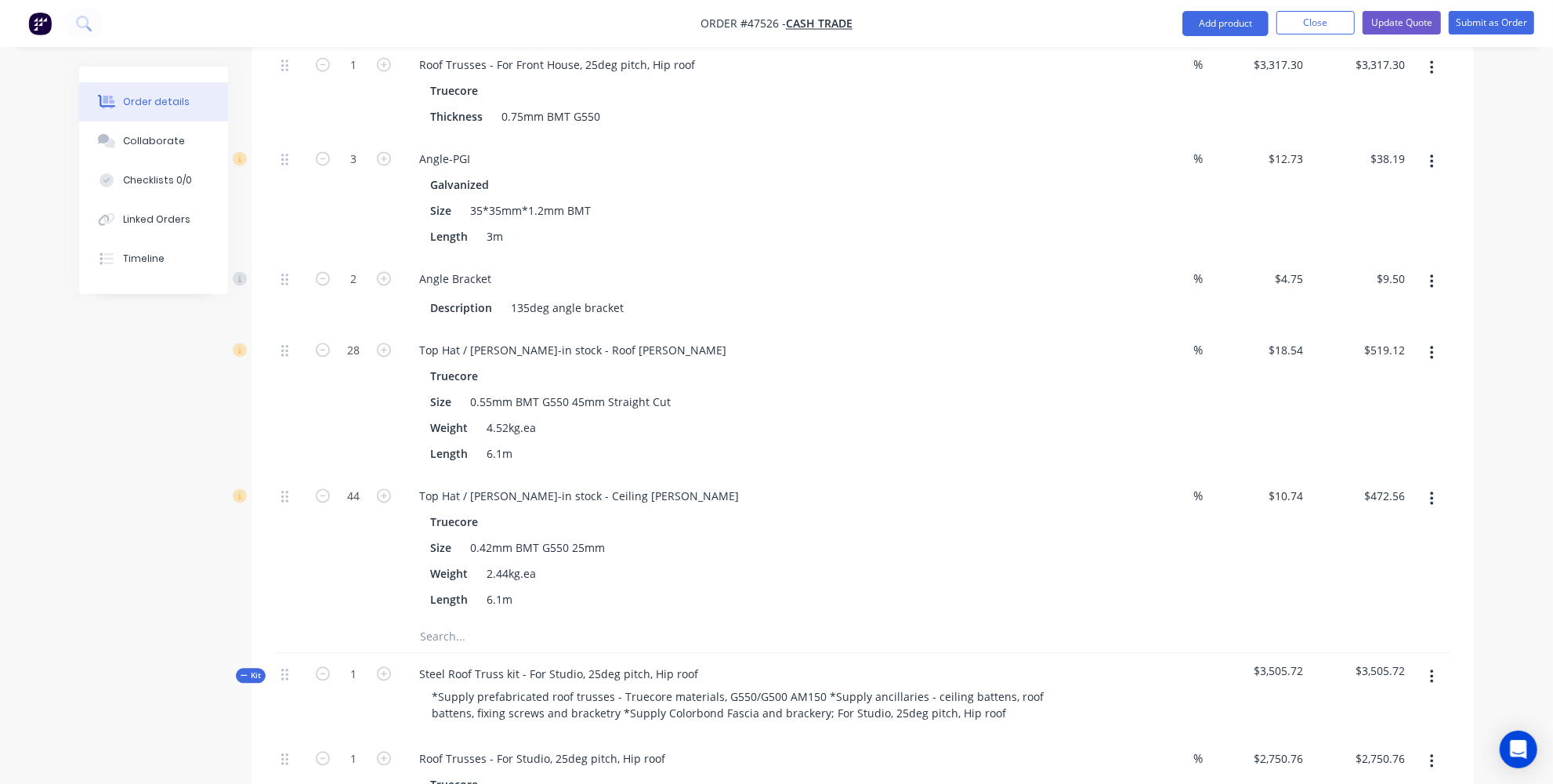
click at [1440, 340] on button "button" at bounding box center [1431, 354] width 37 height 28
click at [1353, 446] on div "Delete" at bounding box center [1377, 458] width 121 height 23
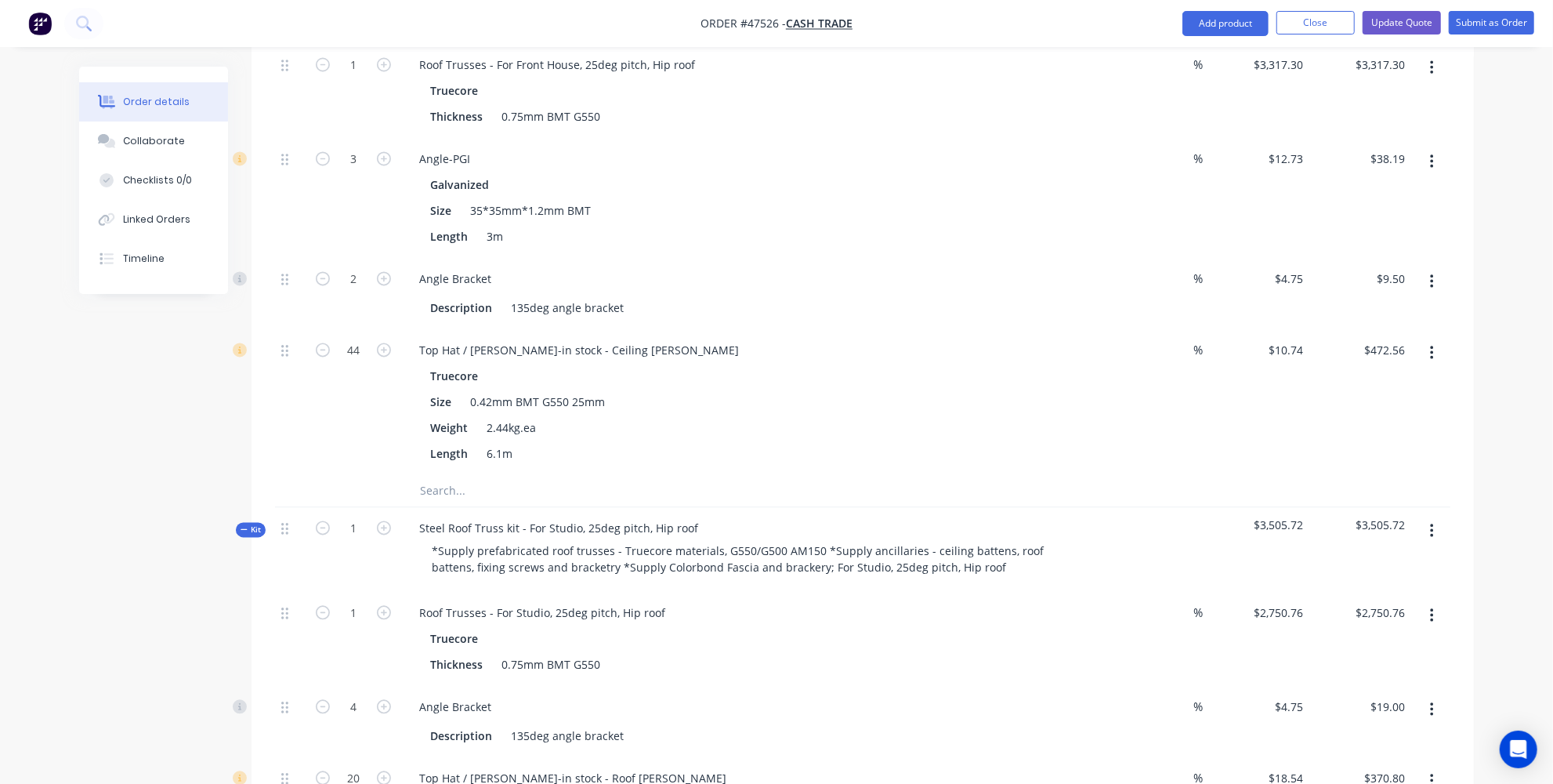
click at [1434, 344] on icon "button" at bounding box center [1432, 353] width 4 height 17
click at [1351, 446] on div "Delete" at bounding box center [1377, 458] width 121 height 23
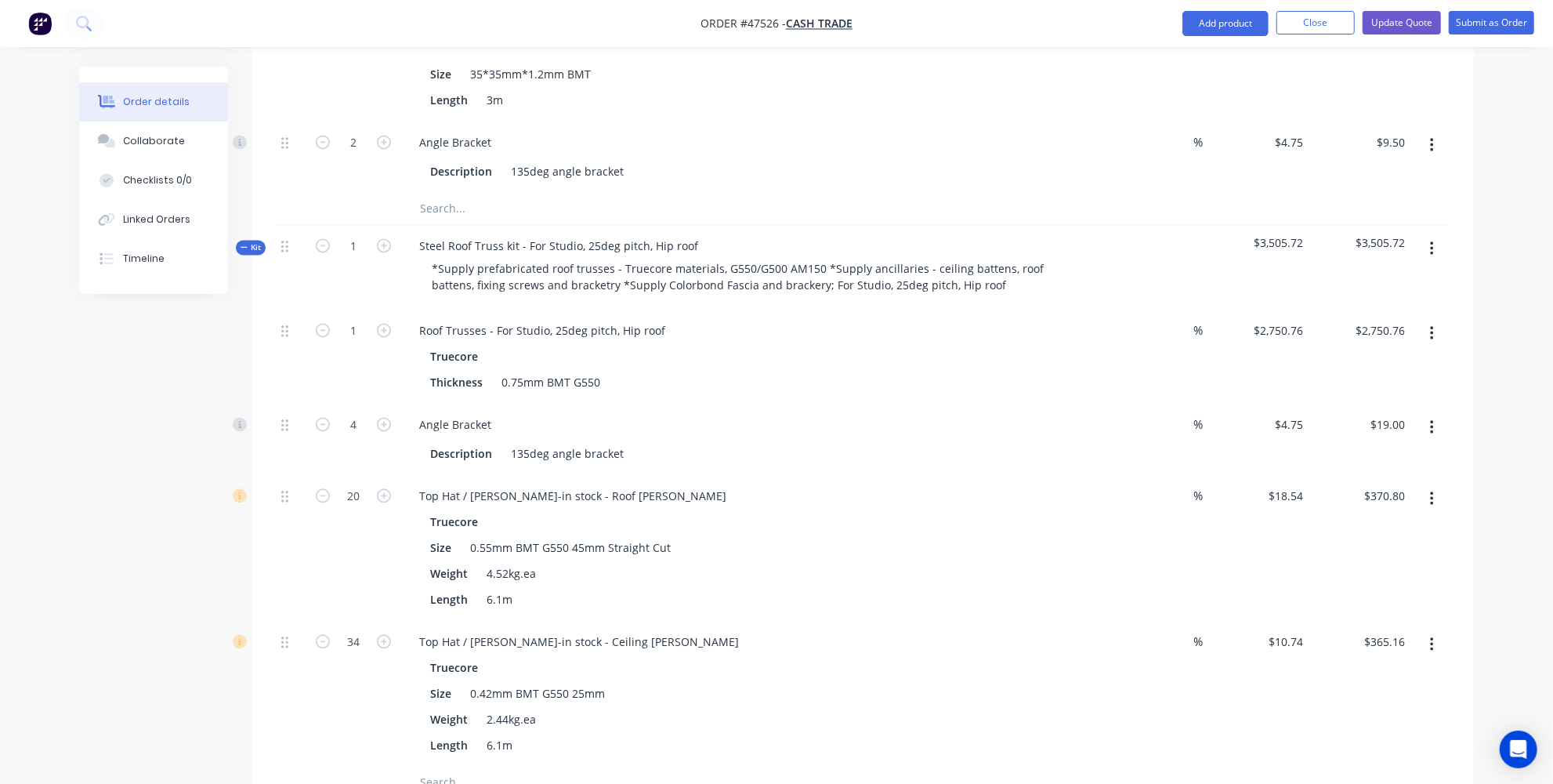
scroll to position [2564, 0]
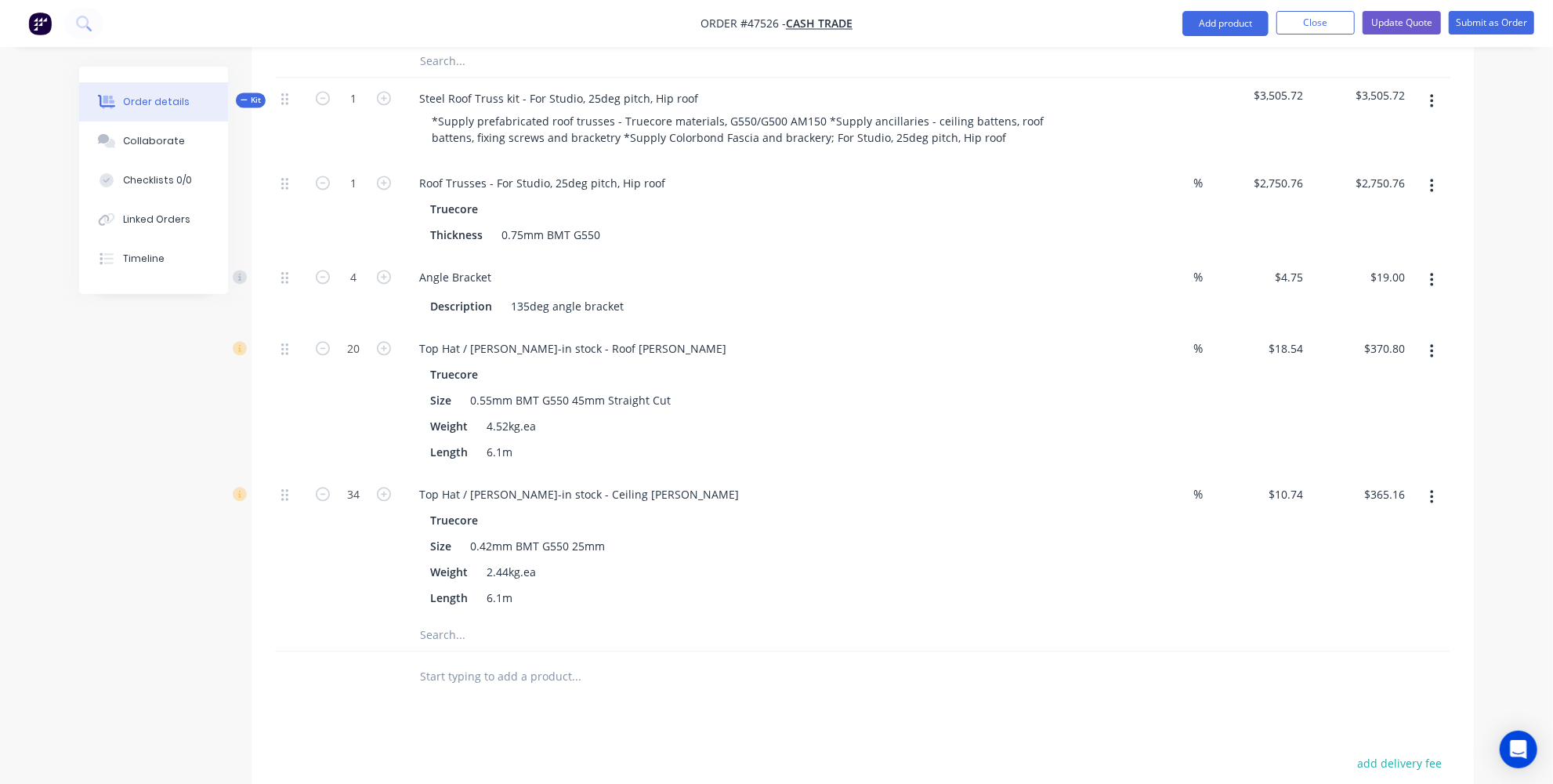
click at [1444, 337] on button "button" at bounding box center [1431, 351] width 37 height 28
click at [1360, 443] on div "Delete" at bounding box center [1377, 455] width 121 height 23
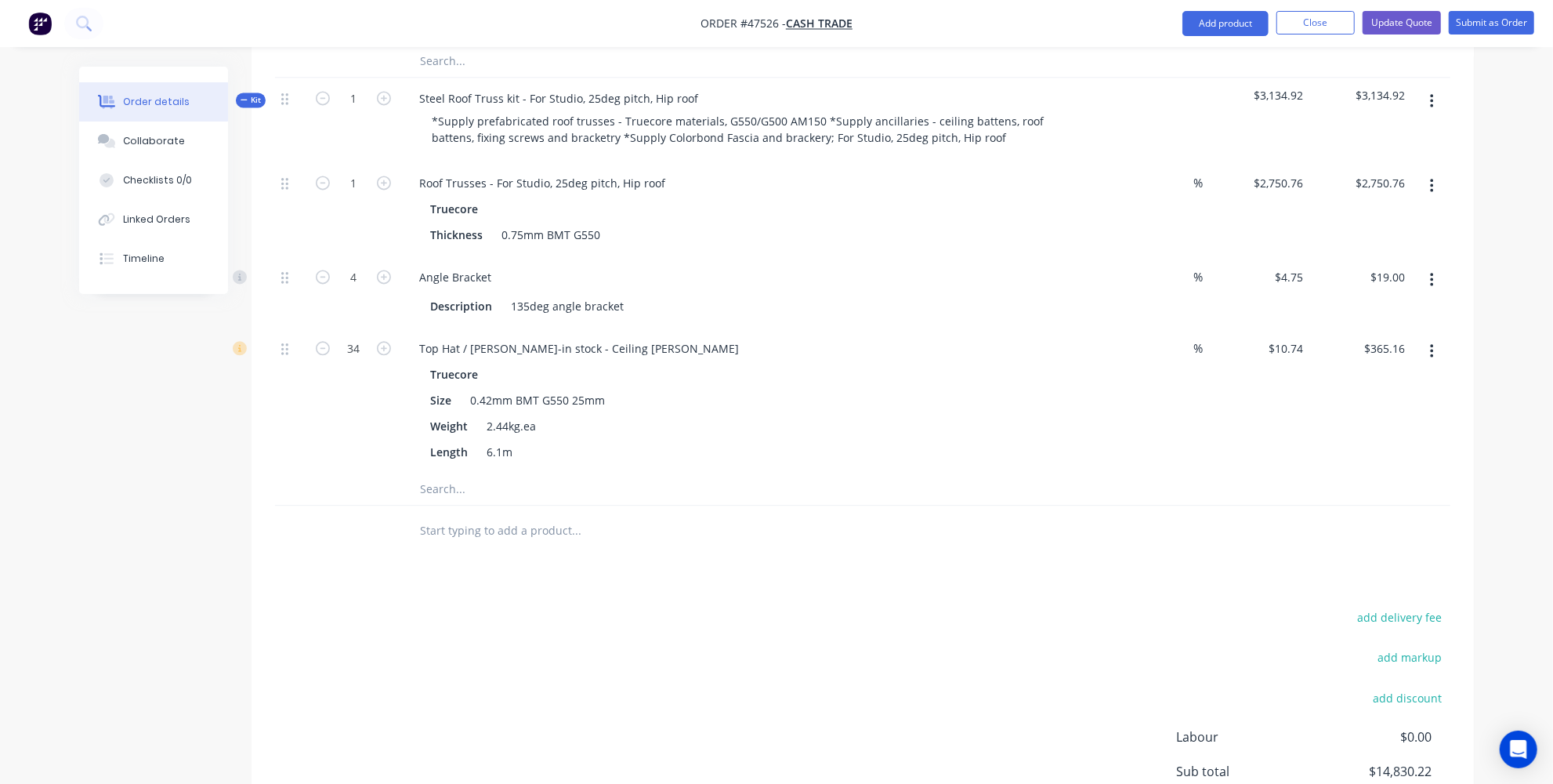
click at [1441, 337] on button "button" at bounding box center [1431, 351] width 37 height 28
click at [1372, 443] on div "Delete" at bounding box center [1377, 455] width 121 height 23
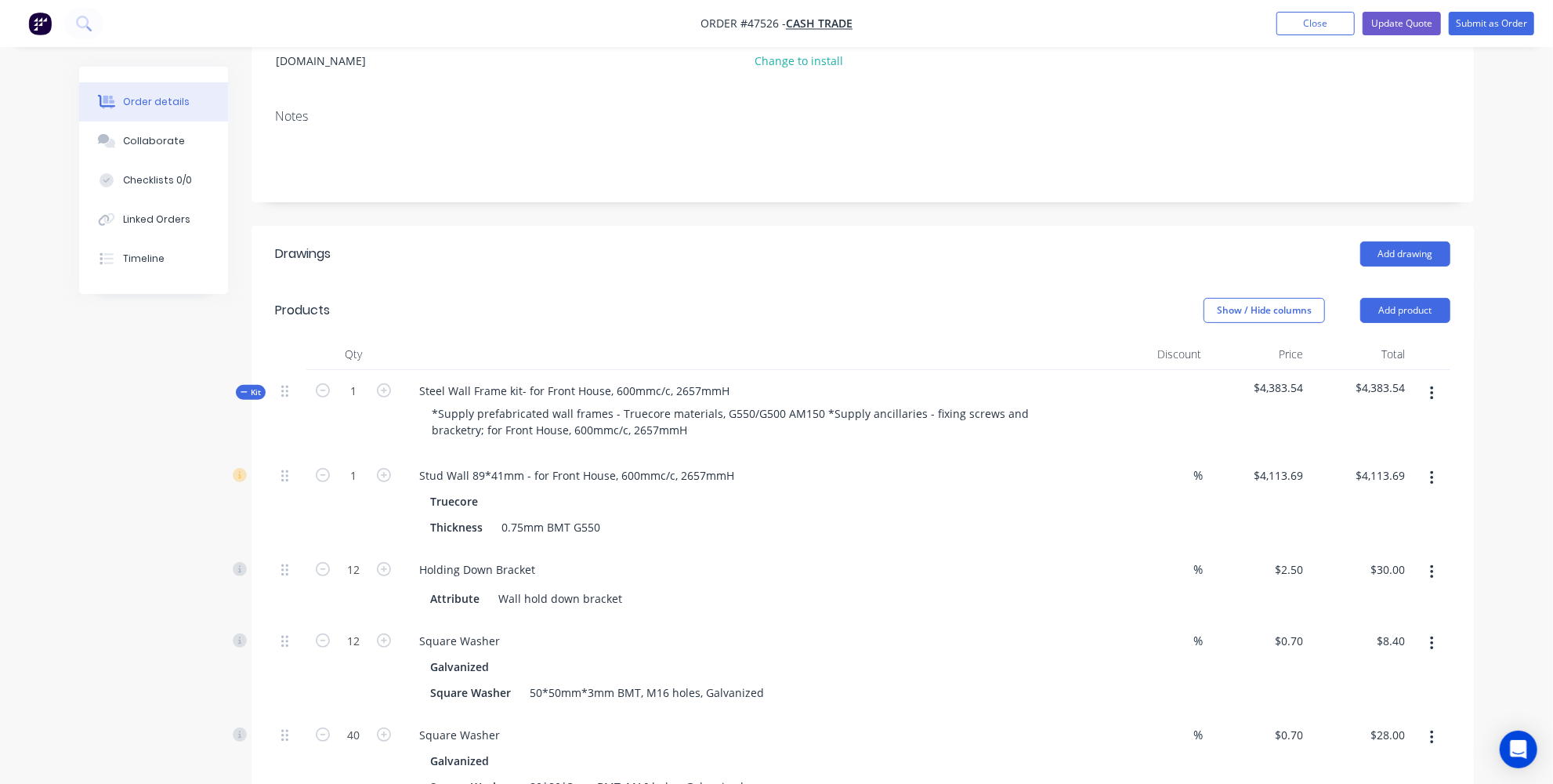
scroll to position [0, 0]
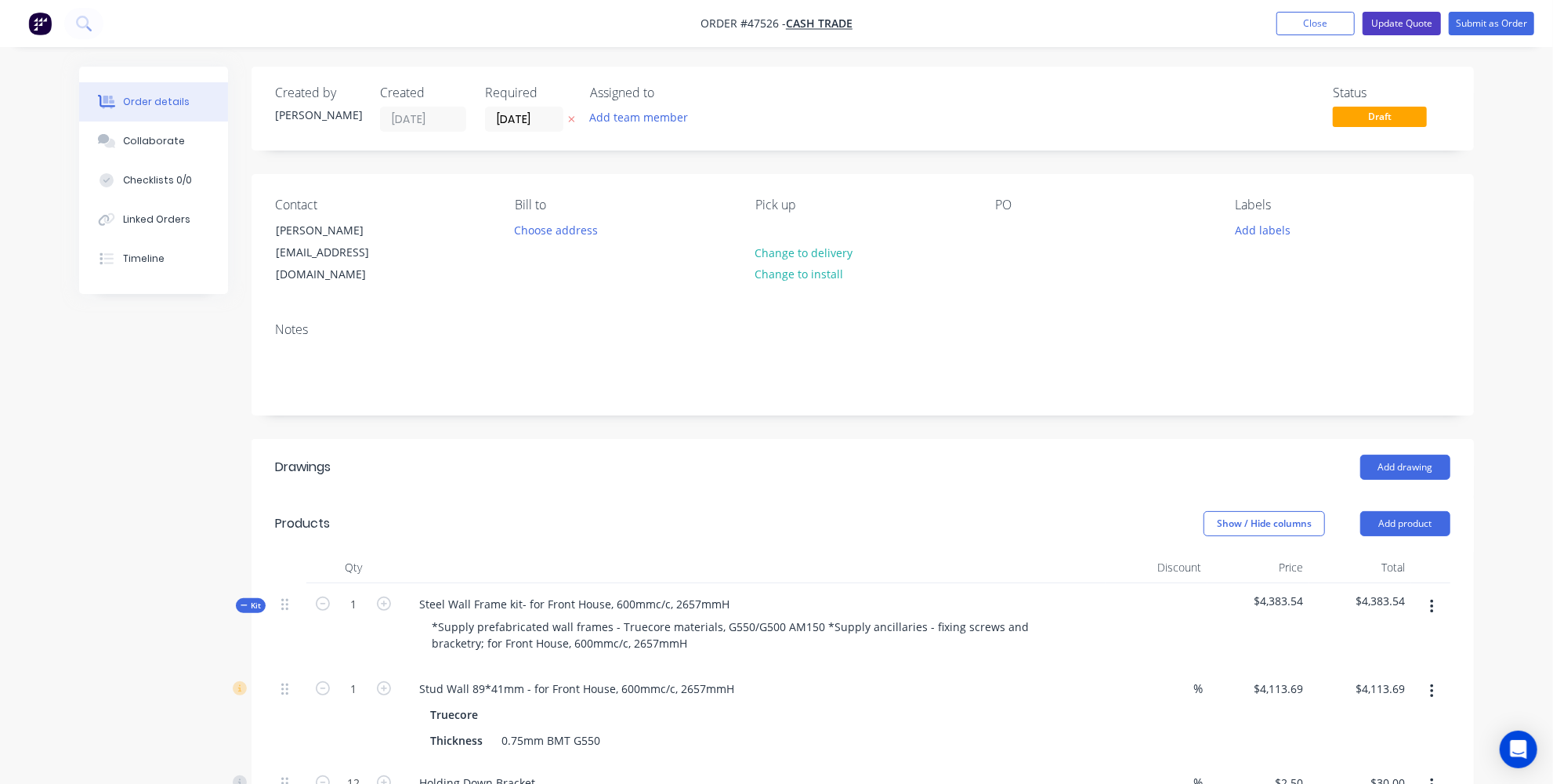
click at [1388, 25] on button "Update Quote" at bounding box center [1401, 23] width 78 height 24
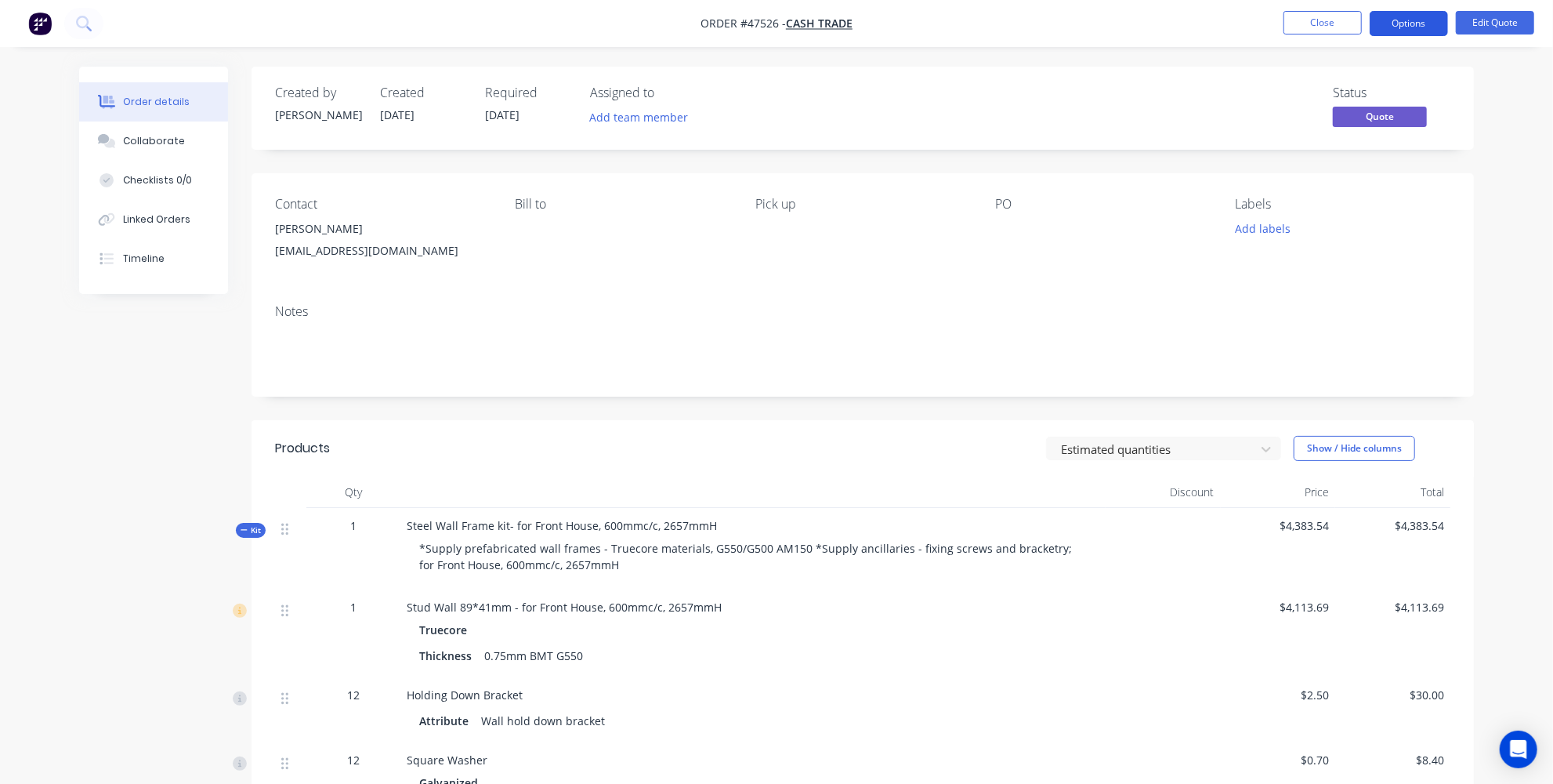
click at [1420, 14] on button "Options" at bounding box center [1409, 24] width 78 height 25
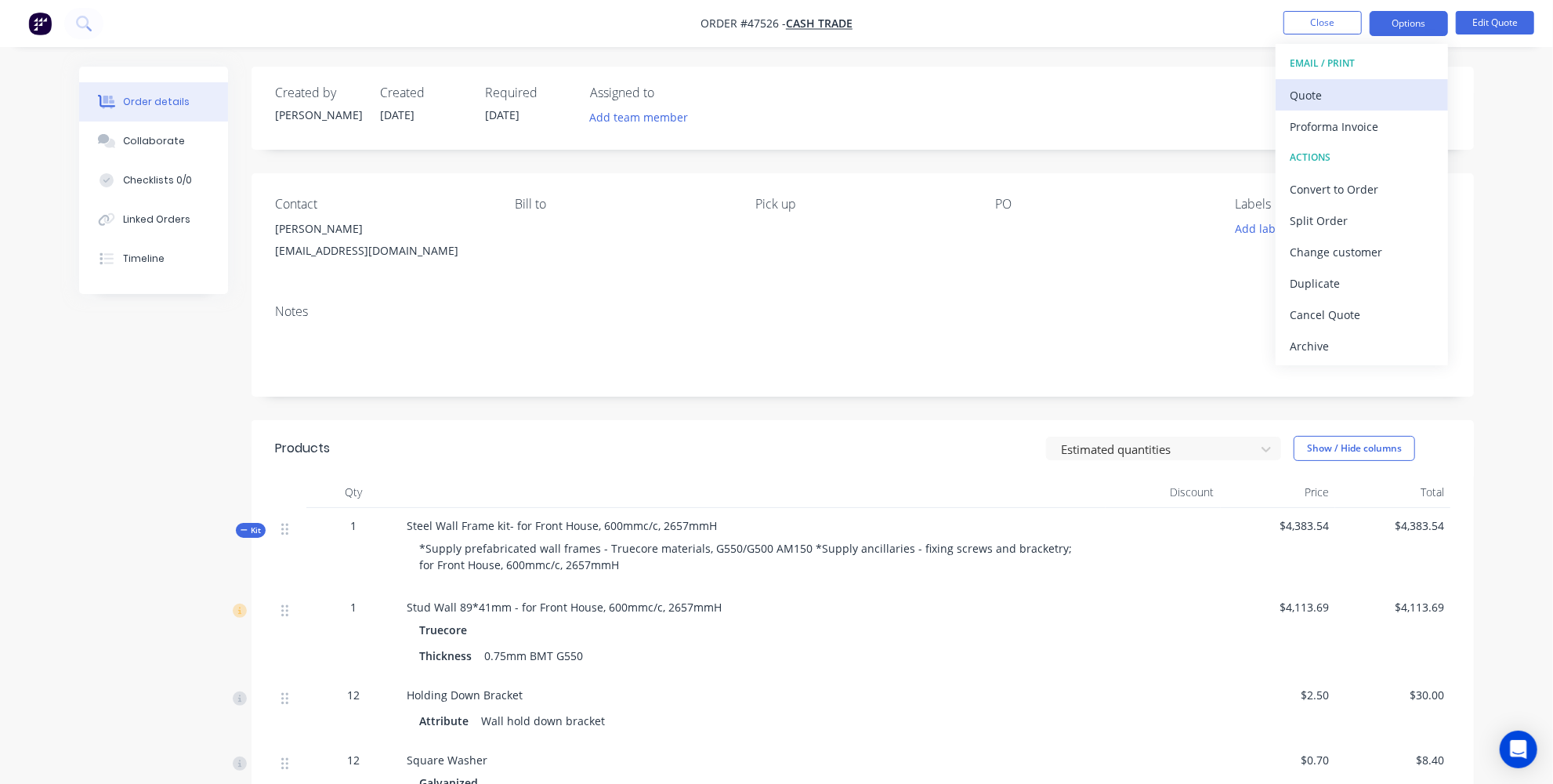
click at [1350, 94] on div "Quote" at bounding box center [1361, 95] width 144 height 23
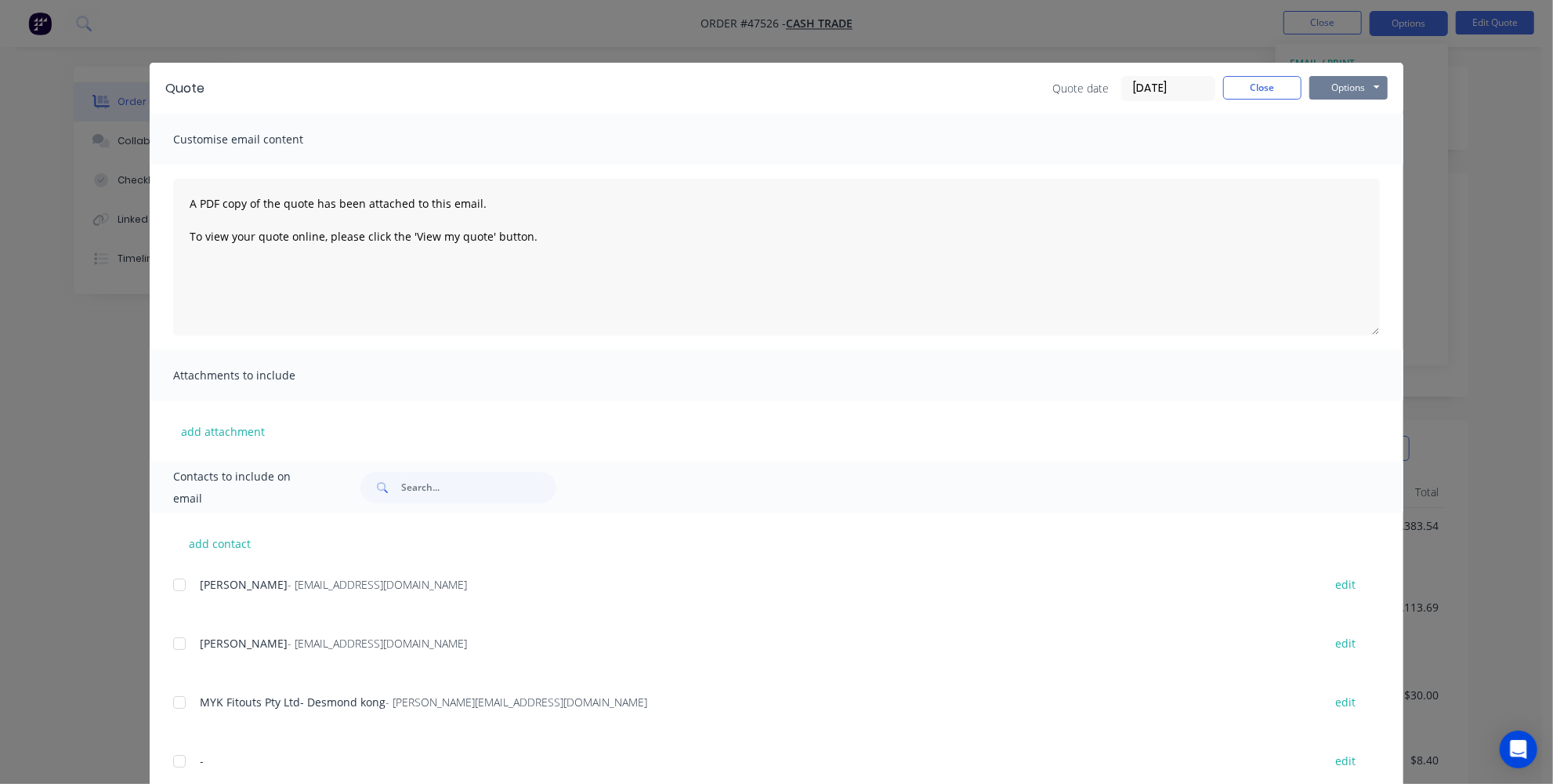
click at [1349, 81] on button "Options" at bounding box center [1348, 88] width 78 height 24
click at [1331, 138] on button "Print" at bounding box center [1360, 141] width 100 height 25
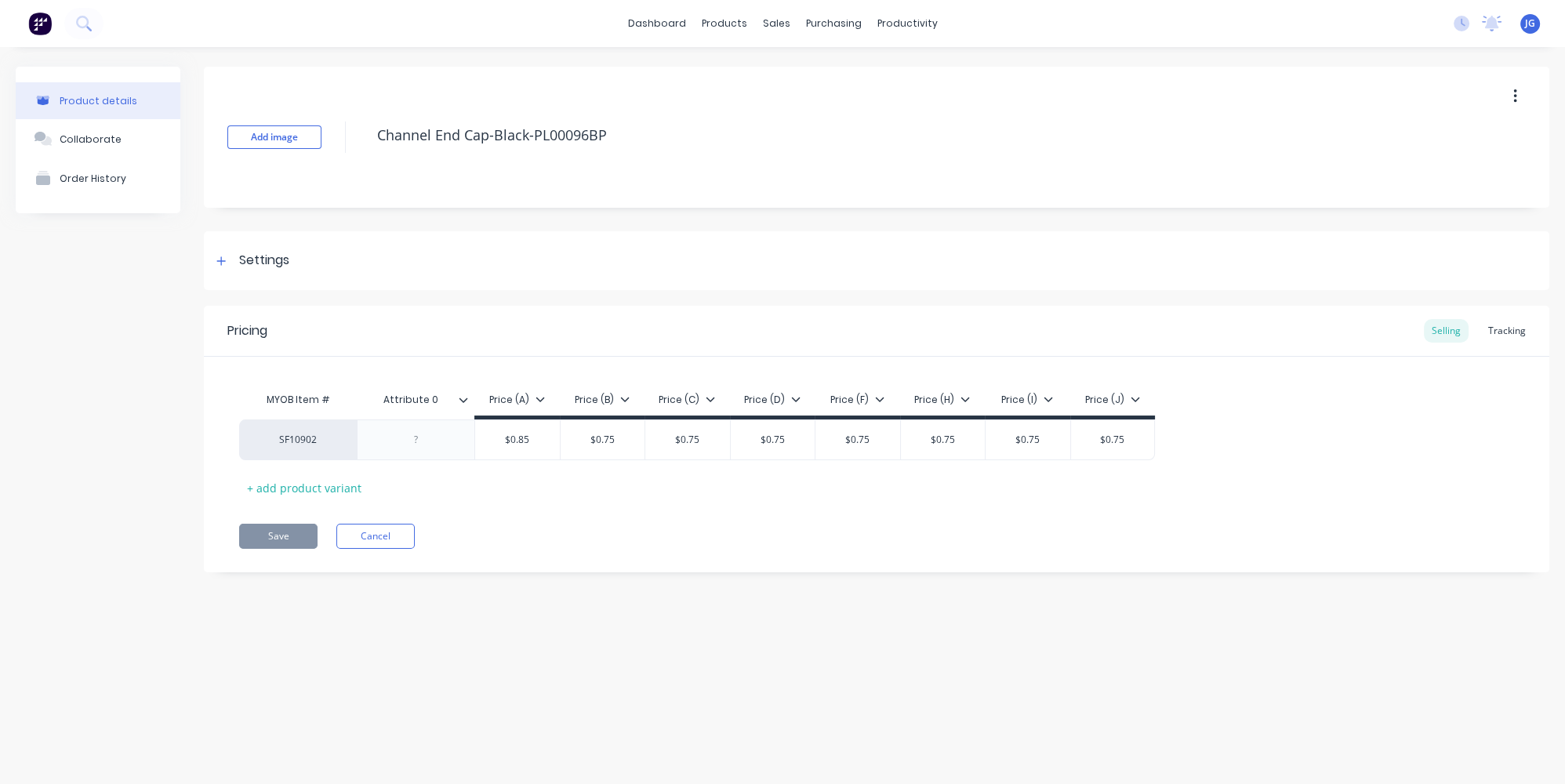
type textarea "x"
click at [768, 63] on link "Sales Orders" at bounding box center [859, 74] width 208 height 31
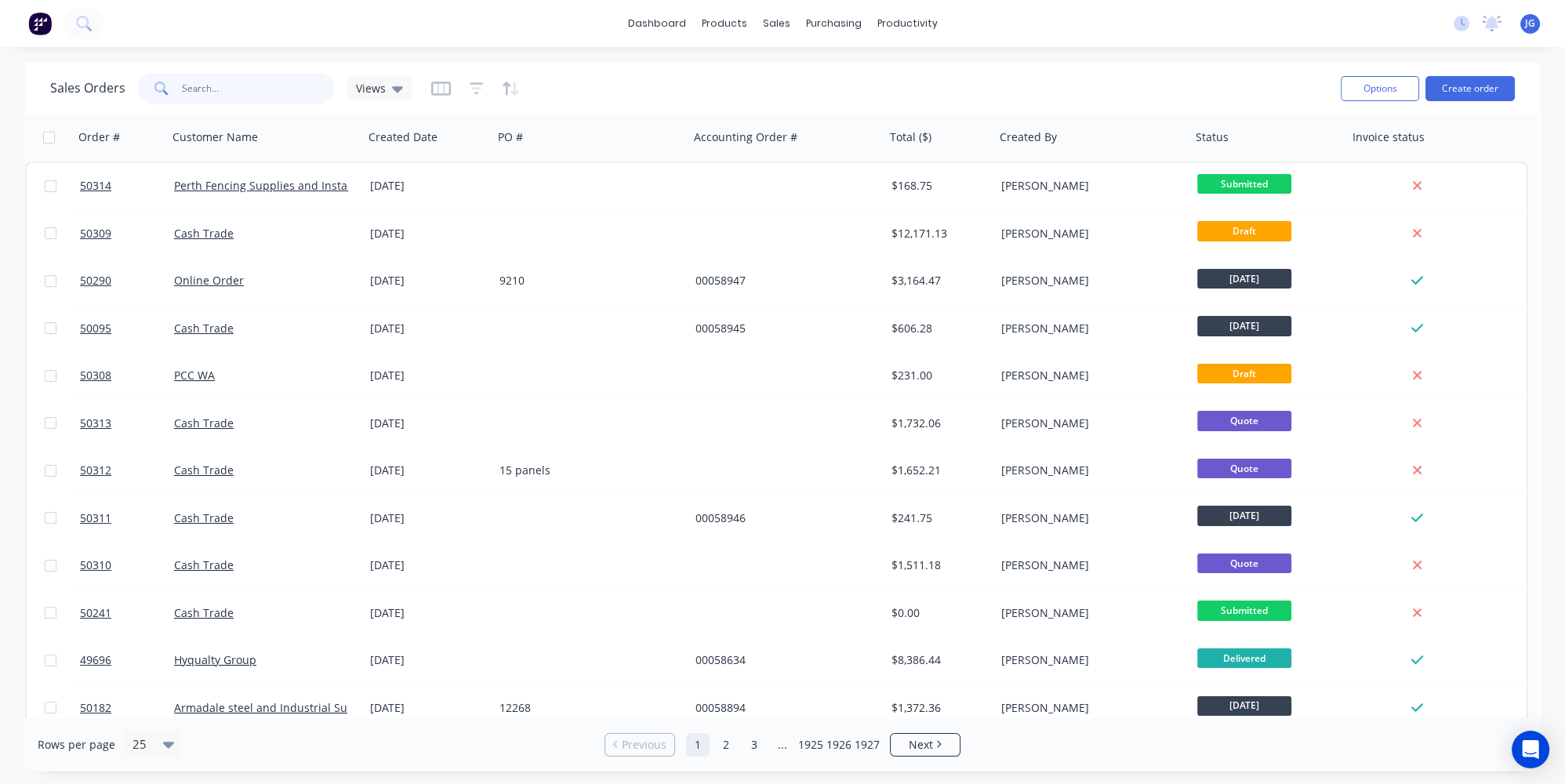
click at [213, 90] on input "text" at bounding box center [259, 88] width 153 height 31
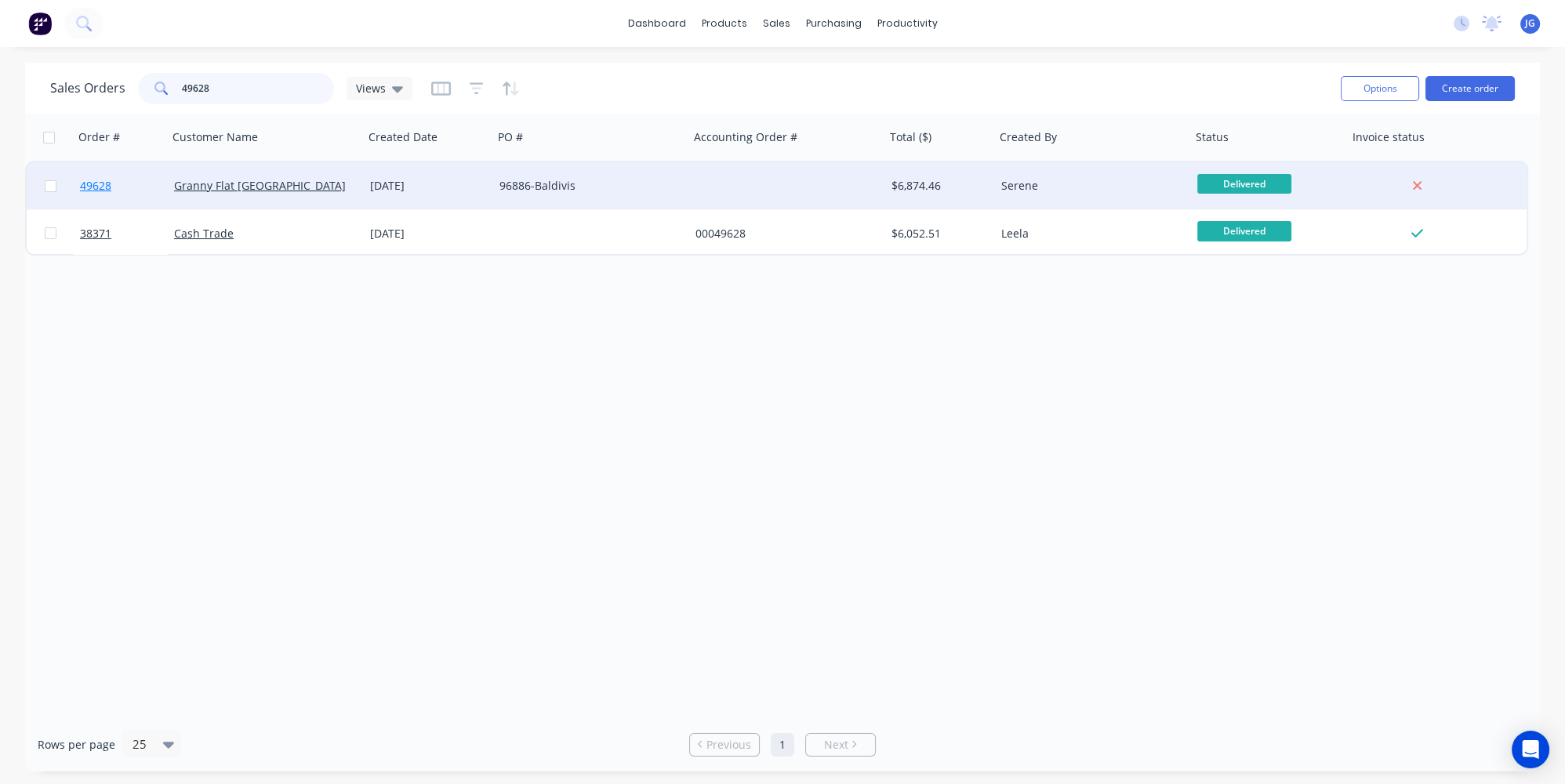
type input "49628"
click at [150, 186] on link "49628" at bounding box center [127, 186] width 94 height 47
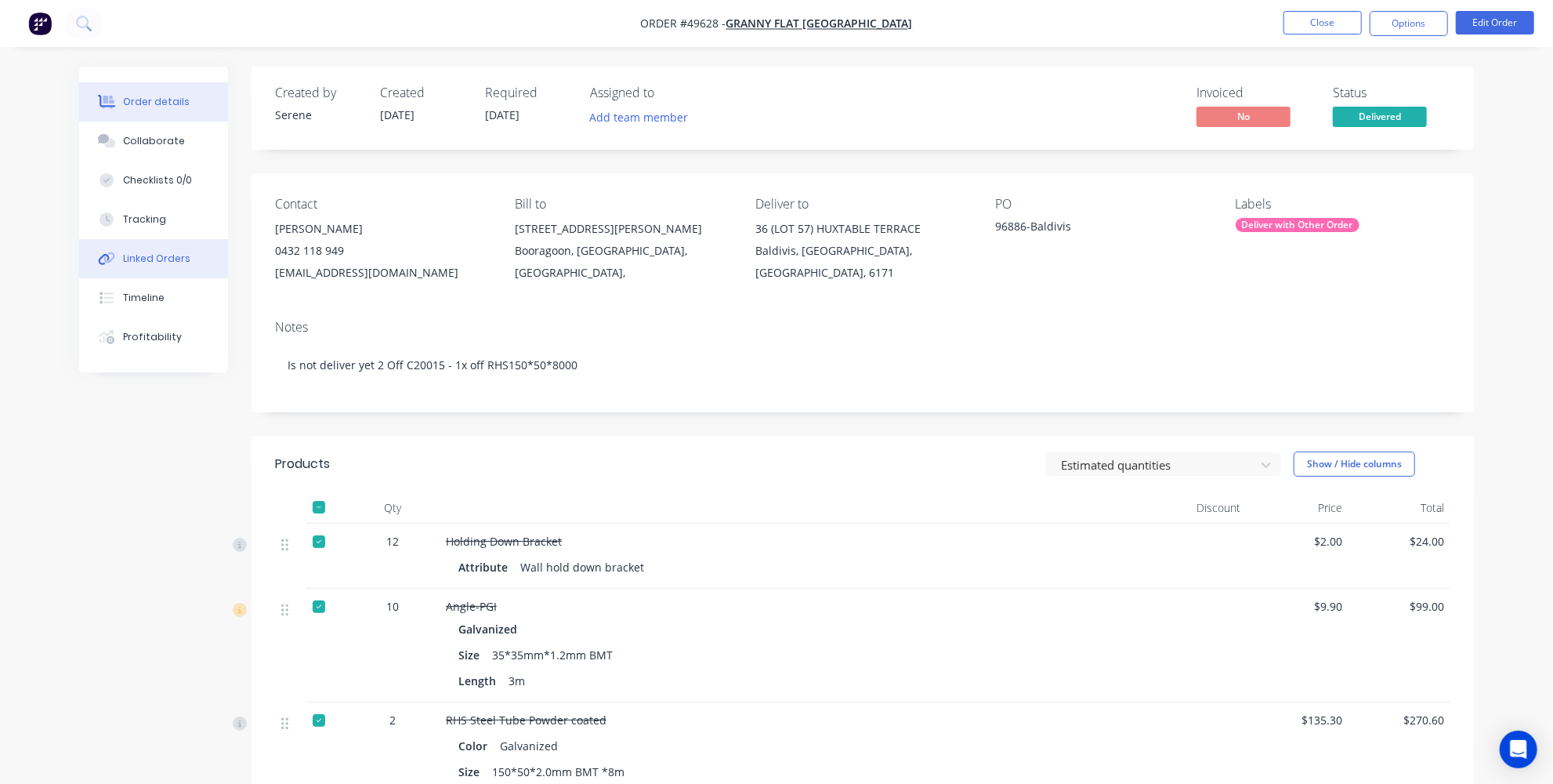
click at [143, 261] on div "Linked Orders" at bounding box center [156, 259] width 67 height 14
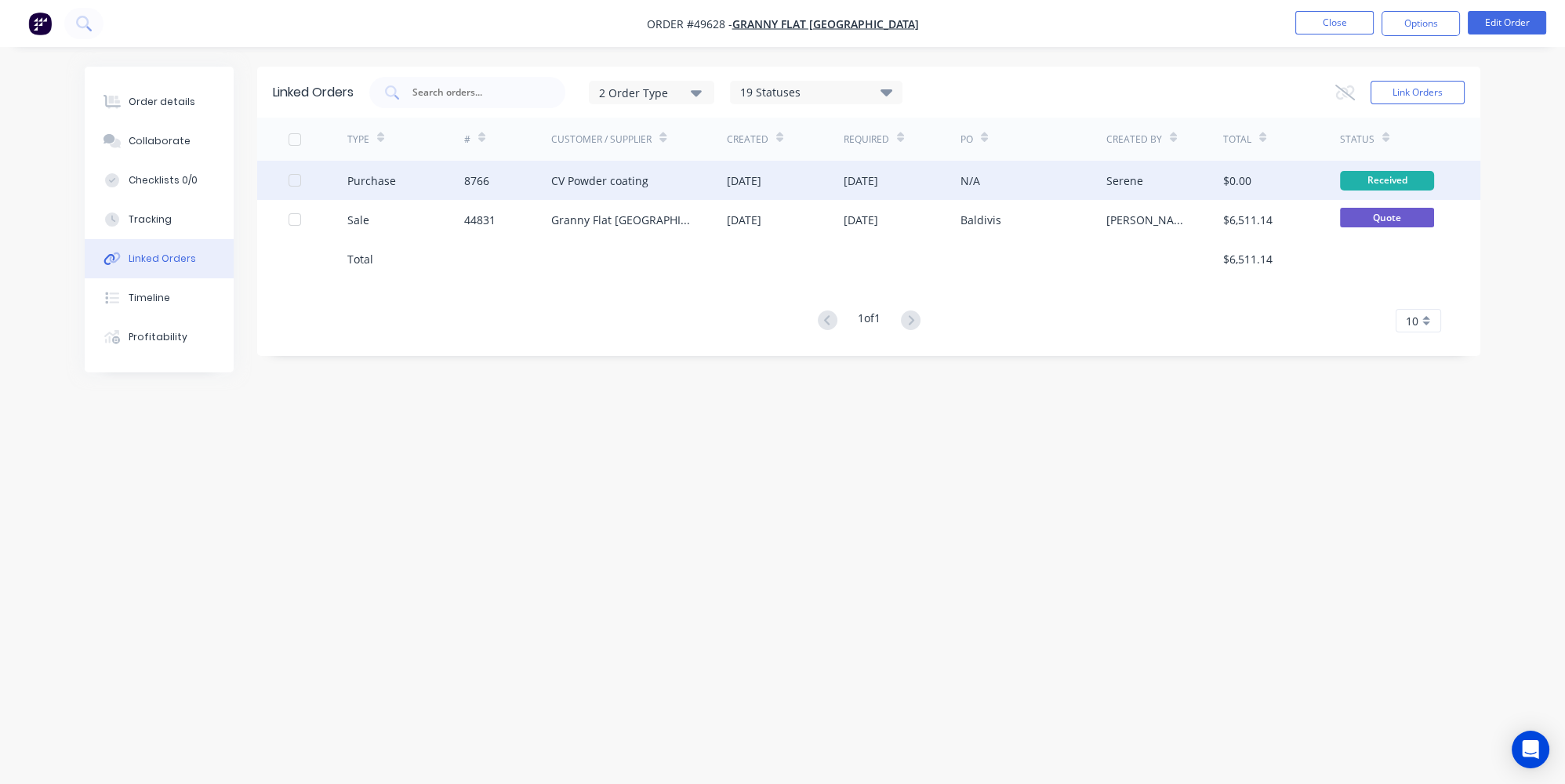
click at [439, 184] on div "Purchase" at bounding box center [406, 180] width 117 height 40
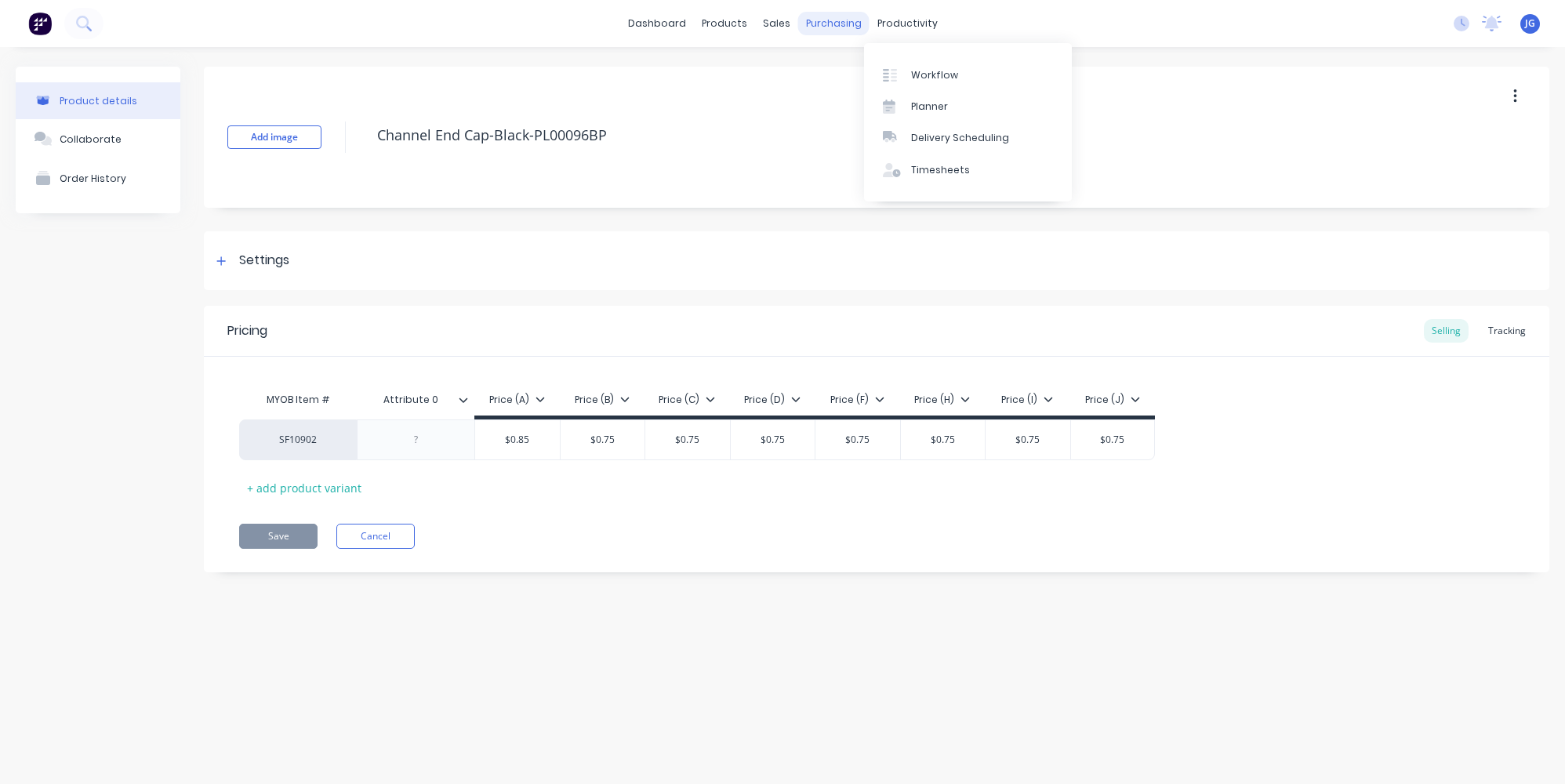
type textarea "x"
click at [858, 75] on div "Purchase Orders" at bounding box center [884, 75] width 83 height 14
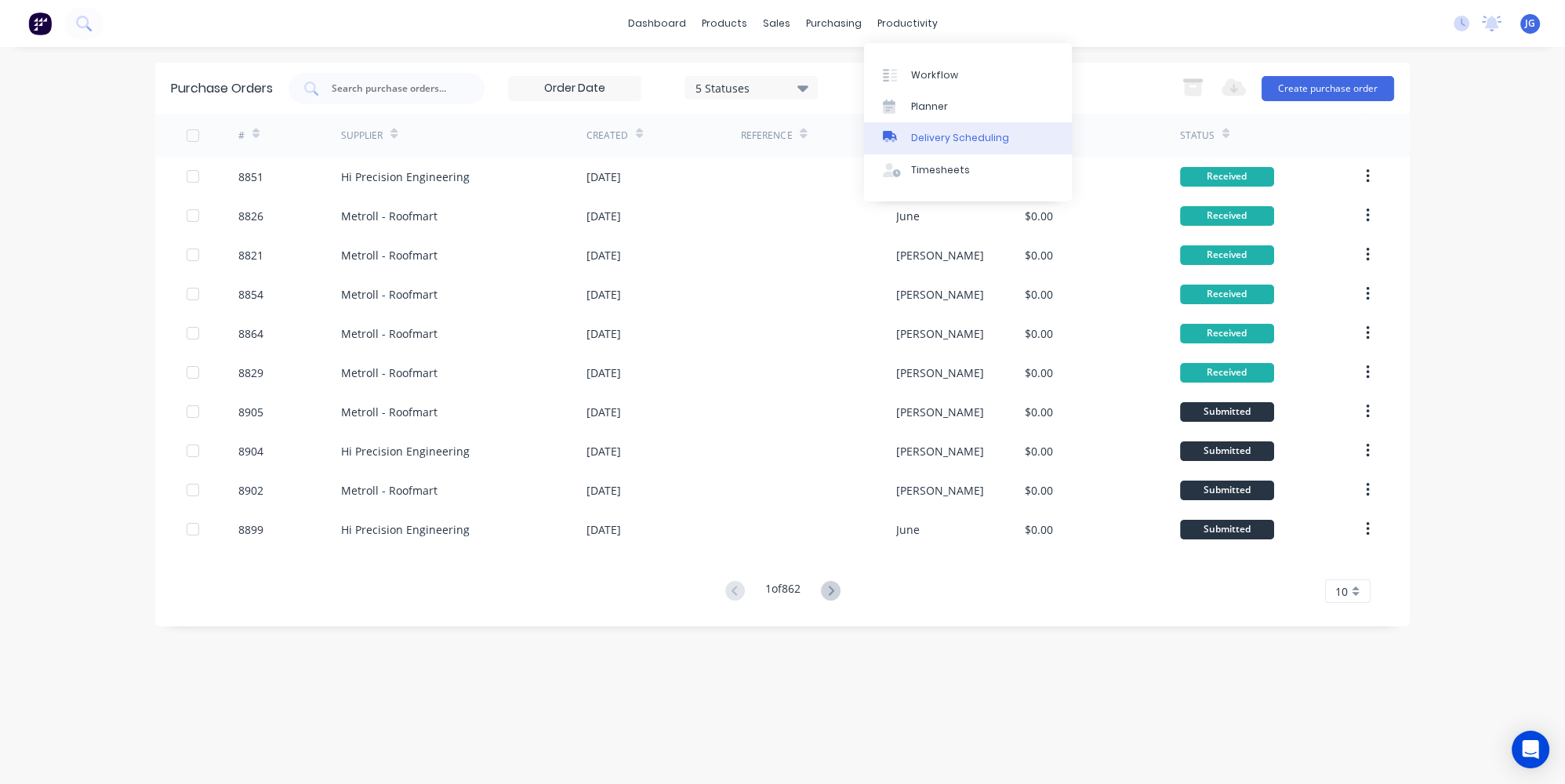
click at [910, 131] on link "Delivery Scheduling" at bounding box center [968, 138] width 208 height 31
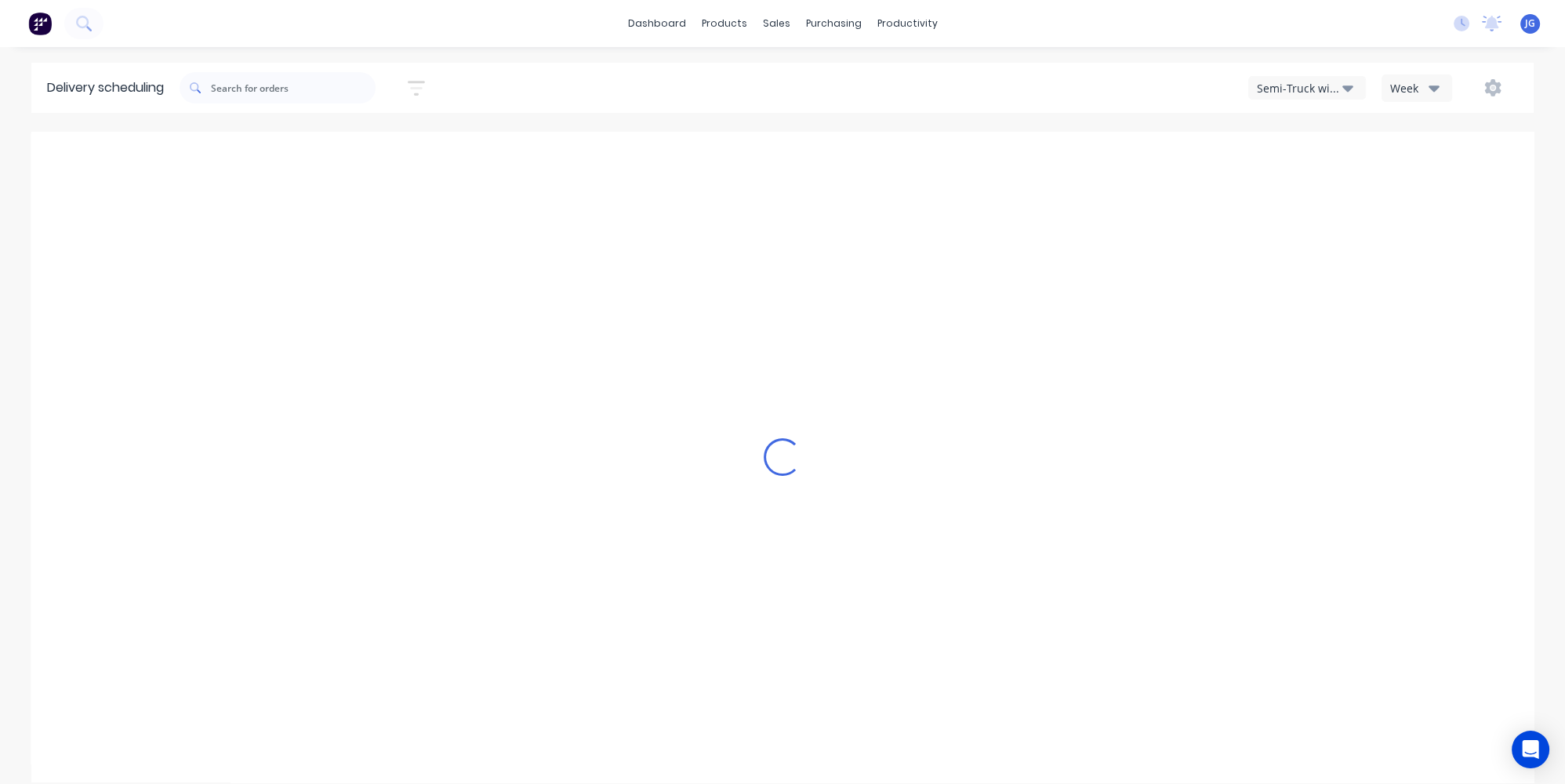
type input "Oct 12 - Oct 18"
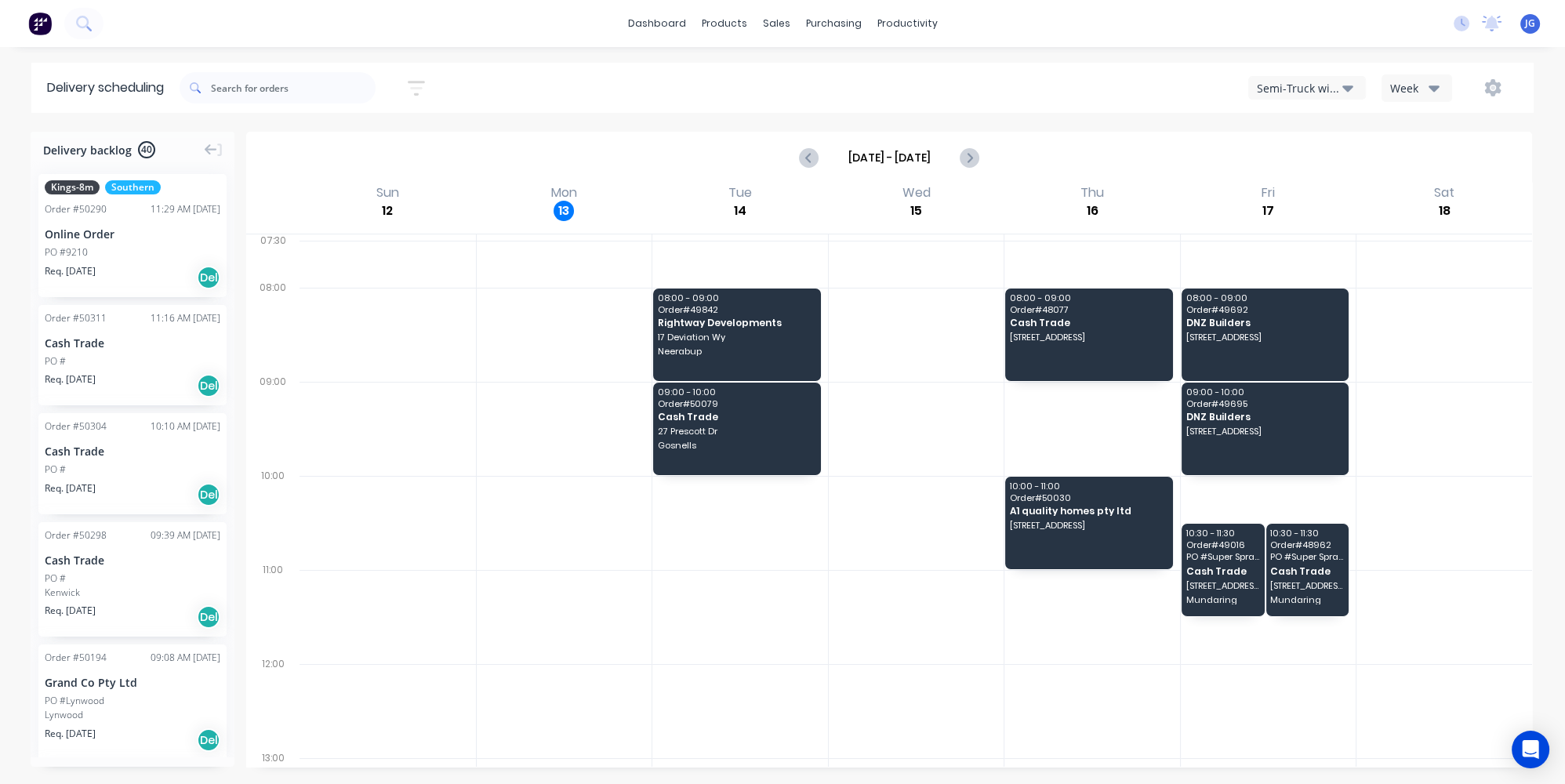
click at [1335, 89] on div "Semi-Truck with Hiab" at bounding box center [1299, 88] width 86 height 16
click at [1269, 188] on div "Utes Delivery" at bounding box center [1326, 190] width 155 height 31
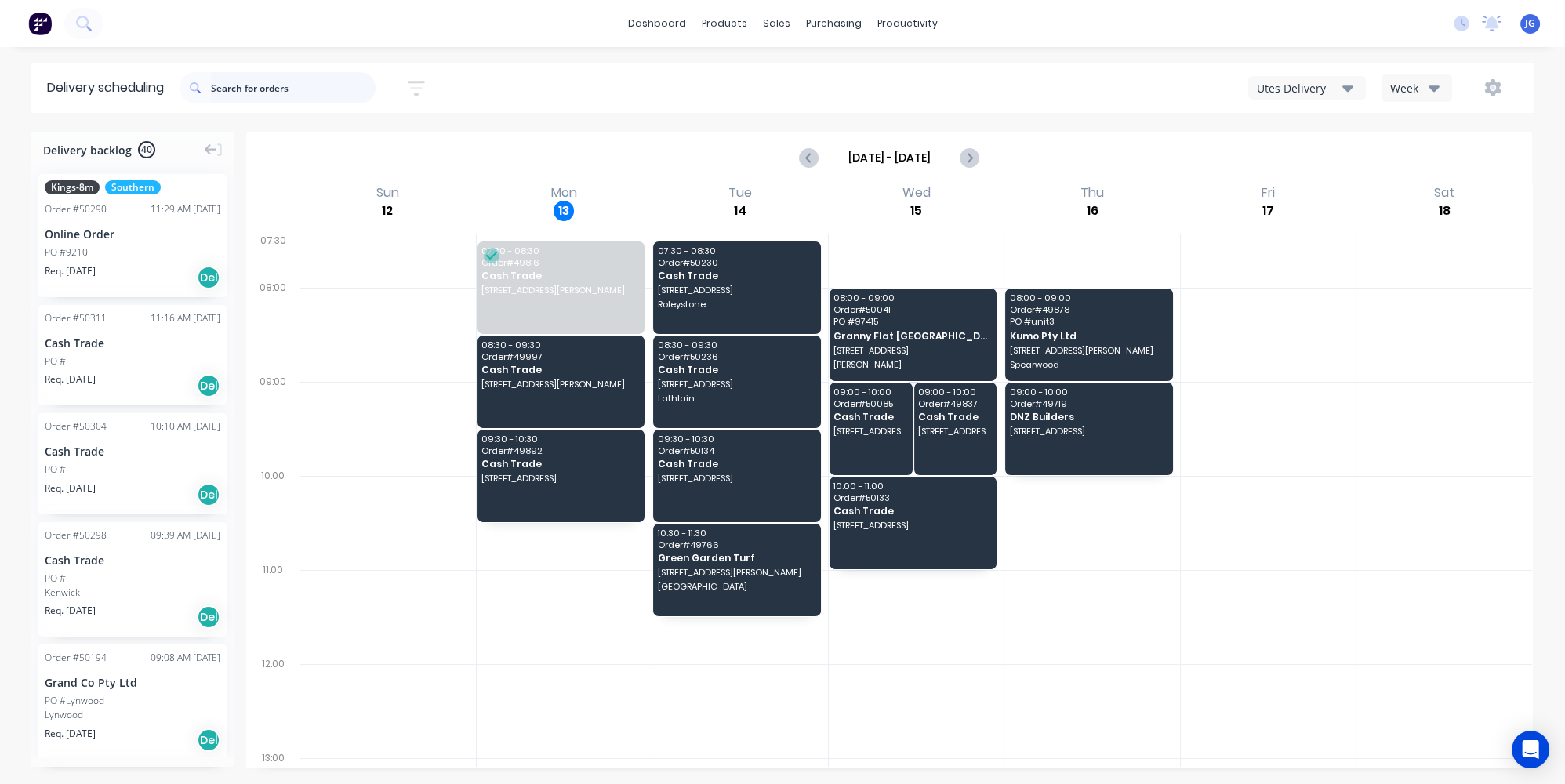
click at [268, 90] on input "text" at bounding box center [293, 87] width 164 height 31
click at [806, 83] on link "Sales Orders" at bounding box center [859, 74] width 208 height 31
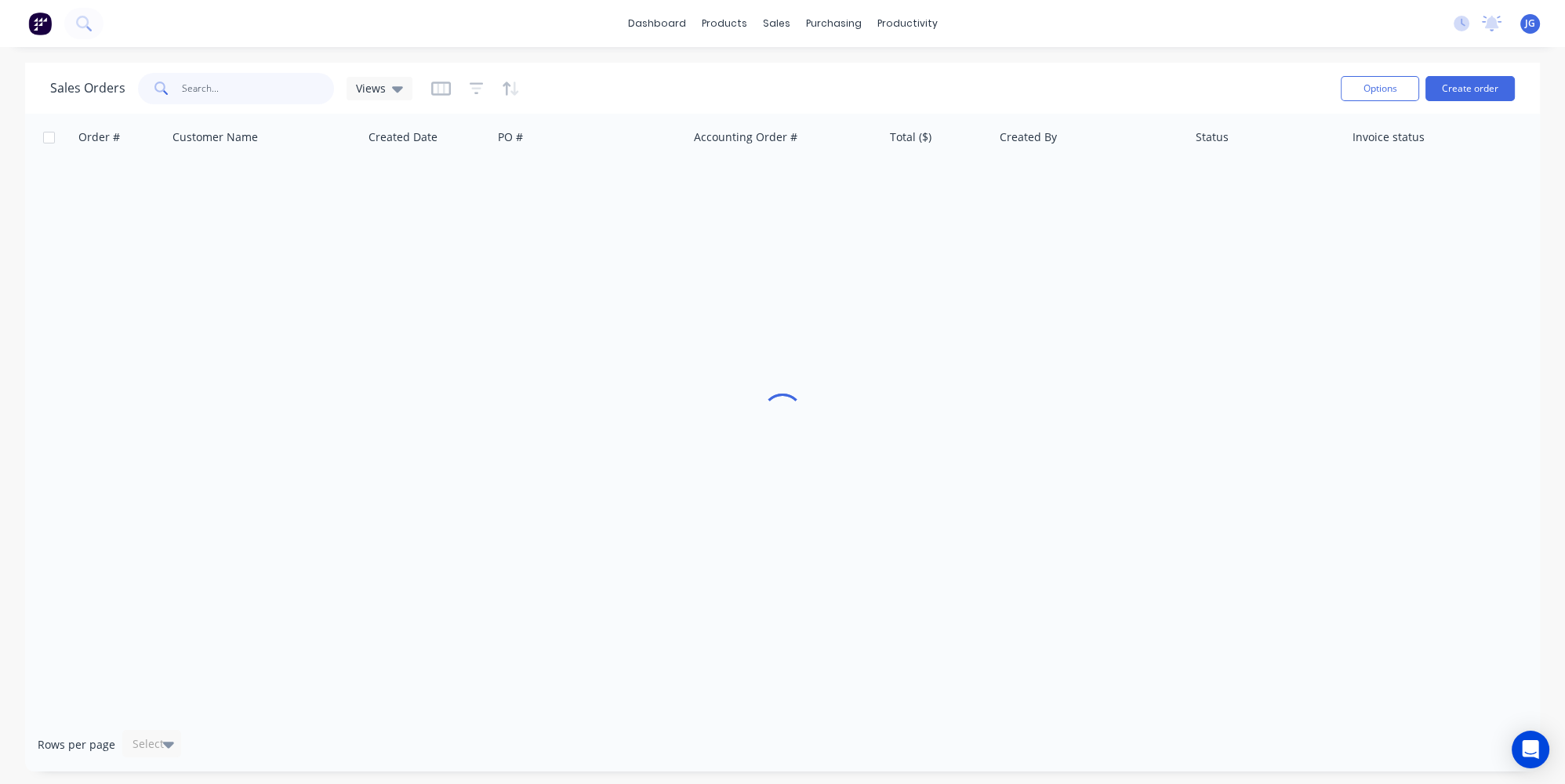
click at [276, 92] on input "text" at bounding box center [259, 88] width 153 height 31
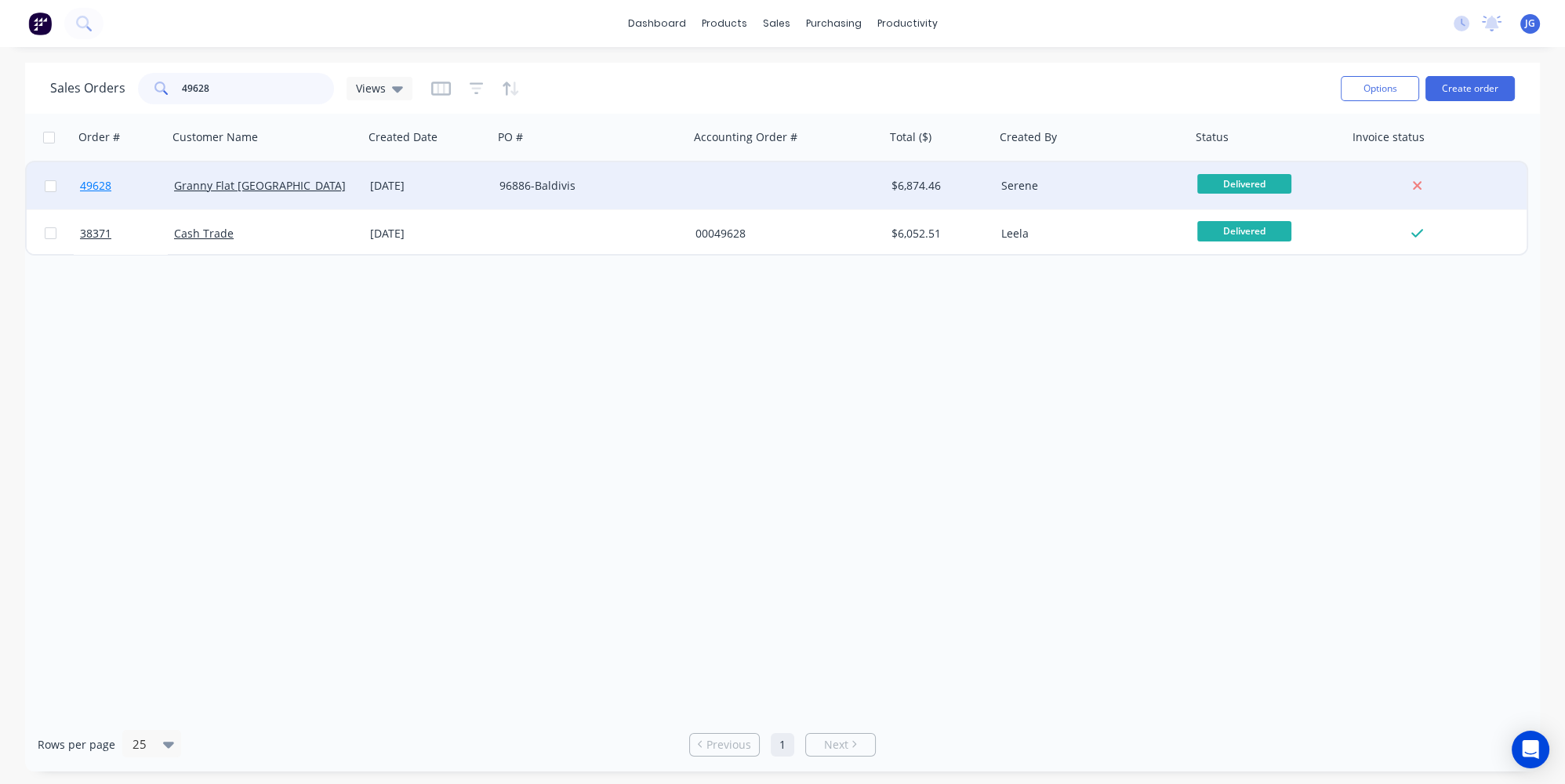
type input "49628"
click at [150, 177] on link "49628" at bounding box center [127, 186] width 94 height 47
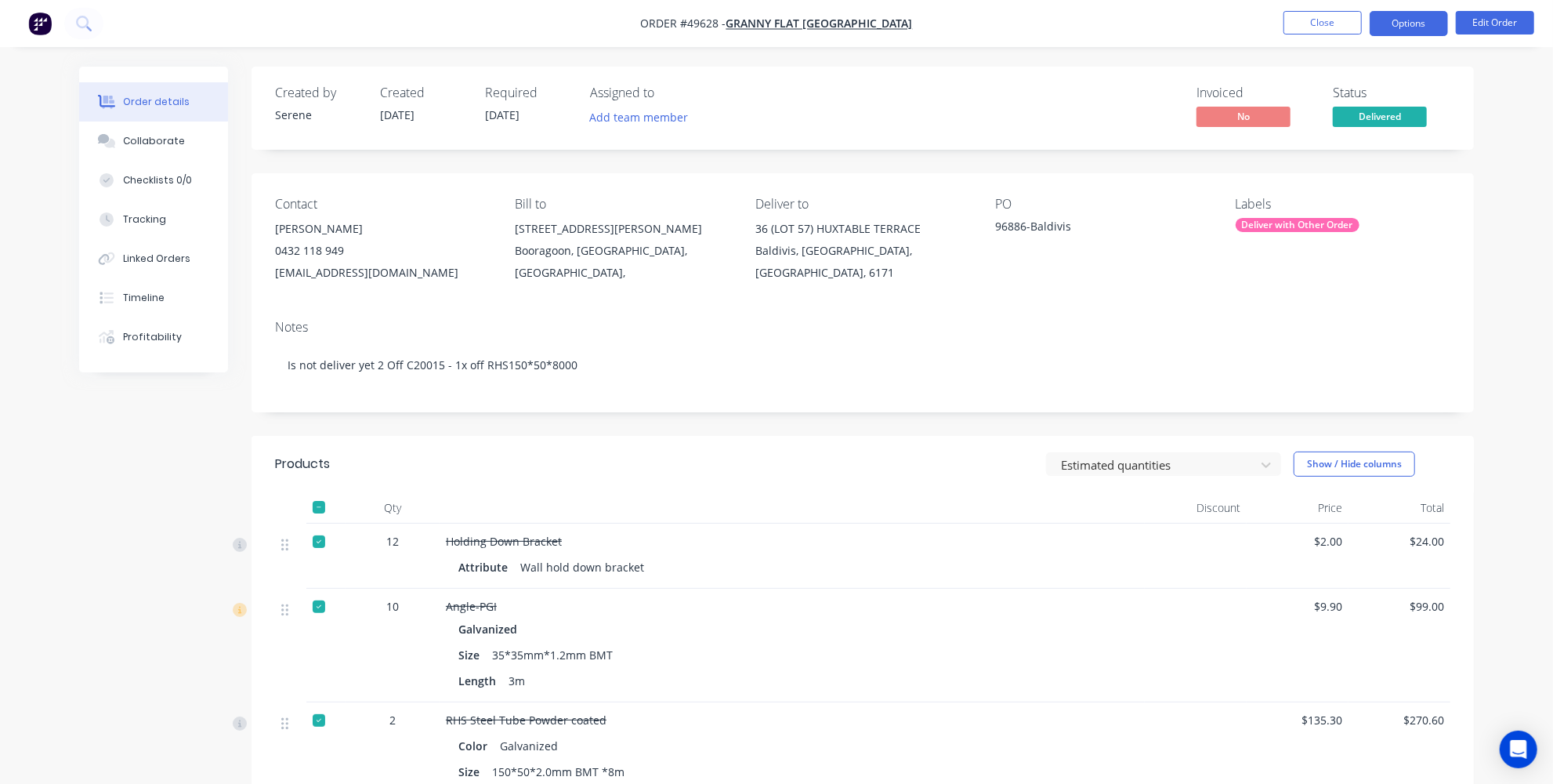
click at [1404, 21] on button "Options" at bounding box center [1409, 24] width 78 height 25
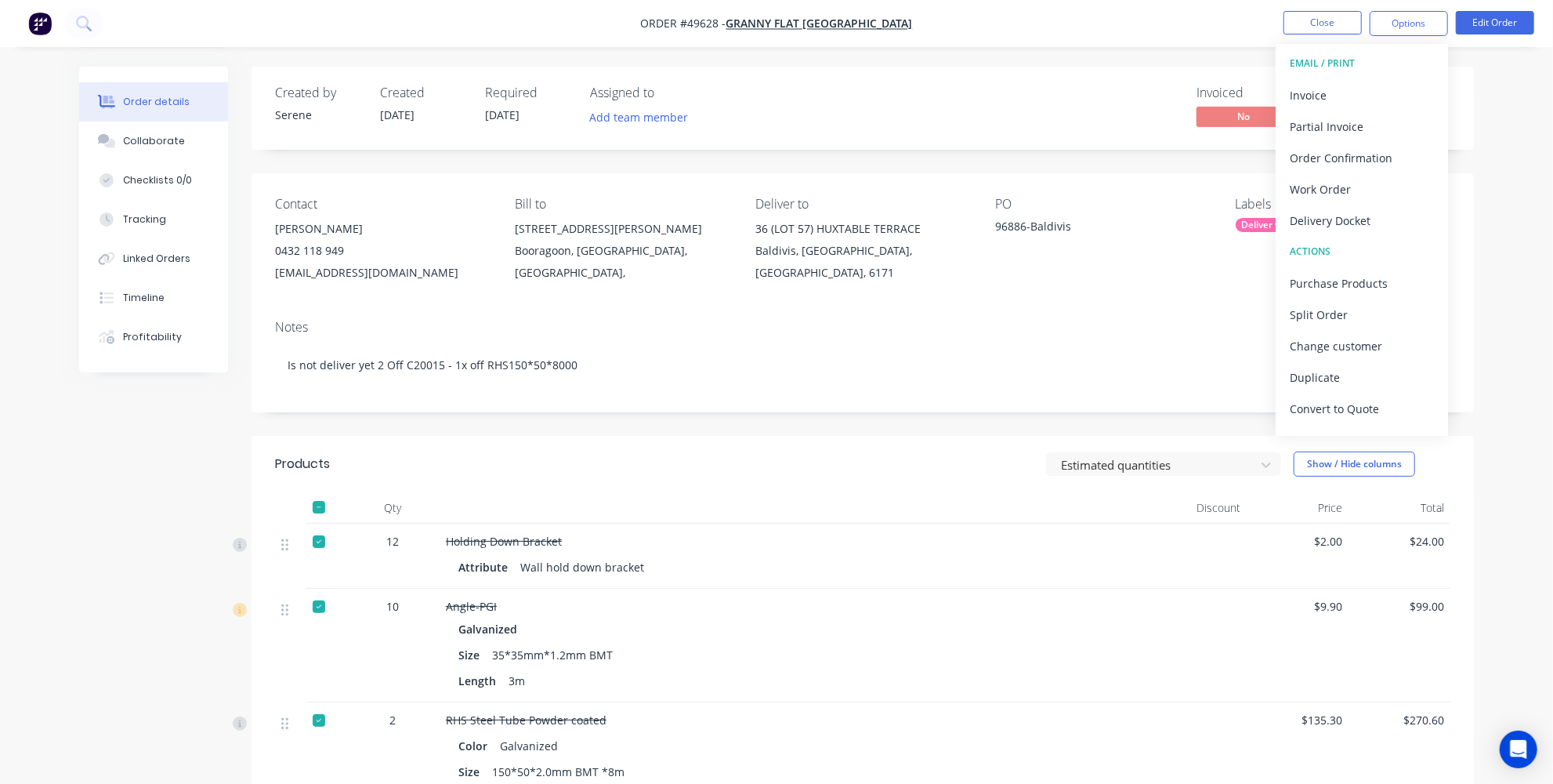
click at [1327, 213] on div "Delivery Docket" at bounding box center [1361, 221] width 144 height 23
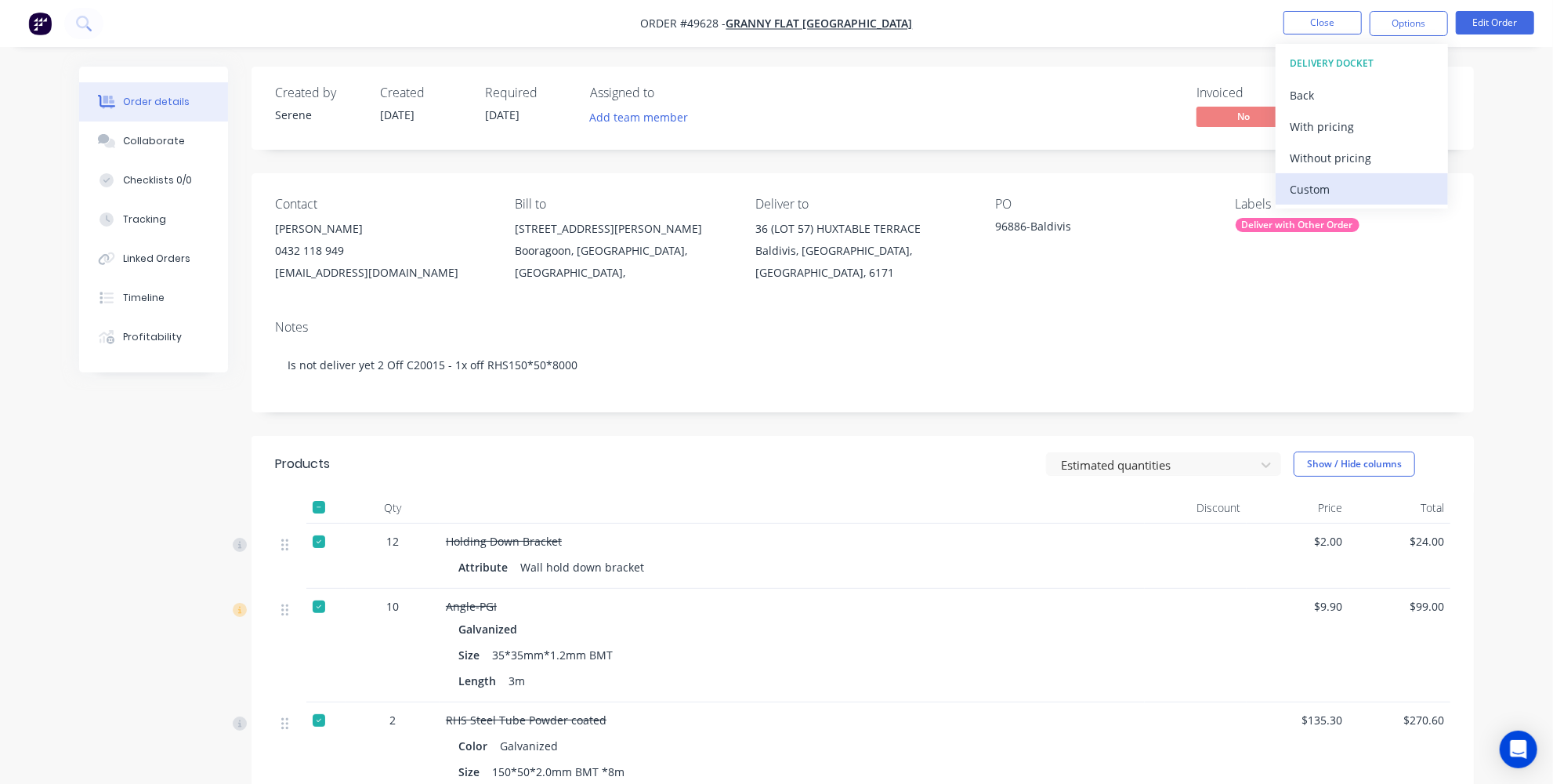
click at [1312, 192] on div "Custom" at bounding box center [1361, 190] width 144 height 23
click at [1312, 164] on div "Without pricing" at bounding box center [1361, 158] width 144 height 23
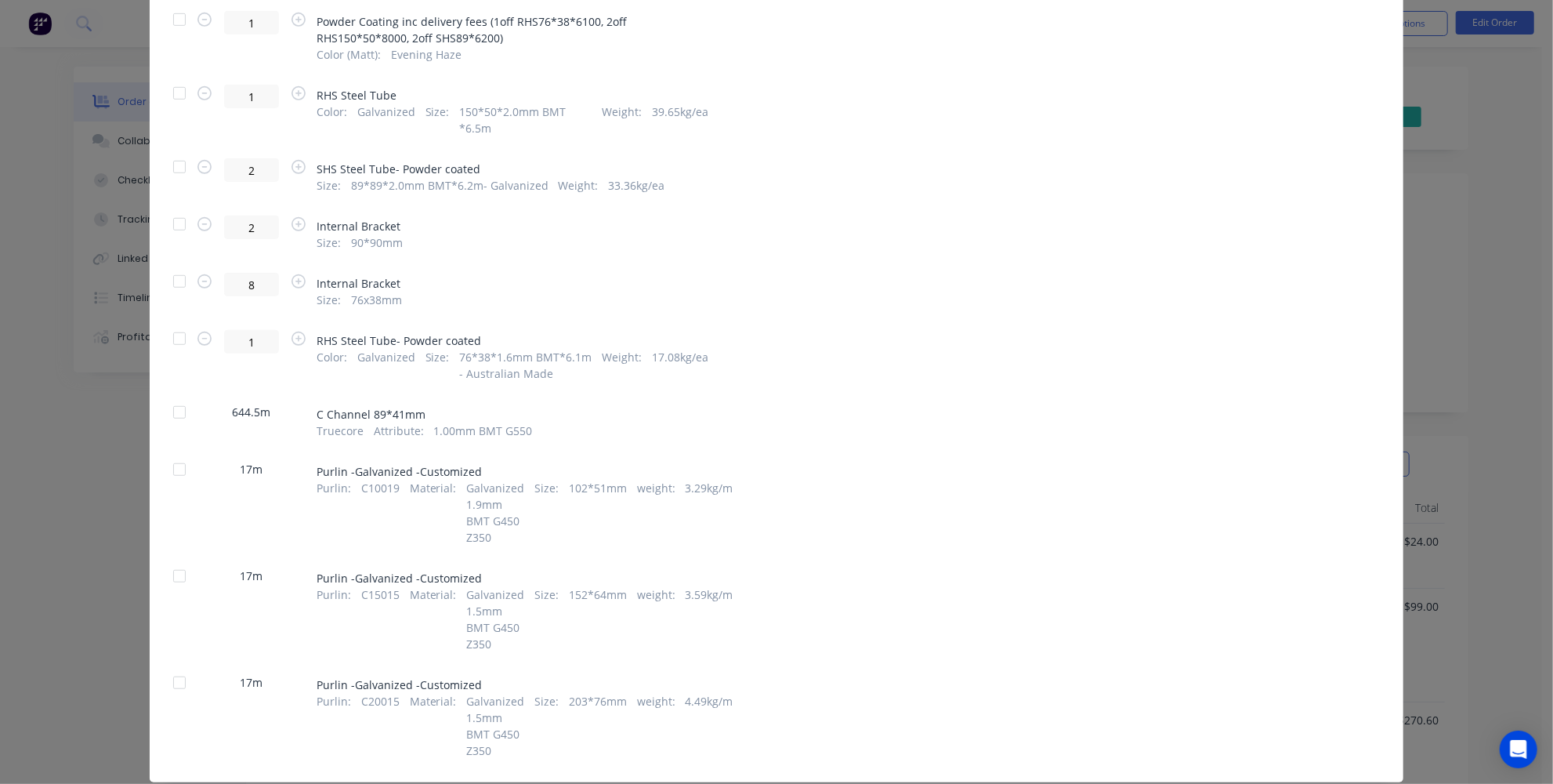
scroll to position [763, 0]
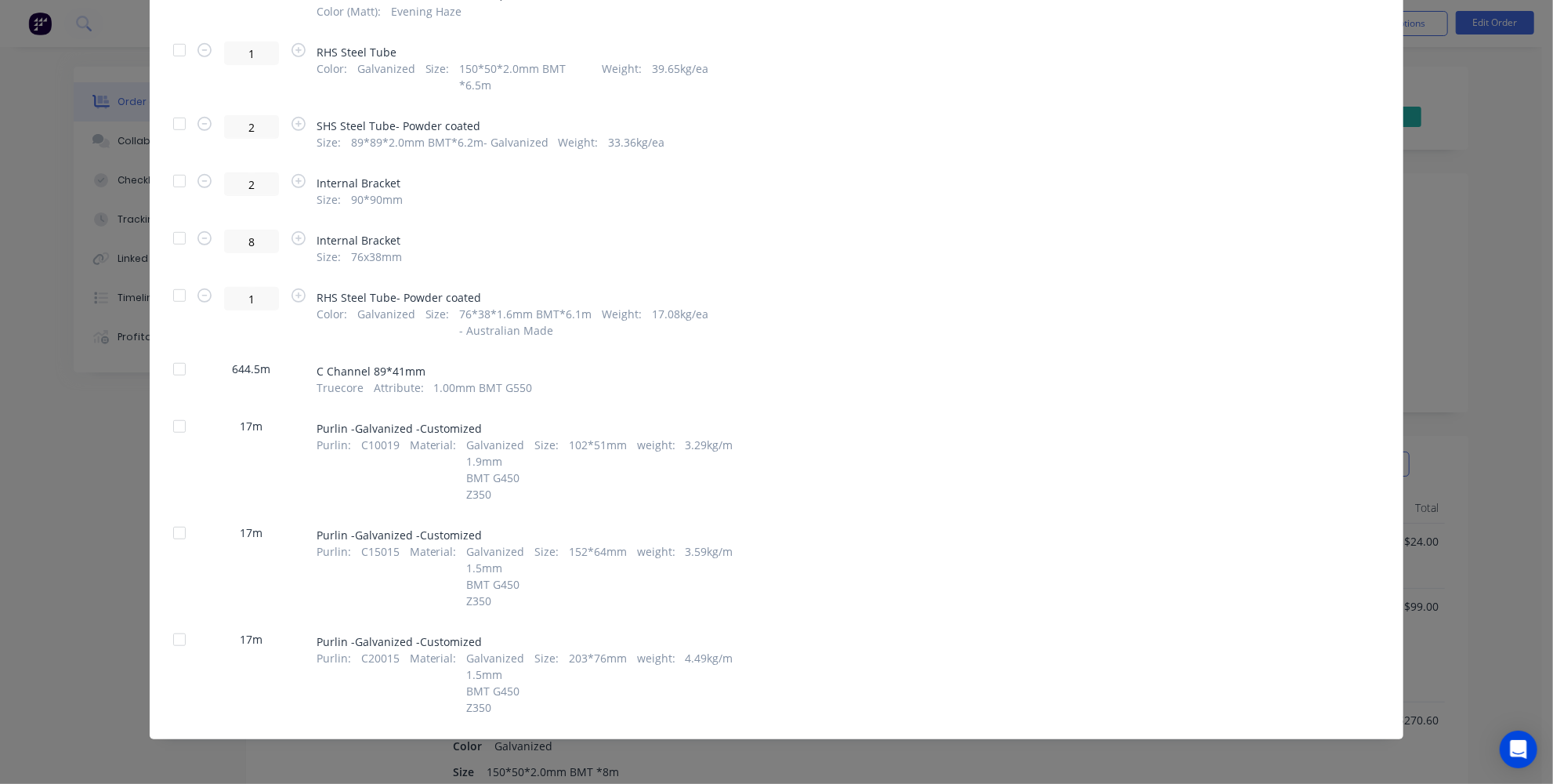
click at [182, 639] on div at bounding box center [179, 639] width 31 height 31
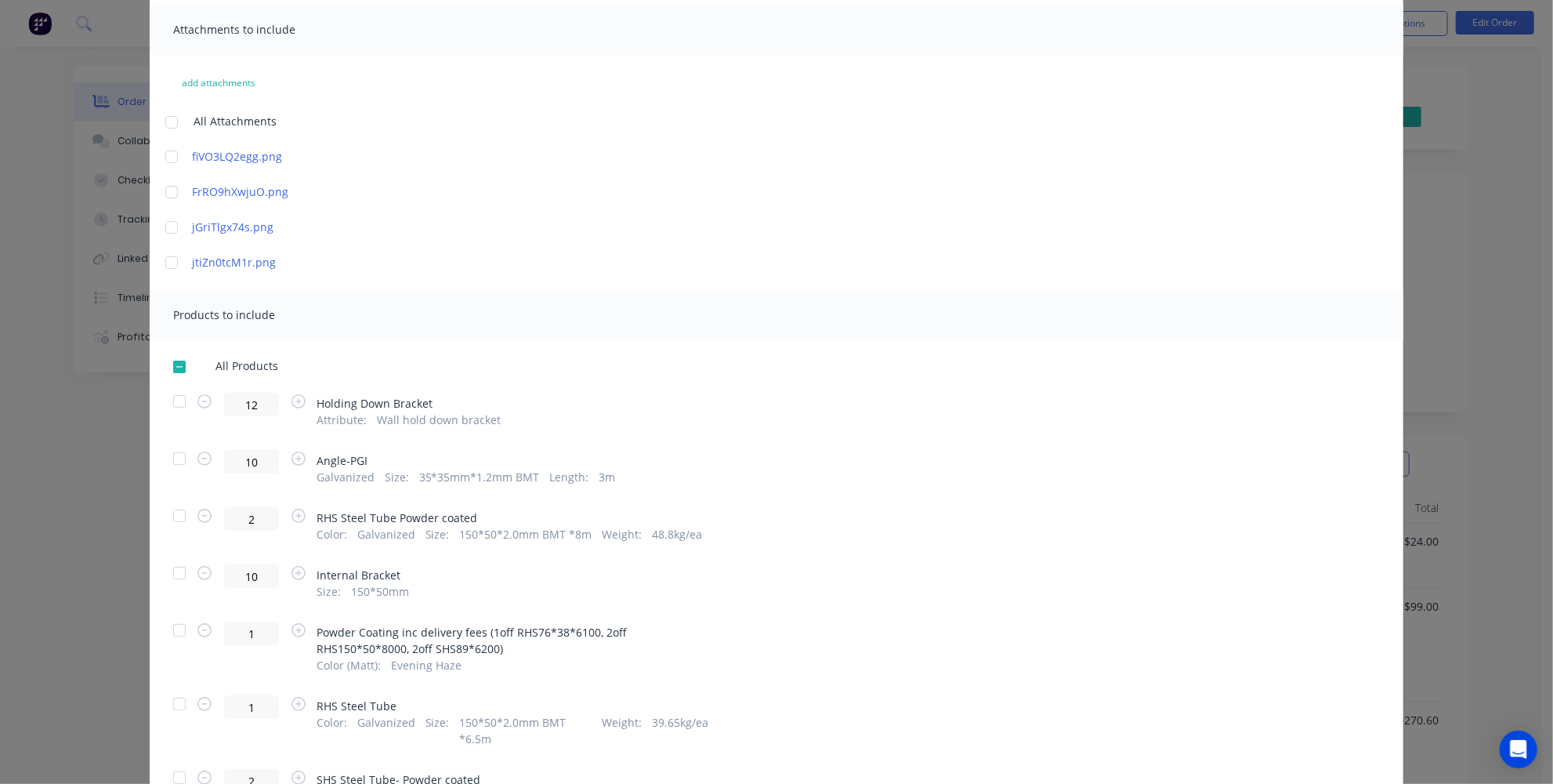
scroll to position [50, 0]
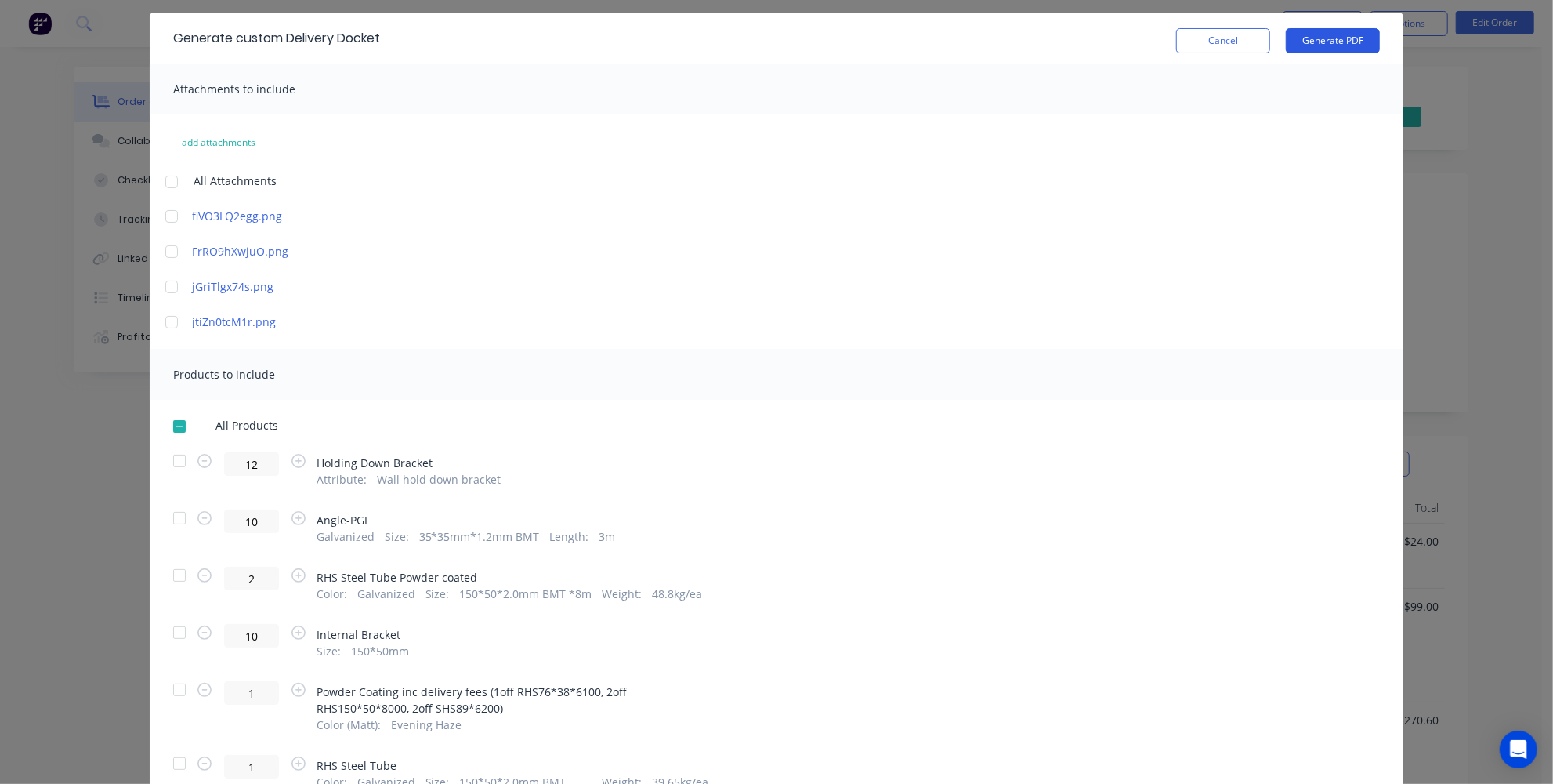
click at [1328, 35] on button "Generate PDF" at bounding box center [1333, 41] width 94 height 25
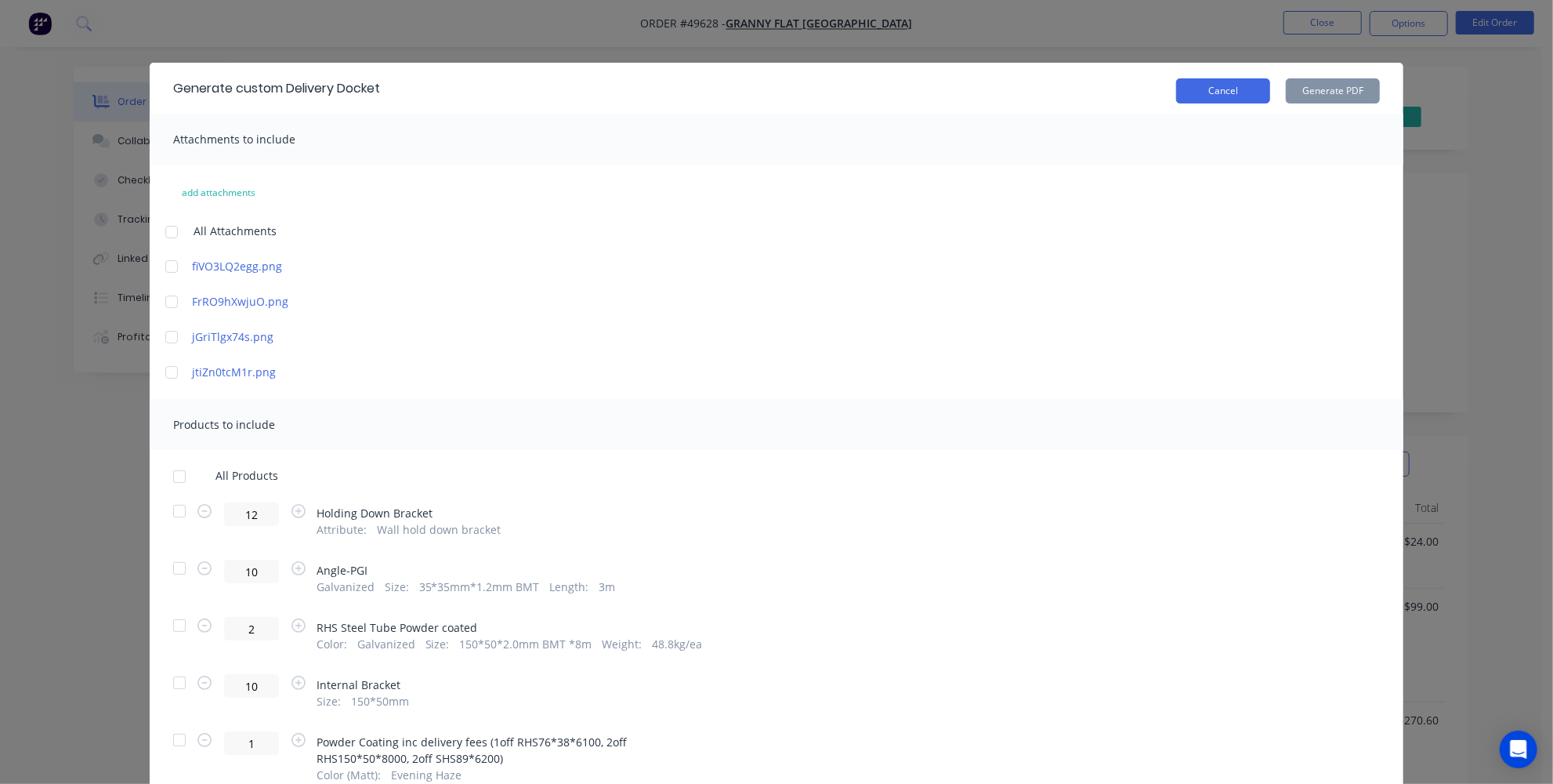
click at [1235, 94] on button "Cancel" at bounding box center [1224, 91] width 94 height 25
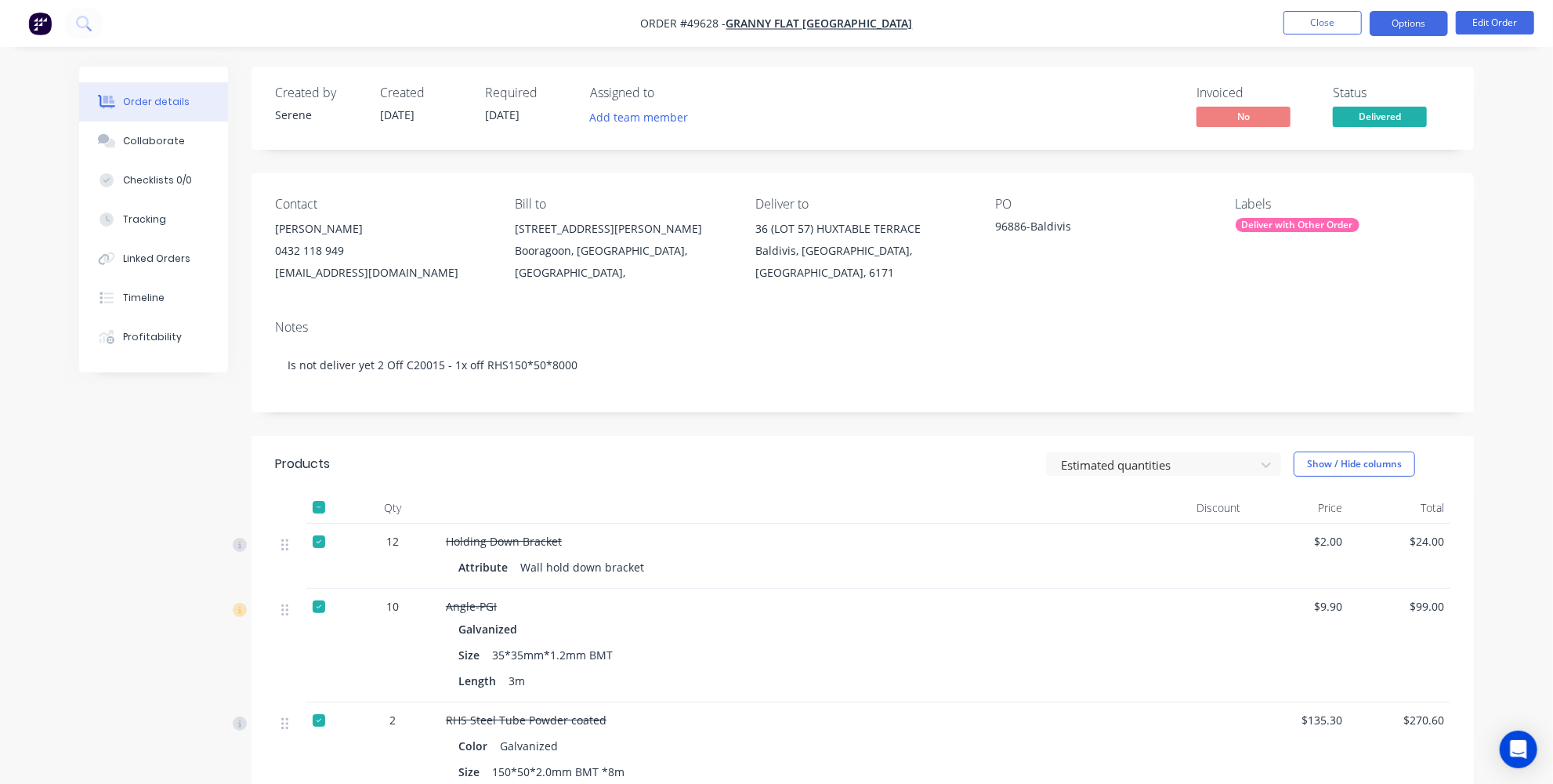
click at [1422, 16] on button "Options" at bounding box center [1409, 24] width 78 height 25
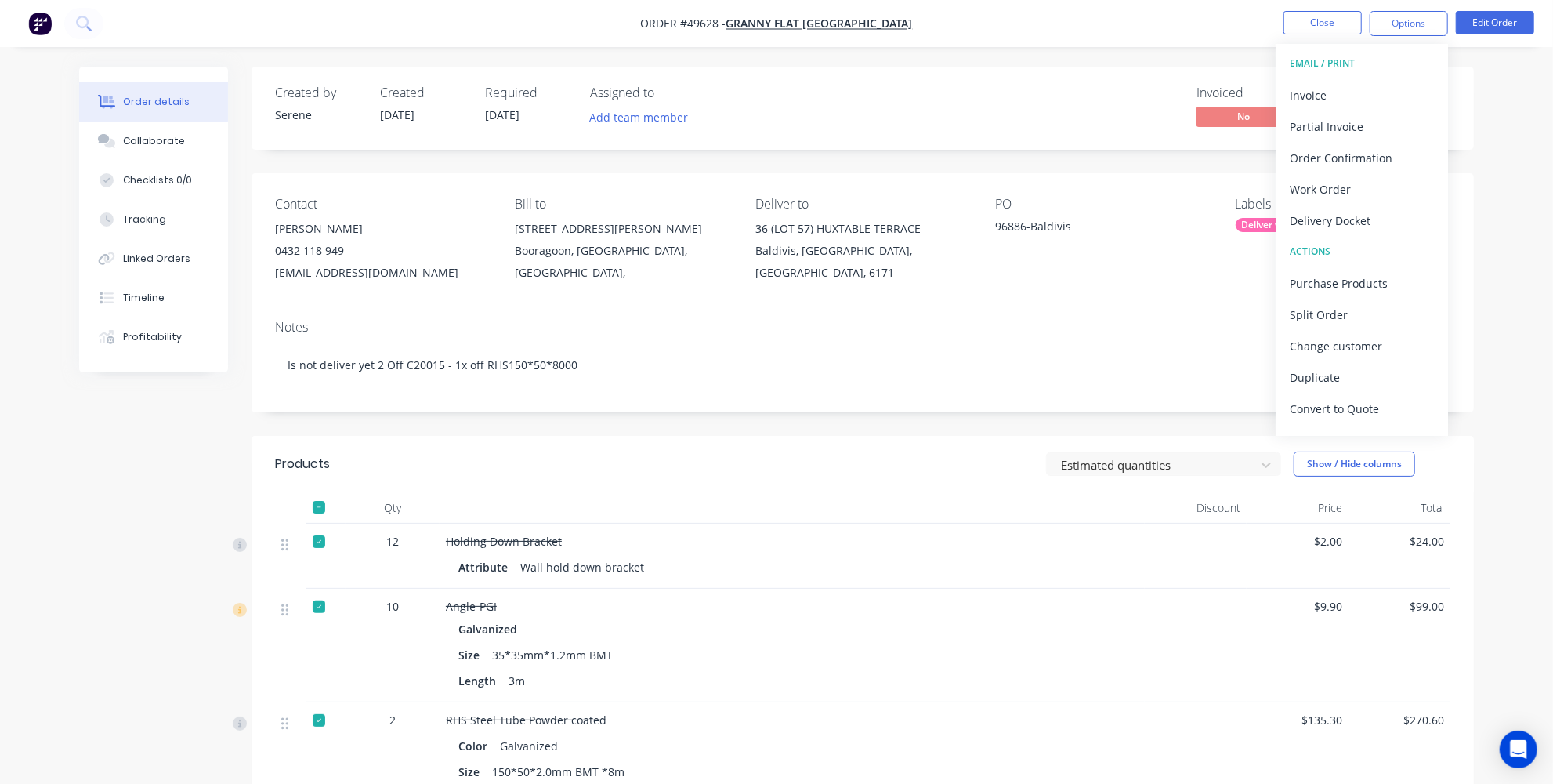
click at [455, 456] on div "Products" at bounding box center [400, 463] width 250 height 25
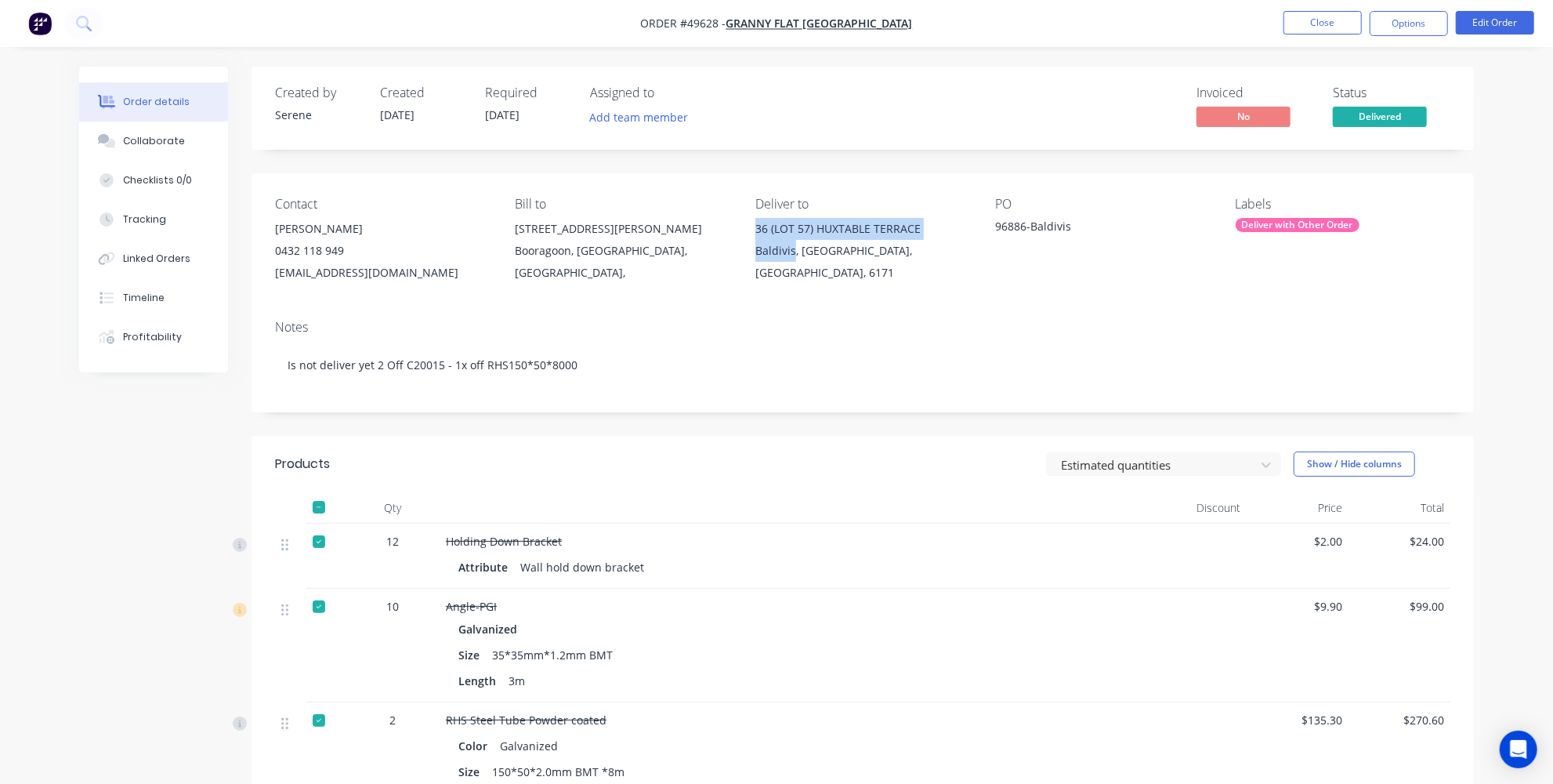
drag, startPoint x: 752, startPoint y: 221, endPoint x: 793, endPoint y: 247, distance: 48.5
click at [793, 247] on div "Contact KIRAN SHANKER GHIMIRE 0432 118 949 kiran@grannyflatswa.com Bill to 92 M…" at bounding box center [863, 241] width 1223 height 134
